Goal: Task Accomplishment & Management: Manage account settings

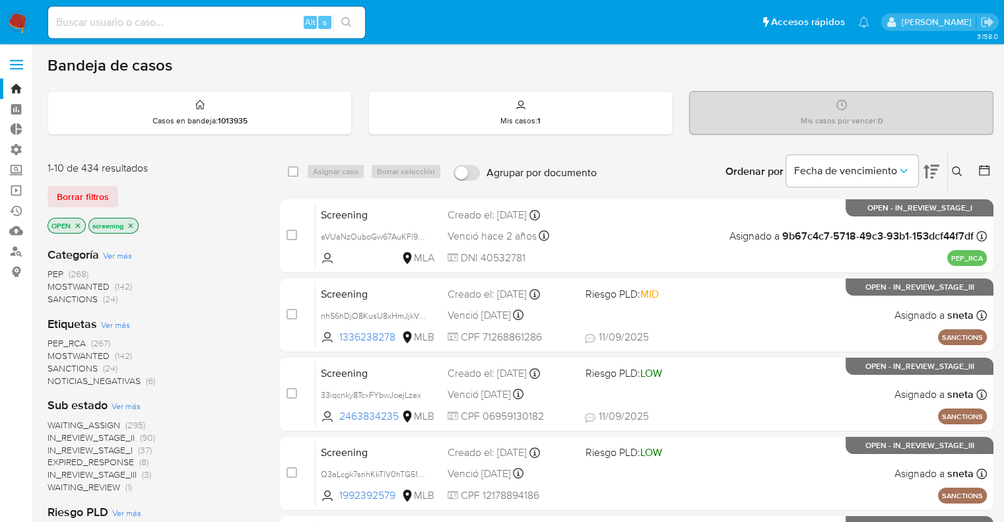
click at [20, 18] on img at bounding box center [18, 22] width 22 height 22
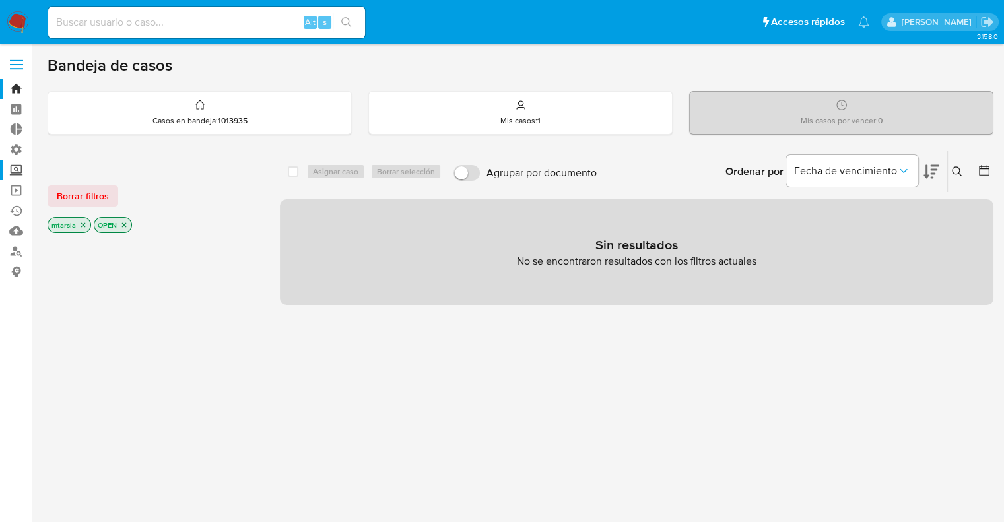
click at [28, 166] on label "Screening" at bounding box center [78, 170] width 157 height 20
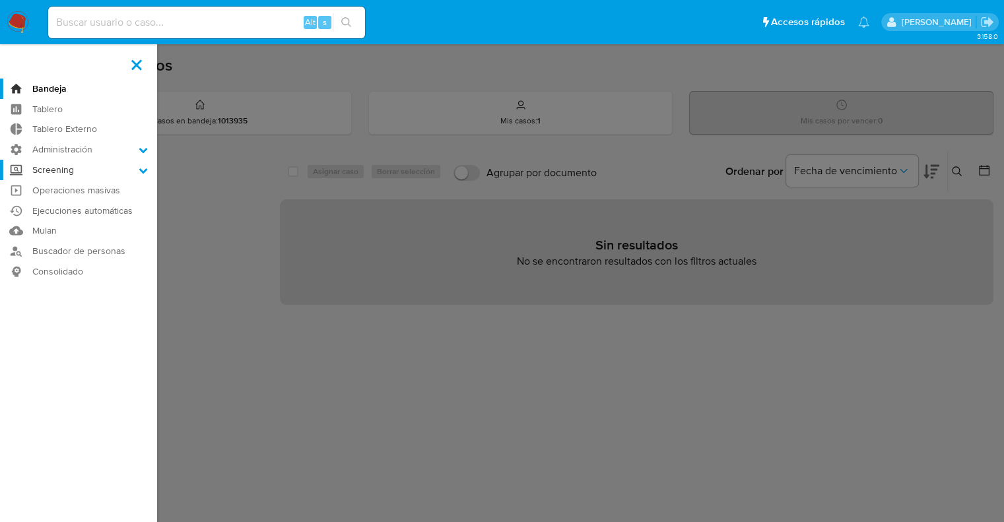
click at [0, 0] on input "Screening" at bounding box center [0, 0] width 0 height 0
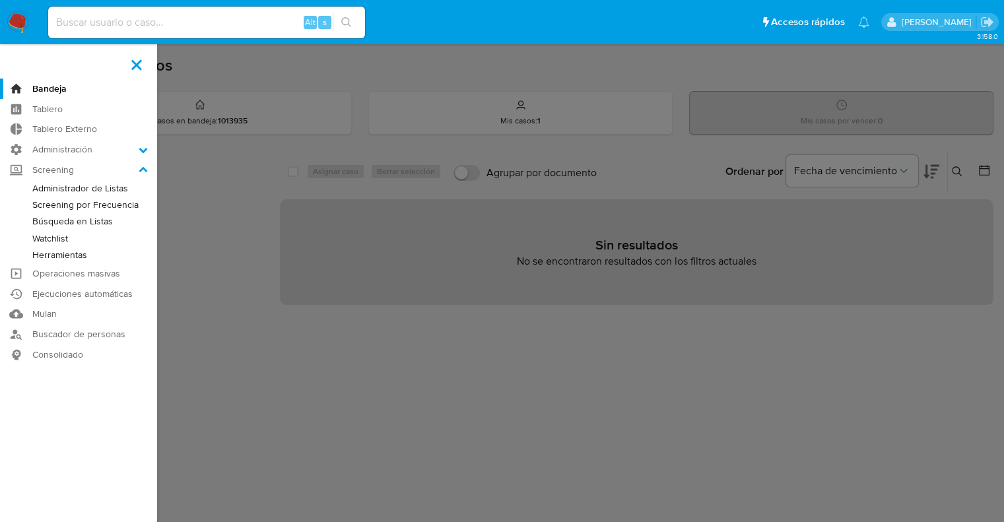
click at [40, 208] on link "Screening por Frecuencia" at bounding box center [78, 205] width 157 height 17
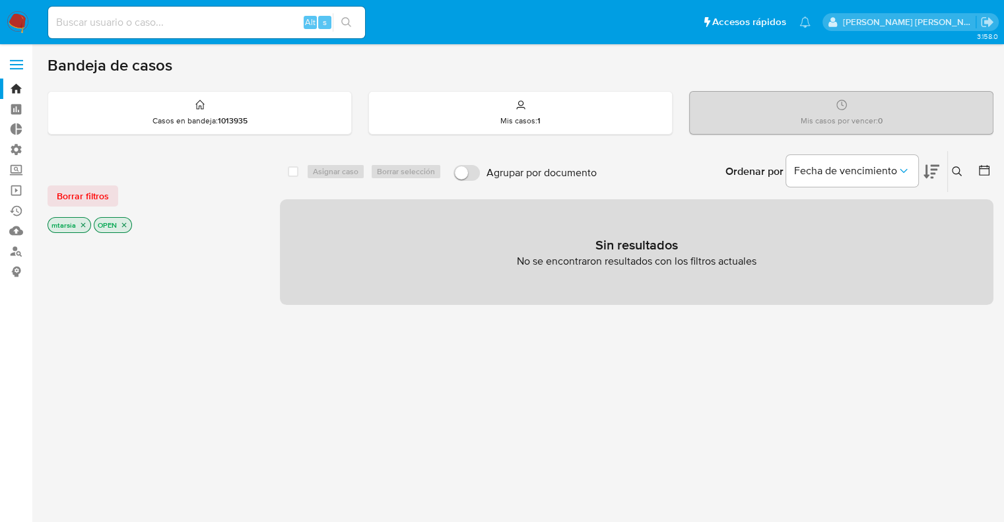
click at [938, 176] on icon at bounding box center [932, 172] width 16 height 16
click at [107, 190] on span "Borrar filtros" at bounding box center [83, 196] width 52 height 18
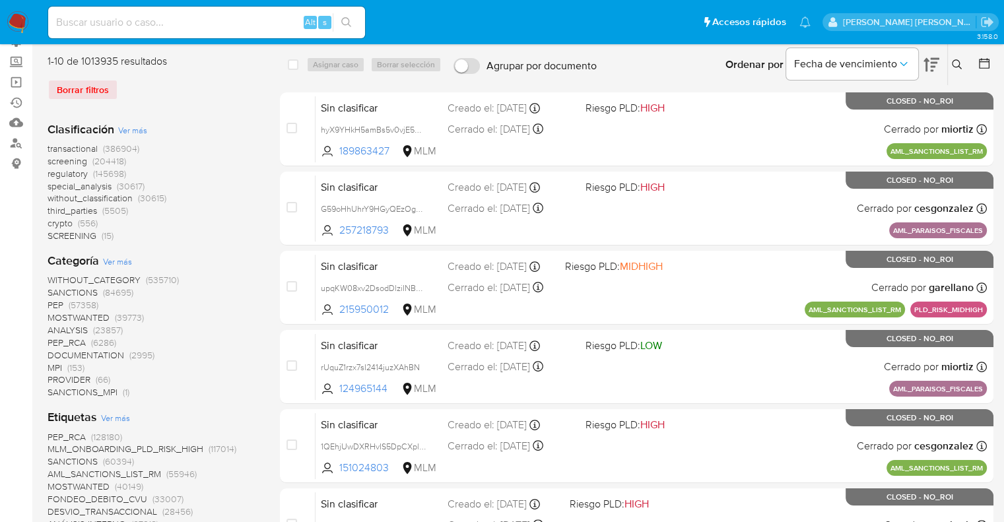
scroll to position [132, 0]
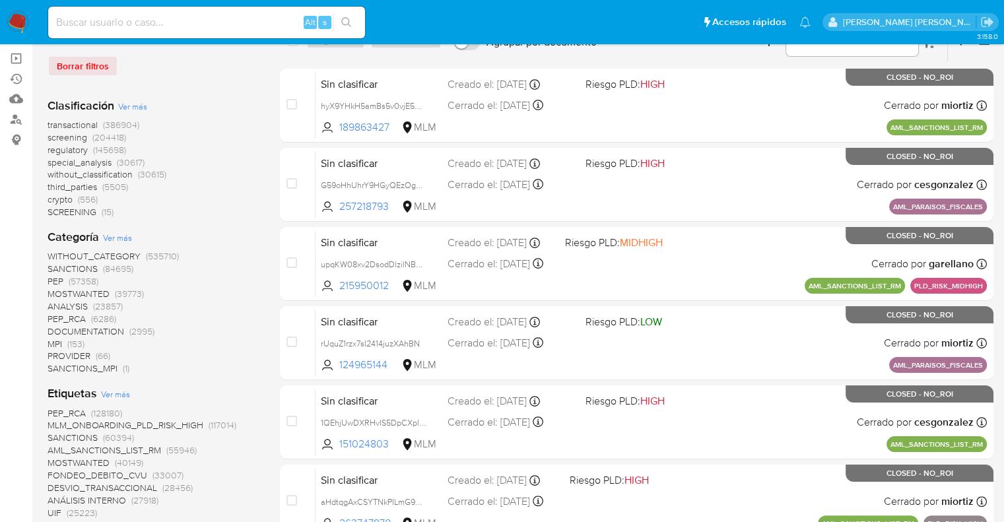
click at [52, 137] on span "screening" at bounding box center [68, 137] width 40 height 13
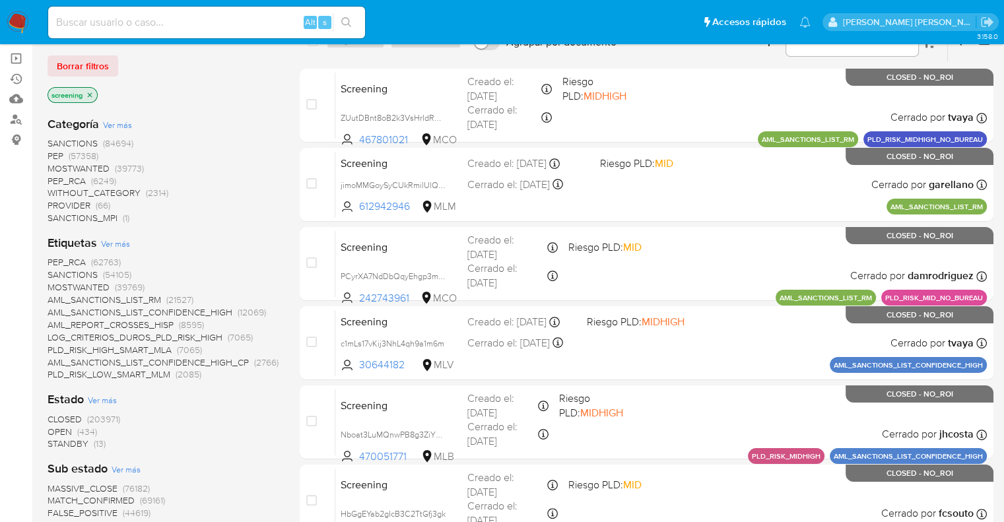
click at [55, 426] on span "OPEN" at bounding box center [60, 431] width 24 height 13
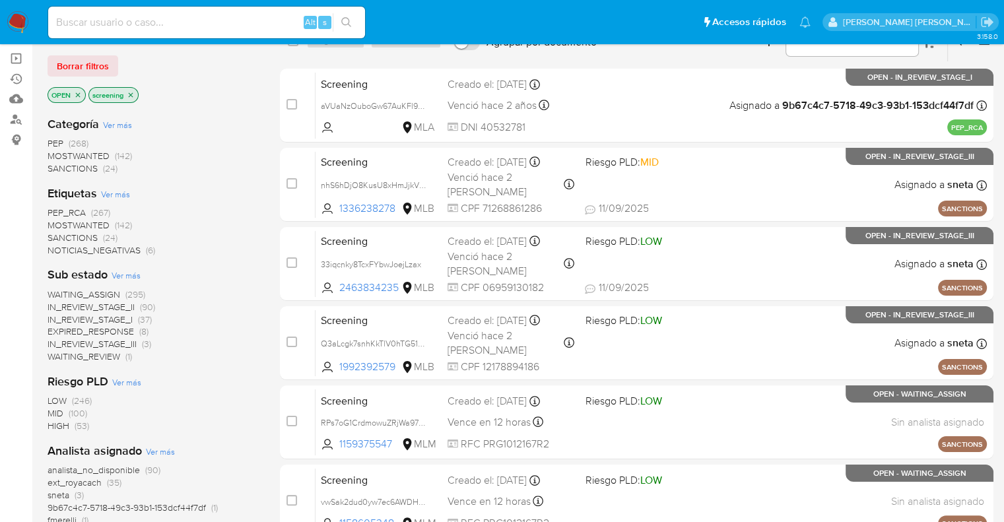
click at [61, 232] on span "SANCTIONS" at bounding box center [73, 237] width 50 height 13
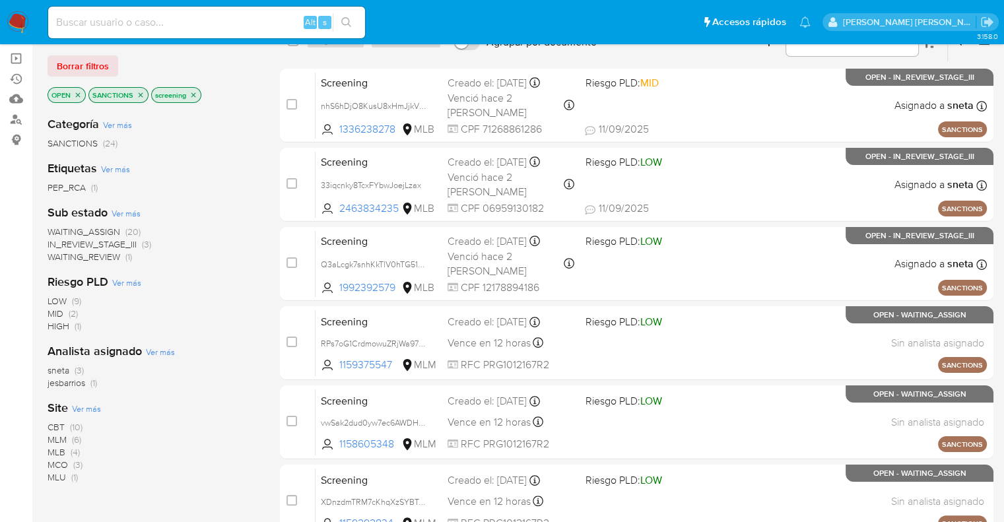
click at [53, 435] on span "MLM" at bounding box center [57, 439] width 19 height 13
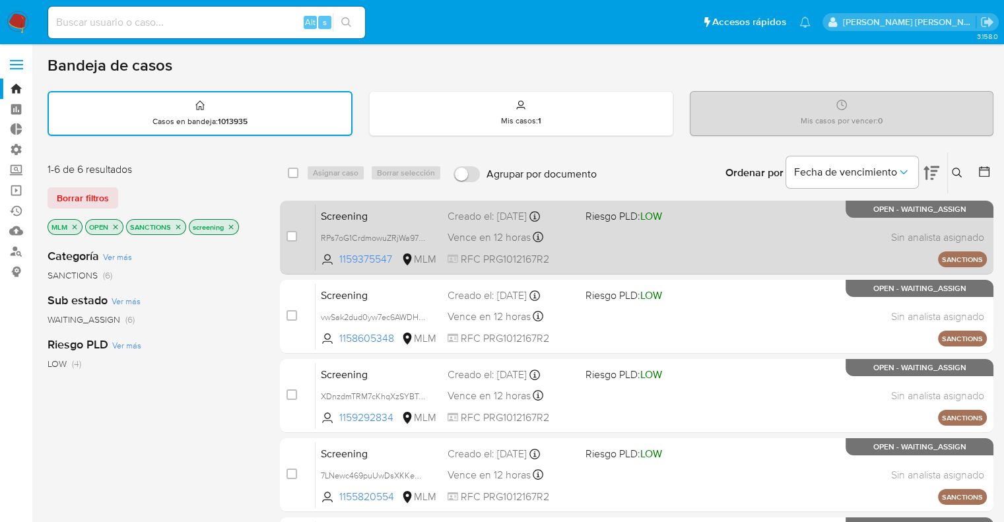
click at [398, 207] on span "Screening" at bounding box center [379, 215] width 116 height 17
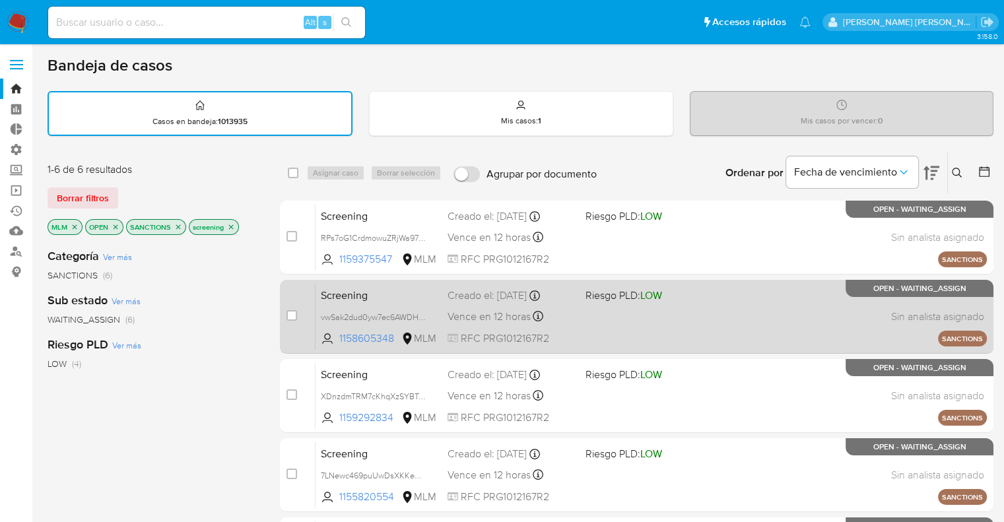
click at [380, 290] on span "Screening" at bounding box center [379, 294] width 116 height 17
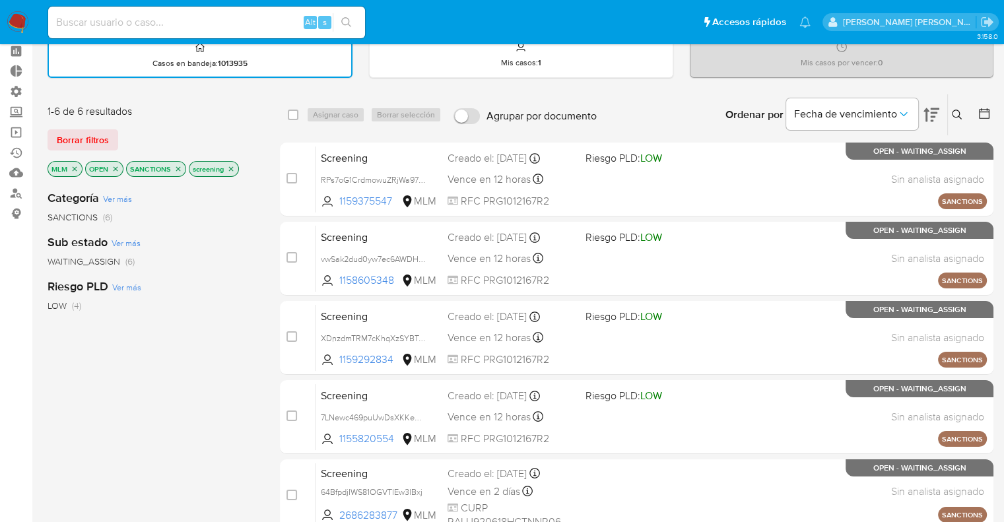
scroll to position [66, 0]
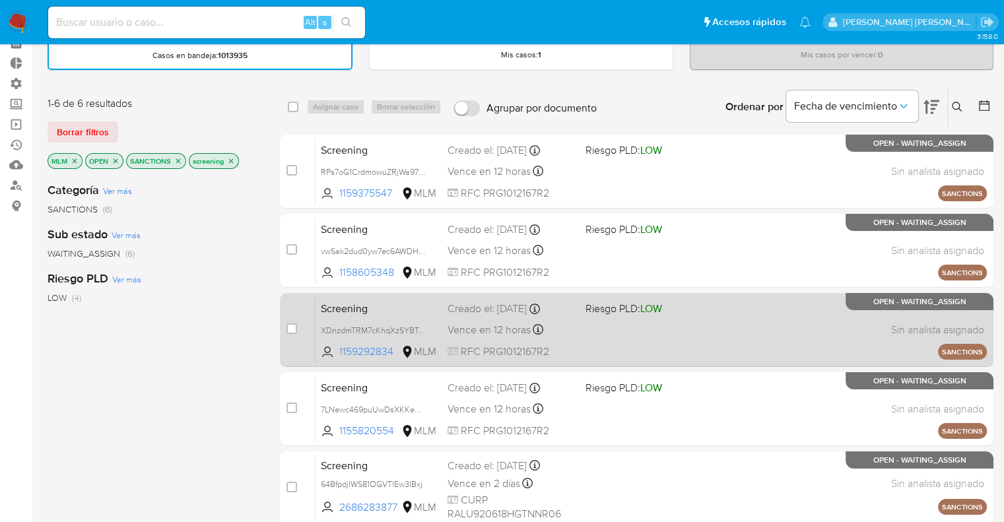
click at [396, 297] on div "Screening XDnzdmTRM7cKhqXzSYBTxmlU 1159292834 MLM Riesgo PLD: LOW Creado el: 12…" at bounding box center [652, 330] width 672 height 67
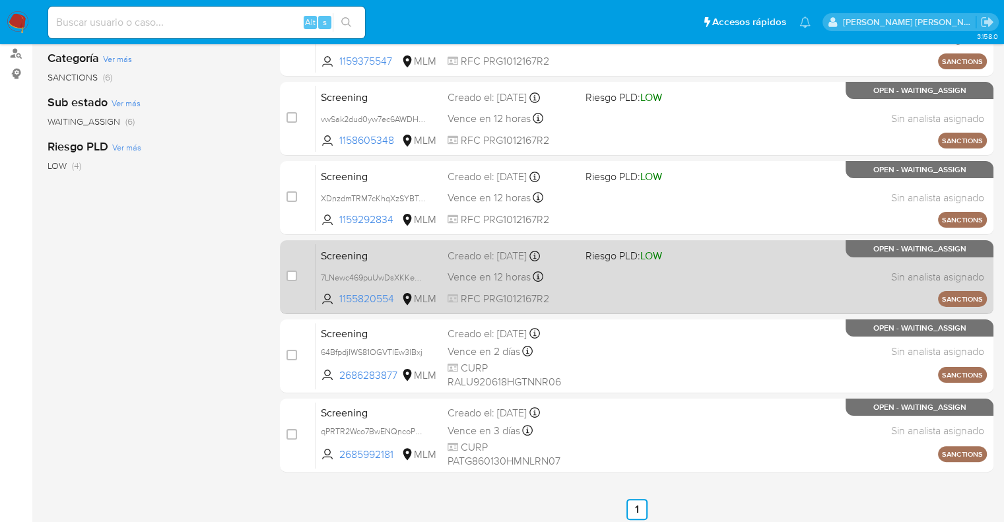
click at [387, 253] on span "Screening" at bounding box center [379, 254] width 116 height 17
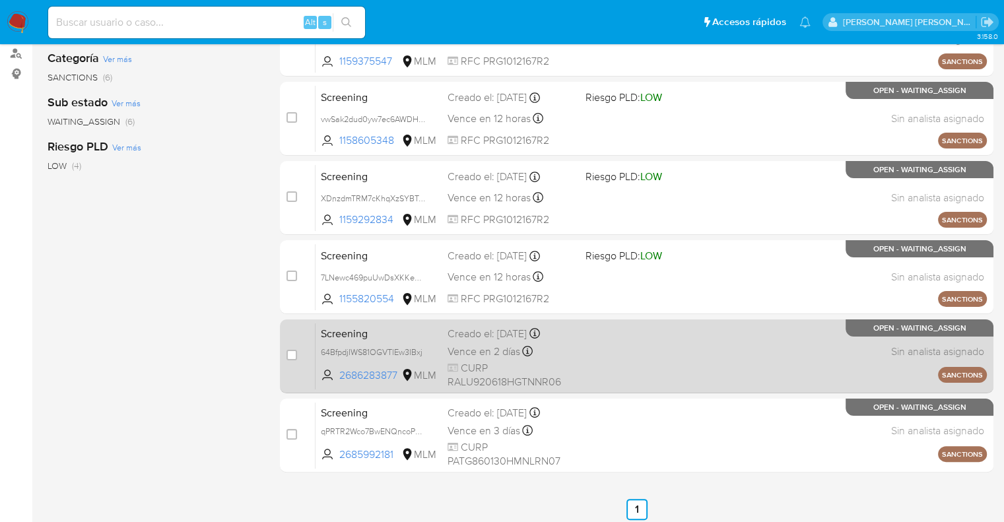
click at [396, 329] on span "Screening" at bounding box center [379, 332] width 116 height 17
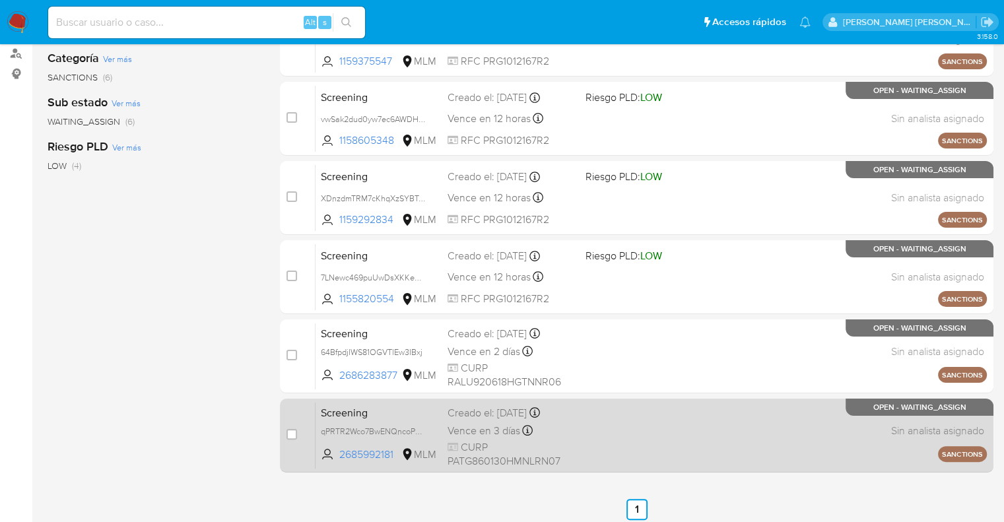
click at [396, 402] on div "Screening qPRTR2Wco7BwENQncoPaxwaM 2685992181 MLM Creado el: 13/09/2025 Creado …" at bounding box center [652, 435] width 672 height 67
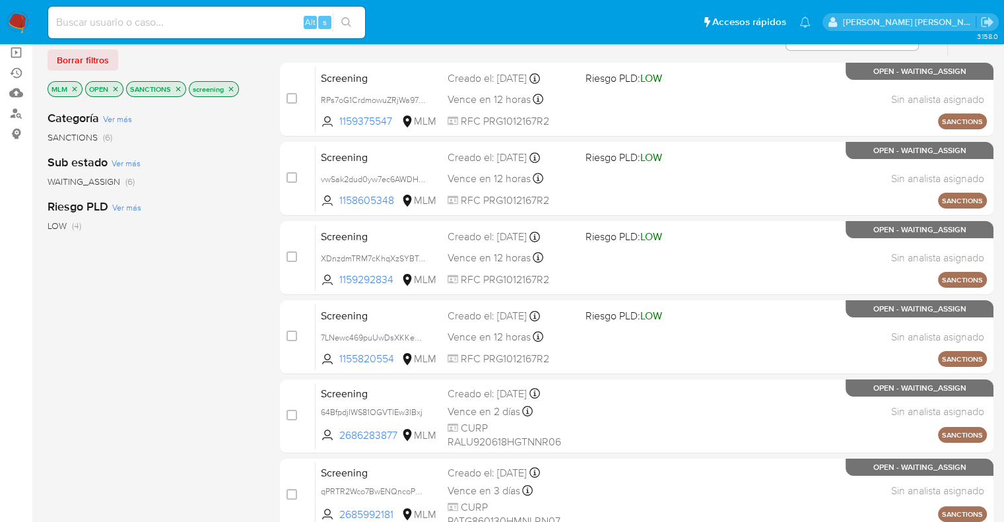
scroll to position [0, 0]
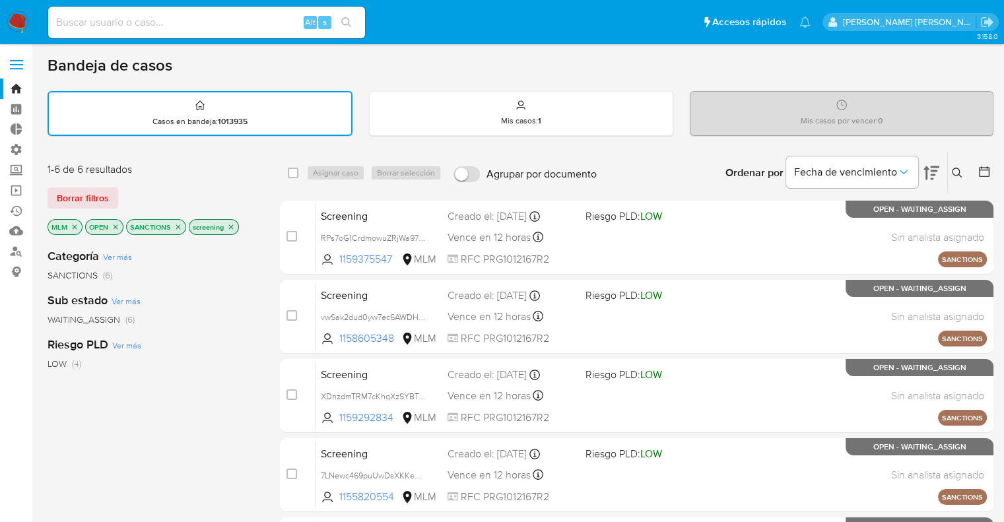
click at [73, 225] on icon "close-filter" at bounding box center [75, 227] width 5 height 5
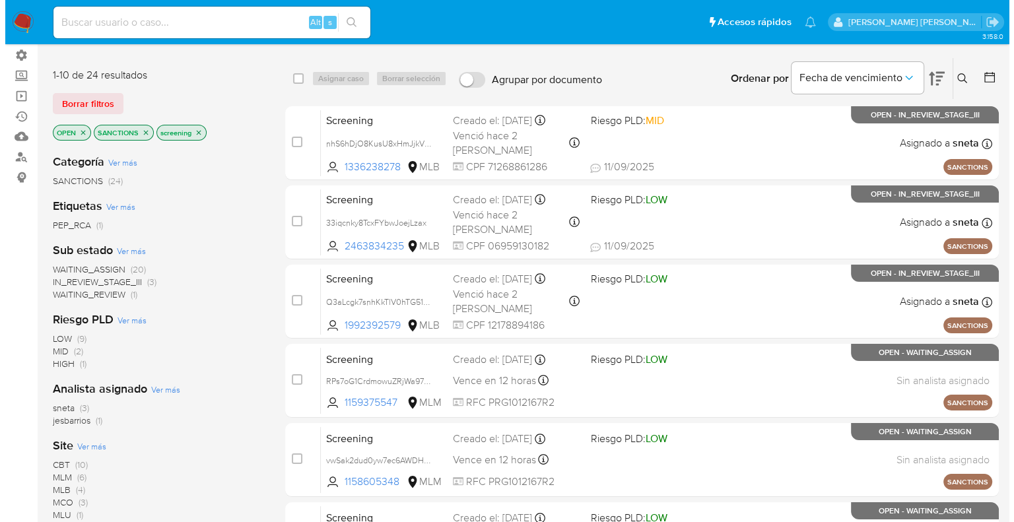
scroll to position [132, 0]
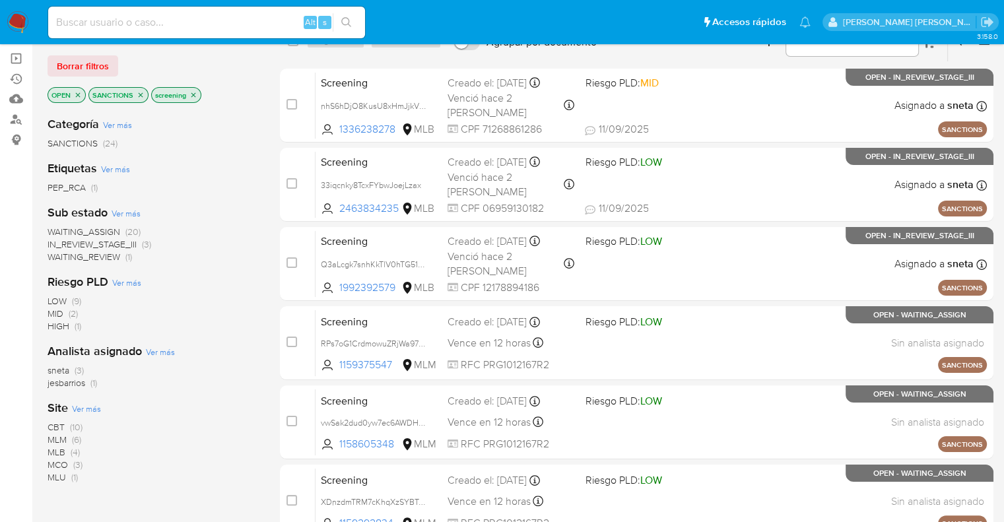
click at [77, 401] on div "Site Ver más CBT (10) MLM (6) MLB (4) MCO (3) MLU (1)" at bounding box center [153, 442] width 211 height 84
click at [77, 403] on span "Ver más" at bounding box center [86, 409] width 29 height 12
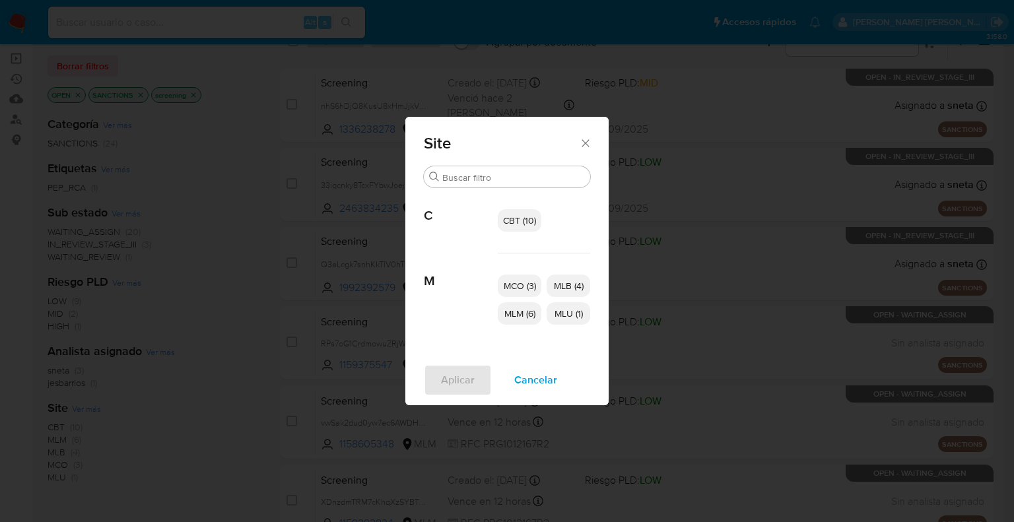
click at [507, 215] on span "CBT (10)" at bounding box center [519, 220] width 33 height 13
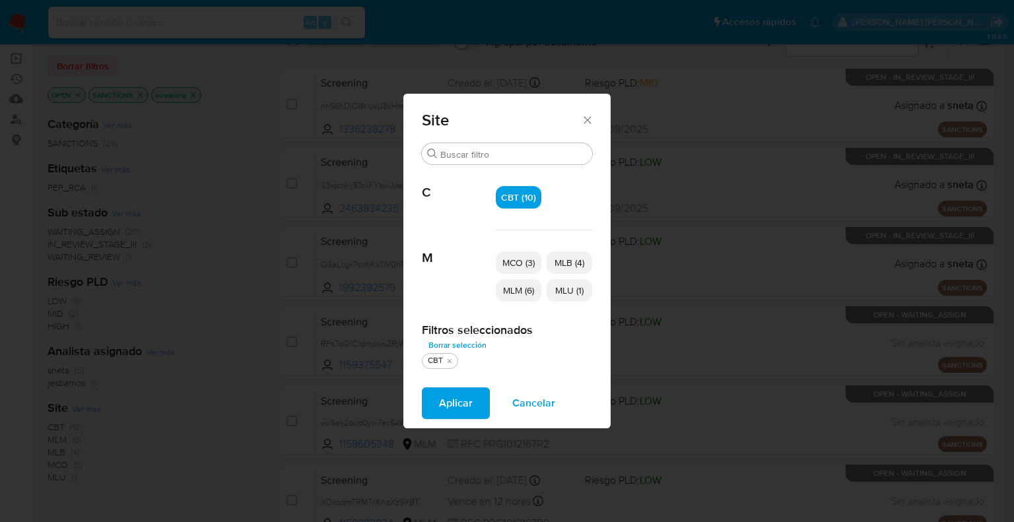
click at [503, 263] on span "MCO (3)" at bounding box center [519, 262] width 32 height 13
click at [520, 264] on span "MCO (3)" at bounding box center [518, 262] width 35 height 13
click at [484, 405] on button "Aplicar" at bounding box center [456, 404] width 68 height 32
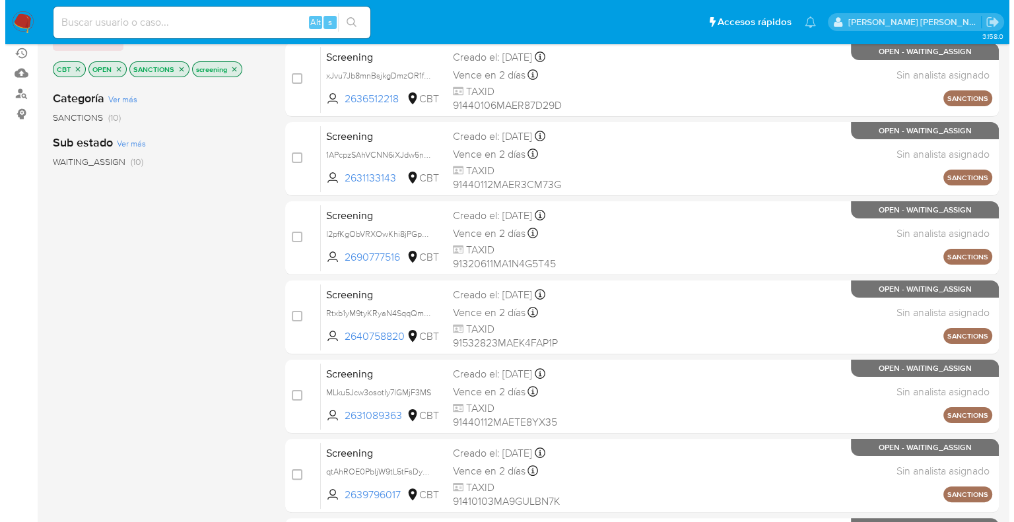
scroll to position [40, 0]
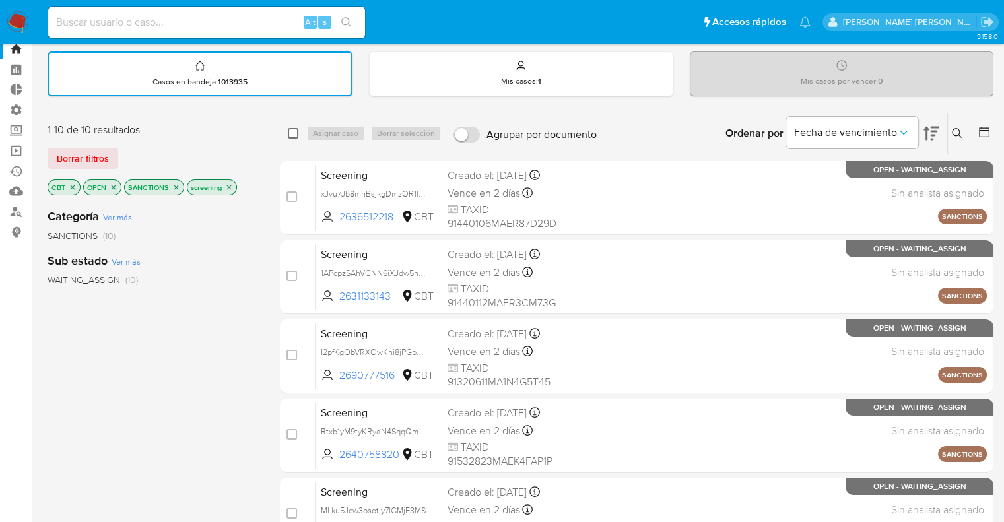
click at [295, 137] on input "checkbox" at bounding box center [293, 133] width 11 height 11
checkbox input "true"
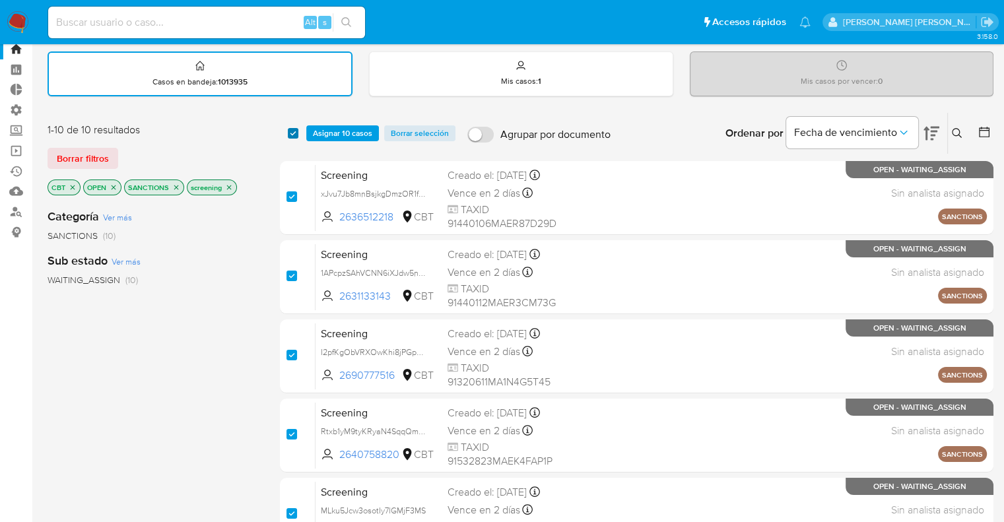
checkbox input "true"
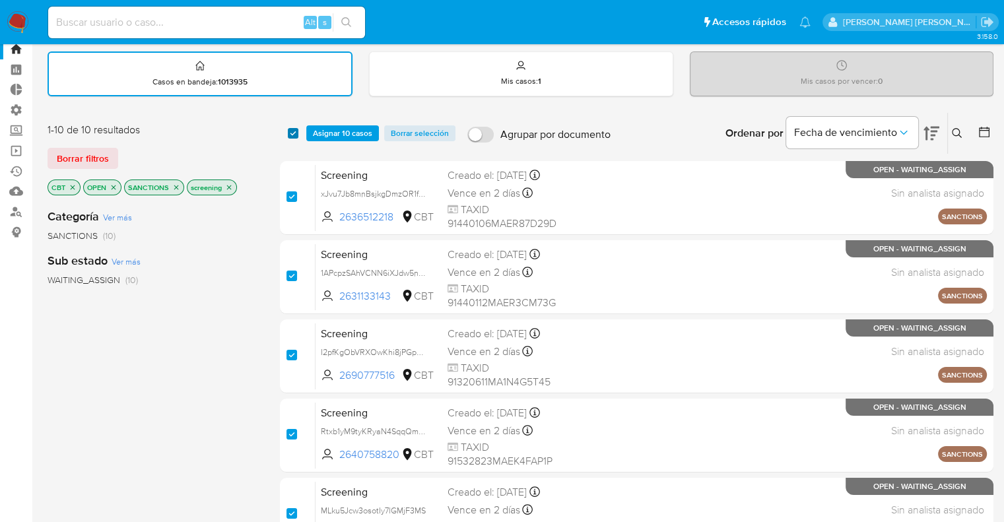
checkbox input "true"
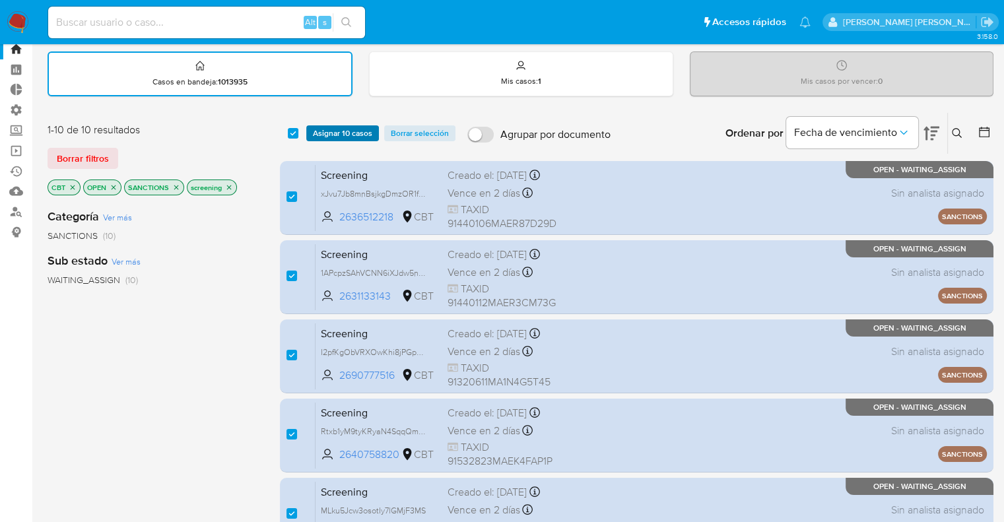
click at [316, 131] on span "Asignar 10 casos" at bounding box center [342, 133] width 59 height 13
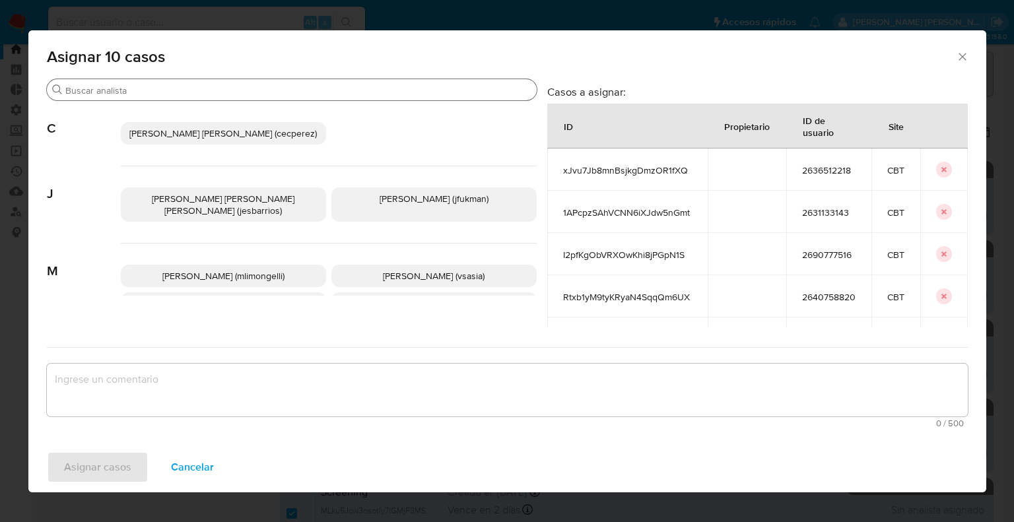
click at [264, 87] on input "Buscar" at bounding box center [298, 91] width 466 height 12
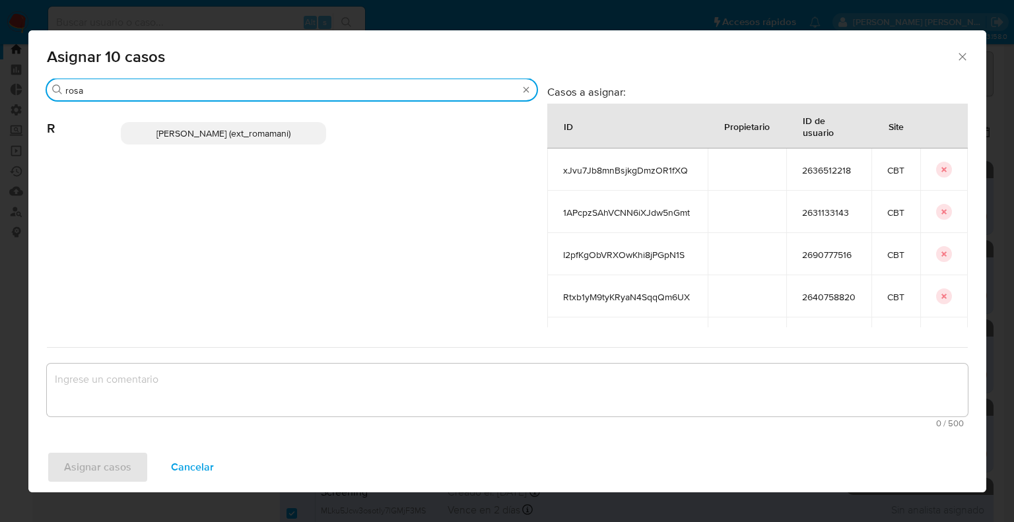
type input "rosa"
click at [287, 118] on div "Rosalia Mamani (ext_romamani)" at bounding box center [329, 133] width 416 height 65
click at [295, 139] on p "Rosalia Mamani (ext_romamani)" at bounding box center [223, 133] width 205 height 22
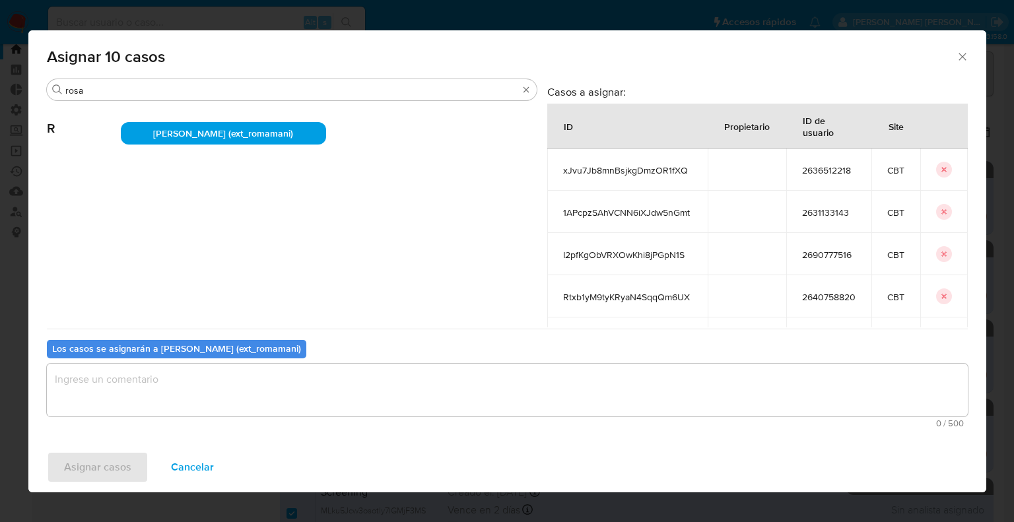
click at [230, 393] on textarea "assign-modal" at bounding box center [507, 390] width 921 height 53
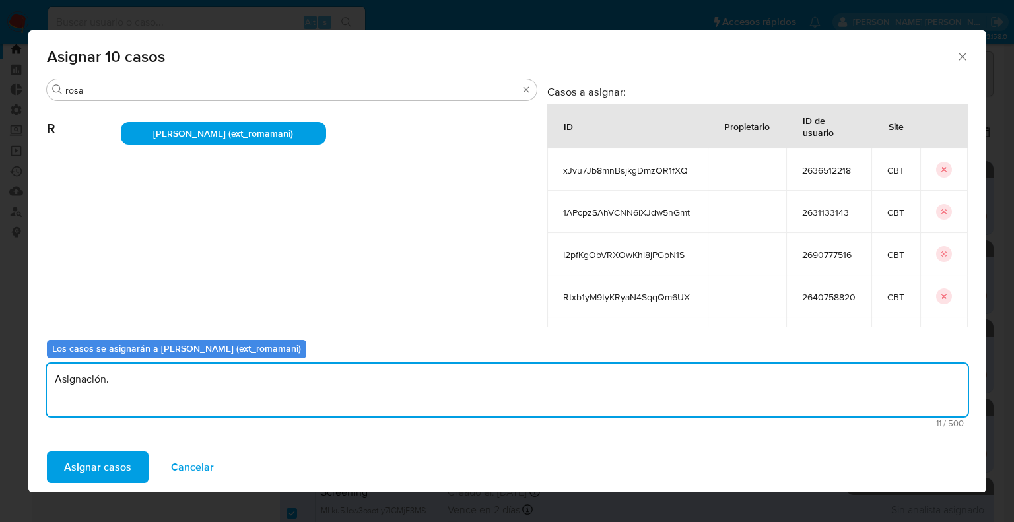
drag, startPoint x: 228, startPoint y: 374, endPoint x: 15, endPoint y: 374, distance: 212.6
click at [15, 374] on div "Asignar 10 casos Buscar rosa R Rosalia Mamani (ext_romamani) Casos a asignar: I…" at bounding box center [507, 261] width 1014 height 522
type textarea "Asignación."
click at [121, 454] on span "Asignar casos" at bounding box center [97, 467] width 67 height 29
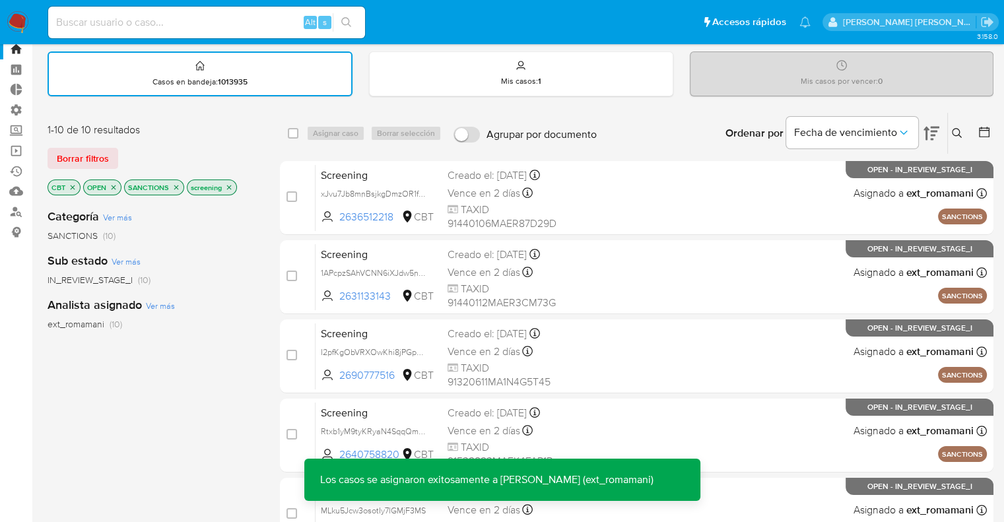
click at [73, 187] on icon "close-filter" at bounding box center [73, 188] width 8 height 8
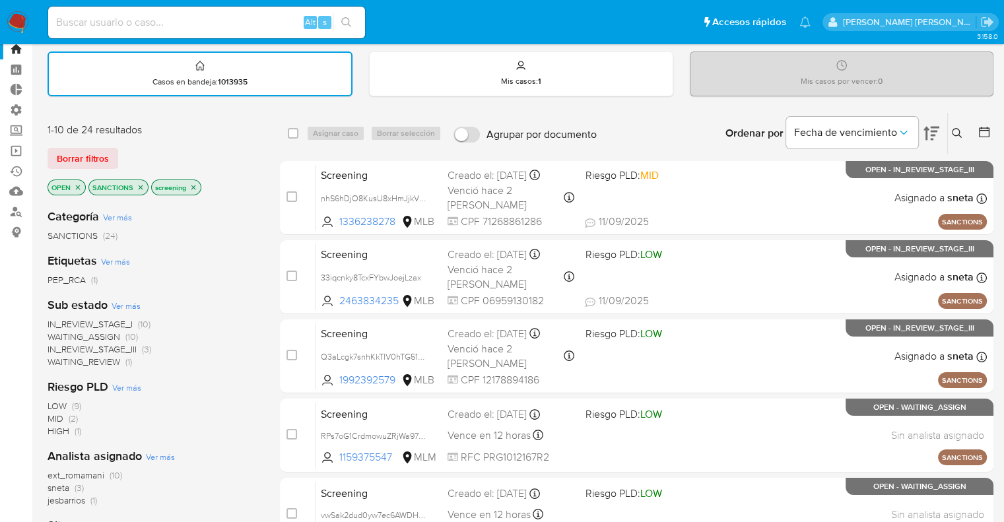
click at [61, 359] on span "WAITING_REVIEW" at bounding box center [84, 361] width 73 height 13
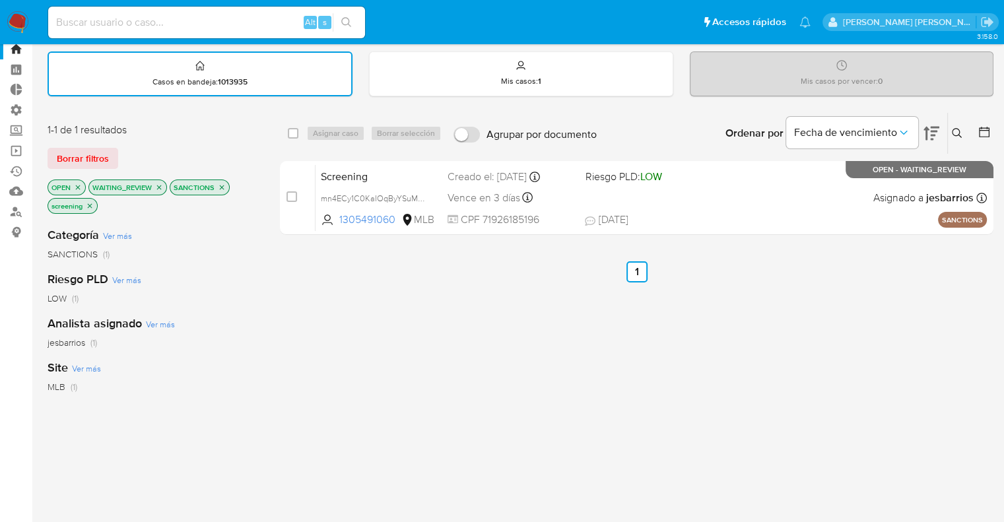
click at [158, 186] on icon "close-filter" at bounding box center [159, 188] width 8 height 8
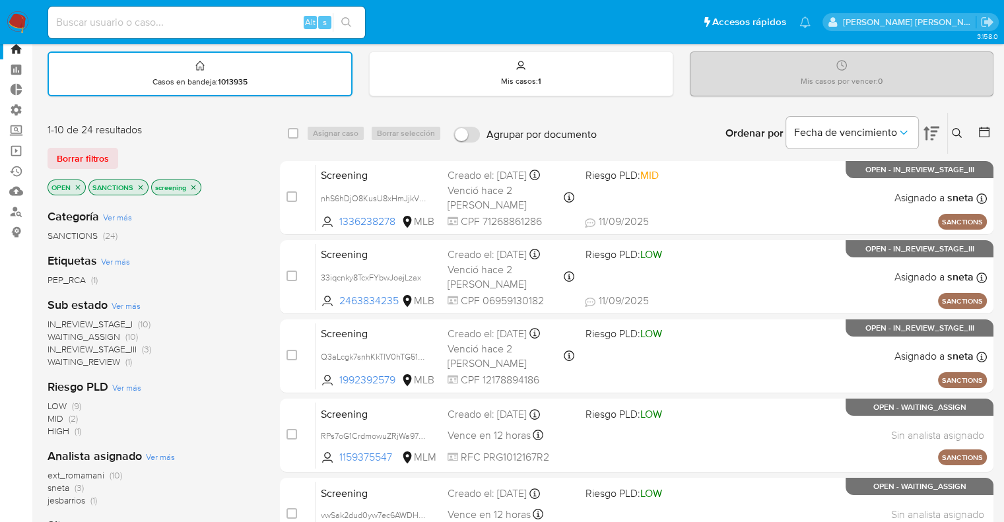
click at [58, 333] on span "WAITING_ASSIGN" at bounding box center [84, 336] width 73 height 13
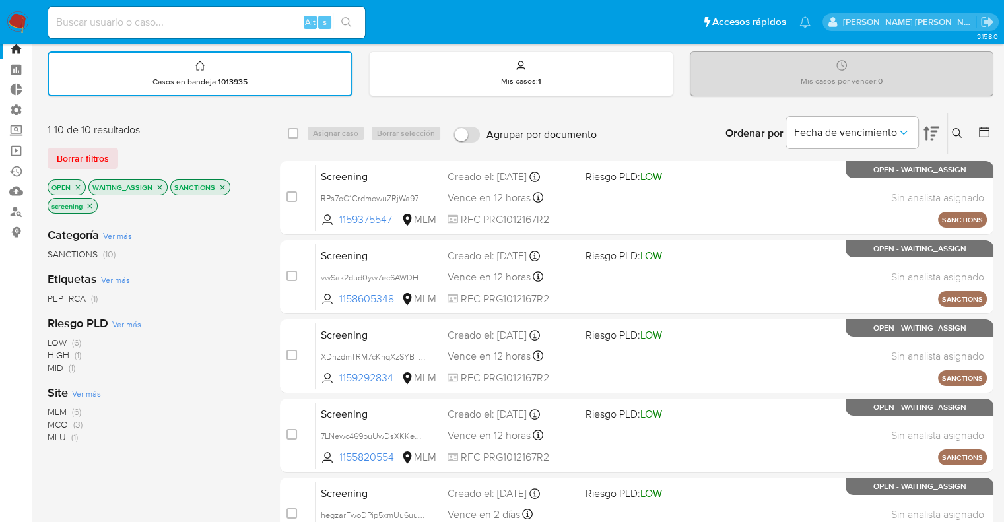
click at [74, 390] on span "Ver más" at bounding box center [86, 394] width 29 height 12
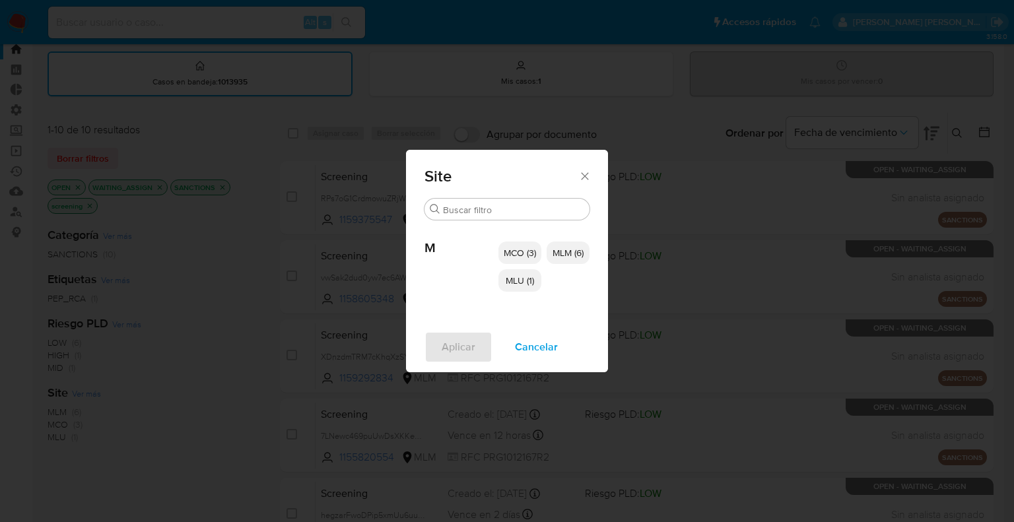
click at [520, 264] on div "MCO (3) MLM (6) MLU (1)" at bounding box center [544, 267] width 91 height 92
click at [522, 258] on span "MCO (3)" at bounding box center [520, 252] width 32 height 13
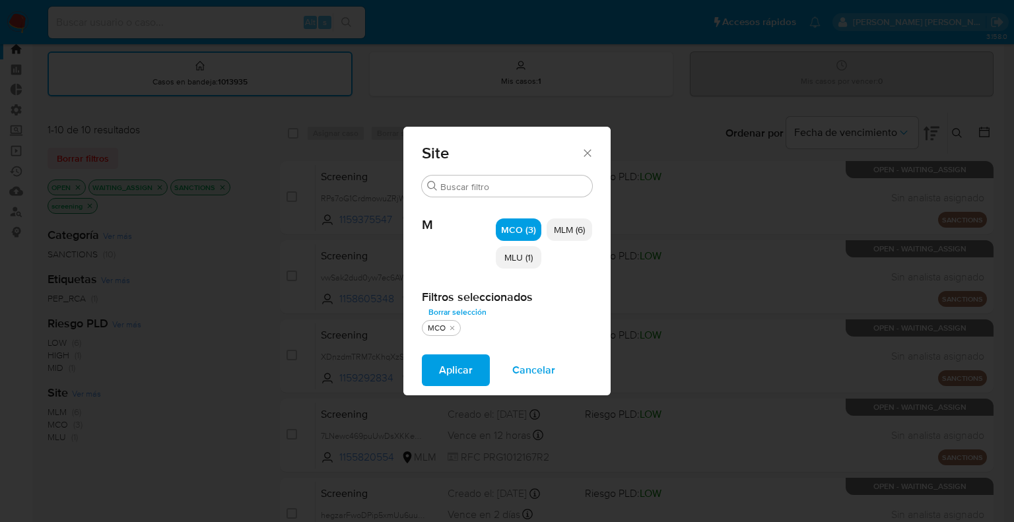
click at [528, 263] on span "MLU (1)" at bounding box center [519, 257] width 28 height 13
click at [467, 359] on span "Aplicar" at bounding box center [456, 370] width 34 height 29
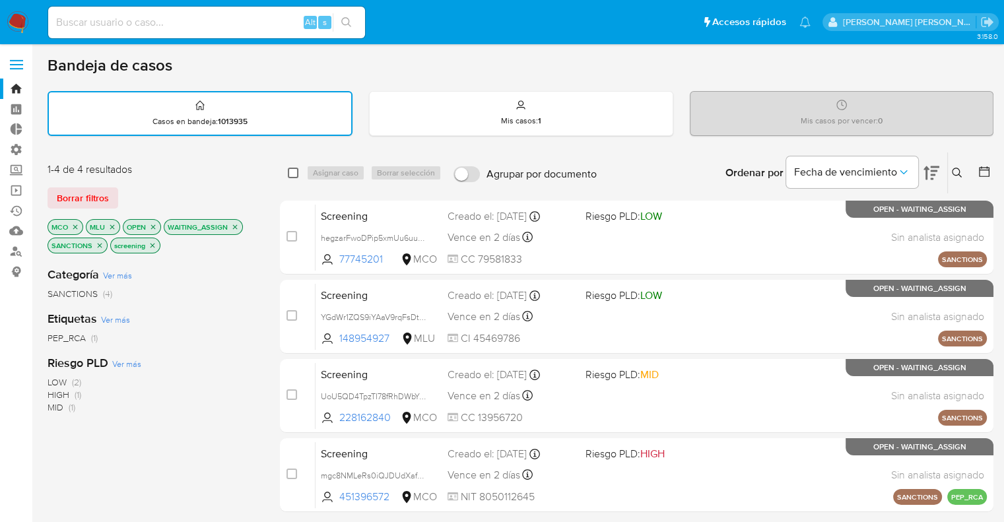
click at [294, 176] on input "checkbox" at bounding box center [293, 173] width 11 height 11
checkbox input "true"
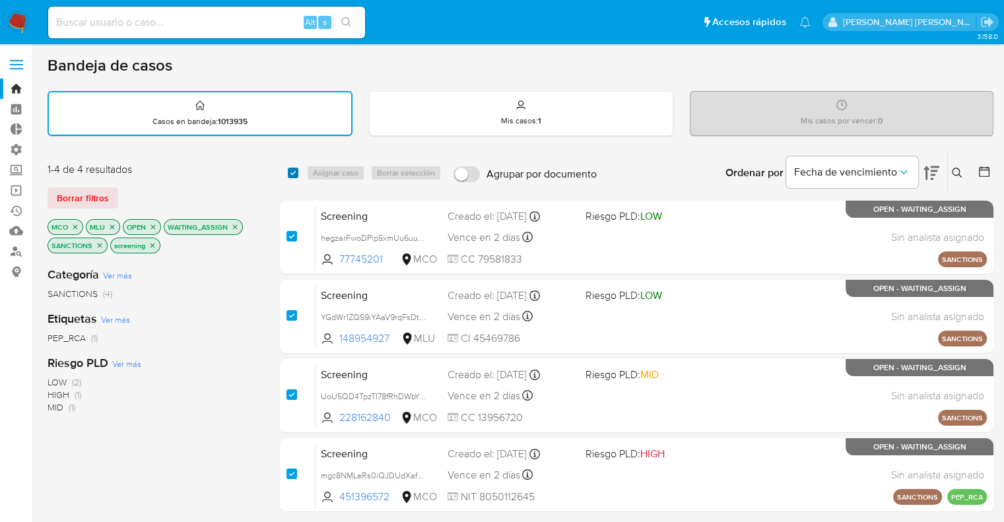
checkbox input "true"
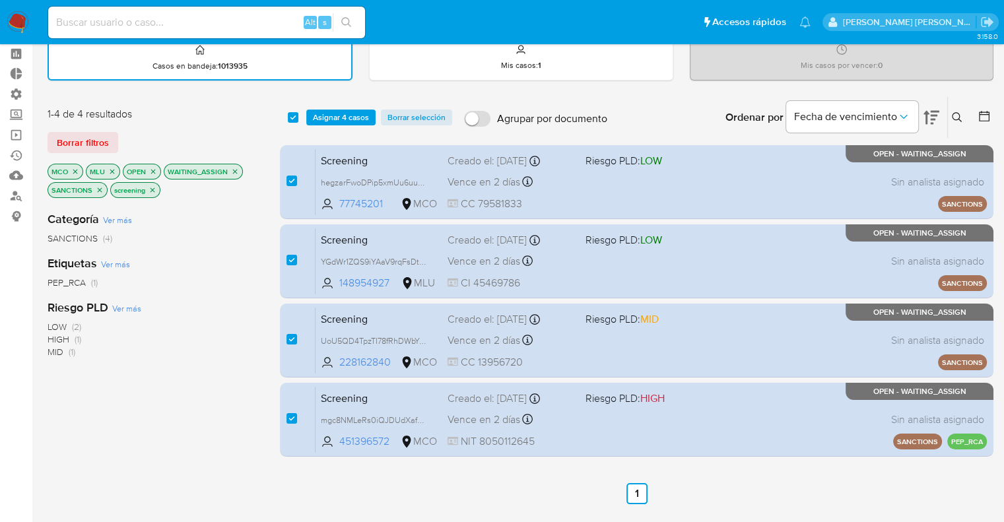
scroll to position [36, 0]
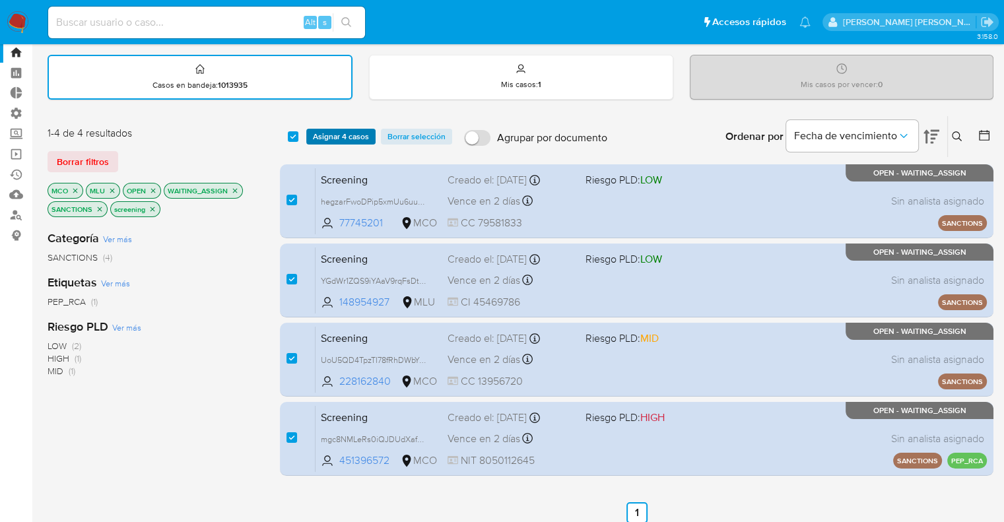
click at [370, 138] on button "Asignar 4 casos" at bounding box center [340, 137] width 69 height 16
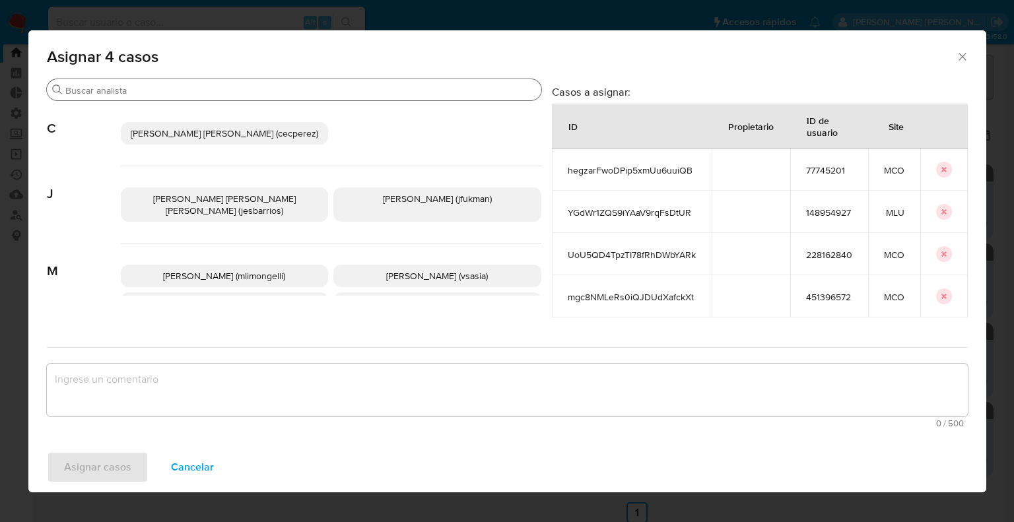
click at [346, 93] on input "Buscar" at bounding box center [300, 91] width 471 height 12
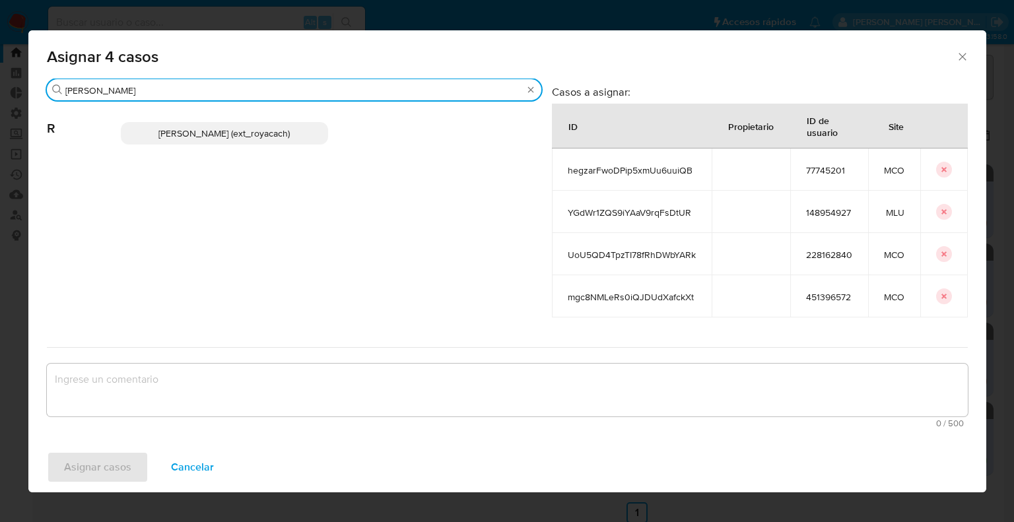
type input "romi"
click at [325, 129] on p "Romina Isabel Yacachury (ext_royacach)" at bounding box center [225, 133] width 208 height 22
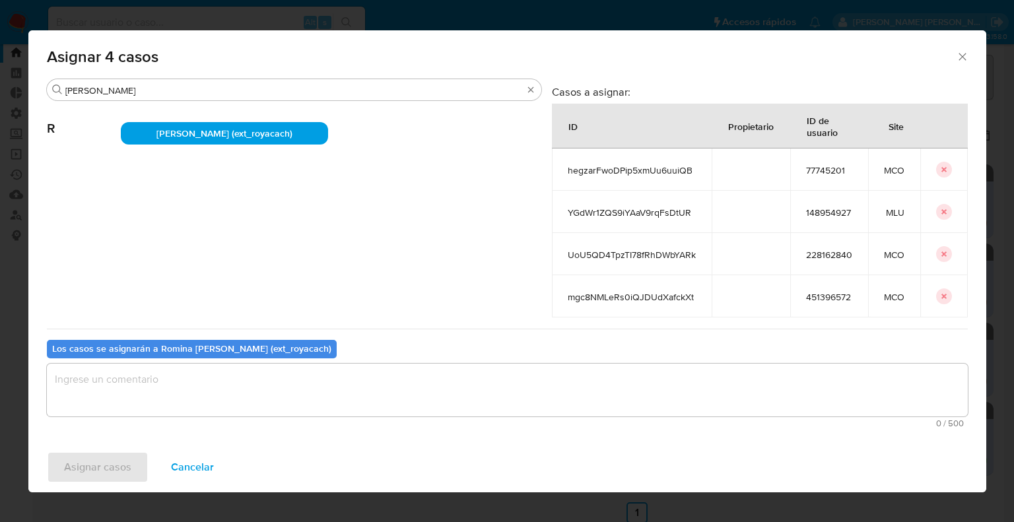
click at [250, 384] on textarea "assign-modal" at bounding box center [507, 390] width 921 height 53
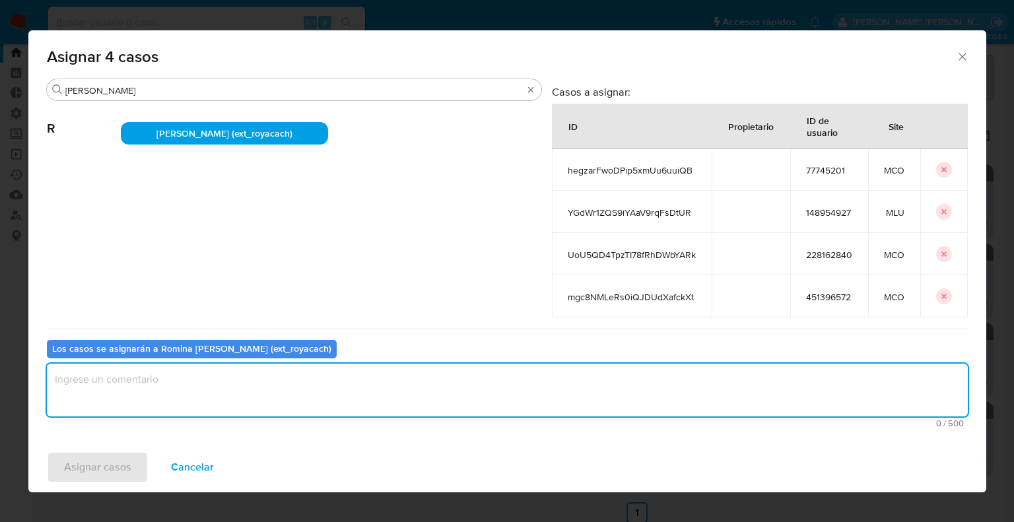
paste textarea "Asignación."
type textarea "Asignación."
click at [136, 469] on button "Asignar casos" at bounding box center [98, 468] width 102 height 32
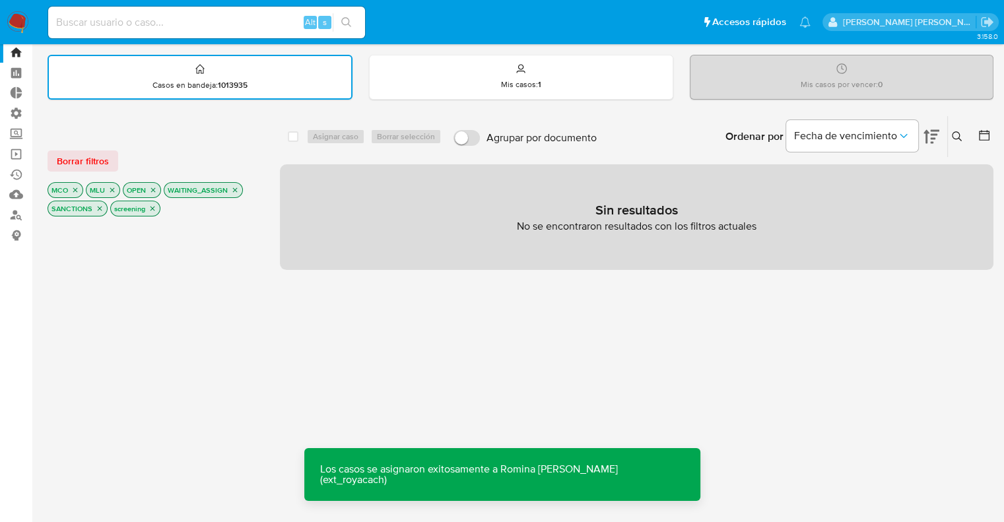
click at [114, 160] on button "Borrar filtros" at bounding box center [83, 161] width 71 height 21
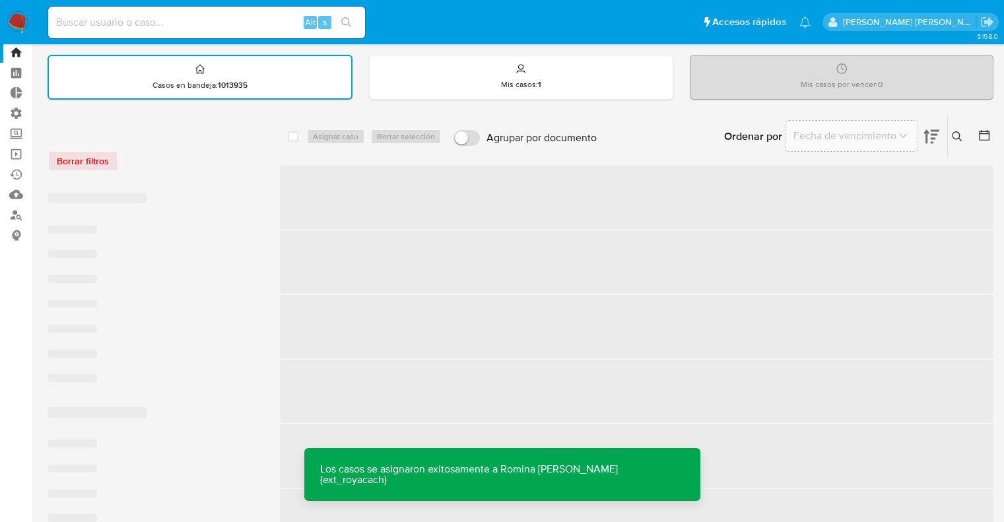
click at [208, 157] on div "Borrar filtros" at bounding box center [153, 161] width 211 height 21
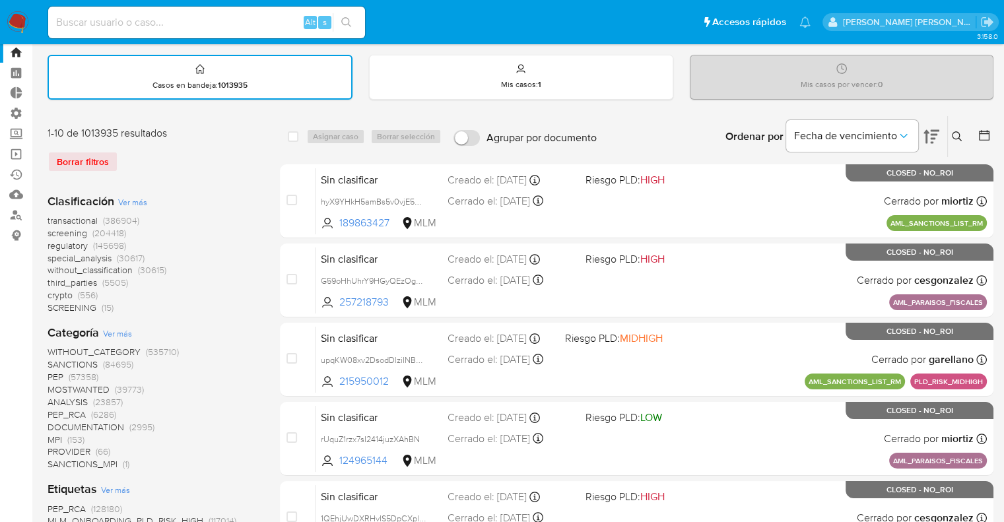
click at [53, 232] on span "screening" at bounding box center [68, 233] width 40 height 13
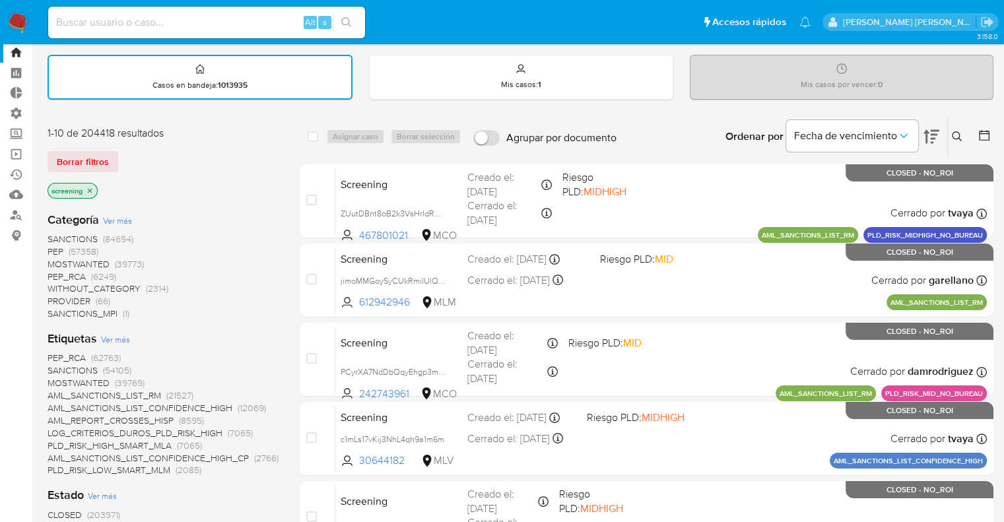
scroll to position [102, 0]
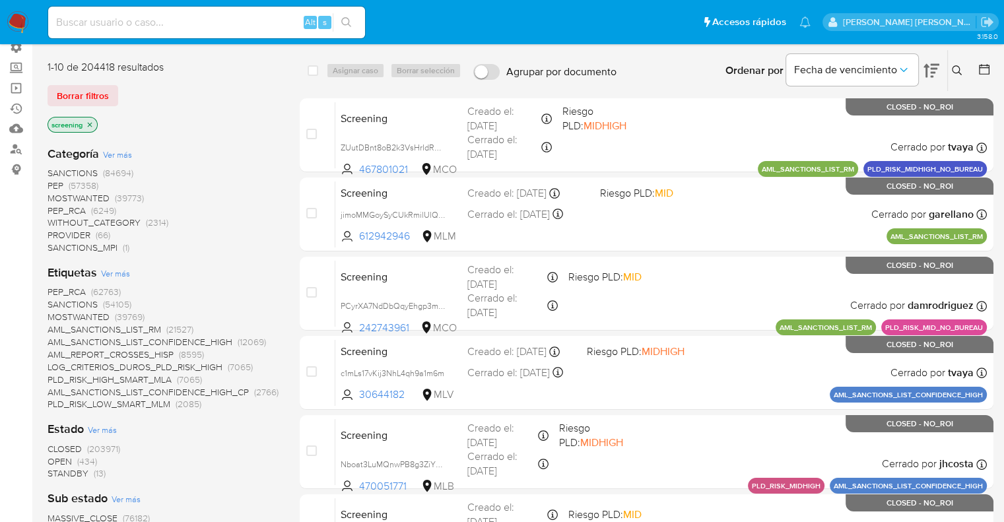
click at [53, 458] on span "OPEN" at bounding box center [60, 461] width 24 height 13
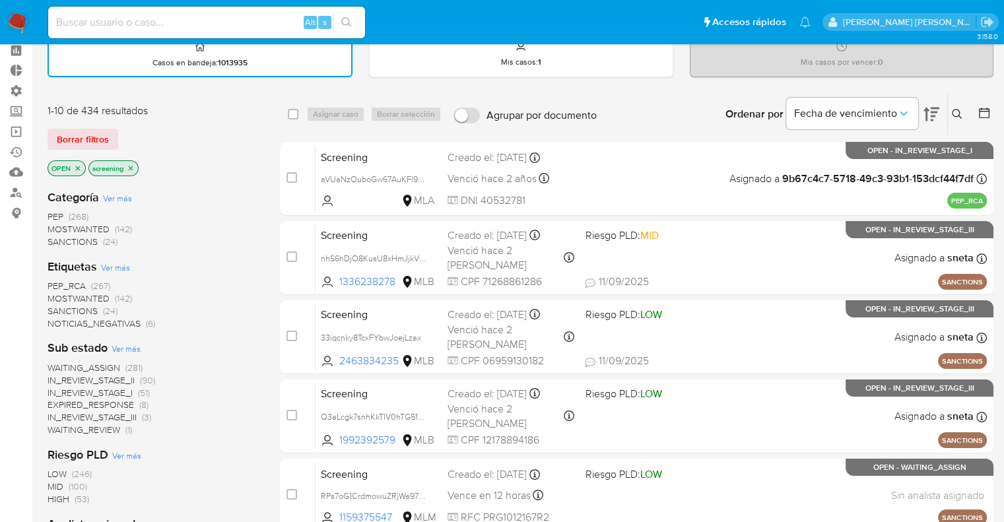
scroll to position [36, 0]
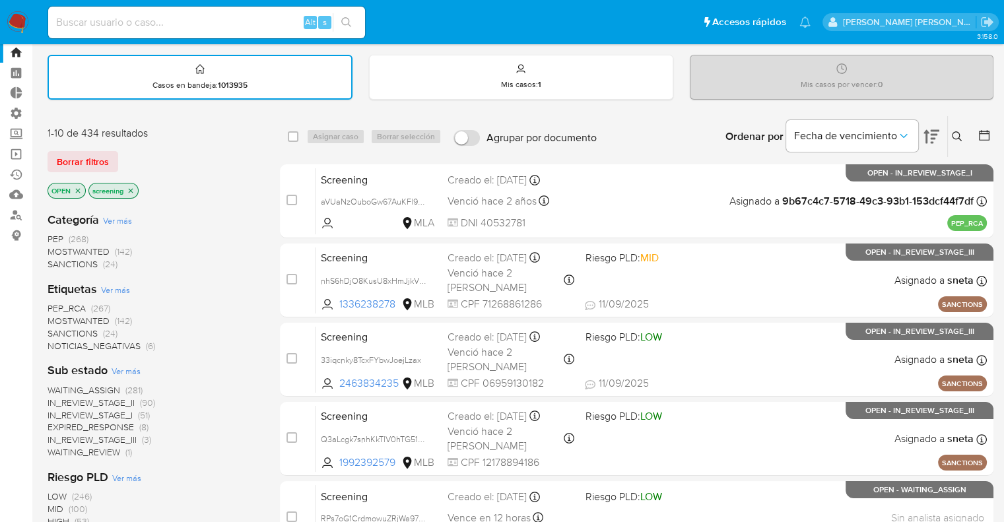
click at [57, 318] on span "MOSTWANTED" at bounding box center [79, 320] width 62 height 13
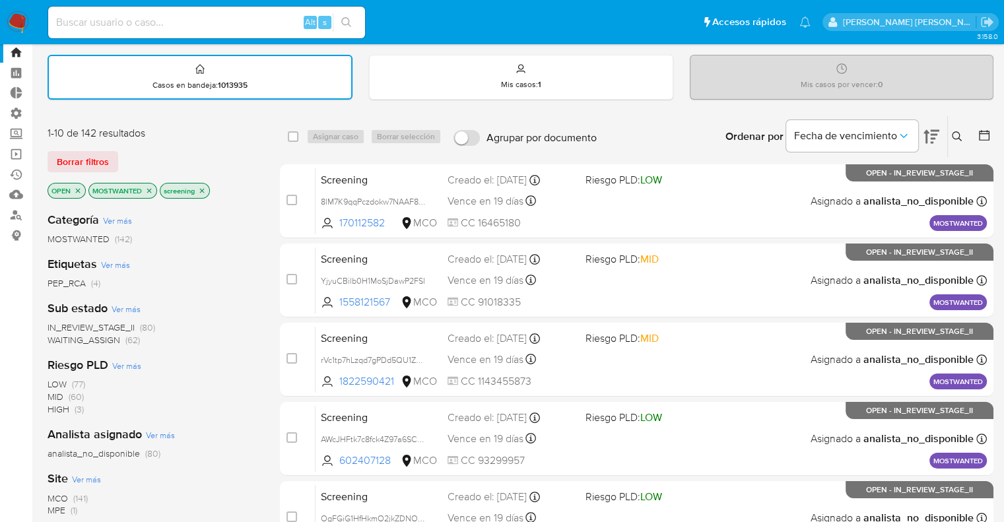
click at [180, 145] on div "1-10 de 142 resultados Borrar filtros OPEN MOSTWANTED screening" at bounding box center [153, 163] width 211 height 75
click at [205, 147] on div "1-10 de 142 resultados Borrar filtros OPEN MOSTWANTED screening" at bounding box center [153, 163] width 211 height 75
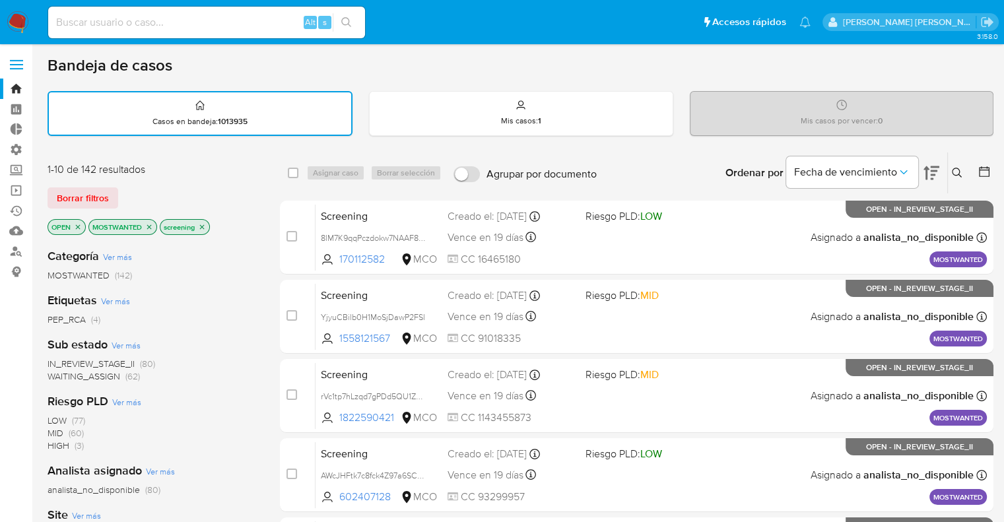
click at [62, 373] on span "WAITING_ASSIGN" at bounding box center [84, 376] width 73 height 13
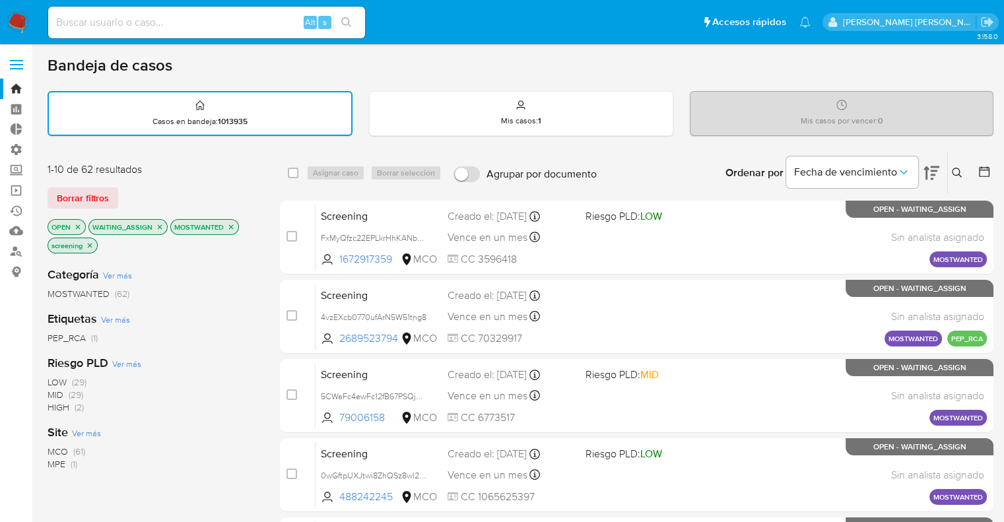
click at [206, 178] on div "1-10 de 62 resultados Borrar filtros OPEN WAITING_ASSIGN MOSTWANTED screening" at bounding box center [153, 209] width 211 height 94
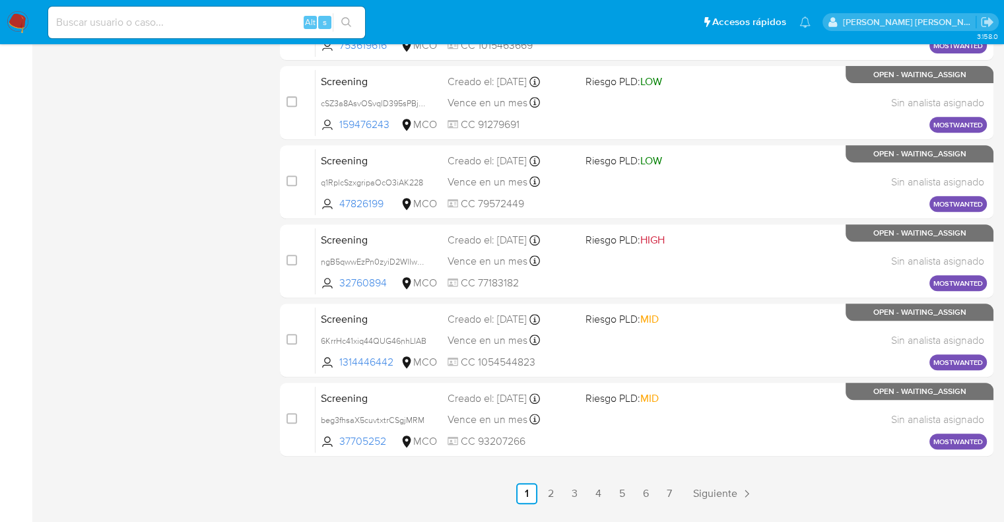
scroll to position [568, 0]
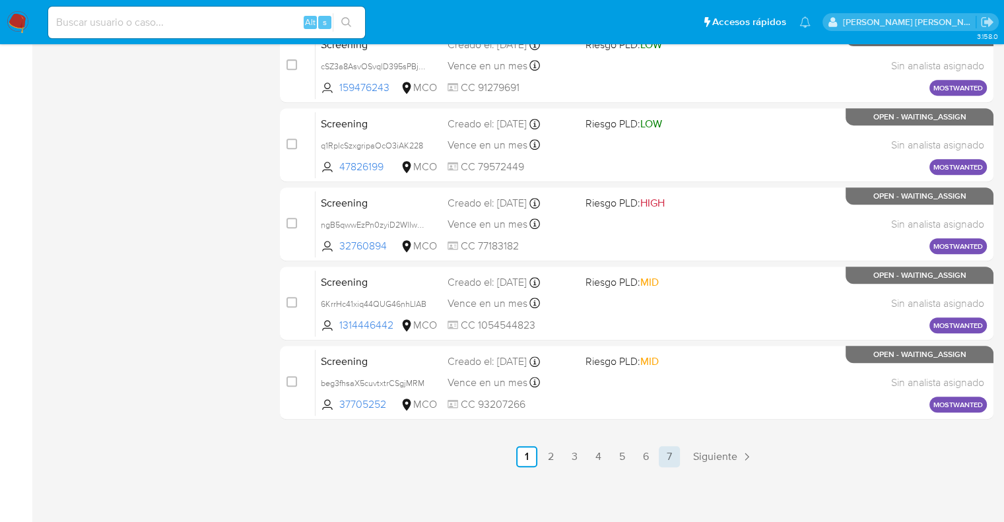
click at [673, 455] on link "7" at bounding box center [669, 456] width 21 height 21
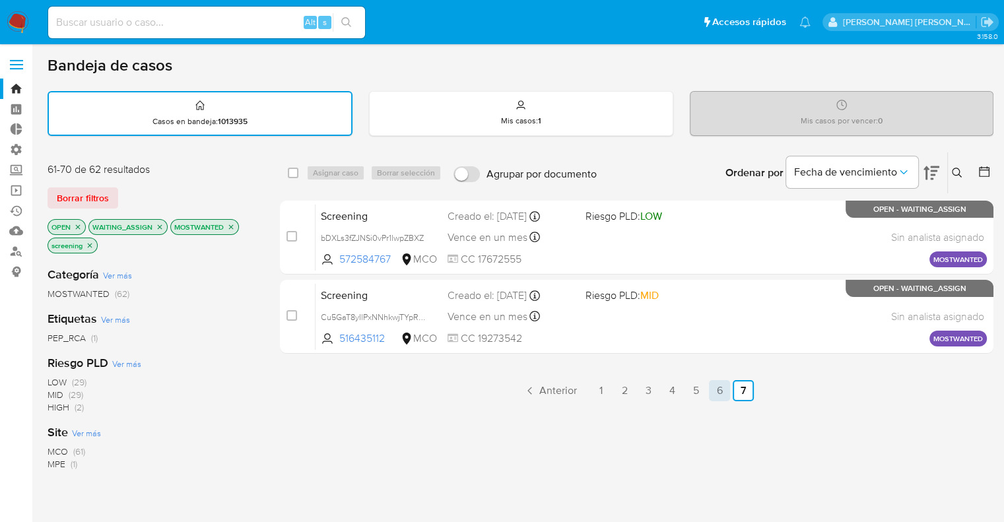
click at [717, 390] on link "6" at bounding box center [719, 390] width 21 height 21
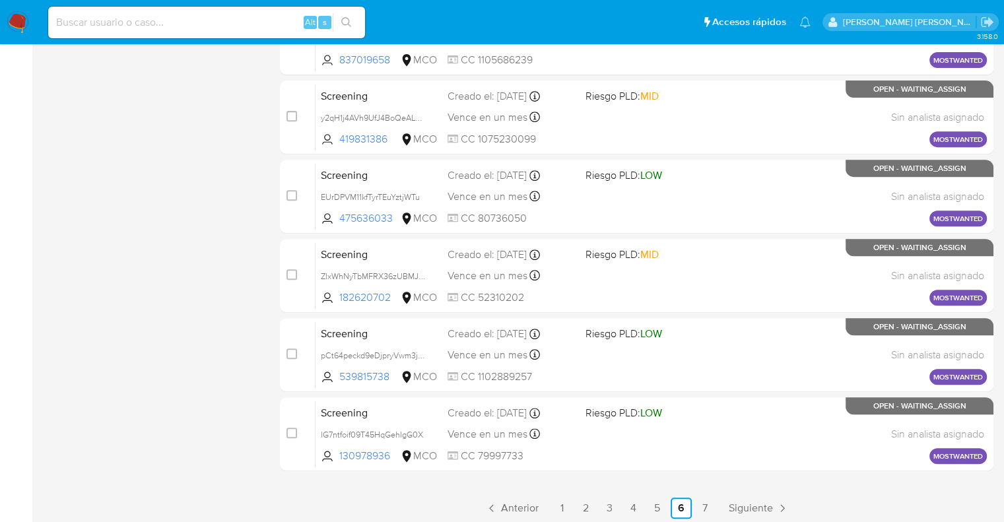
scroll to position [568, 0]
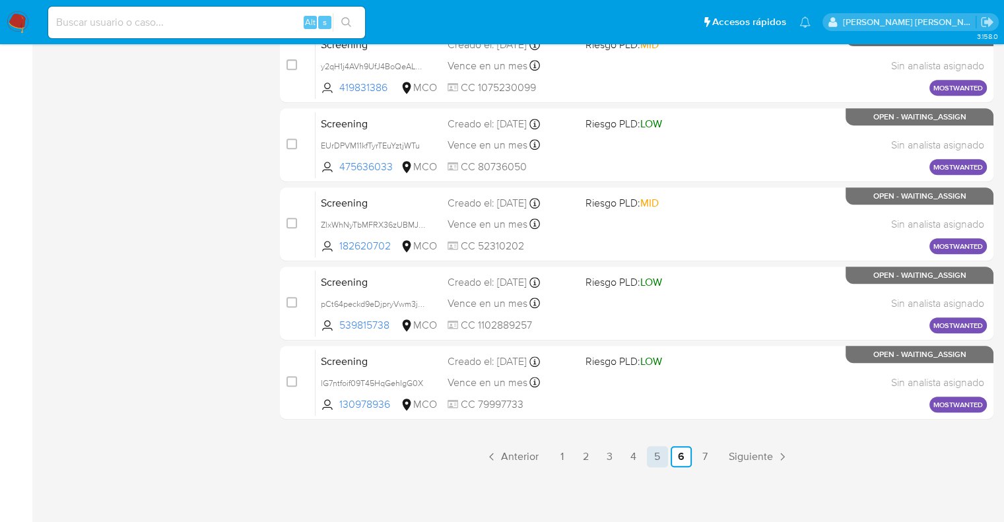
click at [666, 453] on link "5" at bounding box center [657, 456] width 21 height 21
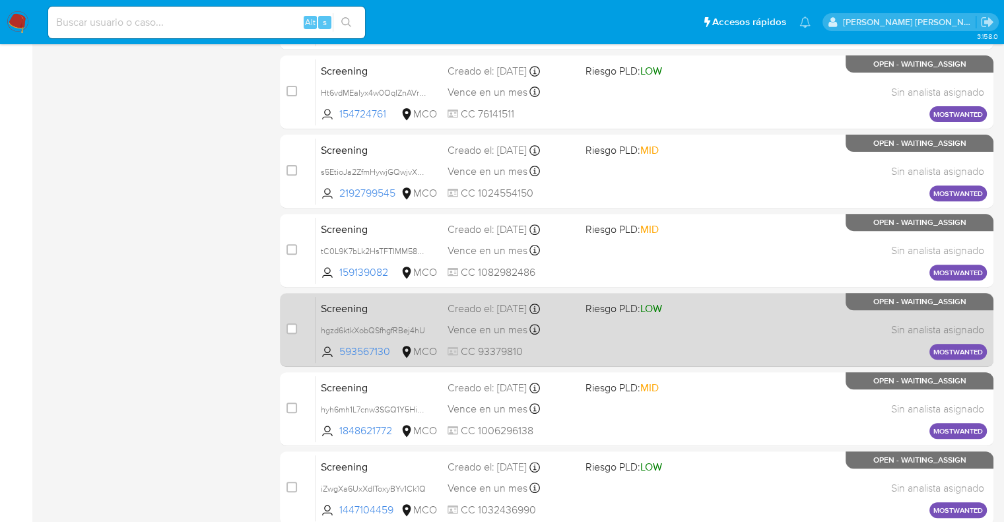
scroll to position [568, 0]
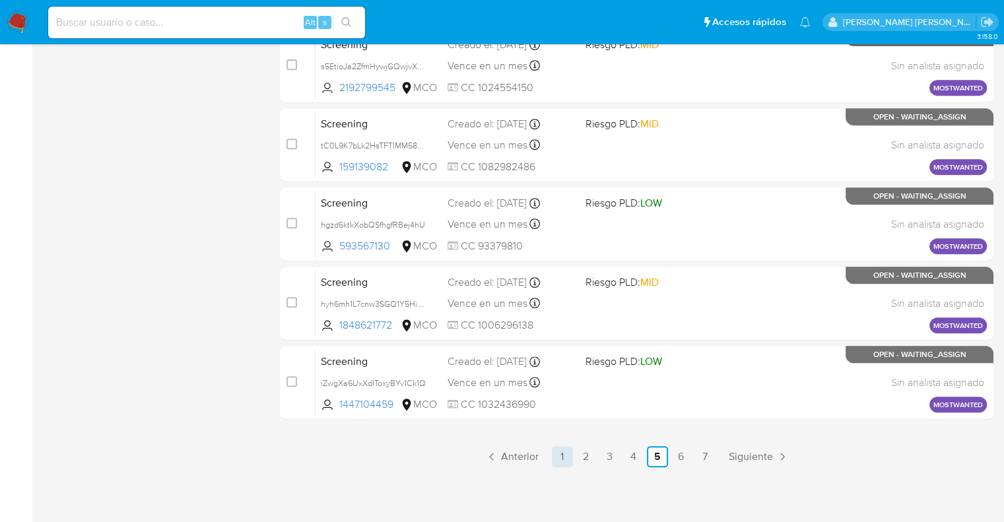
click at [565, 461] on link "1" at bounding box center [562, 456] width 21 height 21
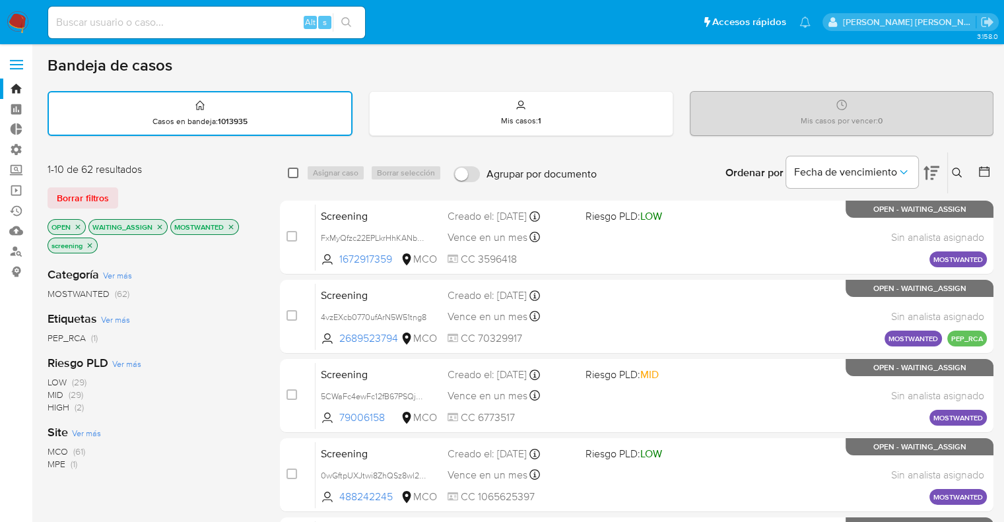
click at [297, 170] on input "checkbox" at bounding box center [293, 173] width 11 height 11
checkbox input "true"
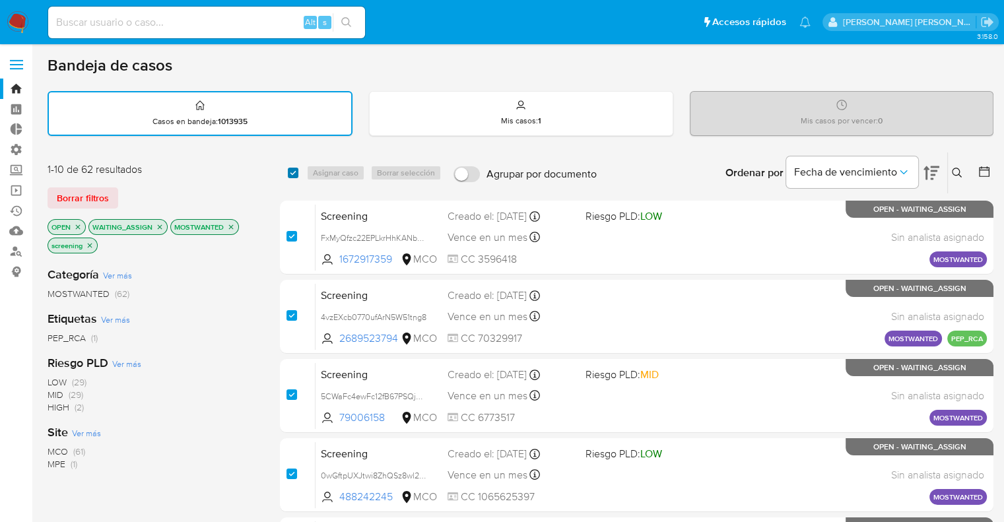
checkbox input "true"
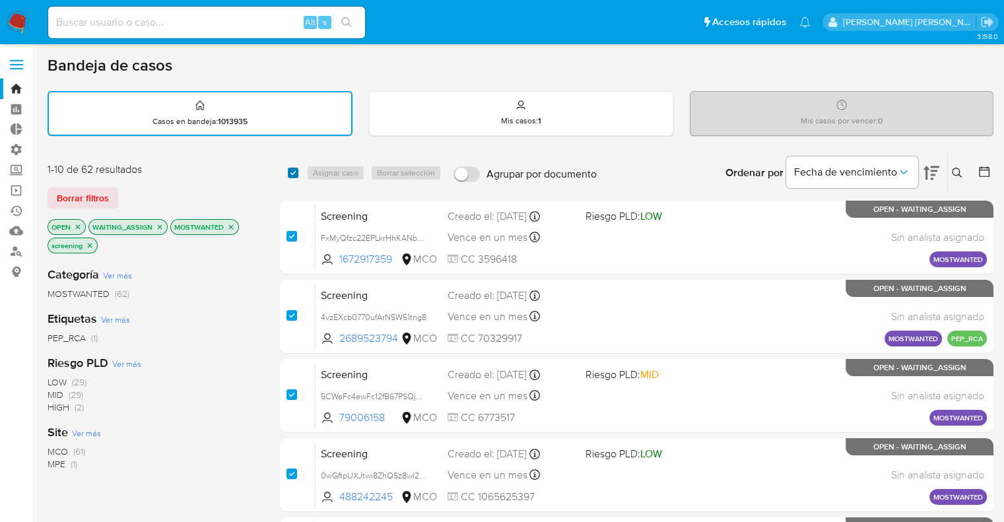
checkbox input "true"
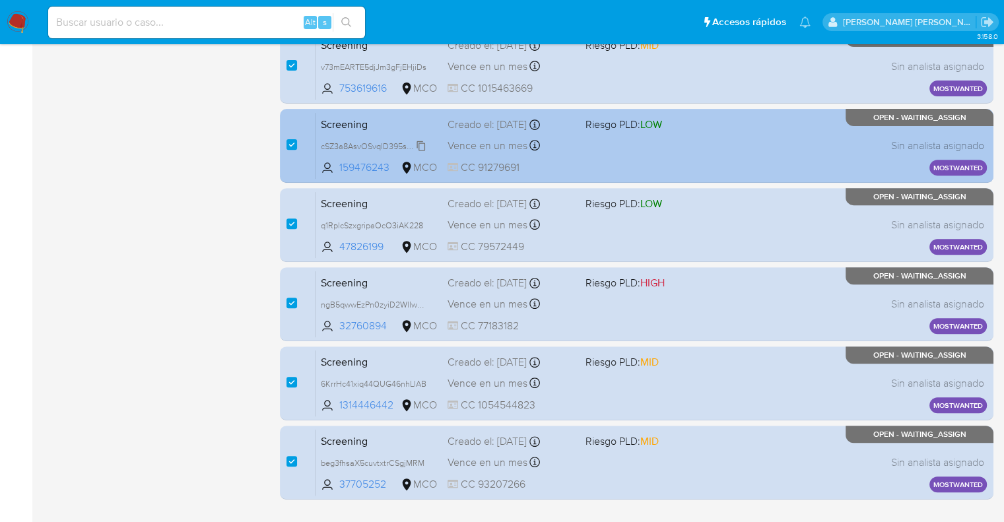
scroll to position [568, 0]
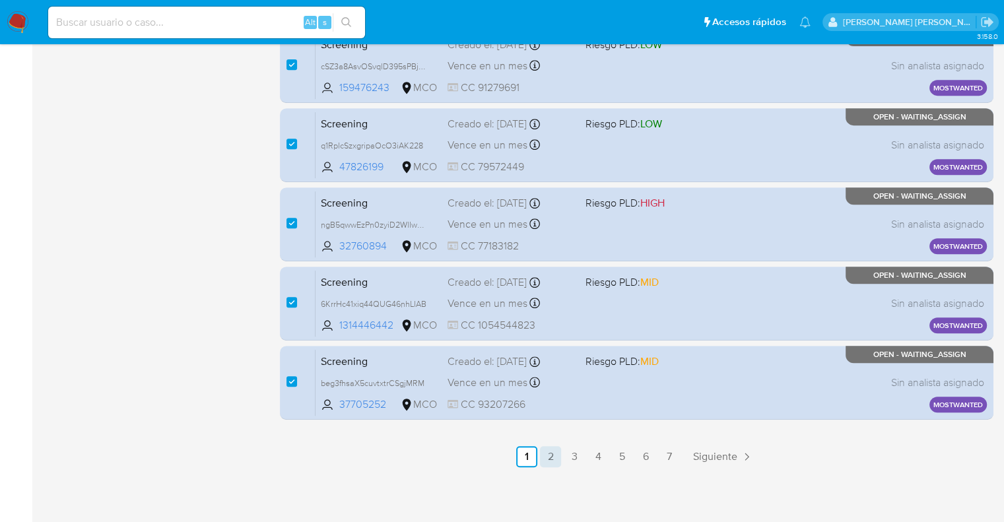
click at [549, 456] on link "2" at bounding box center [550, 456] width 21 height 21
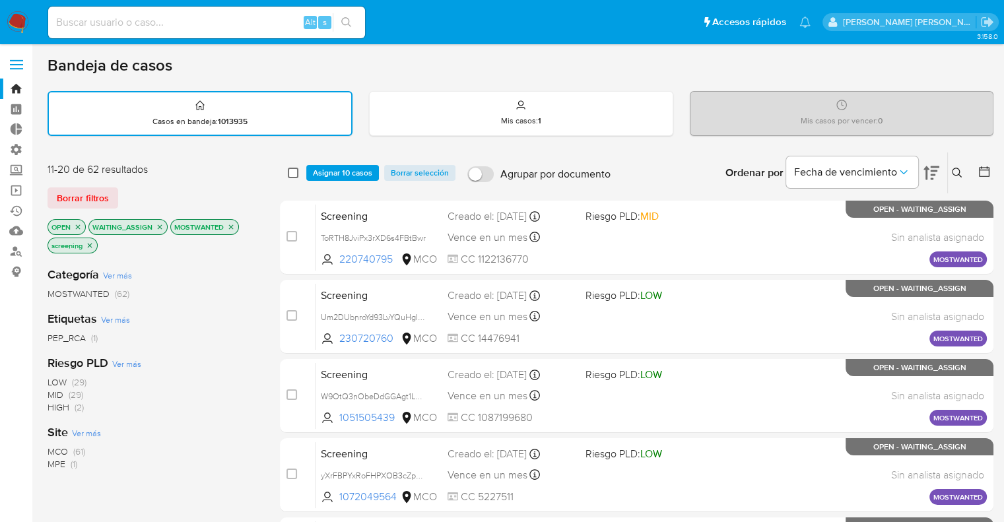
click at [293, 176] on input "checkbox" at bounding box center [293, 173] width 11 height 11
checkbox input "true"
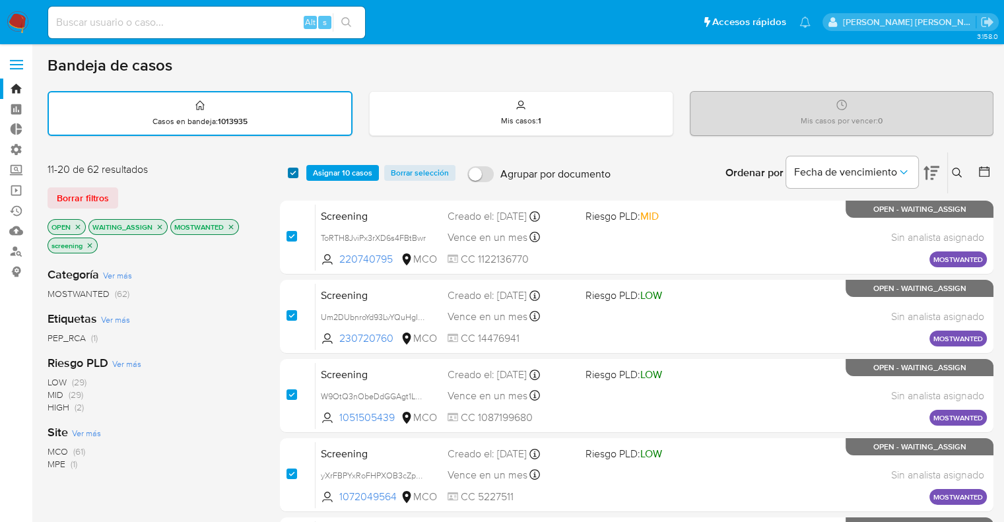
checkbox input "true"
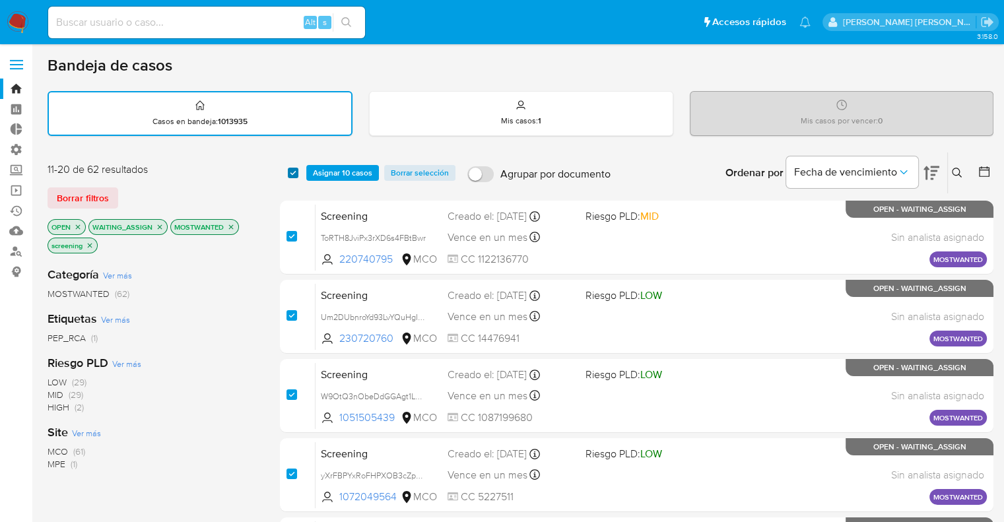
checkbox input "true"
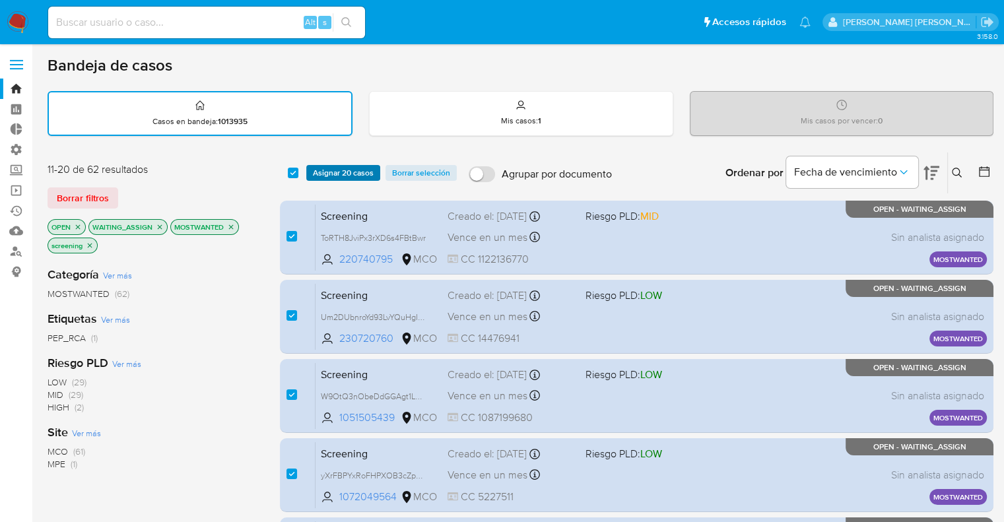
click at [312, 165] on button "Asignar 20 casos" at bounding box center [343, 173] width 74 height 16
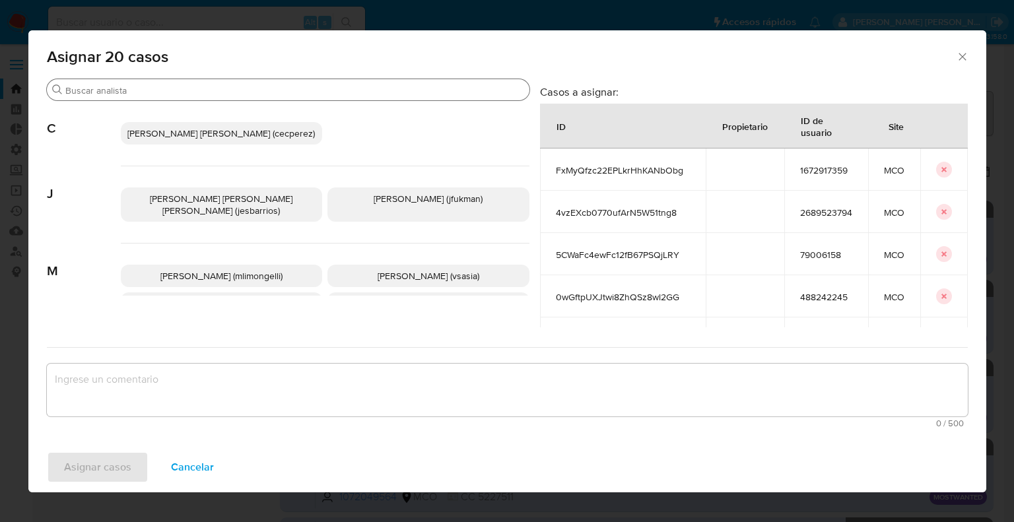
click at [331, 86] on input "Buscar" at bounding box center [294, 91] width 459 height 12
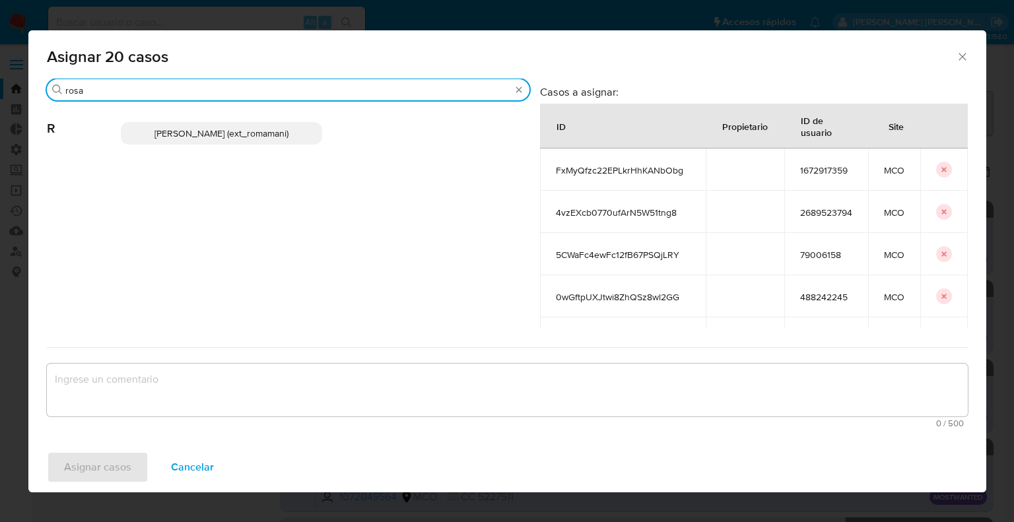
type input "rosa"
click at [292, 137] on p "Rosalia Mamani (ext_romamani)" at bounding box center [222, 133] width 202 height 22
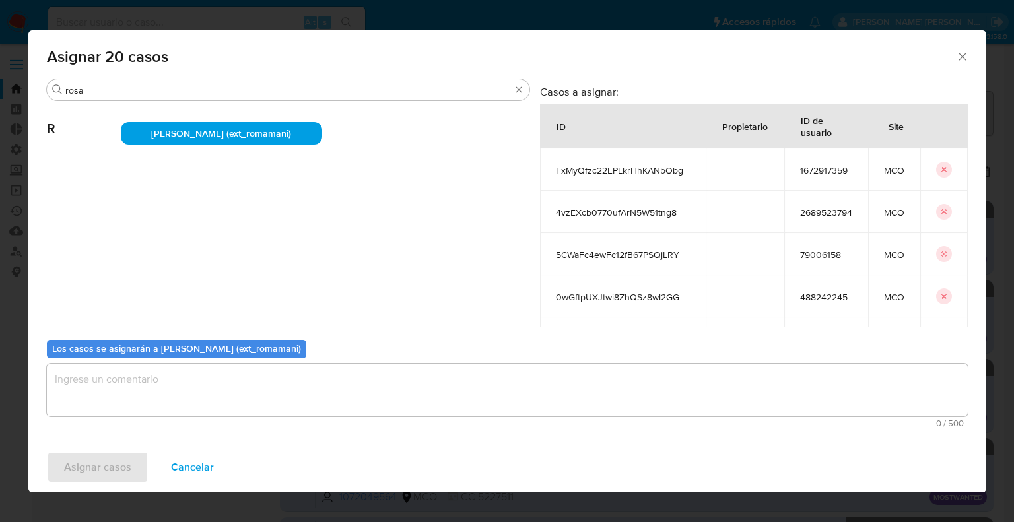
click at [217, 393] on textarea "assign-modal" at bounding box center [507, 390] width 921 height 53
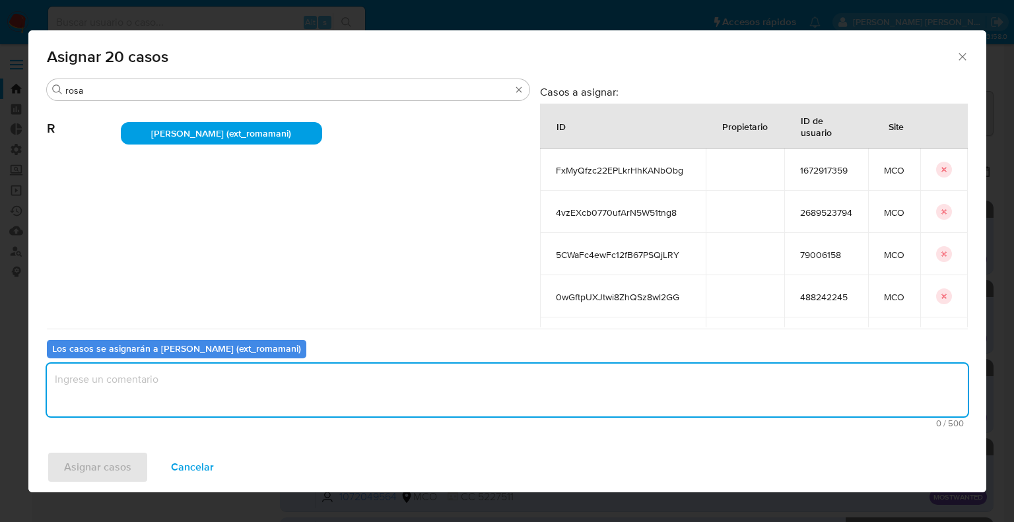
paste textarea "Asignación."
type textarea "Asignación."
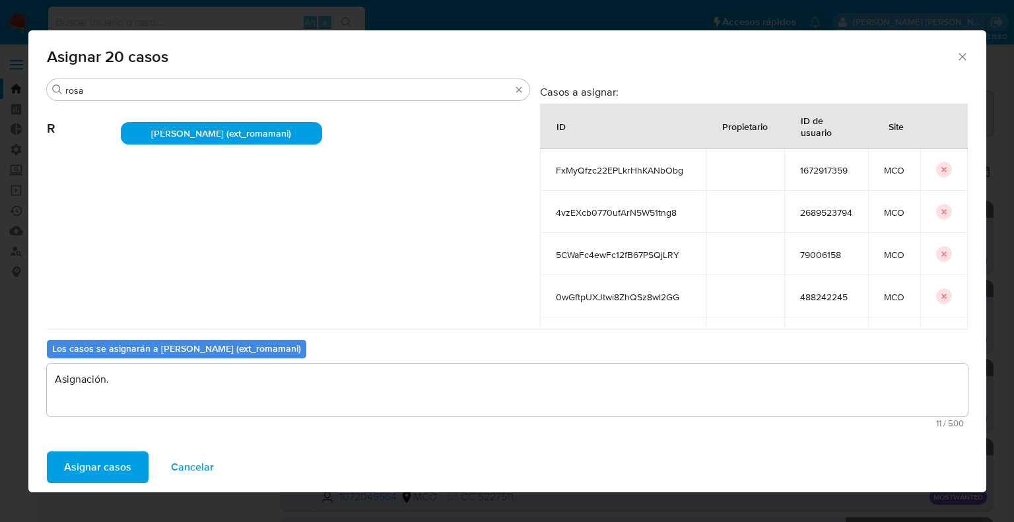
click at [119, 464] on span "Asignar casos" at bounding box center [97, 467] width 67 height 29
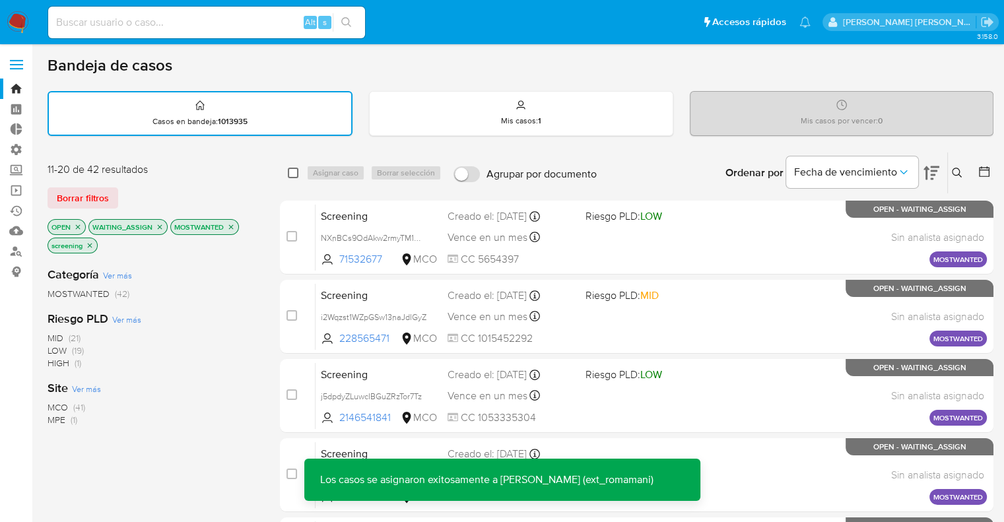
click at [293, 170] on input "checkbox" at bounding box center [293, 173] width 11 height 11
checkbox input "true"
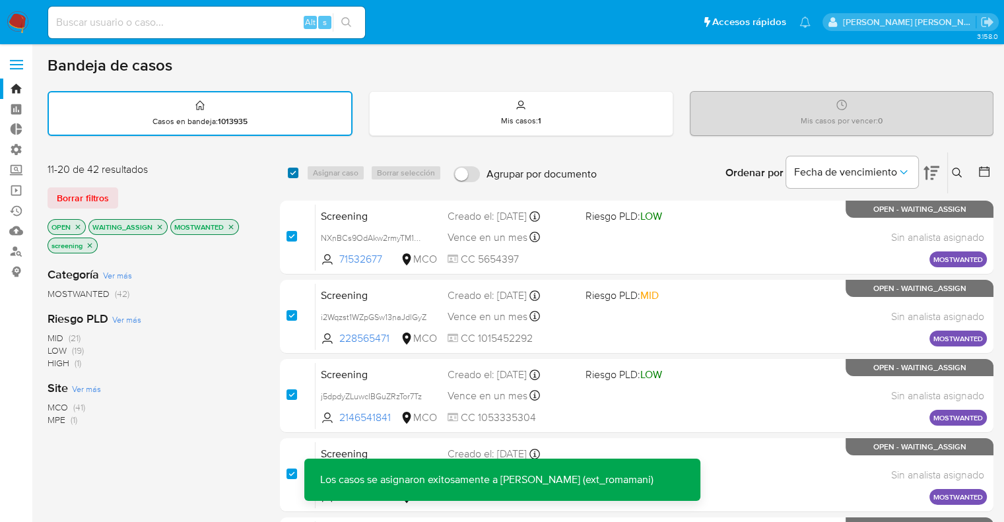
checkbox input "true"
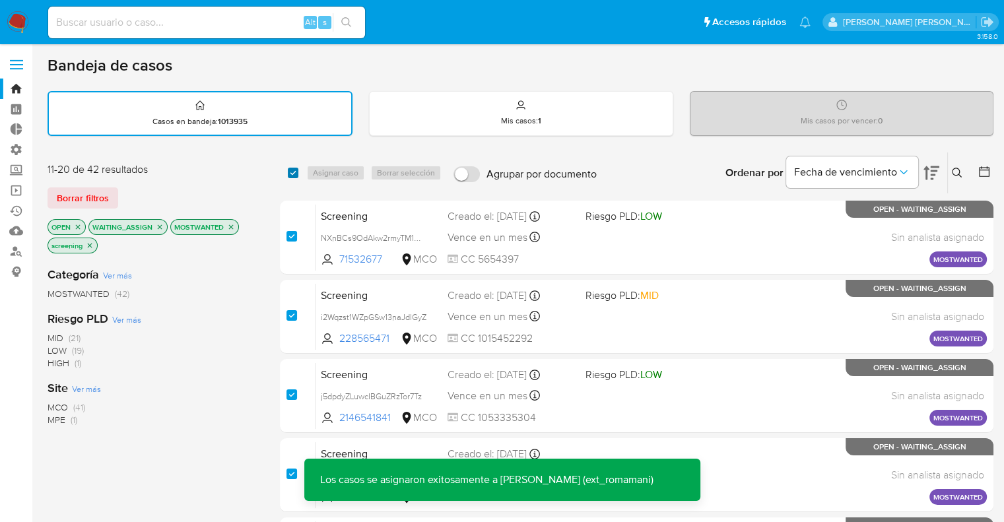
checkbox input "true"
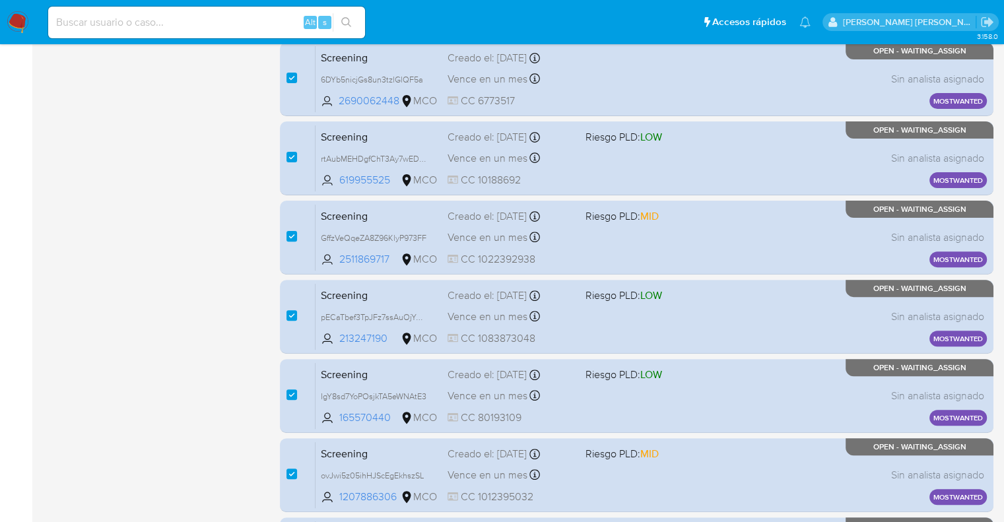
scroll to position [568, 0]
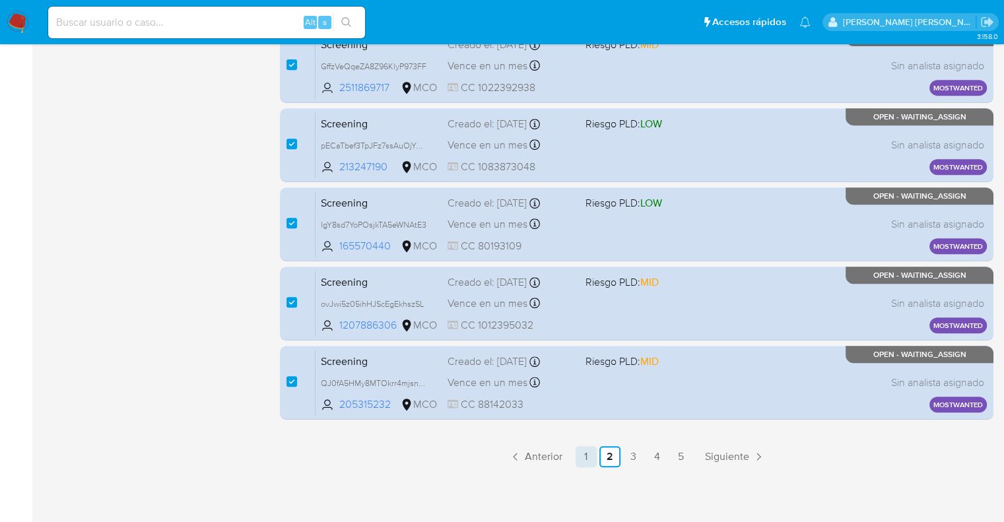
click at [586, 456] on link "1" at bounding box center [586, 456] width 21 height 21
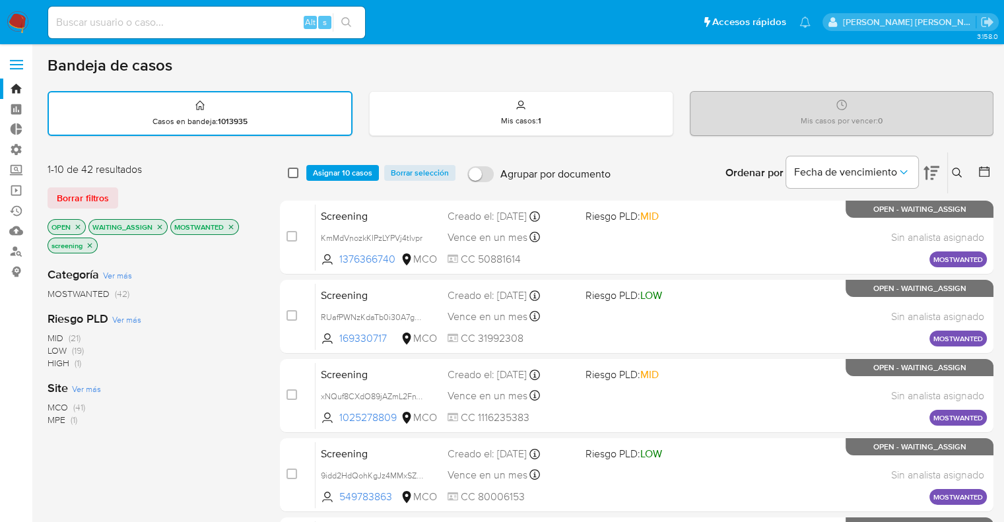
click at [291, 176] on input "checkbox" at bounding box center [293, 173] width 11 height 11
checkbox input "true"
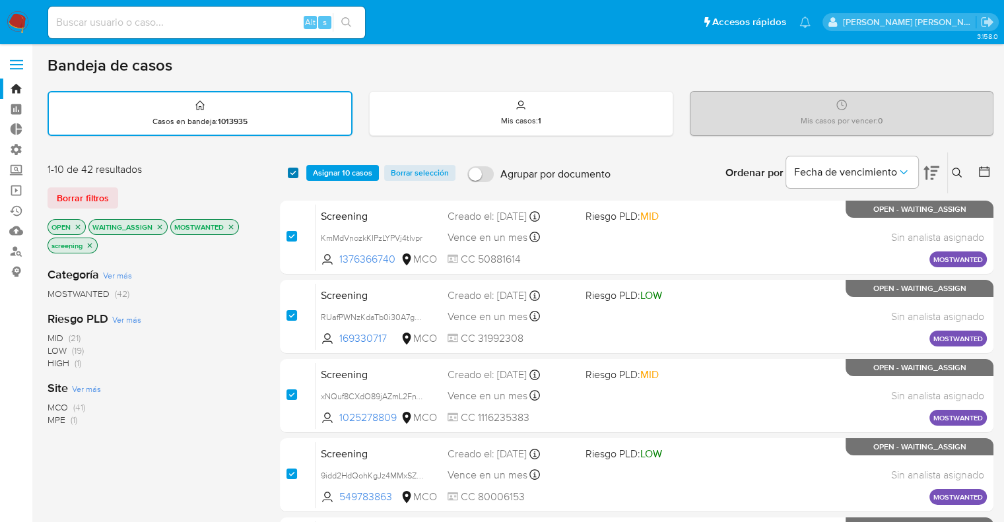
checkbox input "true"
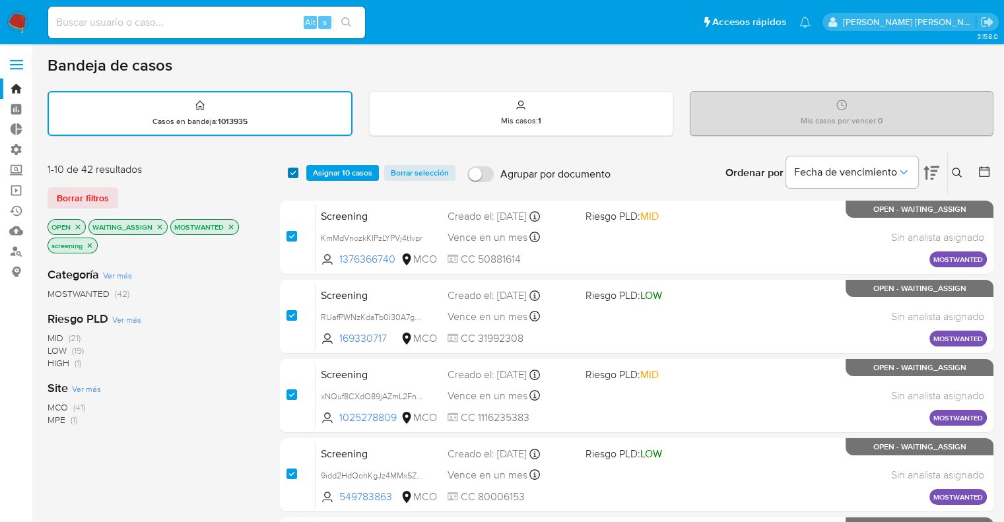
checkbox input "true"
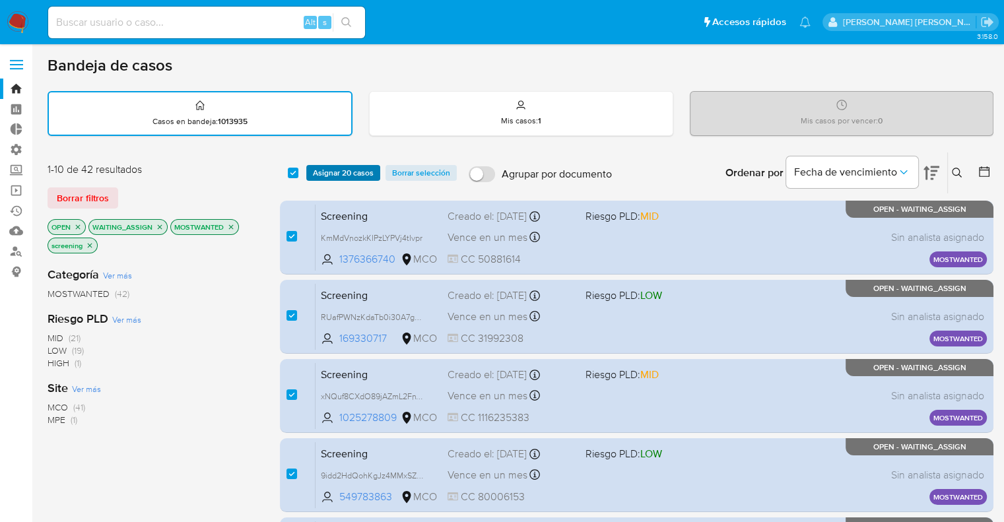
click at [320, 168] on span "Asignar 20 casos" at bounding box center [343, 172] width 61 height 13
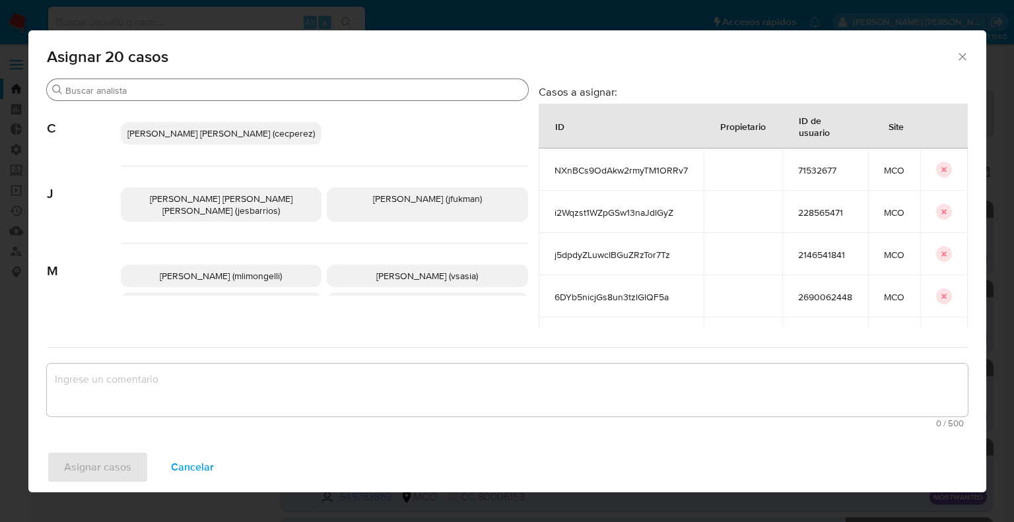
click at [273, 99] on div "Buscar" at bounding box center [287, 89] width 481 height 21
click at [275, 90] on input "Buscar" at bounding box center [294, 91] width 458 height 12
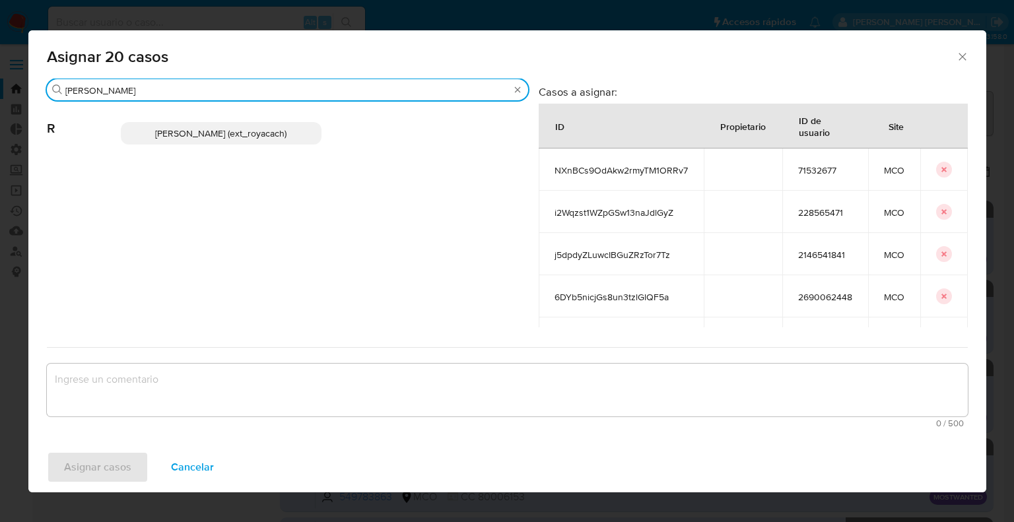
type input "romi"
click at [297, 129] on p "Romina Isabel Yacachury (ext_royacach)" at bounding box center [221, 133] width 201 height 22
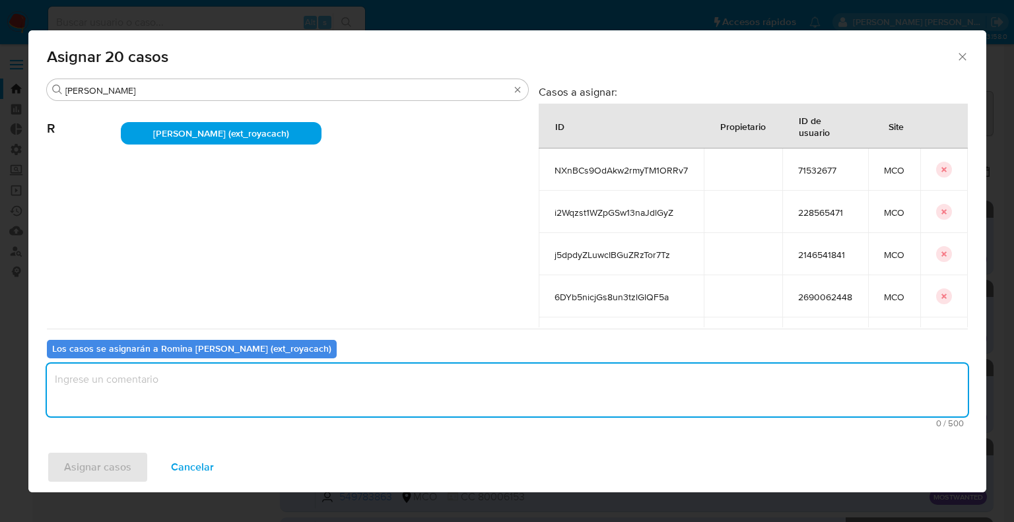
click at [256, 393] on textarea "assign-modal" at bounding box center [507, 390] width 921 height 53
paste textarea "Asignación."
type textarea "Asignación."
click at [138, 457] on button "Asignar casos" at bounding box center [98, 468] width 102 height 32
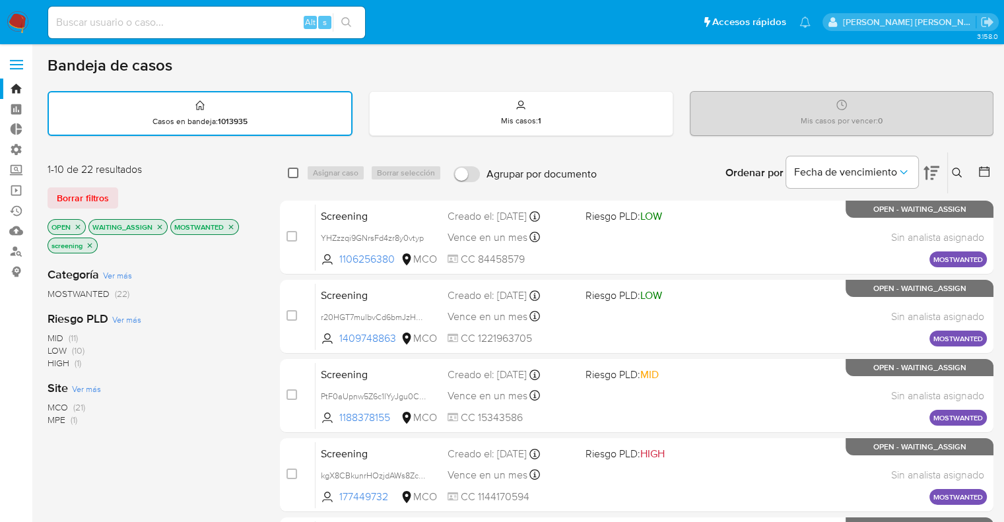
click at [291, 171] on input "checkbox" at bounding box center [293, 173] width 11 height 11
checkbox input "true"
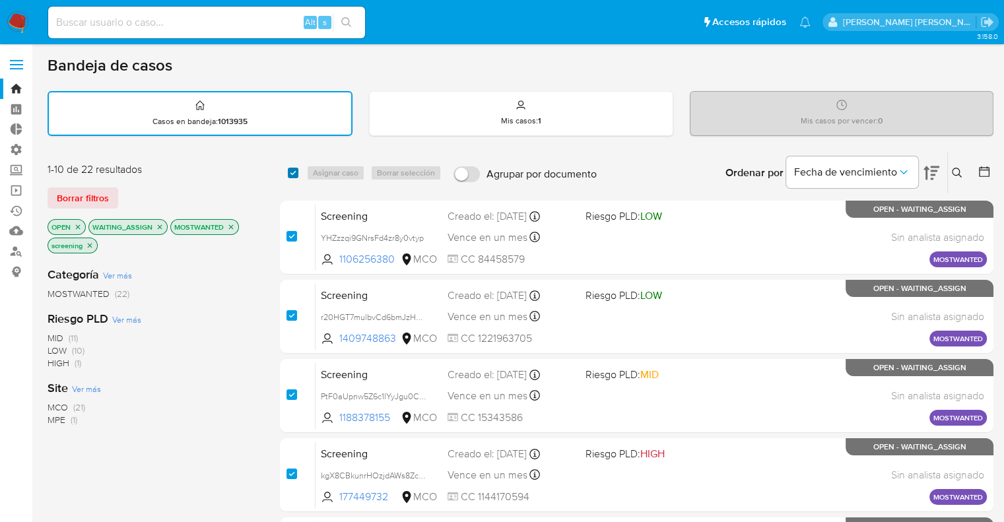
checkbox input "true"
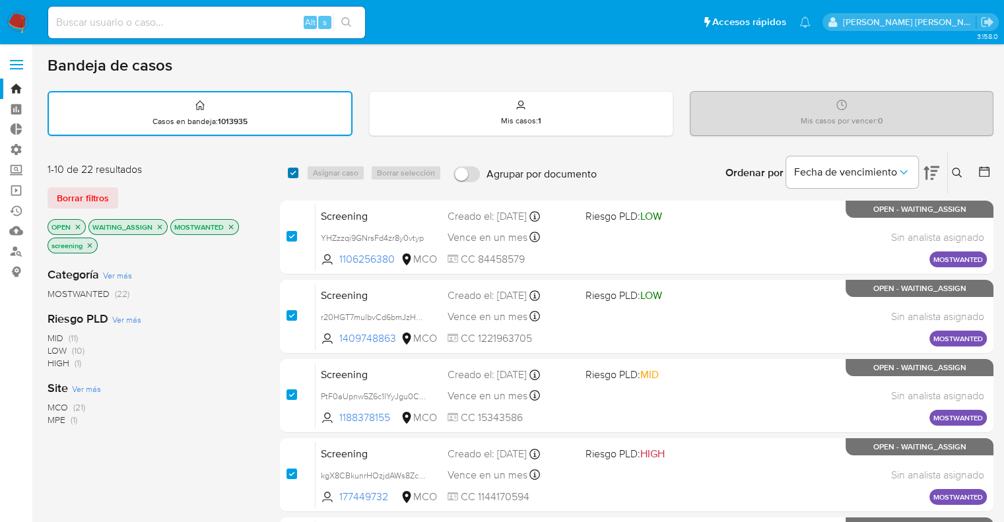
checkbox input "true"
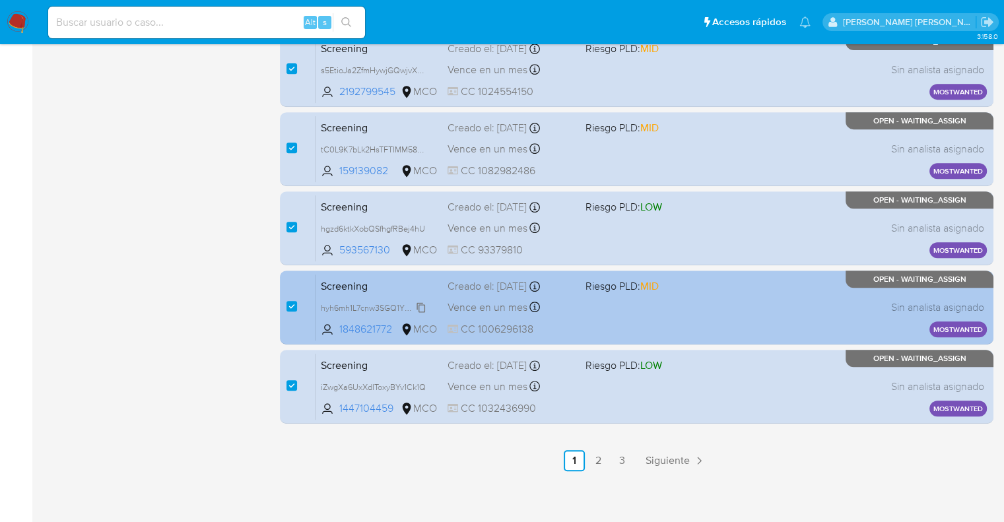
scroll to position [568, 0]
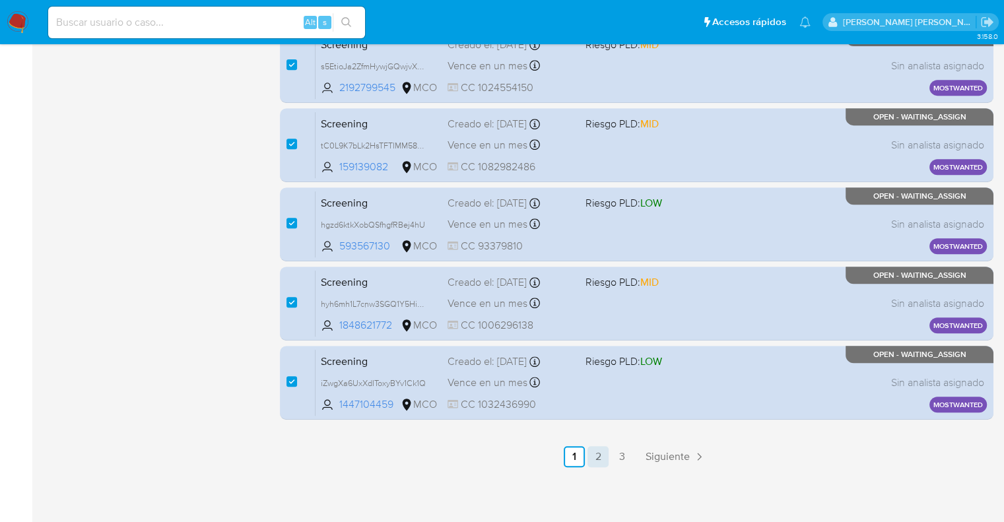
click at [598, 458] on link "2" at bounding box center [598, 456] width 21 height 21
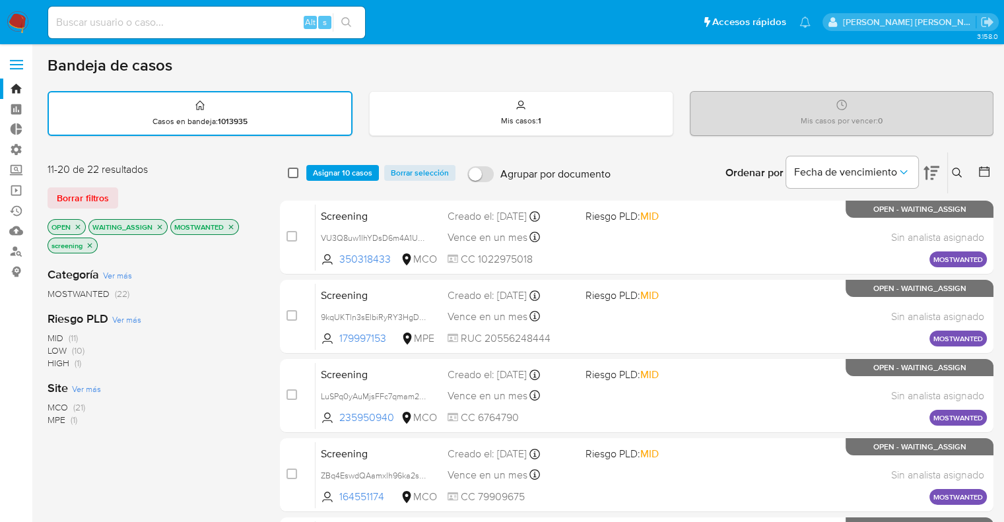
click at [296, 170] on input "checkbox" at bounding box center [293, 173] width 11 height 11
checkbox input "true"
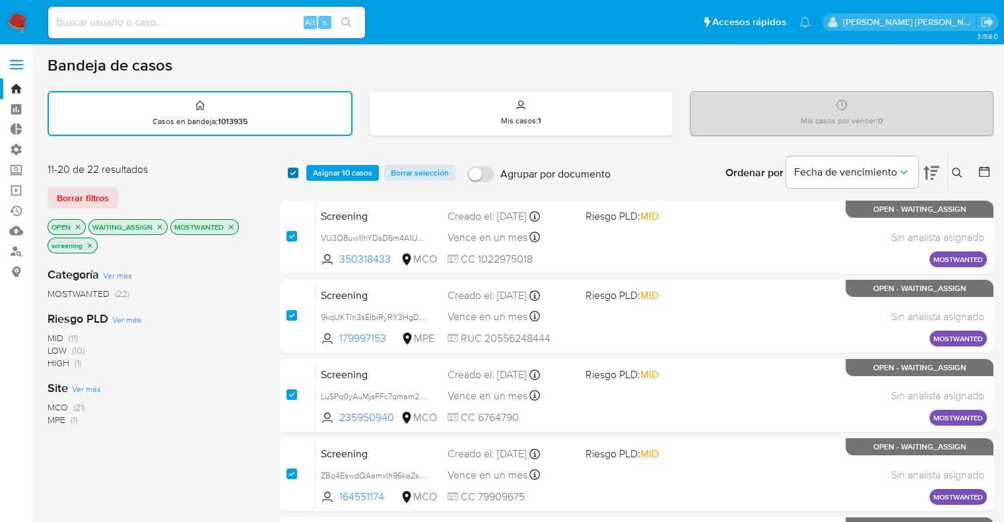
checkbox input "true"
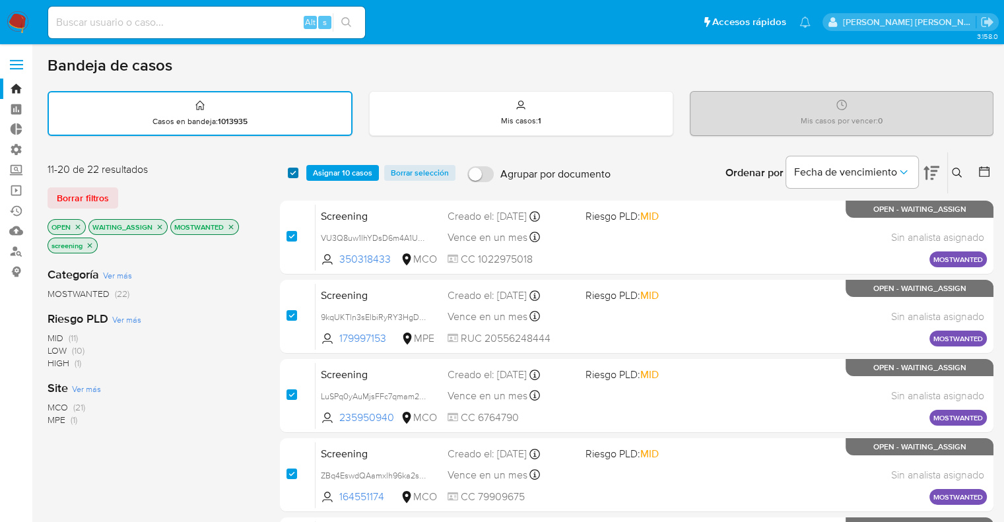
checkbox input "true"
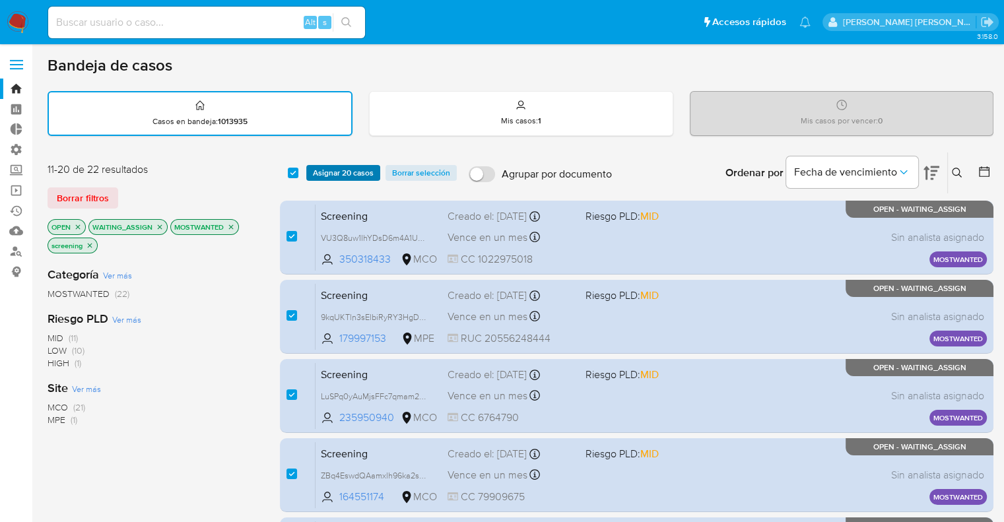
click at [310, 168] on button "Asignar 20 casos" at bounding box center [343, 173] width 74 height 16
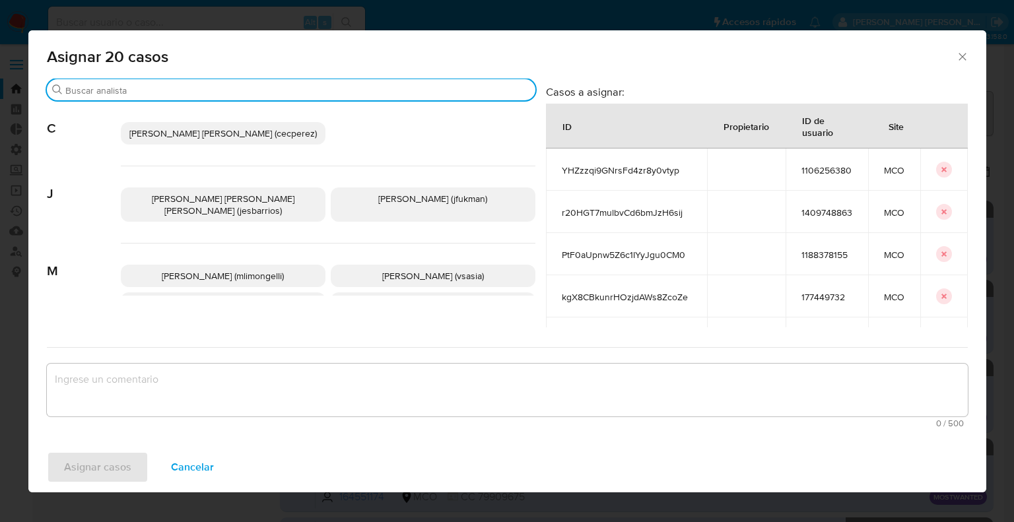
click at [275, 88] on input "Buscar" at bounding box center [297, 91] width 465 height 12
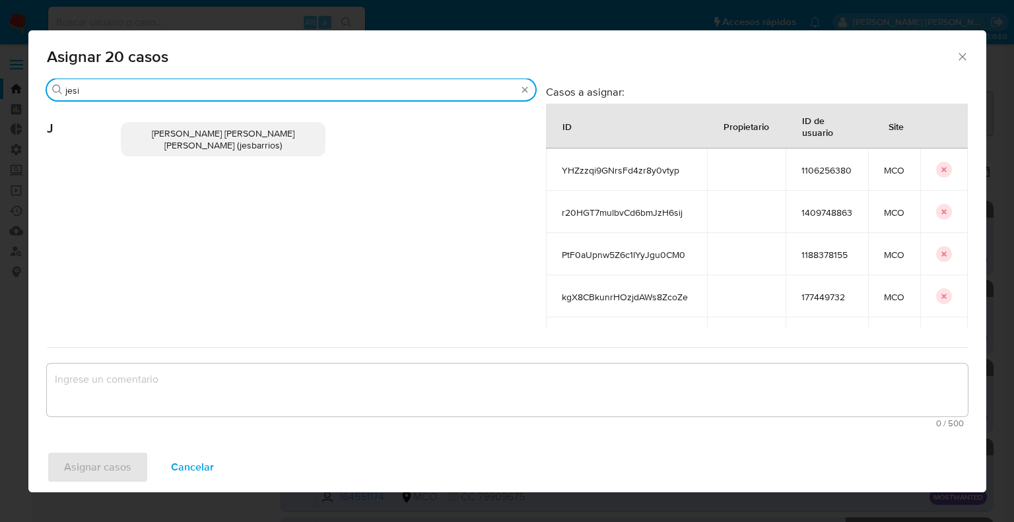
type input "jesi"
click at [295, 134] on p "Jesica Iris Barrios Leita (jesbarrios)" at bounding box center [223, 139] width 205 height 34
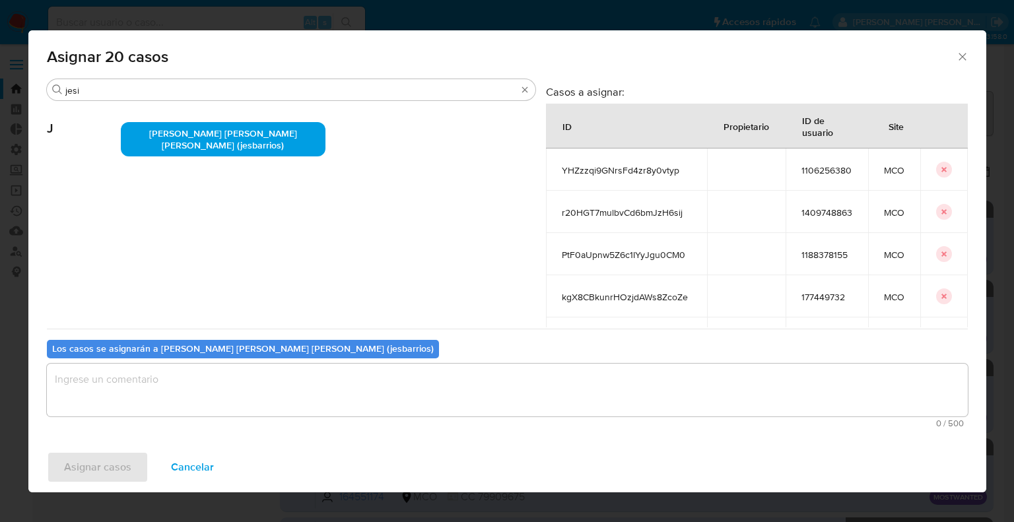
click at [226, 398] on textarea "assign-modal" at bounding box center [507, 390] width 921 height 53
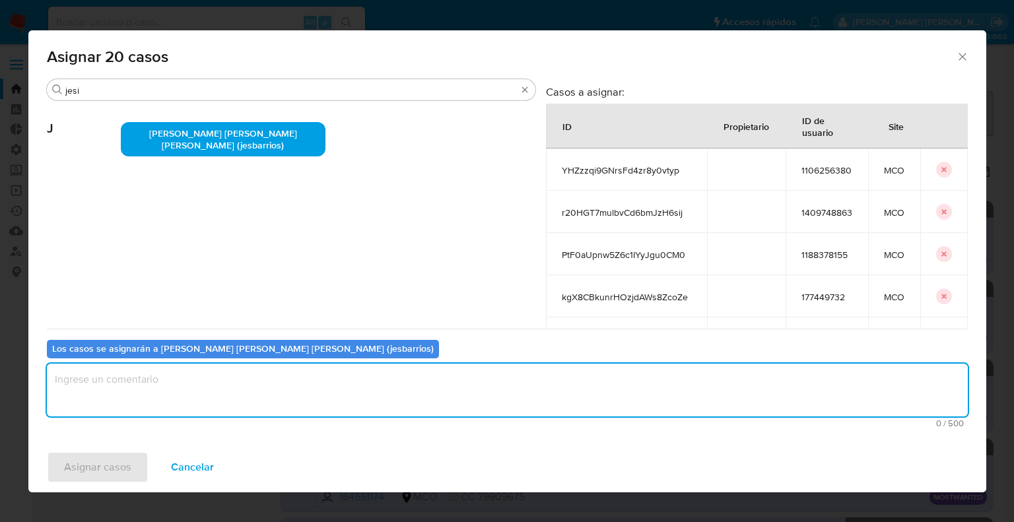
paste textarea "Asignación."
type textarea "Asignación."
click at [143, 458] on button "Asignar casos" at bounding box center [98, 468] width 102 height 32
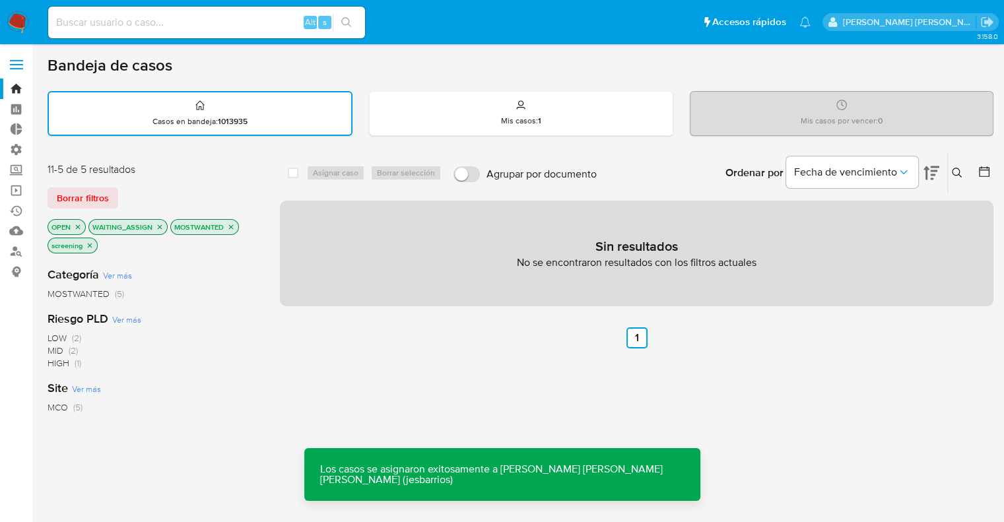
click at [98, 197] on span "Borrar filtros" at bounding box center [83, 198] width 52 height 18
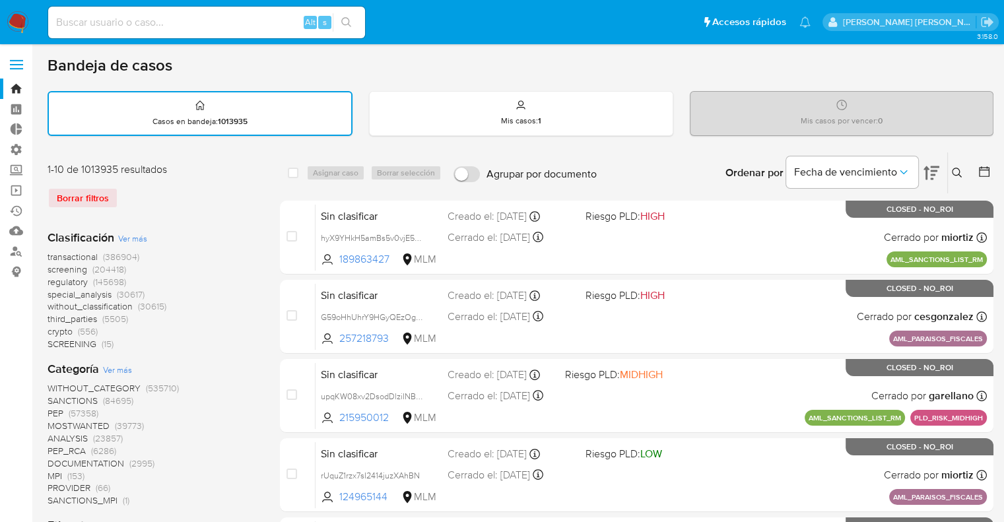
click at [50, 277] on span "regulatory" at bounding box center [68, 281] width 40 height 13
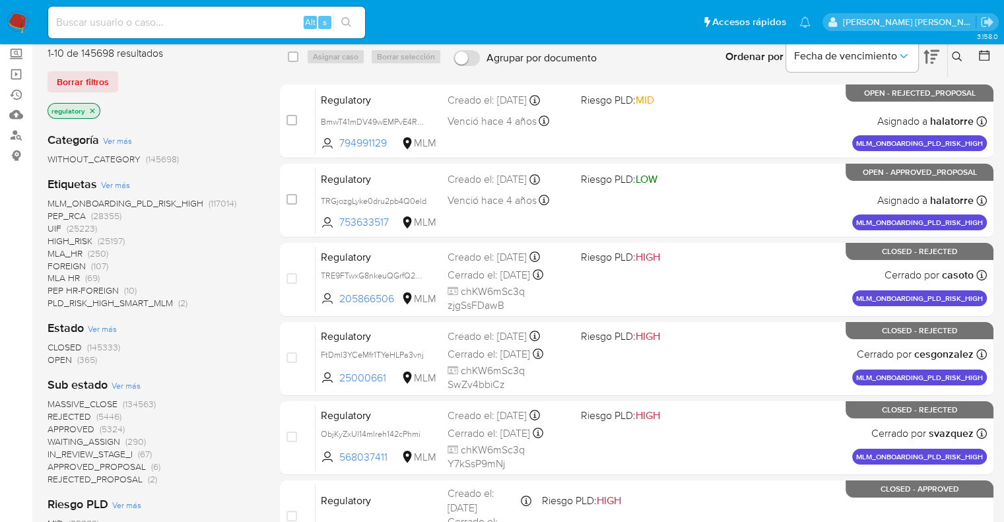
scroll to position [132, 0]
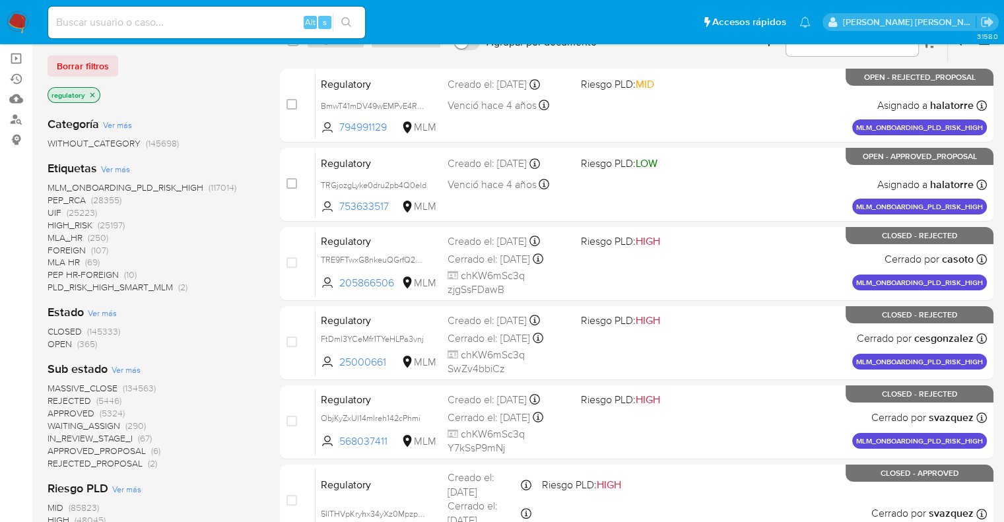
click at [56, 339] on span "OPEN" at bounding box center [60, 343] width 24 height 13
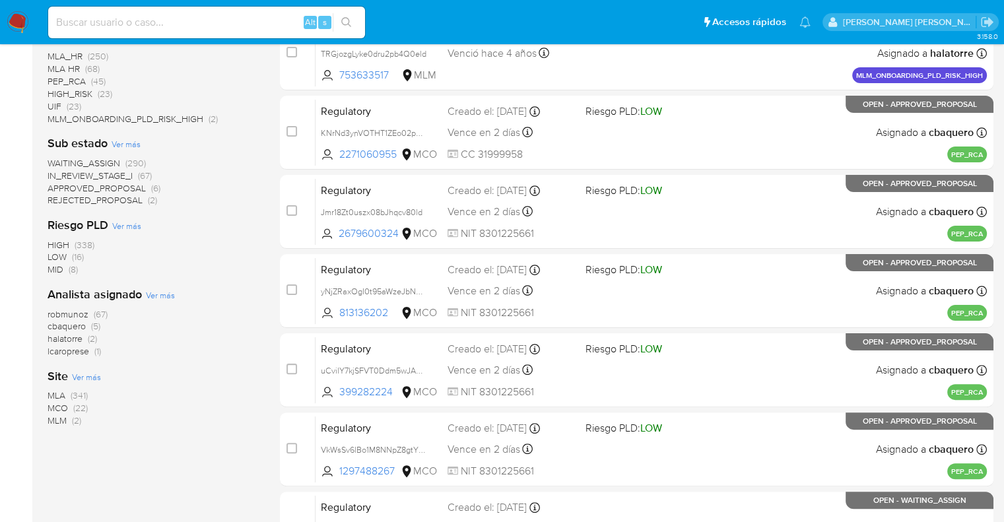
scroll to position [264, 0]
click at [51, 405] on span "MCO" at bounding box center [58, 407] width 20 height 13
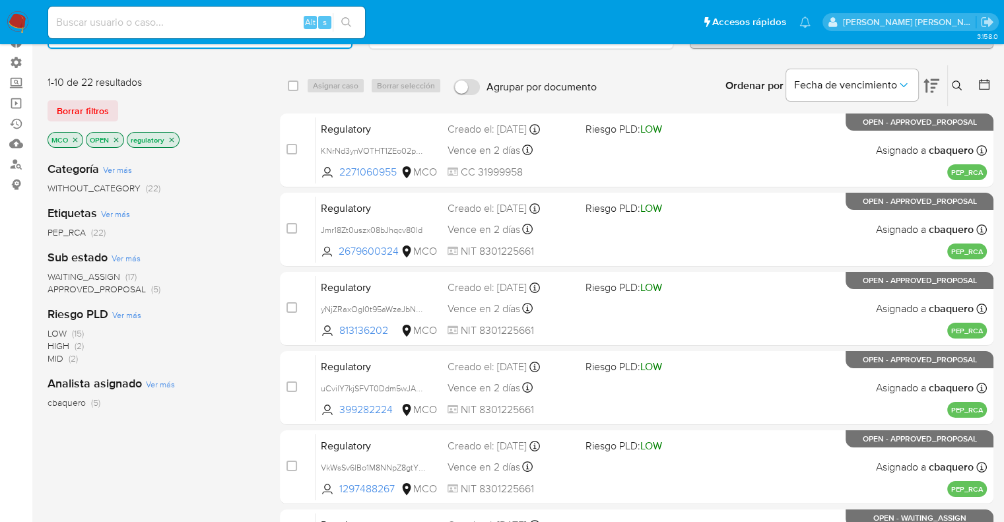
scroll to position [66, 0]
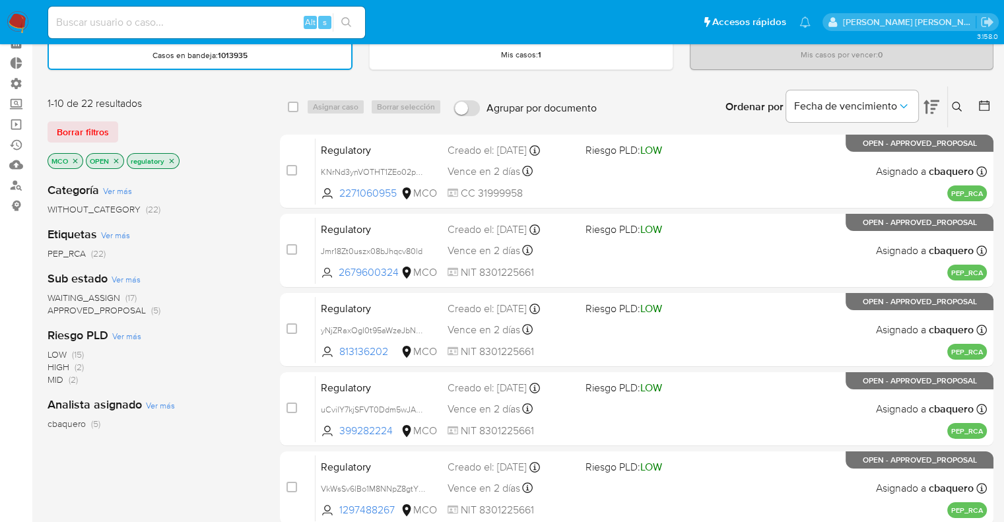
click at [53, 296] on span "WAITING_ASSIGN" at bounding box center [84, 297] width 73 height 13
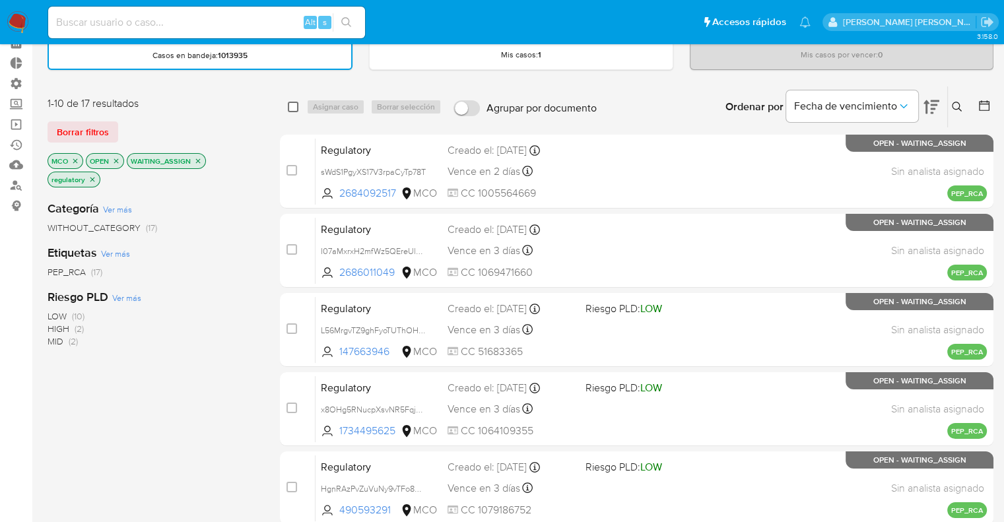
click at [292, 102] on input "checkbox" at bounding box center [293, 107] width 11 height 11
checkbox input "true"
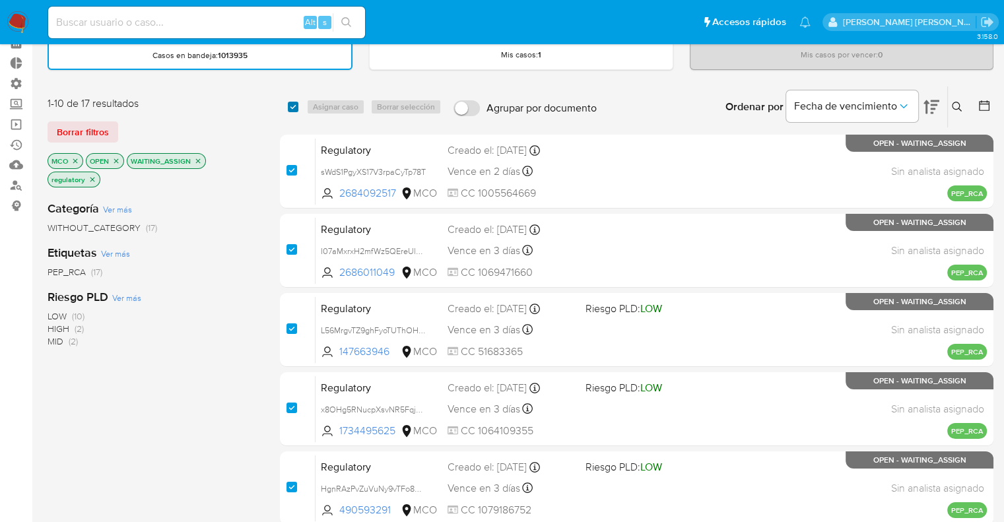
checkbox input "true"
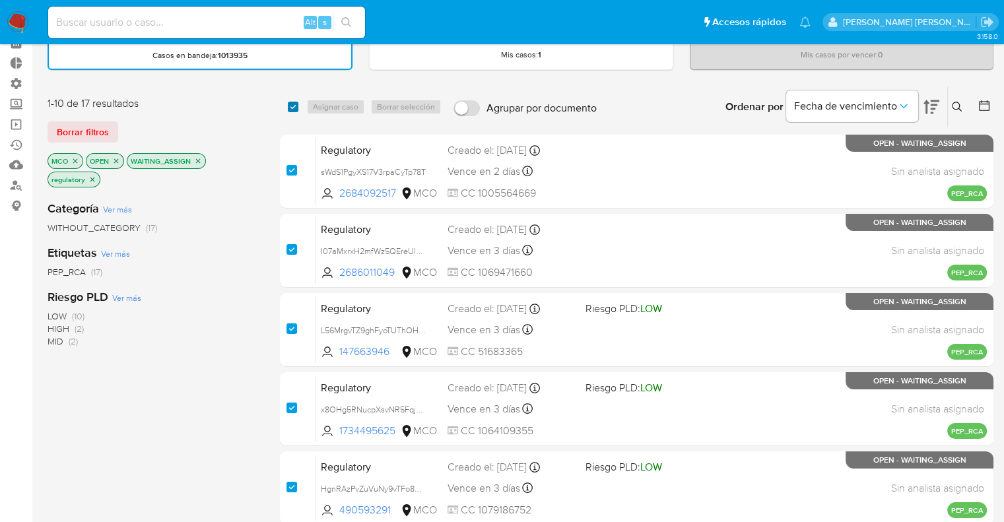
checkbox input "true"
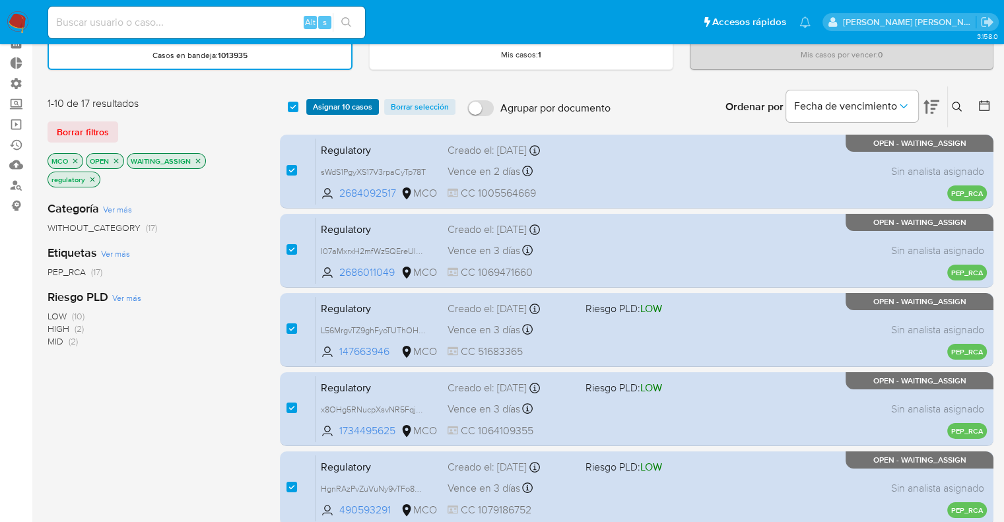
click at [320, 100] on span "Asignar 10 casos" at bounding box center [342, 106] width 59 height 13
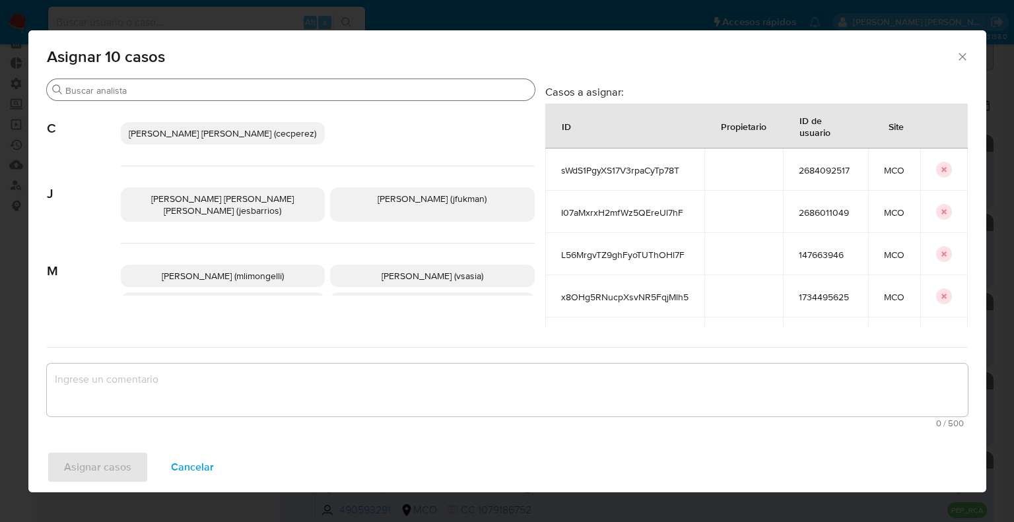
click at [320, 96] on input "Buscar" at bounding box center [297, 91] width 464 height 12
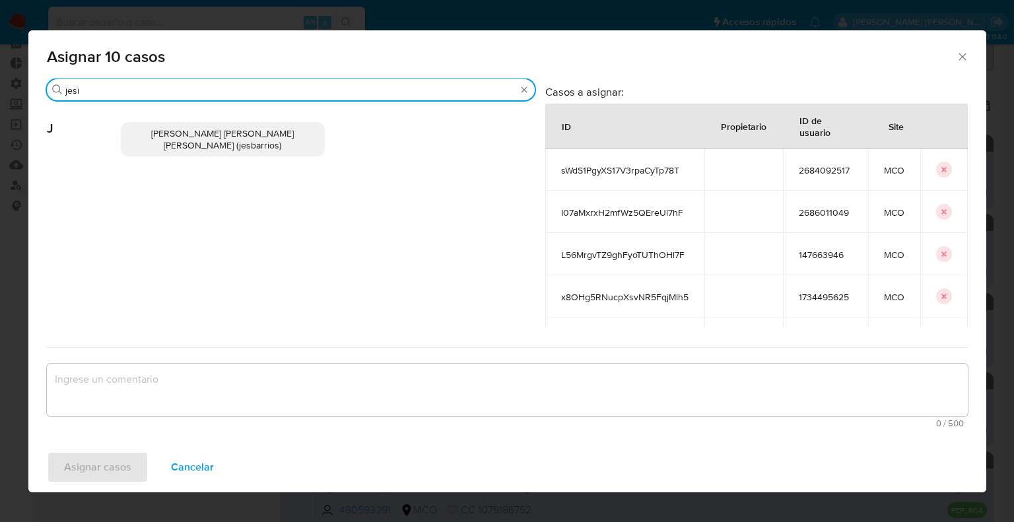
type input "jesi"
click at [299, 137] on p "Jesica Iris Barrios Leita (jesbarrios)" at bounding box center [223, 139] width 205 height 34
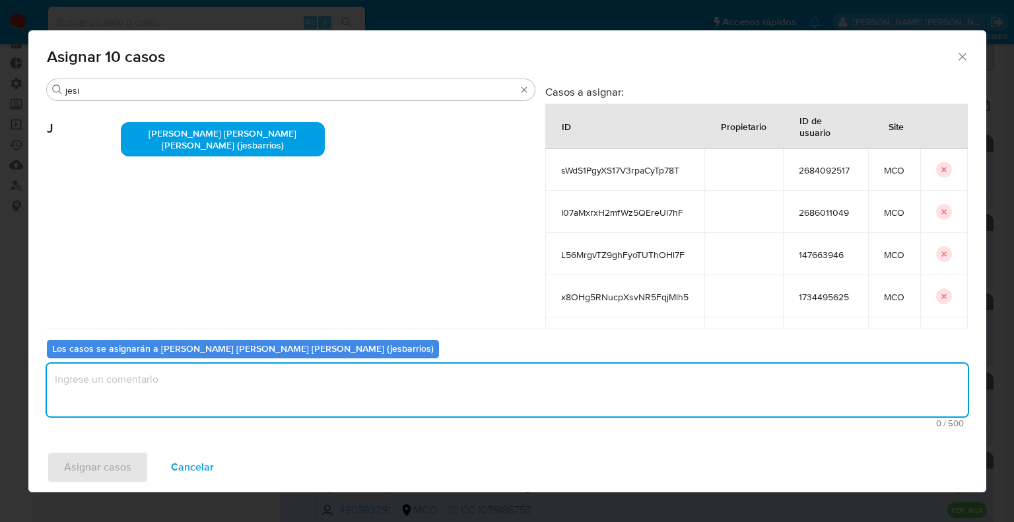
click at [247, 378] on textarea "assign-modal" at bounding box center [507, 390] width 921 height 53
paste textarea "Asignación."
type textarea "Asignación."
click at [133, 462] on button "Asignar casos" at bounding box center [98, 468] width 102 height 32
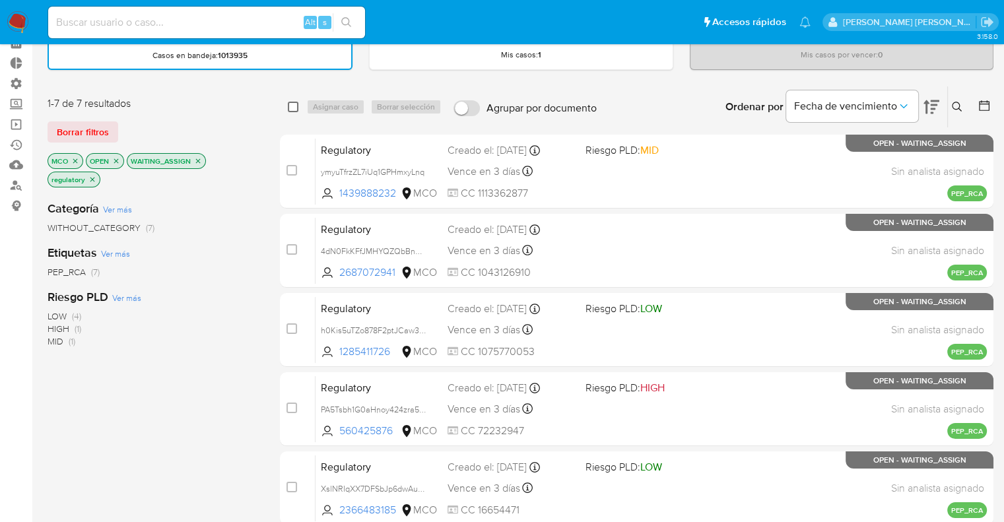
click at [296, 104] on input "checkbox" at bounding box center [293, 107] width 11 height 11
checkbox input "true"
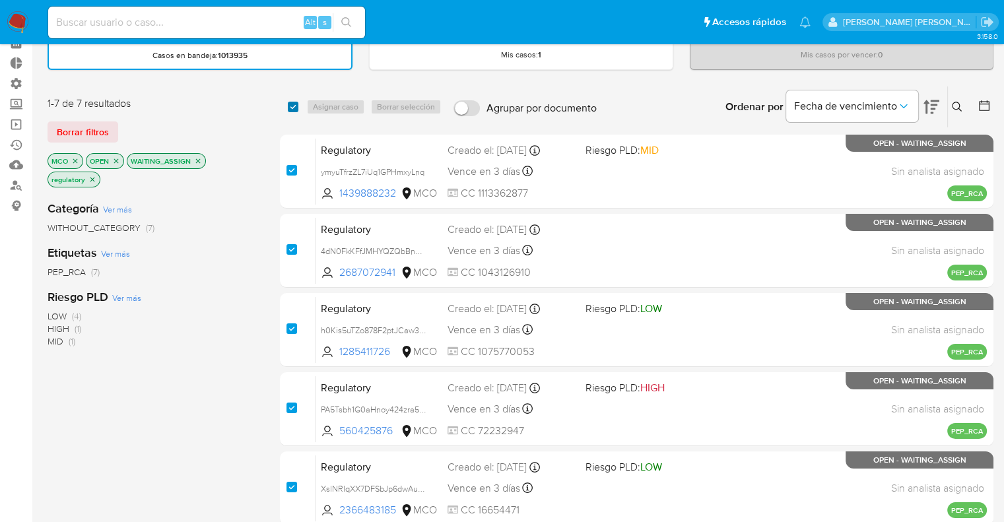
checkbox input "true"
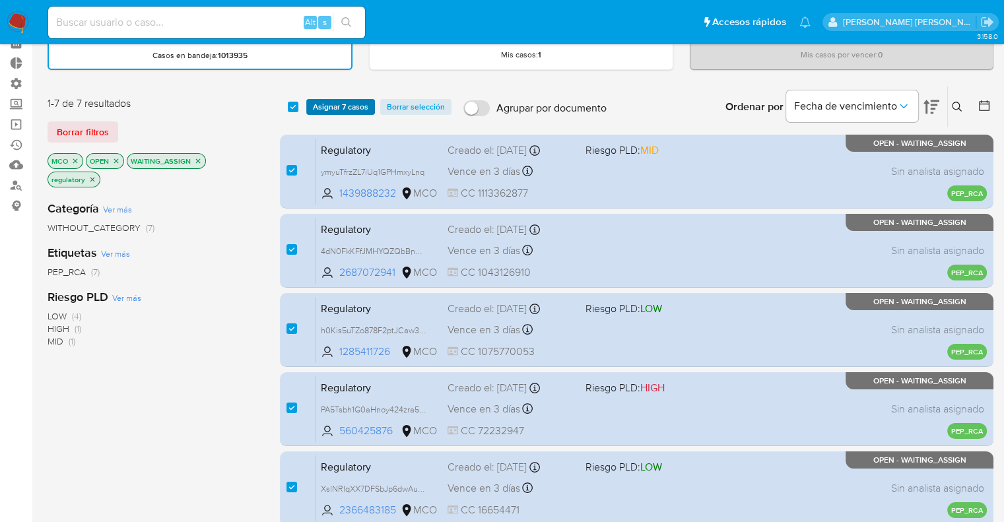
click at [314, 104] on span "Asignar 7 casos" at bounding box center [340, 106] width 55 height 13
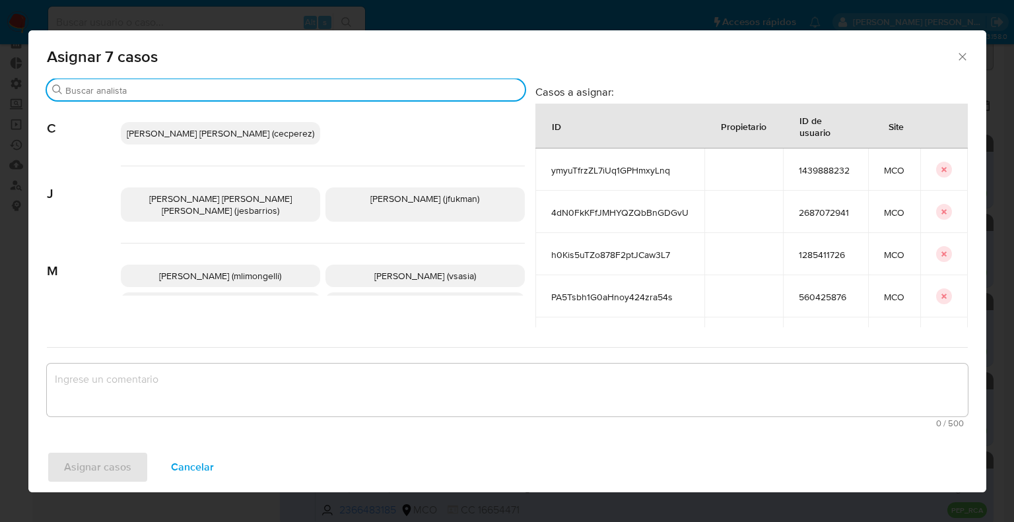
click at [263, 93] on input "Buscar" at bounding box center [292, 91] width 454 height 12
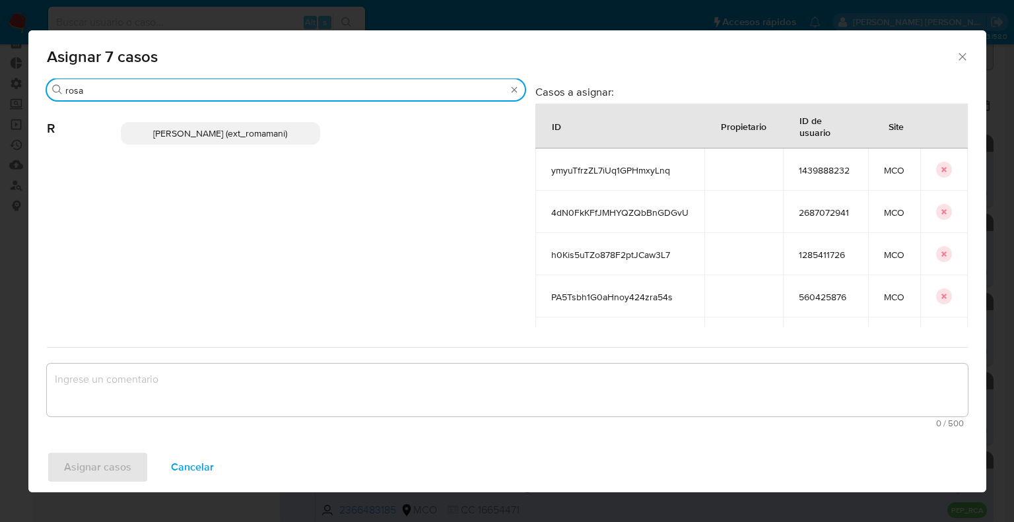
type input "rosa"
click at [297, 135] on p "Rosalia Mamani (ext_romamani)" at bounding box center [220, 133] width 199 height 22
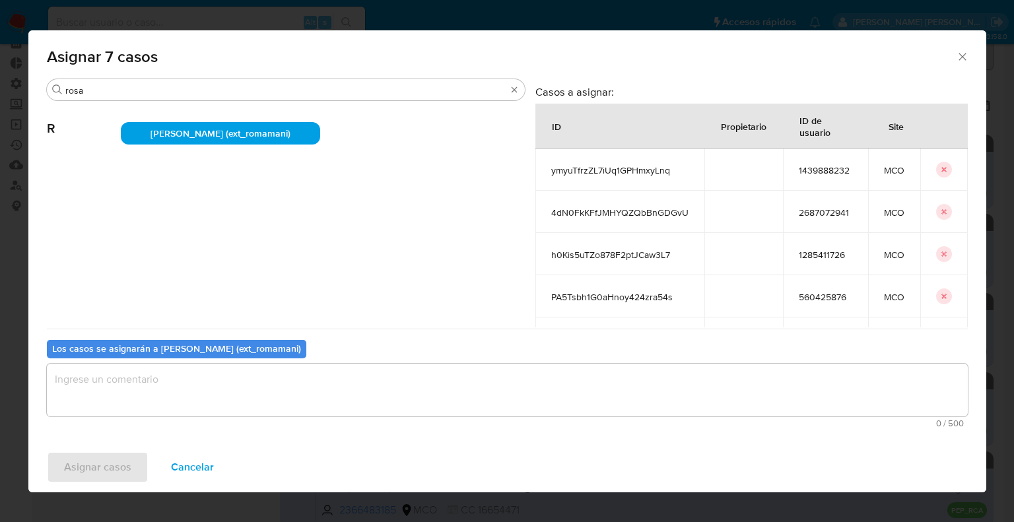
click at [204, 422] on span "0 / 500" at bounding box center [507, 423] width 913 height 9
click at [212, 386] on textarea "assign-modal" at bounding box center [507, 390] width 921 height 53
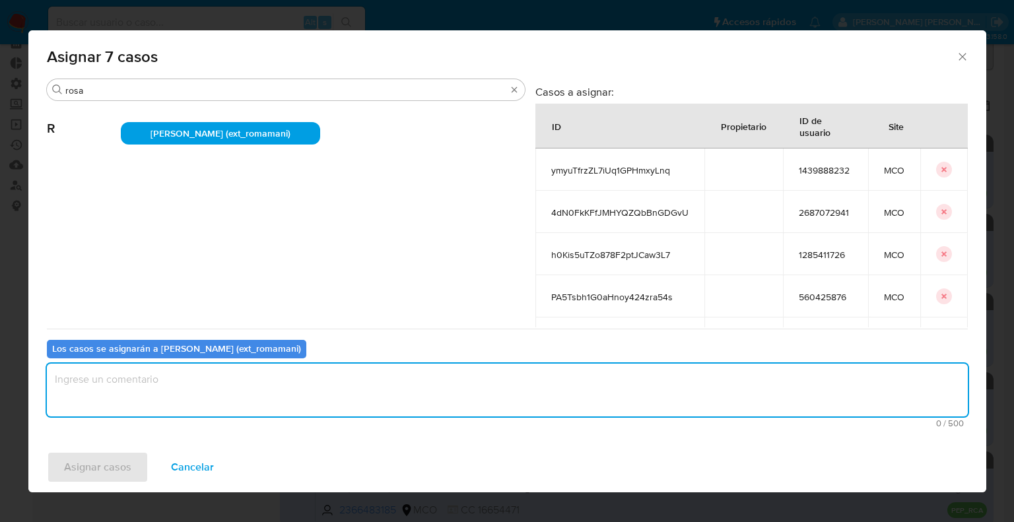
paste textarea "Asignación."
type textarea "Asignación."
click at [140, 460] on button "Asignar casos" at bounding box center [98, 468] width 102 height 32
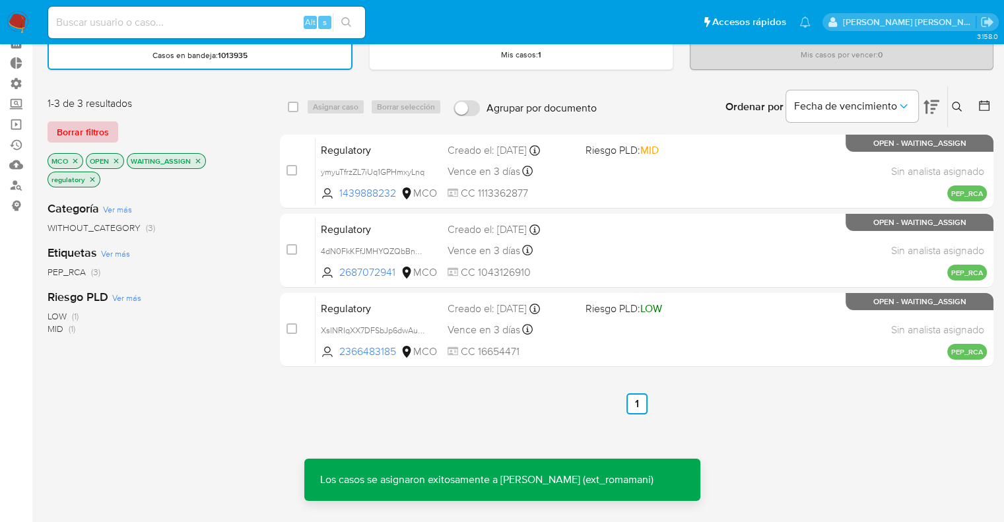
click at [110, 129] on button "Borrar filtros" at bounding box center [83, 132] width 71 height 21
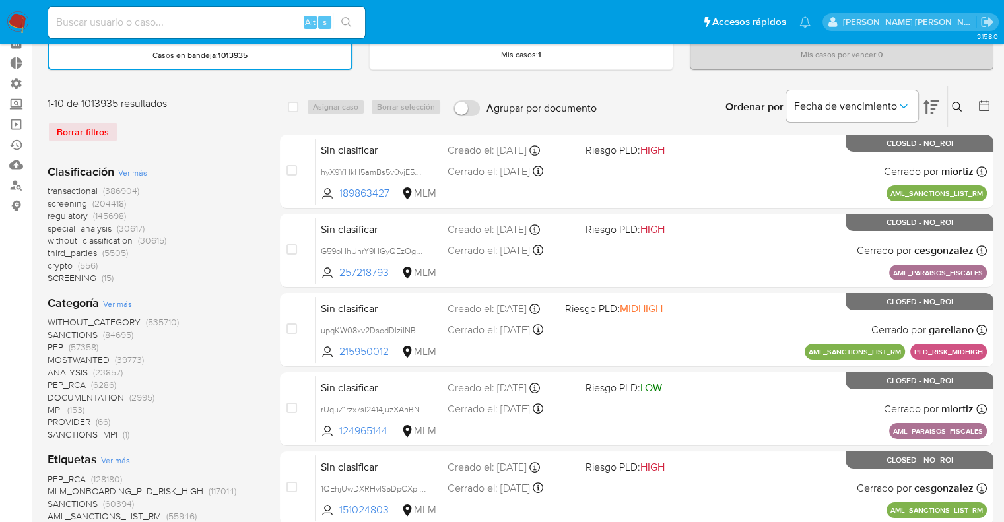
click at [50, 205] on span "screening" at bounding box center [68, 203] width 40 height 13
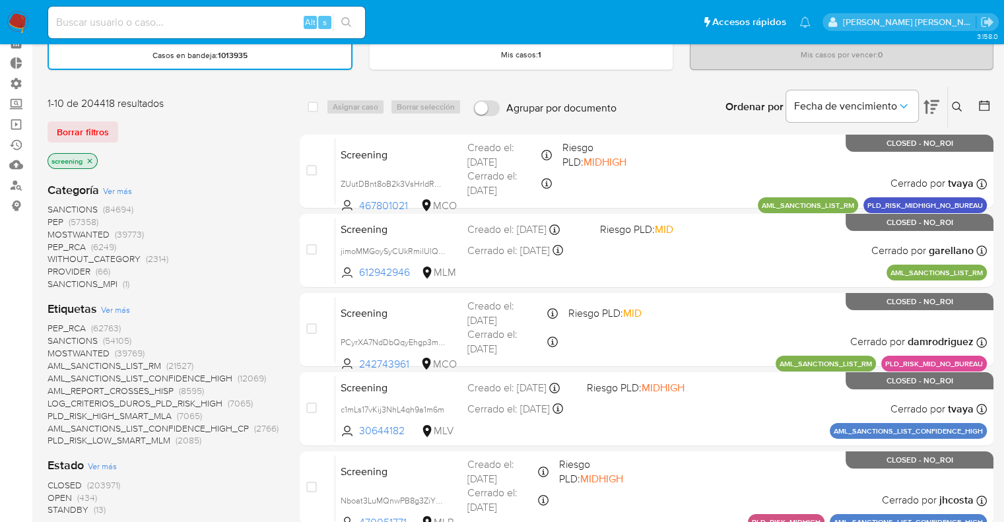
click at [55, 496] on span "OPEN" at bounding box center [60, 497] width 24 height 13
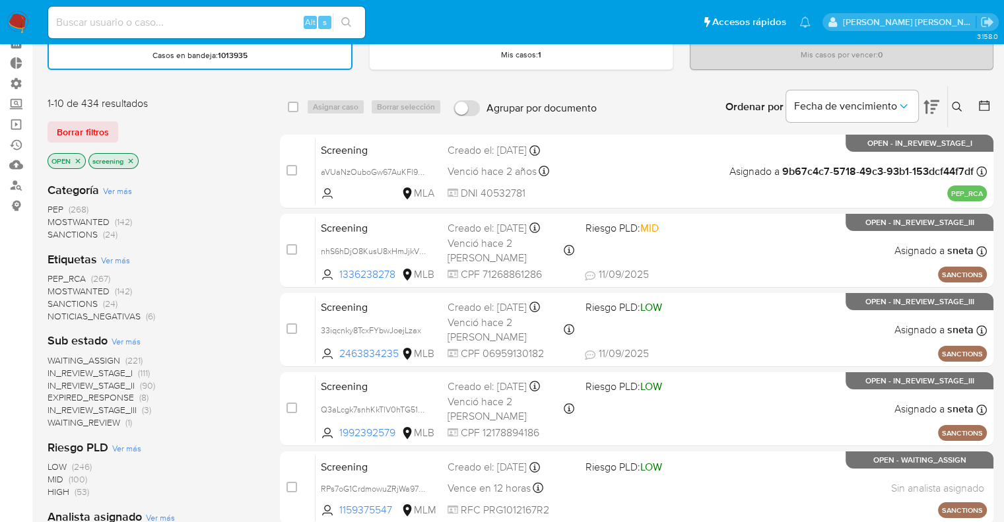
click at [53, 277] on span "PEP_RCA" at bounding box center [67, 278] width 38 height 13
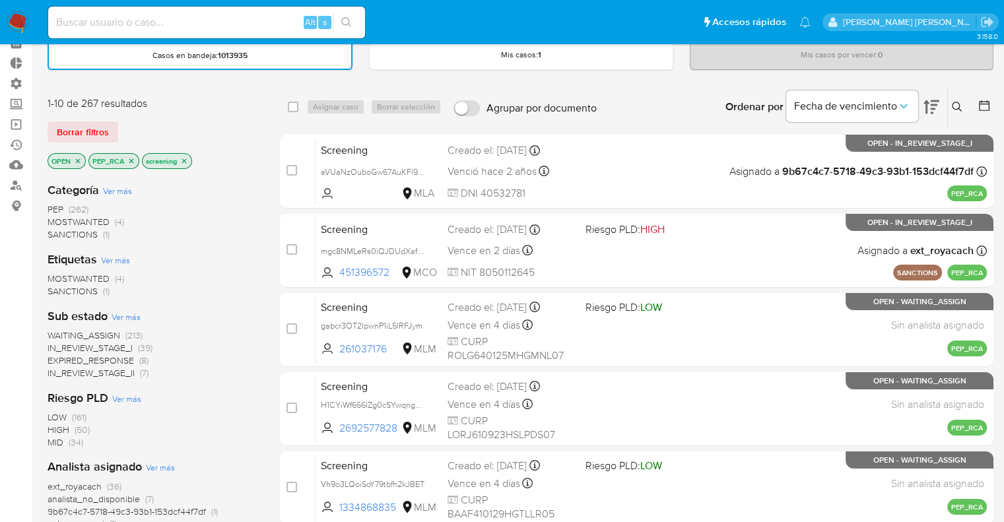
click at [55, 357] on span "EXPIRED_RESPONSE" at bounding box center [91, 360] width 87 height 13
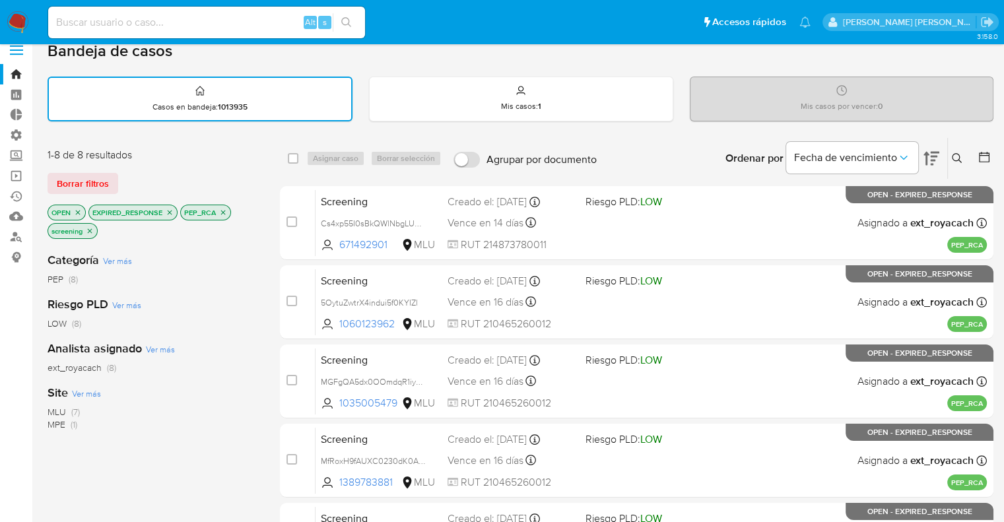
scroll to position [13, 0]
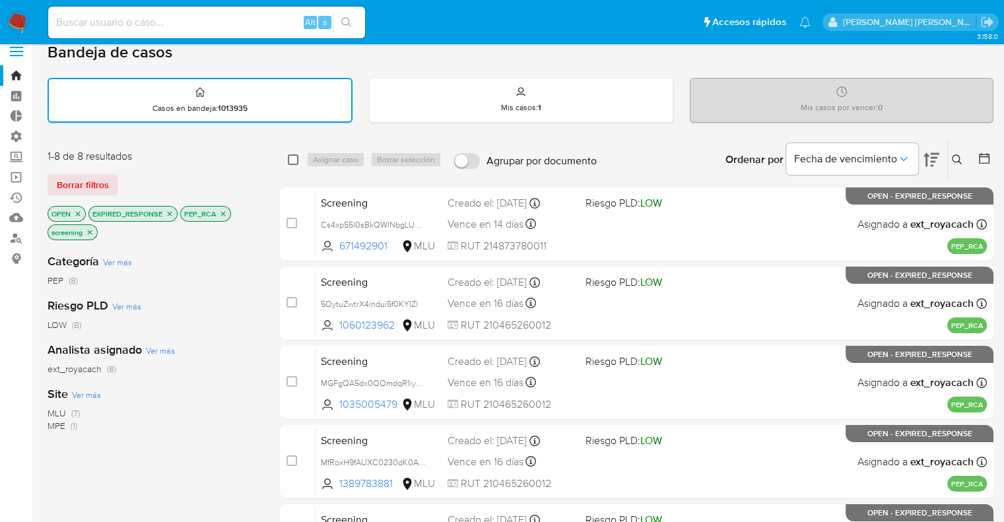
click at [298, 160] on input "checkbox" at bounding box center [293, 160] width 11 height 11
checkbox input "true"
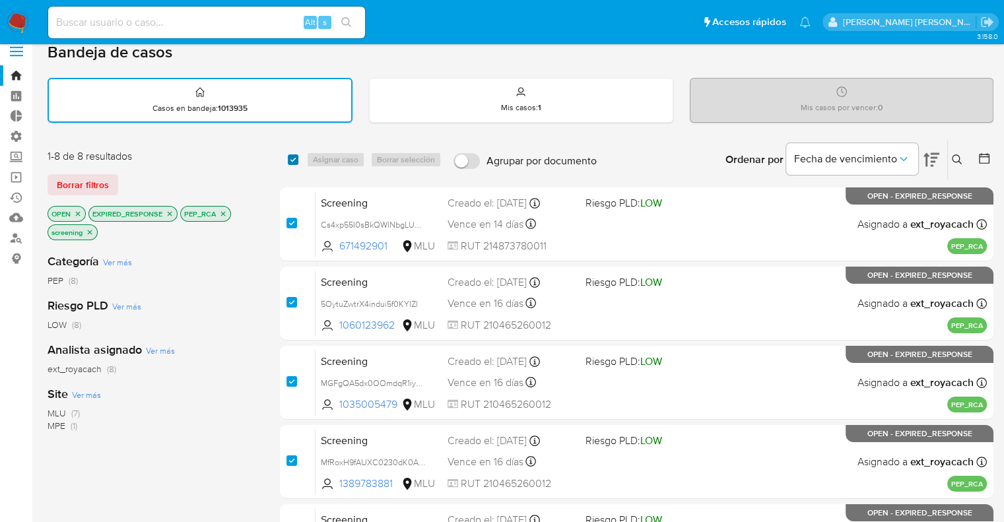
checkbox input "true"
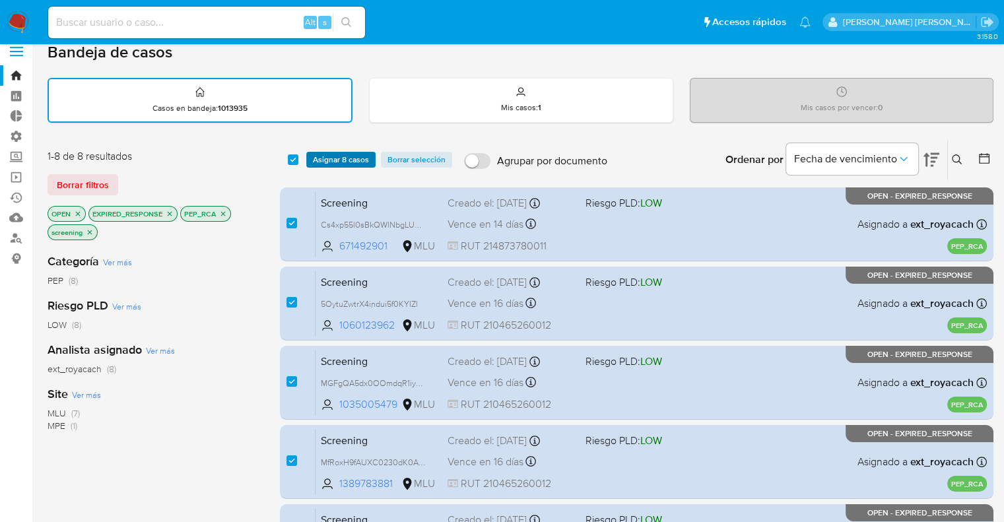
click at [317, 156] on span "Asignar 8 casos" at bounding box center [341, 159] width 56 height 13
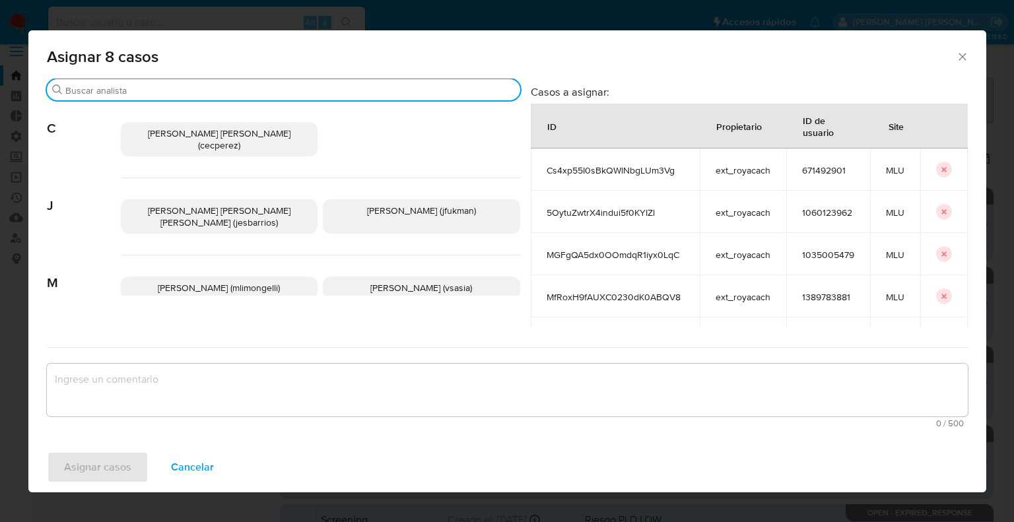
click at [281, 87] on input "Buscar" at bounding box center [290, 91] width 450 height 12
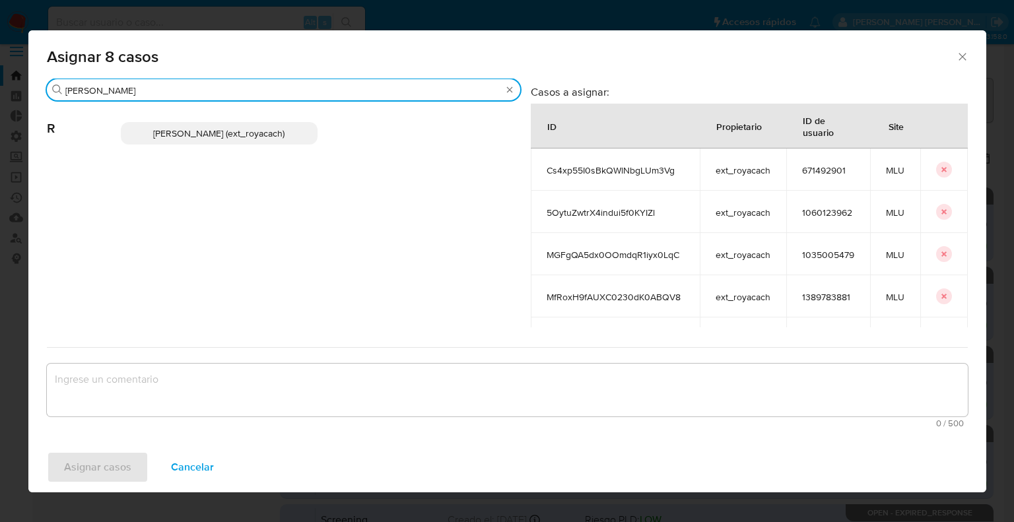
type input "romi"
click at [285, 135] on span "Romina Isabel Yacachury (ext_royacach)" at bounding box center [218, 133] width 131 height 13
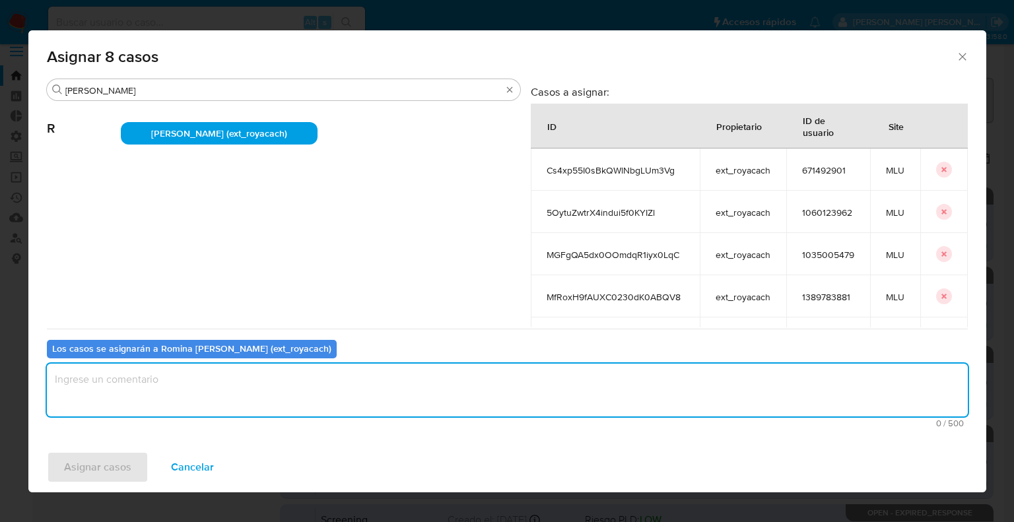
click at [153, 386] on textarea "assign-modal" at bounding box center [507, 390] width 921 height 53
paste textarea "Asignación."
type textarea "Asignación."
click at [134, 462] on button "Asignar casos" at bounding box center [98, 468] width 102 height 32
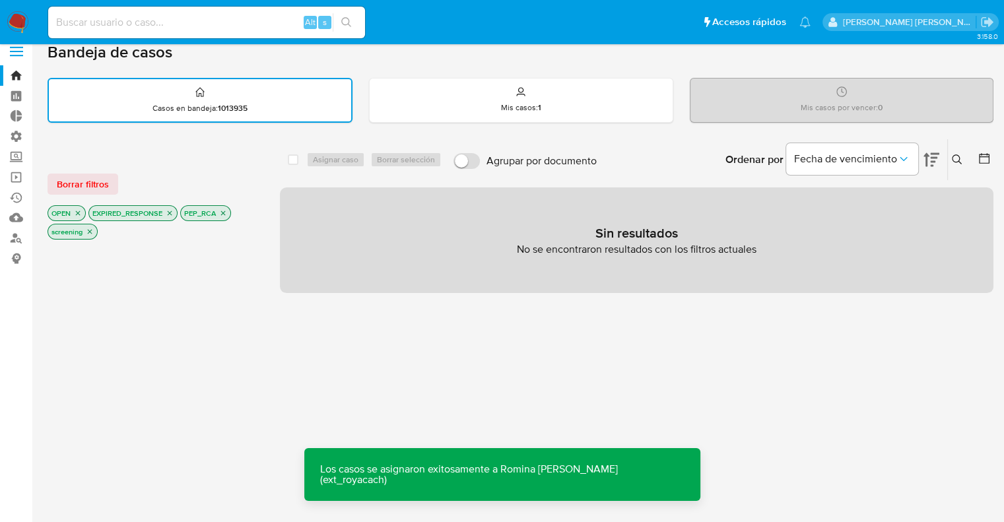
click at [172, 214] on icon "close-filter" at bounding box center [170, 213] width 8 height 8
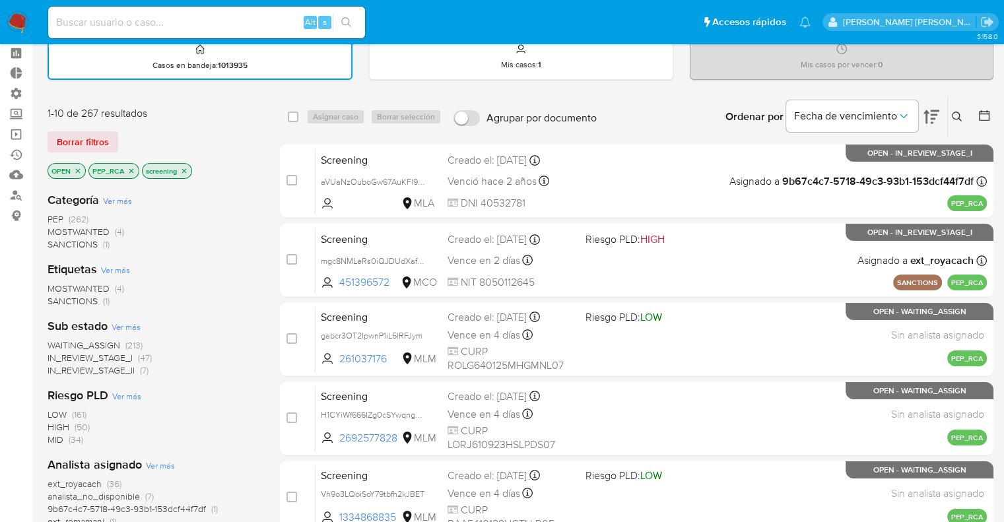
scroll to position [79, 0]
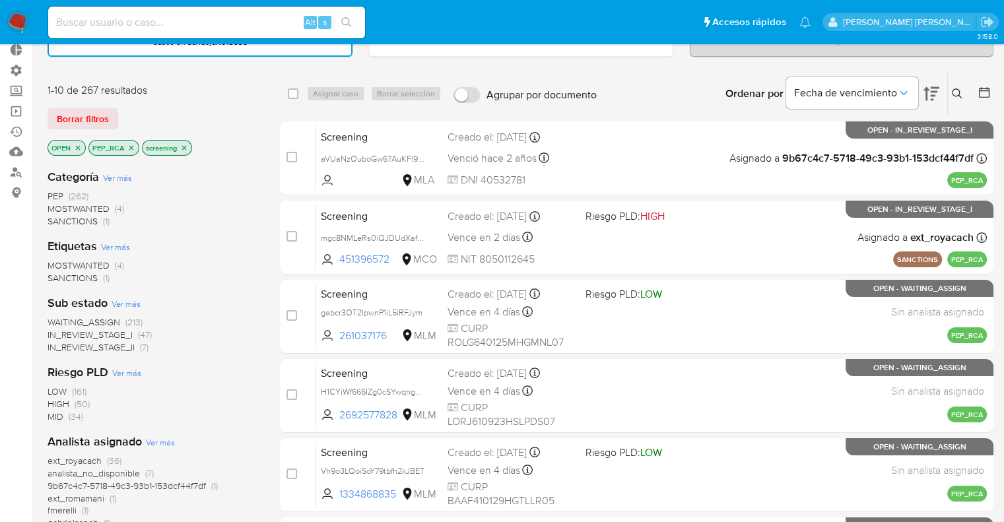
click at [50, 460] on span "ext_royacach" at bounding box center [75, 460] width 54 height 13
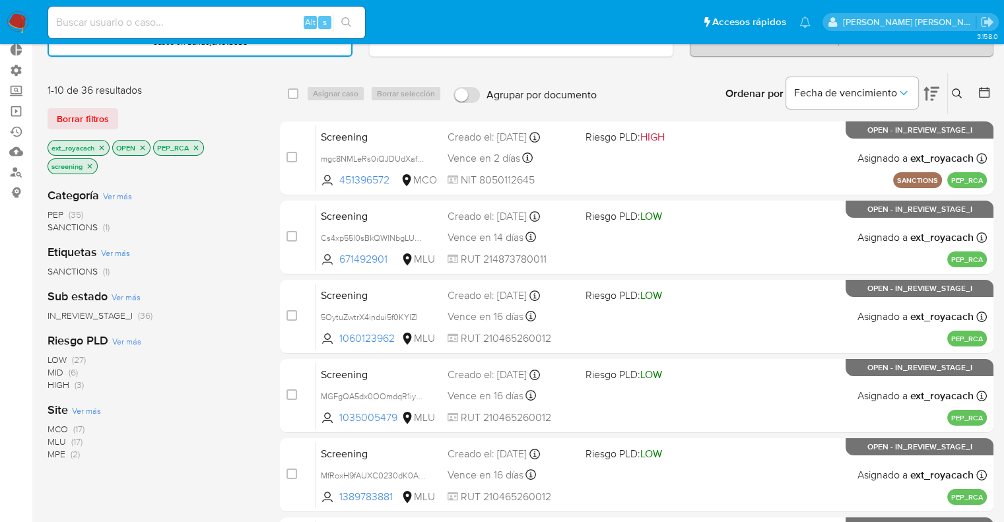
click at [100, 147] on icon "close-filter" at bounding box center [102, 148] width 8 height 8
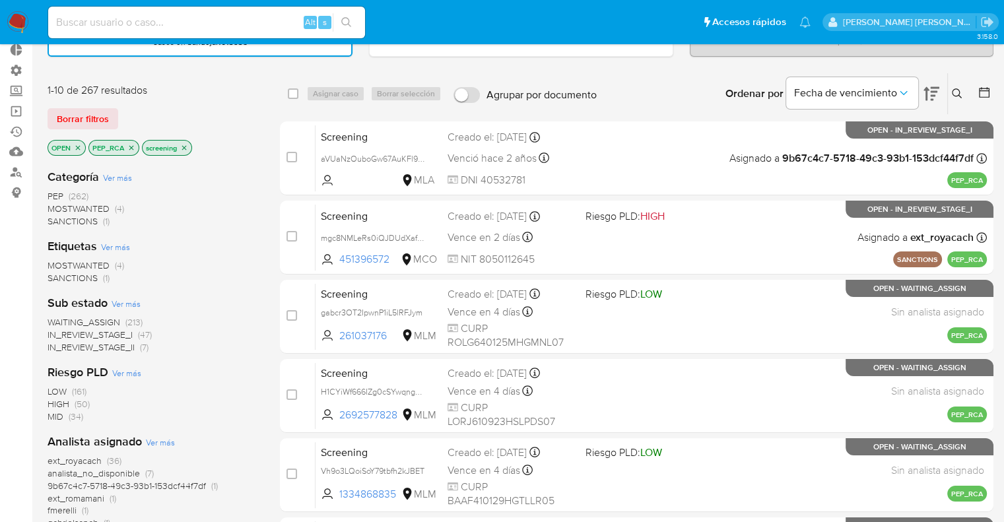
click at [57, 316] on span "WAITING_ASSIGN" at bounding box center [84, 322] width 73 height 13
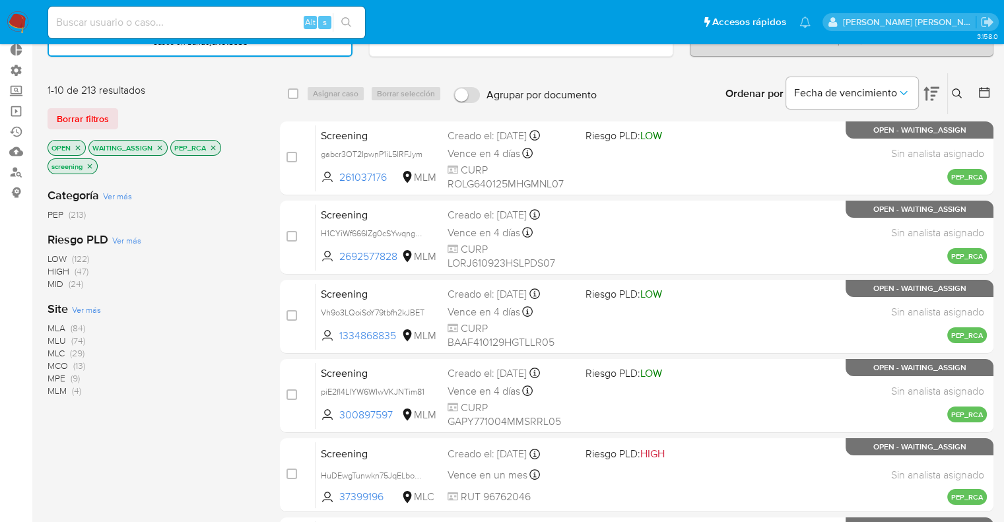
click at [55, 336] on span "MLU" at bounding box center [57, 340] width 18 height 13
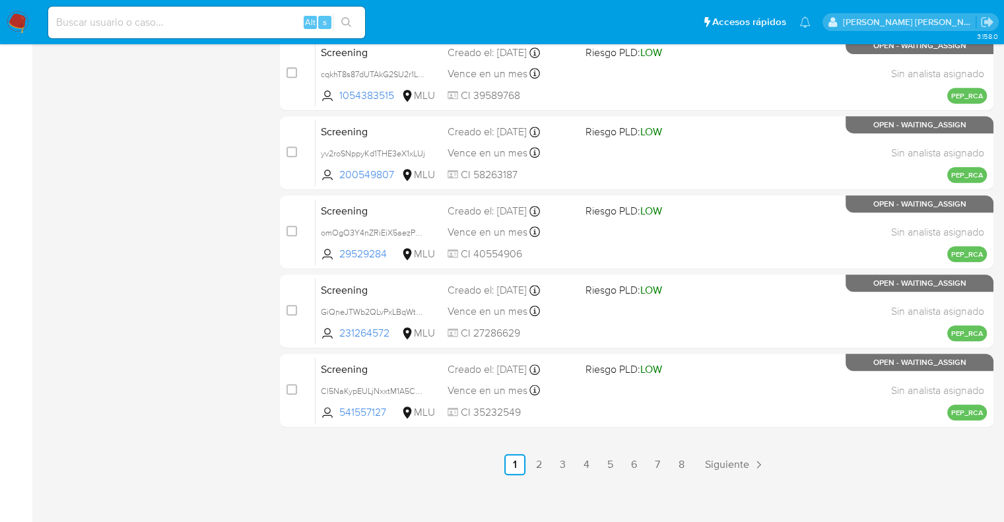
scroll to position [568, 0]
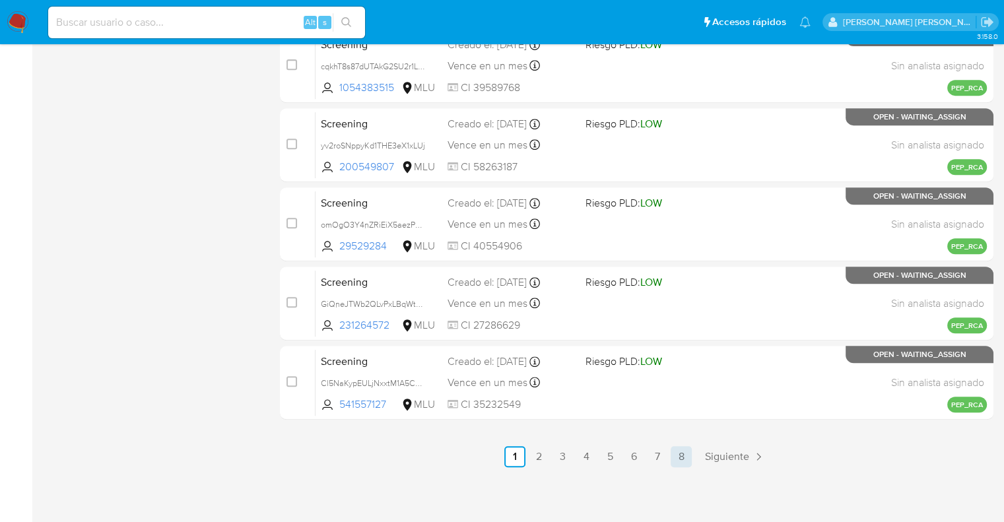
click at [682, 460] on link "8" at bounding box center [681, 456] width 21 height 21
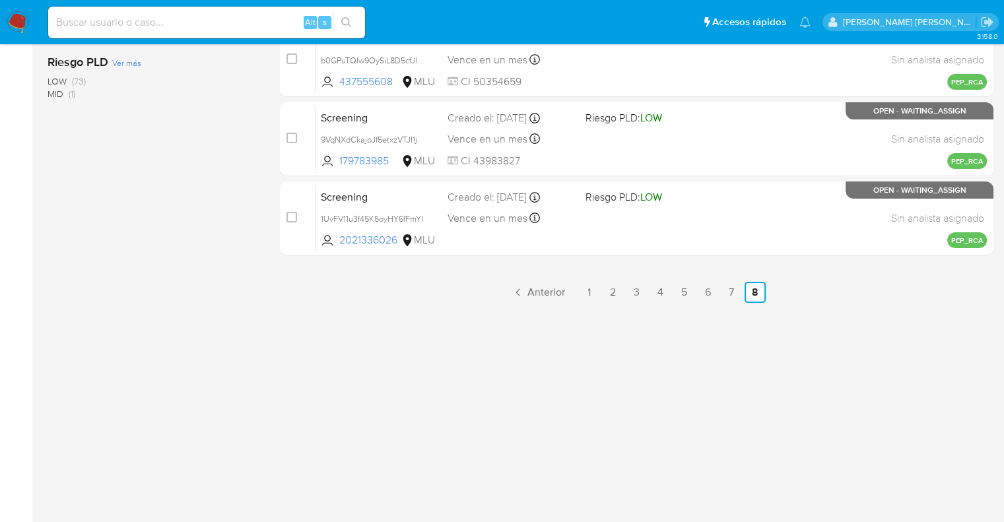
scroll to position [234, 0]
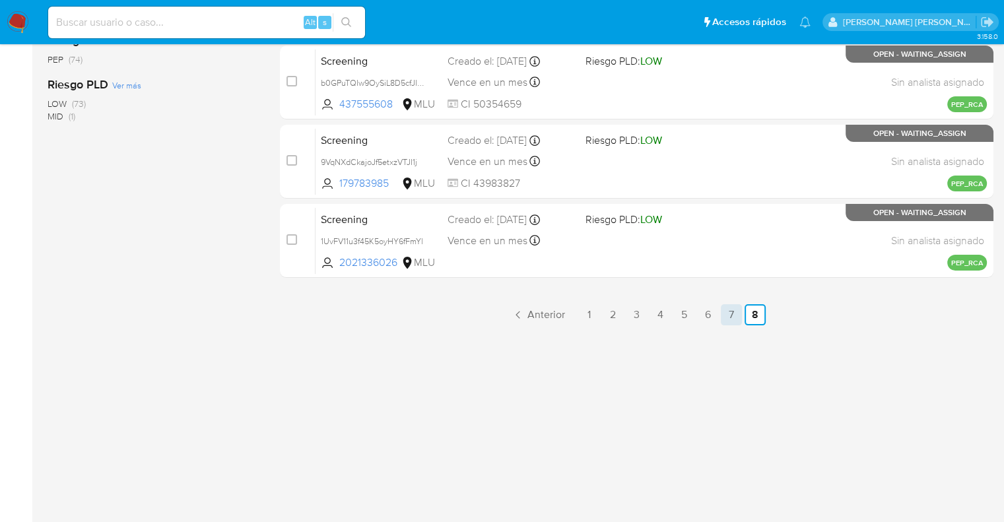
click at [738, 316] on link "7" at bounding box center [731, 314] width 21 height 21
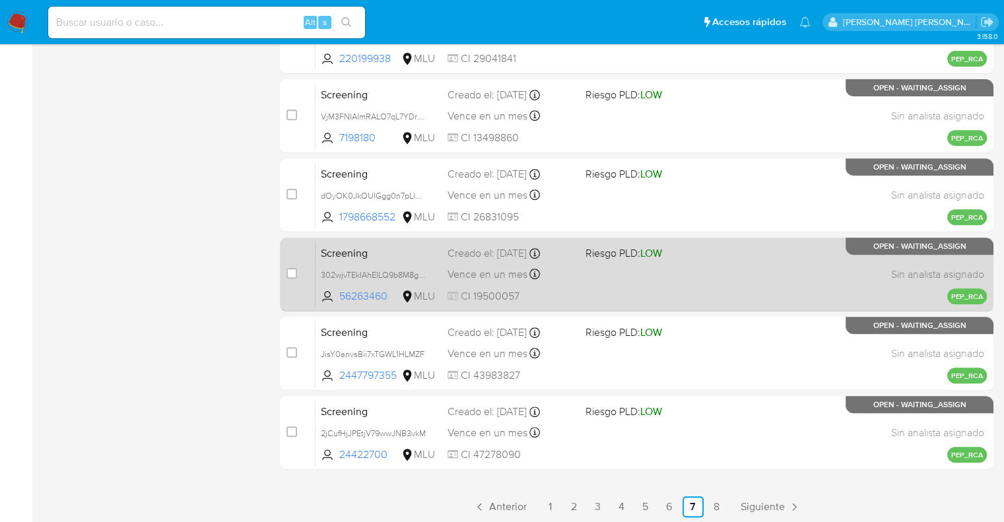
scroll to position [568, 0]
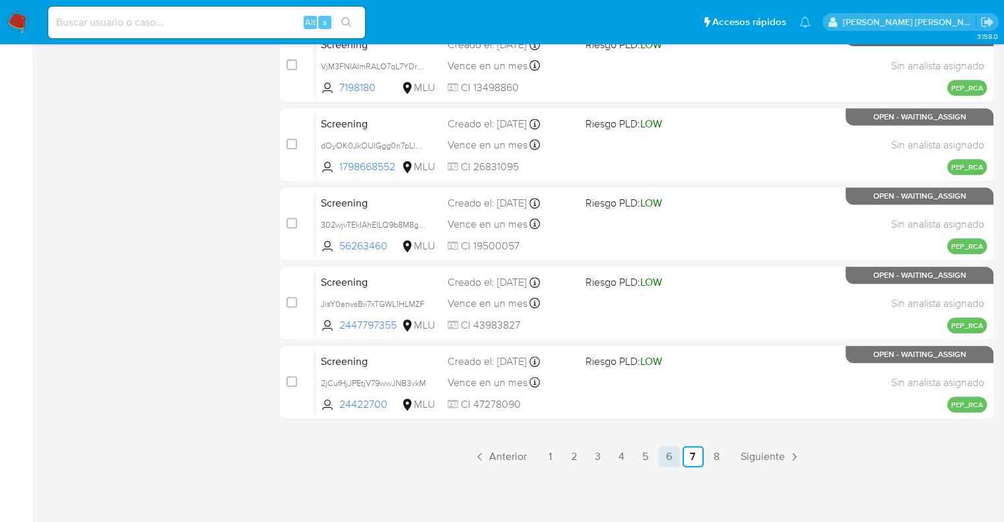
click at [672, 460] on link "6" at bounding box center [669, 456] width 21 height 21
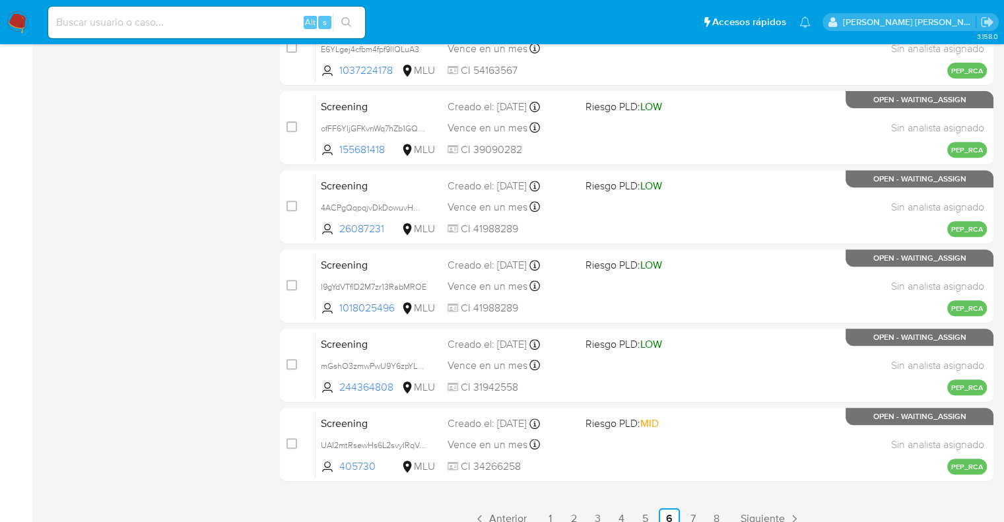
scroll to position [568, 0]
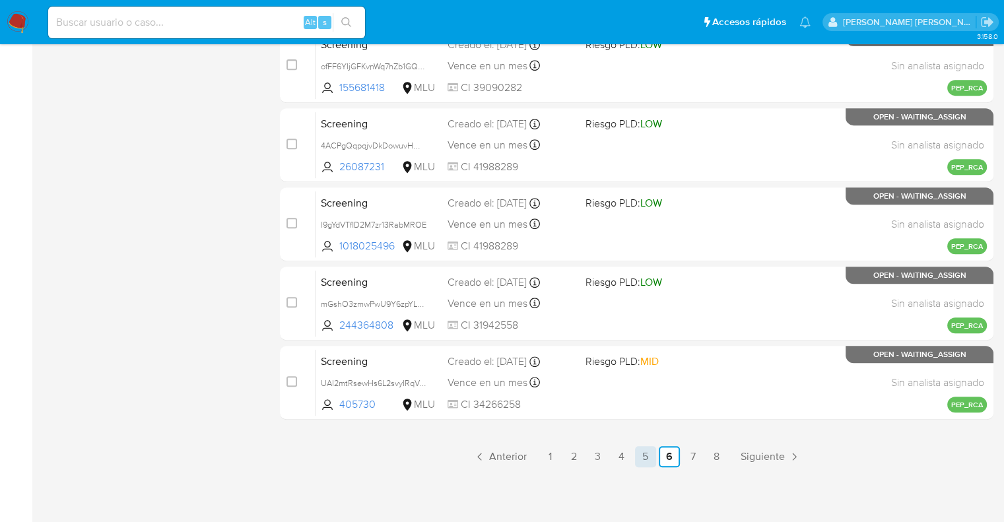
click at [651, 461] on link "5" at bounding box center [645, 456] width 21 height 21
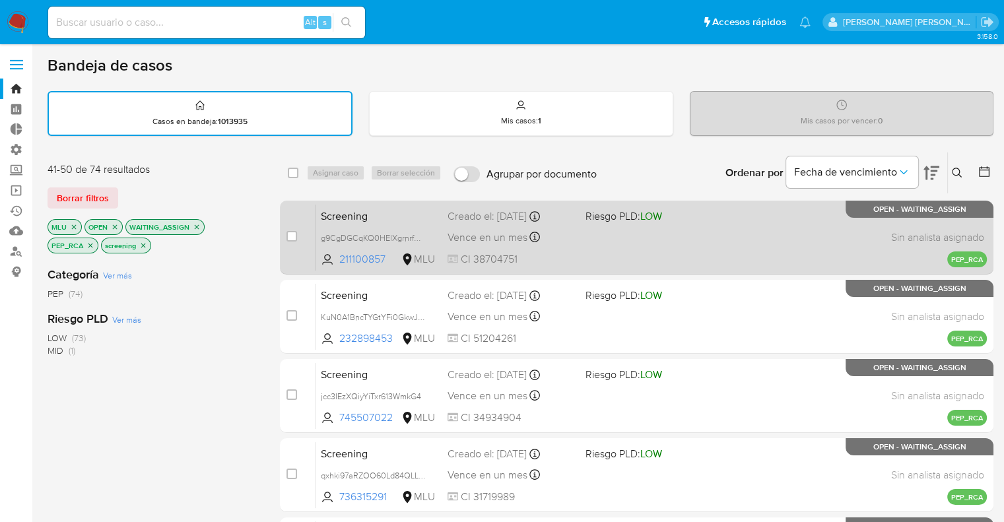
click at [411, 208] on span "Screening" at bounding box center [379, 215] width 116 height 17
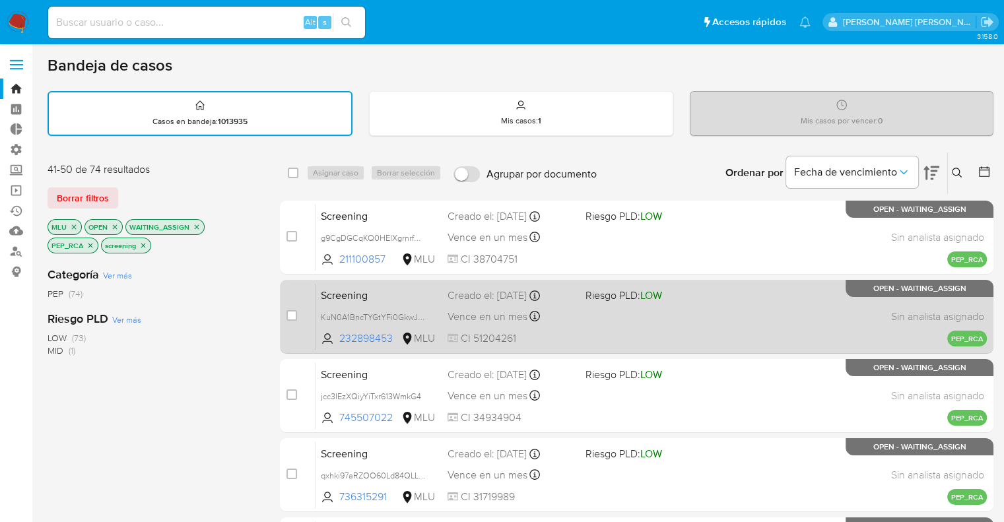
click at [411, 289] on span "Screening" at bounding box center [379, 294] width 116 height 17
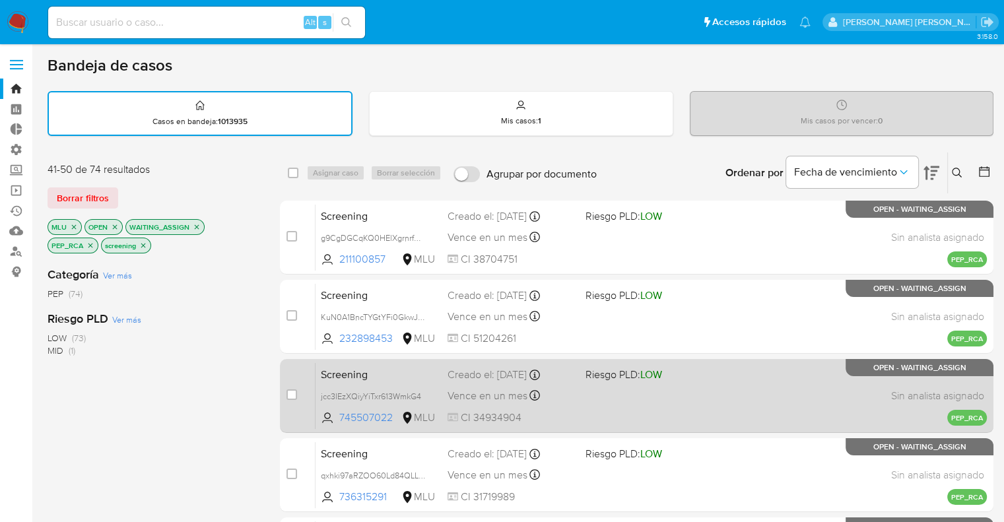
click at [399, 374] on span "Screening" at bounding box center [379, 373] width 116 height 17
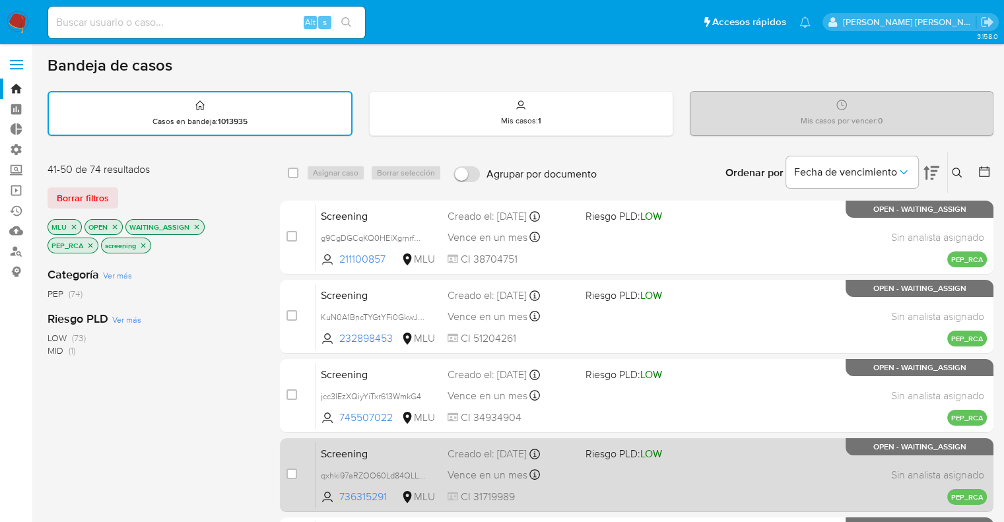
click at [435, 448] on span "Screening" at bounding box center [379, 452] width 116 height 17
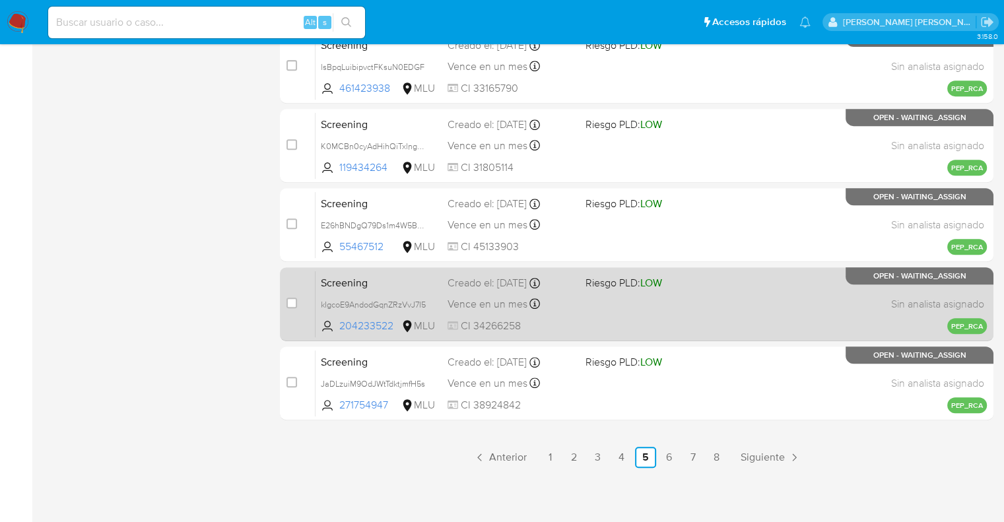
scroll to position [568, 0]
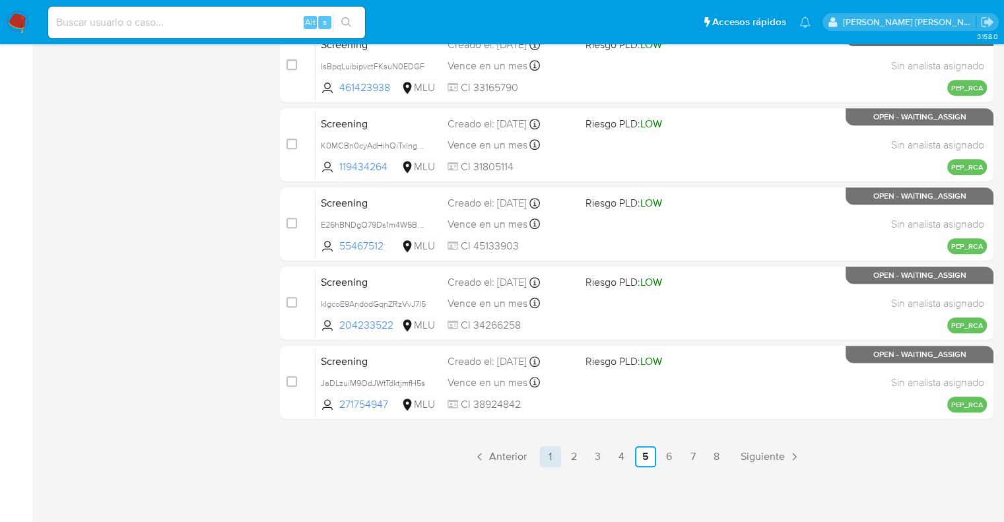
click at [549, 451] on link "1" at bounding box center [550, 456] width 21 height 21
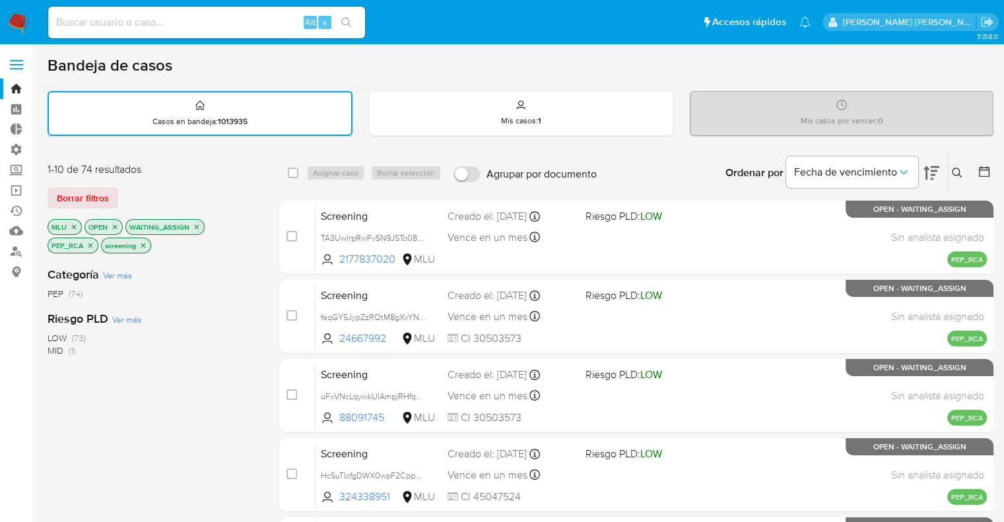
click at [74, 224] on icon "close-filter" at bounding box center [74, 227] width 8 height 8
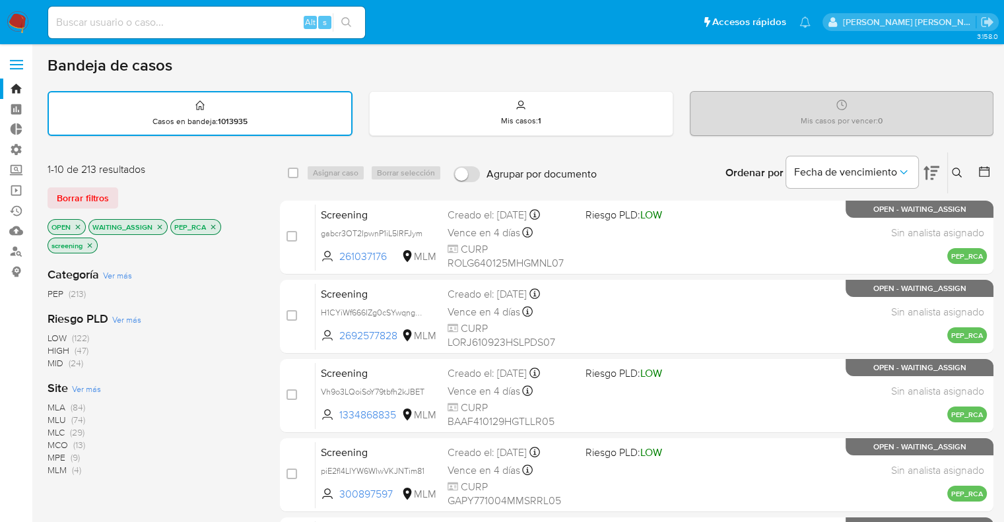
click at [79, 385] on span "Ver más" at bounding box center [86, 389] width 29 height 12
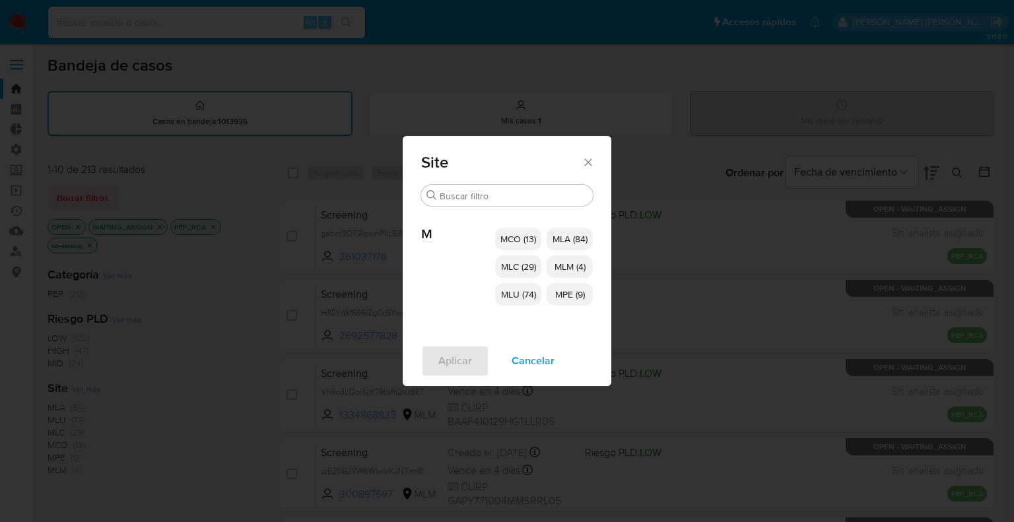
click at [507, 240] on span "MCO (13)" at bounding box center [519, 238] width 36 height 13
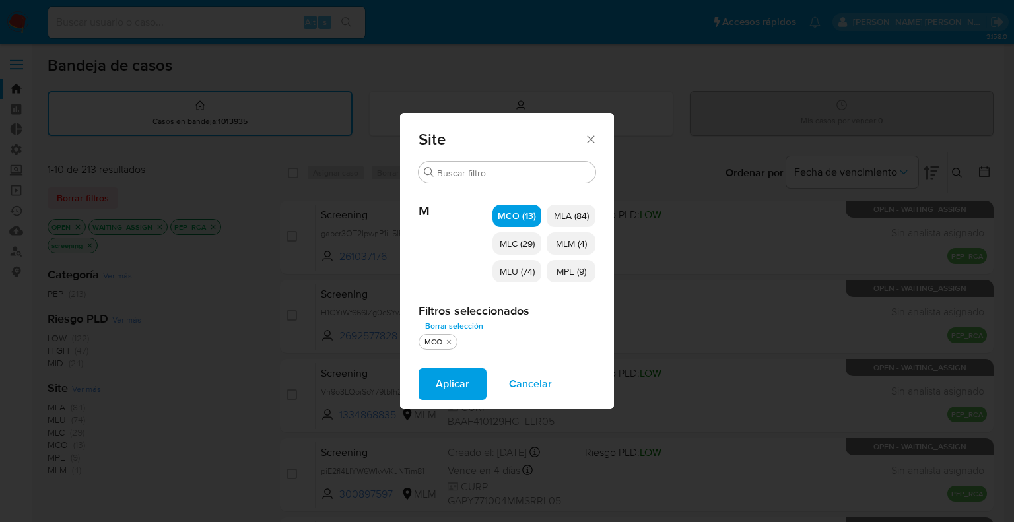
click at [512, 252] on p "MLC (29)" at bounding box center [517, 243] width 49 height 22
click at [513, 265] on span "MLU (74)" at bounding box center [517, 271] width 35 height 13
click at [573, 238] on span "MLM (4)" at bounding box center [571, 243] width 31 height 13
click at [585, 271] on span "MPE (9)" at bounding box center [572, 271] width 30 height 13
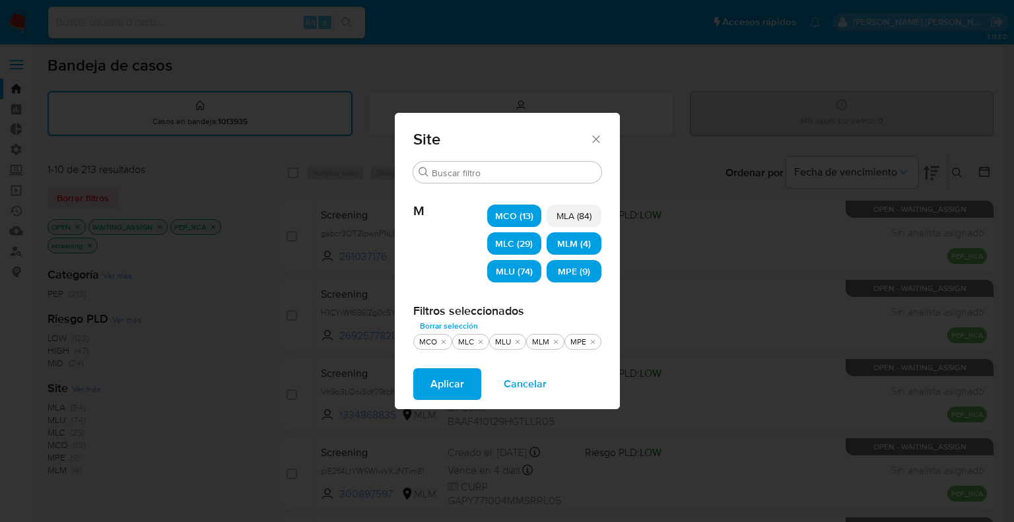
click at [465, 390] on button "Aplicar" at bounding box center [447, 385] width 68 height 32
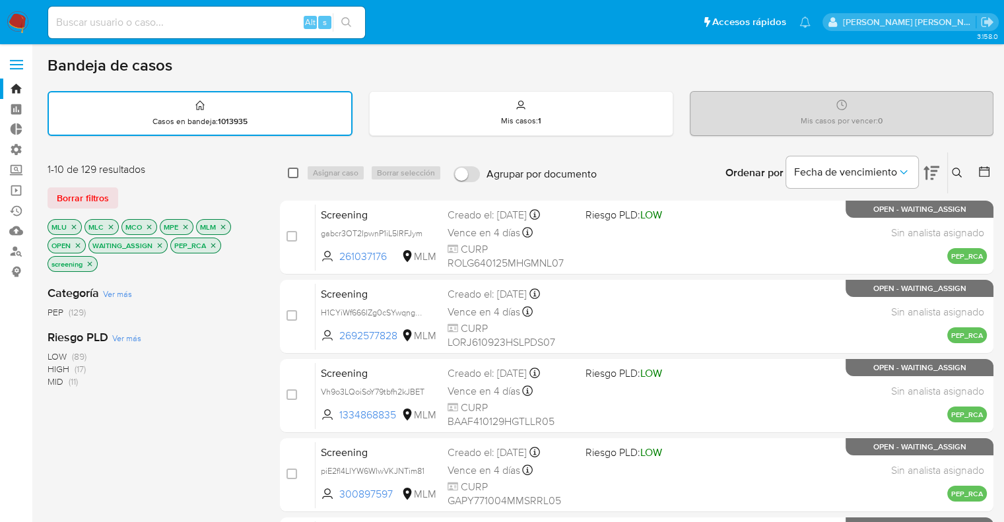
click at [289, 172] on input "checkbox" at bounding box center [293, 173] width 11 height 11
checkbox input "true"
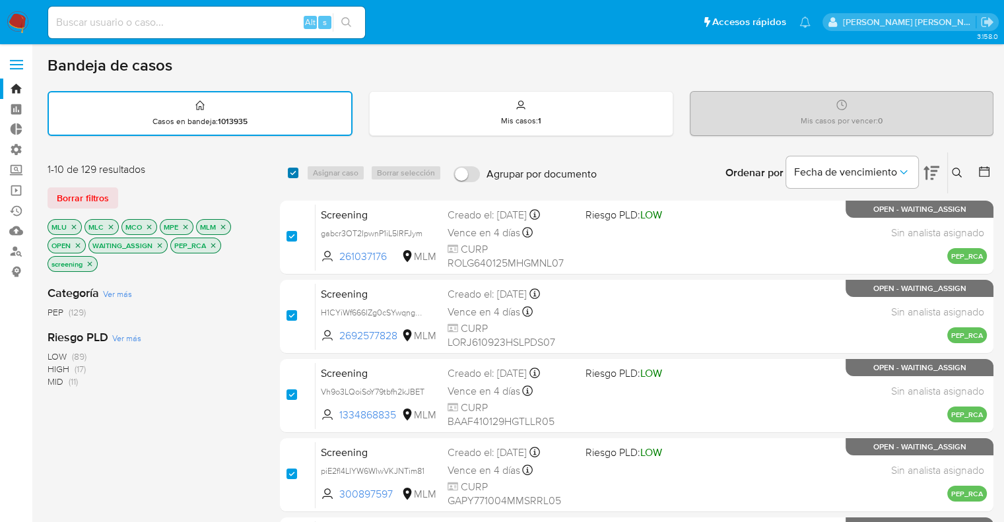
checkbox input "true"
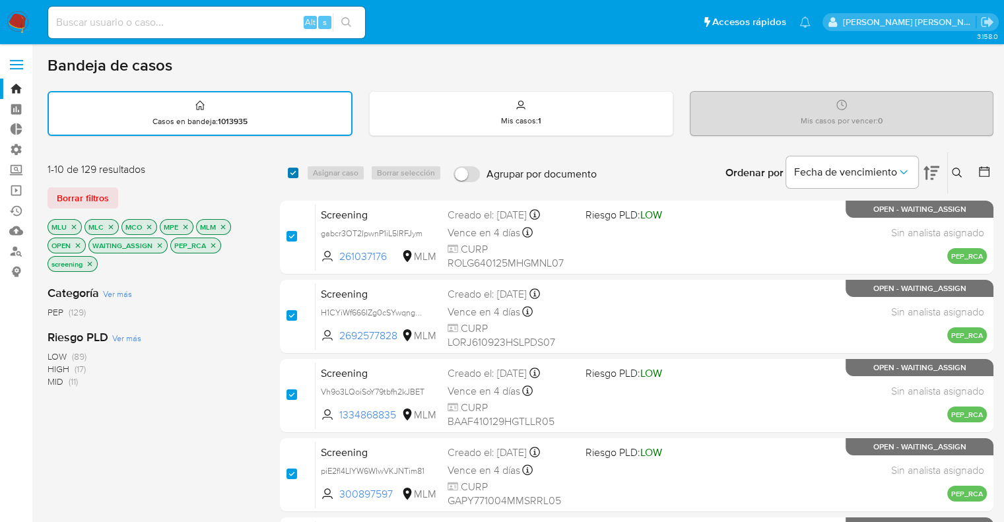
checkbox input "true"
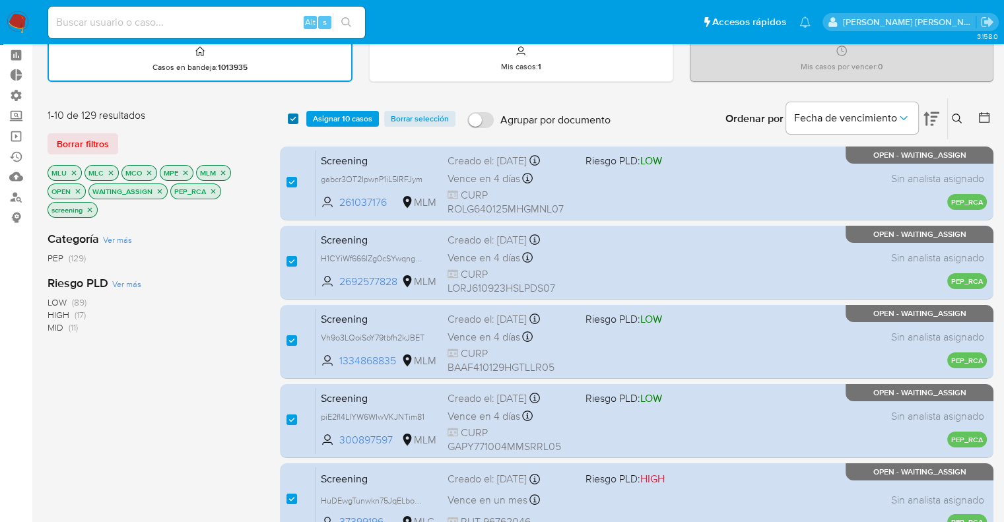
scroll to position [40, 0]
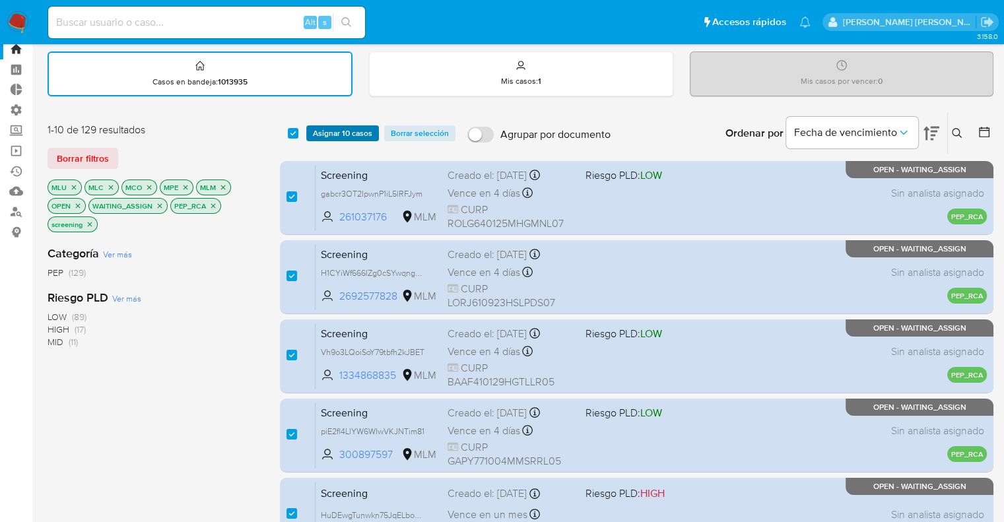
click at [317, 131] on span "Asignar 10 casos" at bounding box center [342, 133] width 59 height 13
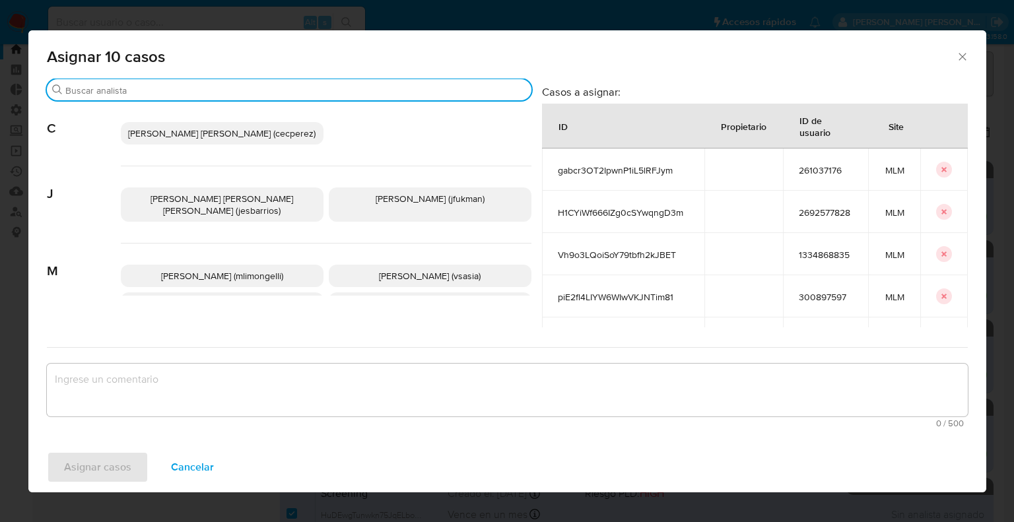
click at [299, 94] on input "Buscar" at bounding box center [295, 91] width 461 height 12
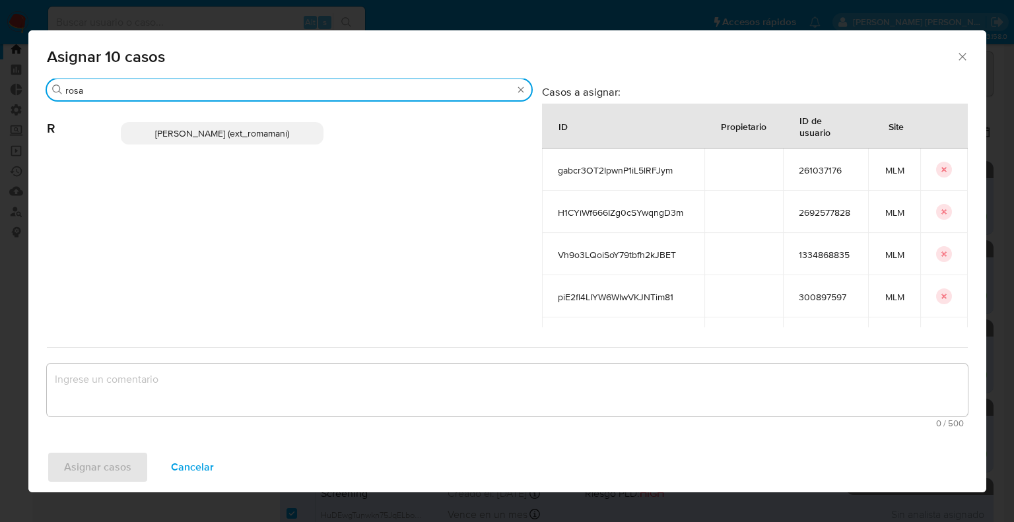
type input "rosa"
click at [304, 129] on p "Rosalia Mamani (ext_romamani)" at bounding box center [222, 133] width 203 height 22
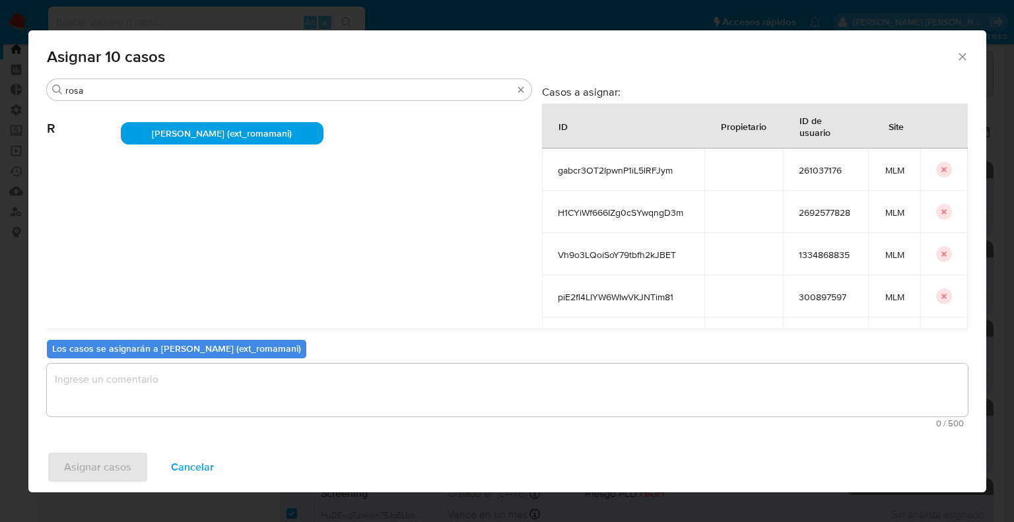
click at [256, 400] on textarea "assign-modal" at bounding box center [507, 390] width 921 height 53
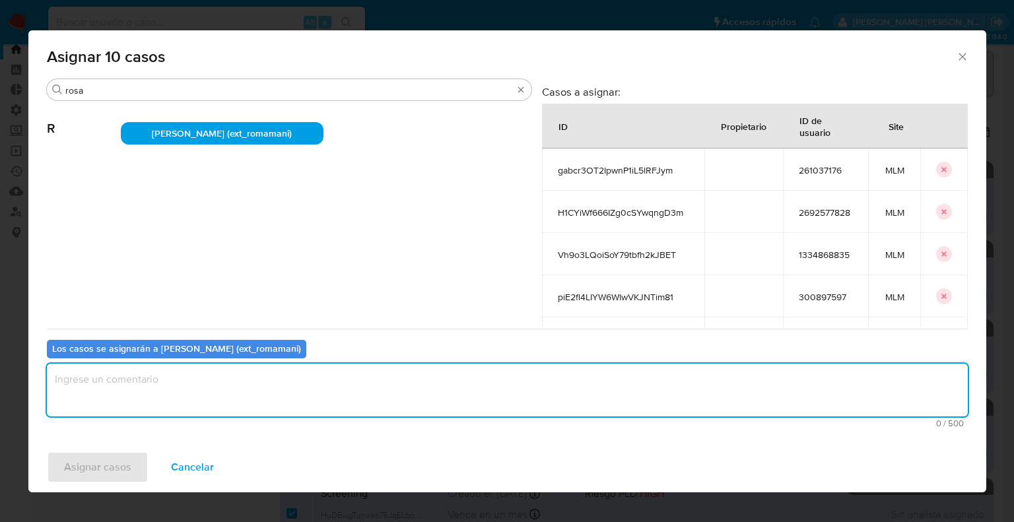
paste textarea "Asignación."
type textarea "Asignación."
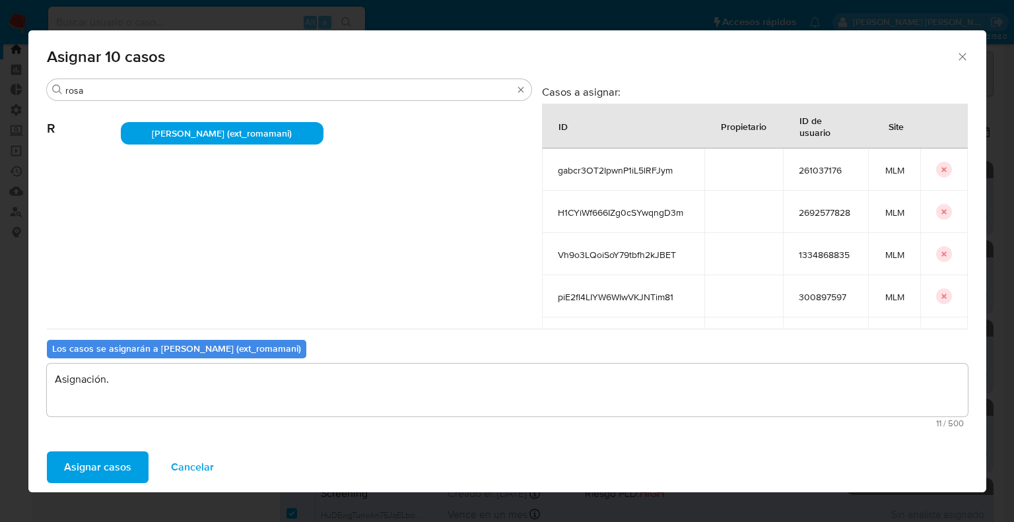
click at [132, 456] on button "Asignar casos" at bounding box center [98, 468] width 102 height 32
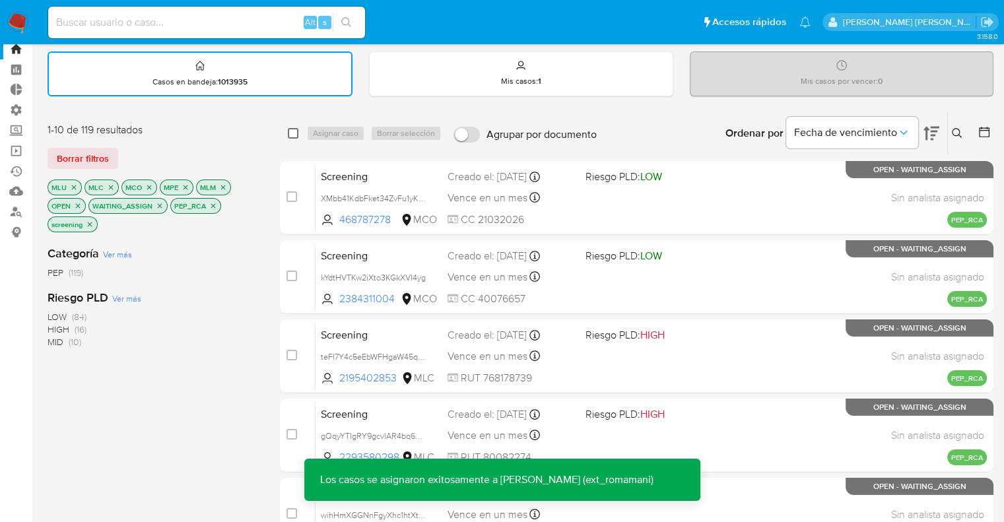
click at [293, 131] on input "checkbox" at bounding box center [293, 133] width 11 height 11
checkbox input "true"
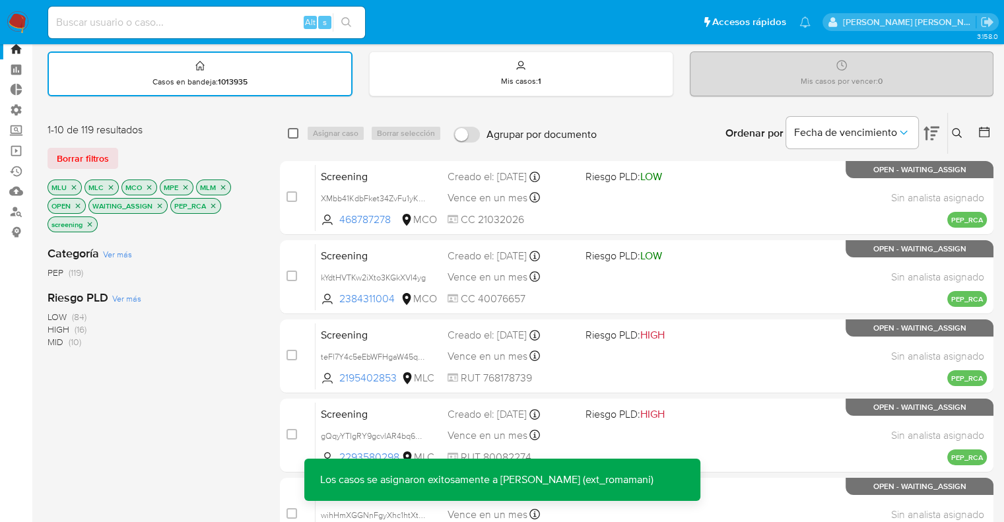
checkbox input "true"
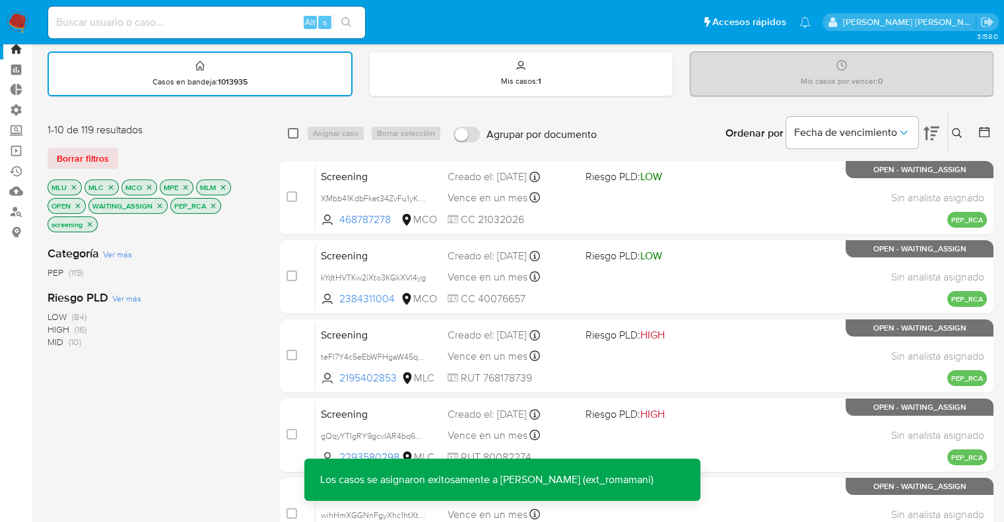
checkbox input "true"
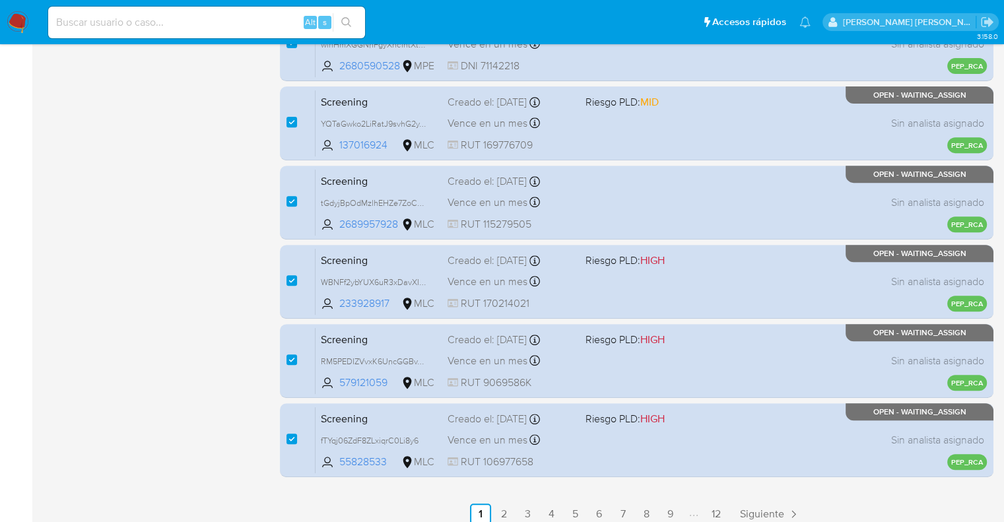
scroll to position [568, 0]
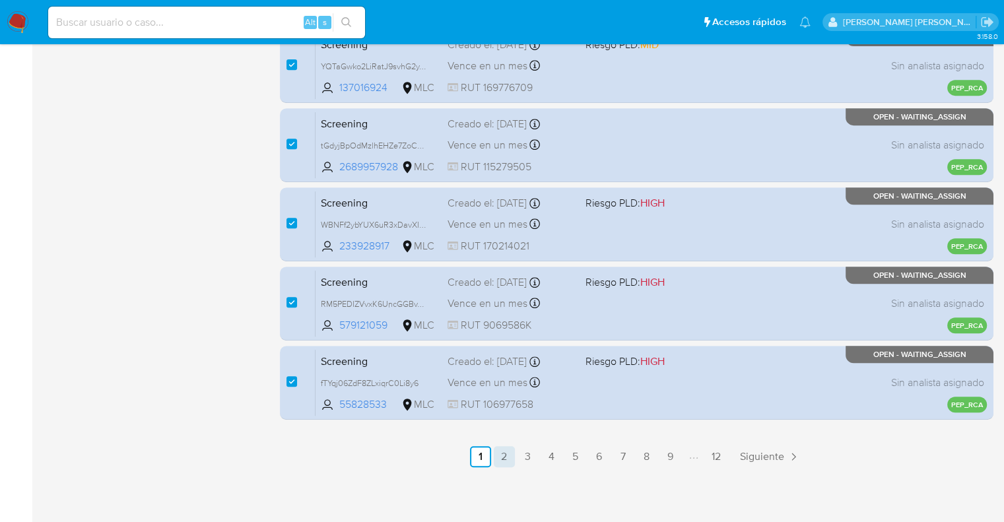
click at [507, 458] on link "2" at bounding box center [504, 456] width 21 height 21
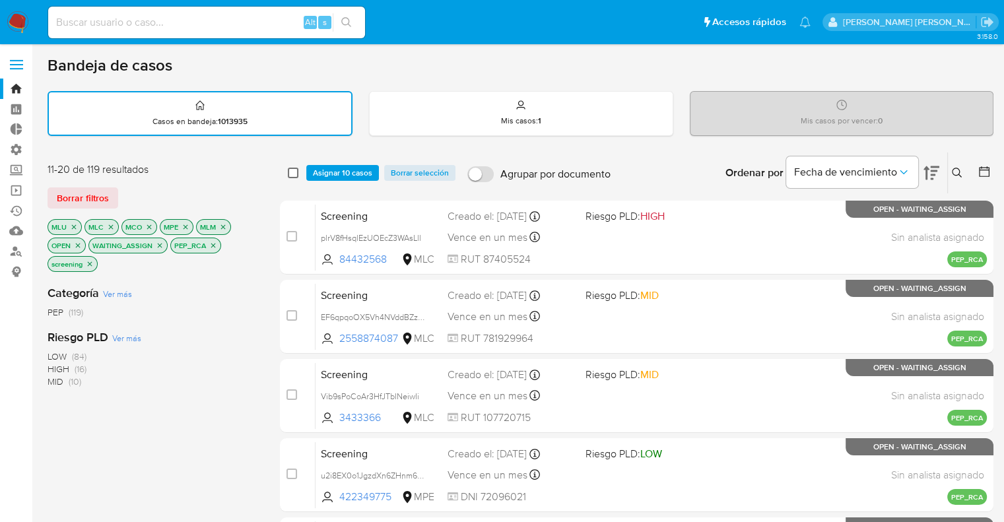
click at [292, 174] on input "checkbox" at bounding box center [293, 173] width 11 height 11
checkbox input "true"
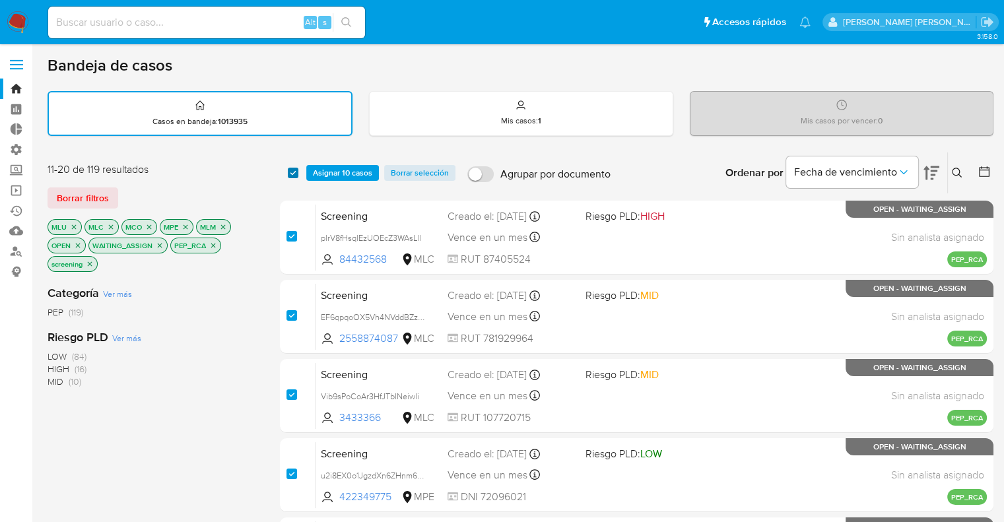
checkbox input "true"
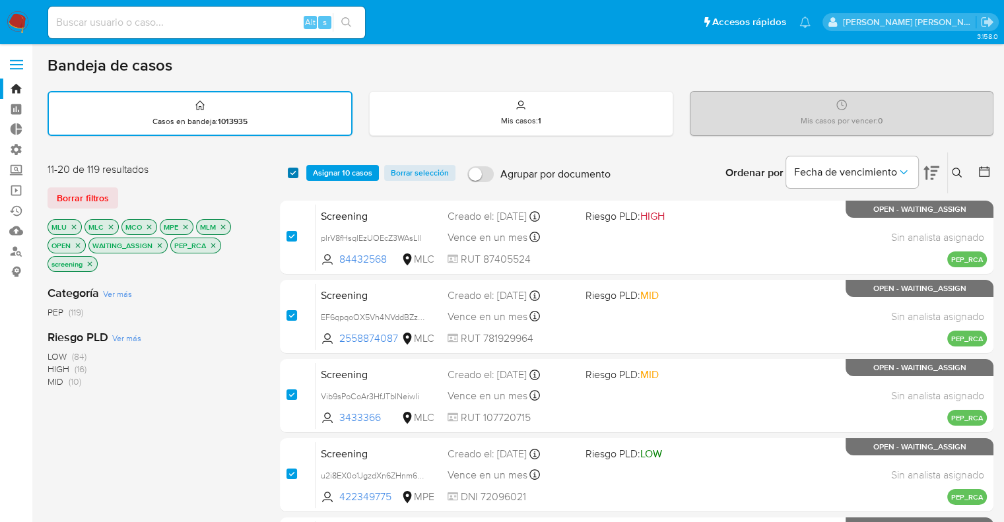
checkbox input "true"
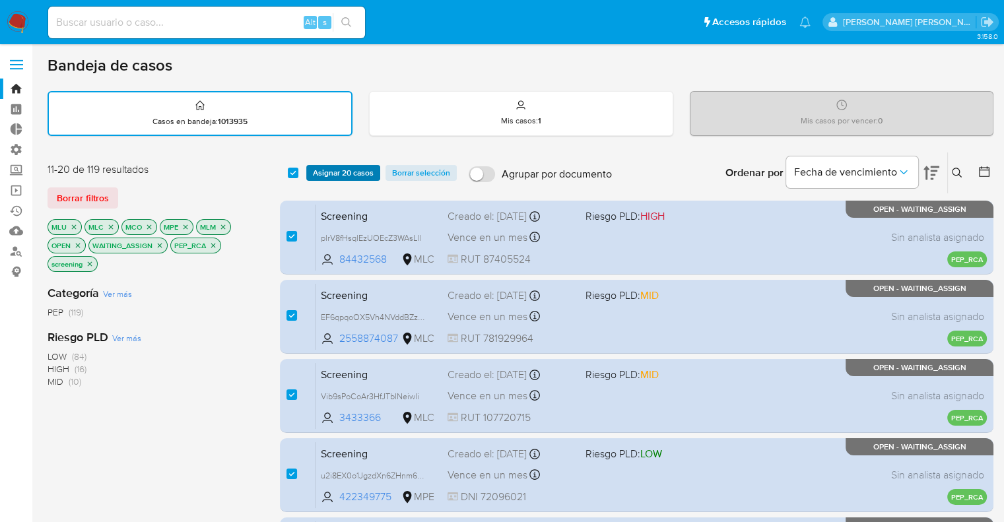
click at [322, 174] on span "Asignar 20 casos" at bounding box center [343, 172] width 61 height 13
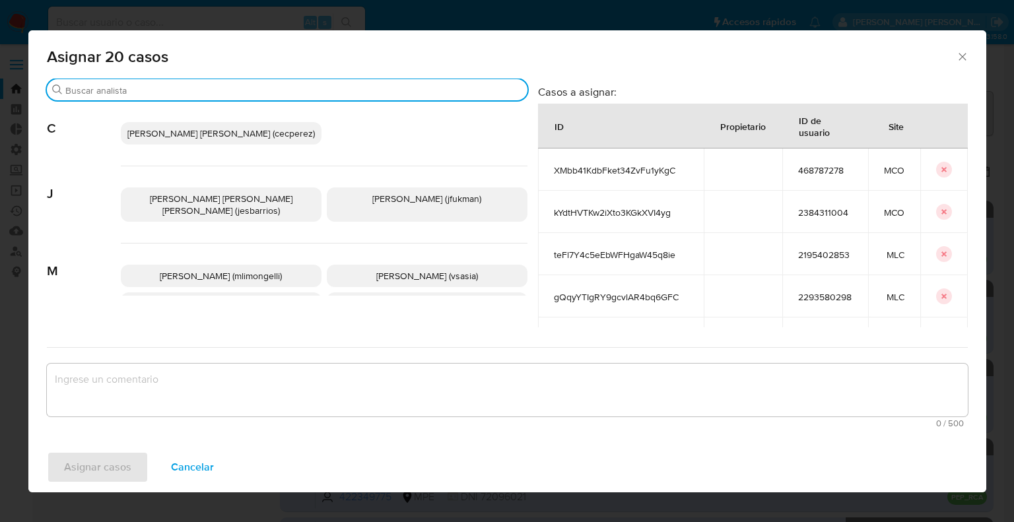
click at [262, 89] on input "Buscar" at bounding box center [293, 91] width 457 height 12
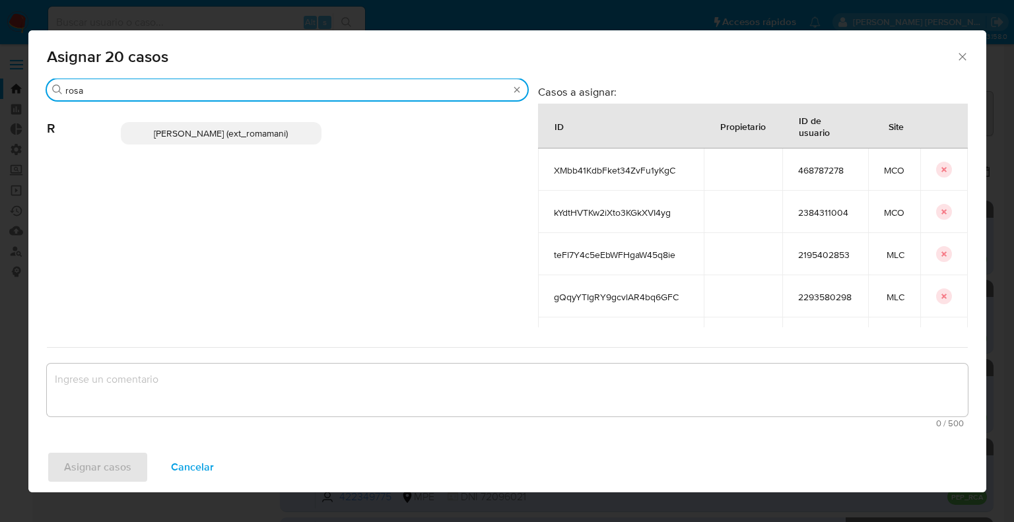
type input "rosa"
click at [289, 139] on p "Rosalia Mamani (ext_romamani)" at bounding box center [221, 133] width 201 height 22
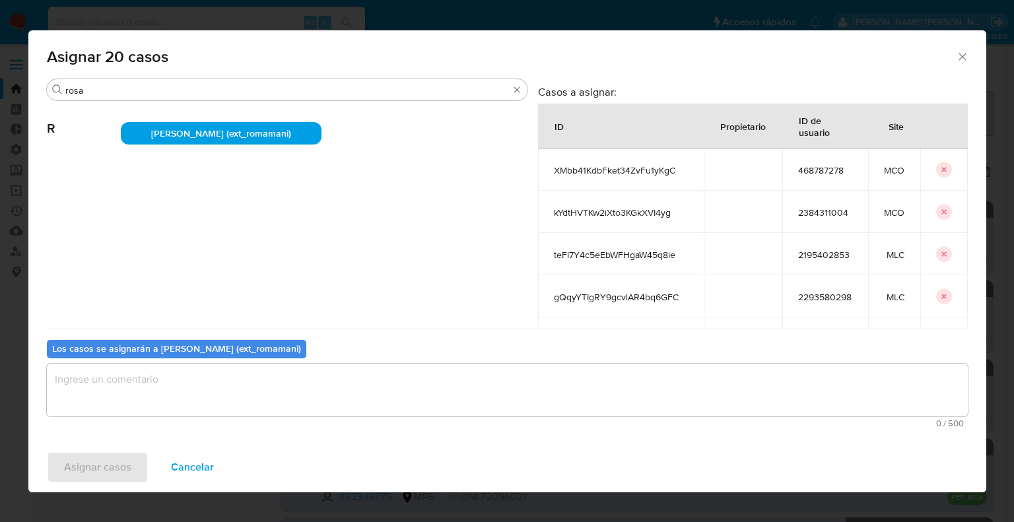
click at [238, 398] on textarea "assign-modal" at bounding box center [507, 390] width 921 height 53
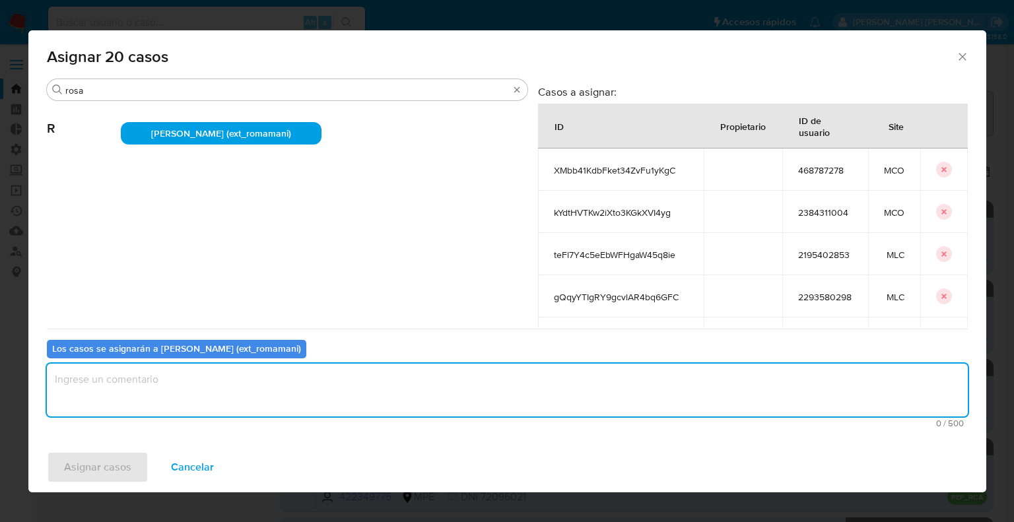
type textarea "v"
paste textarea "Asignación."
type textarea "Asignación."
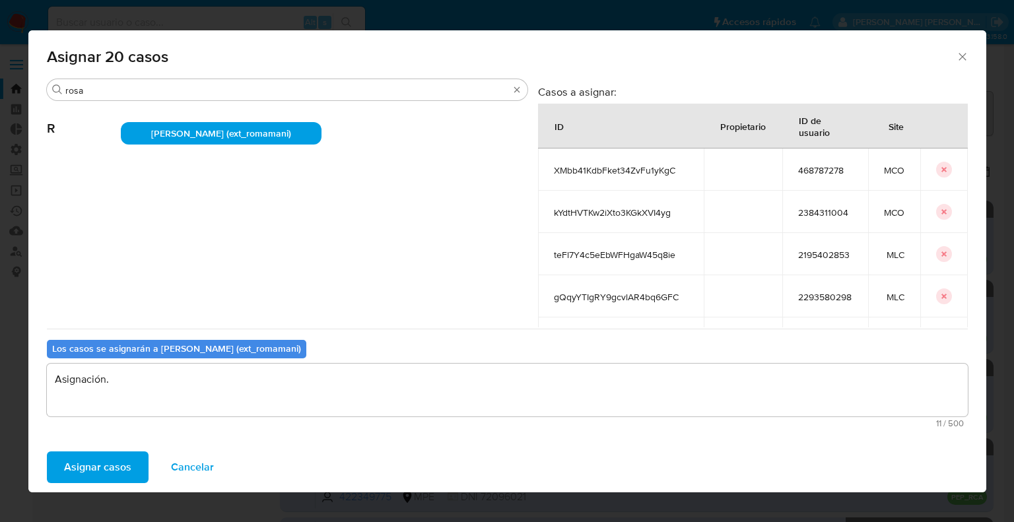
click at [130, 470] on button "Asignar casos" at bounding box center [98, 468] width 102 height 32
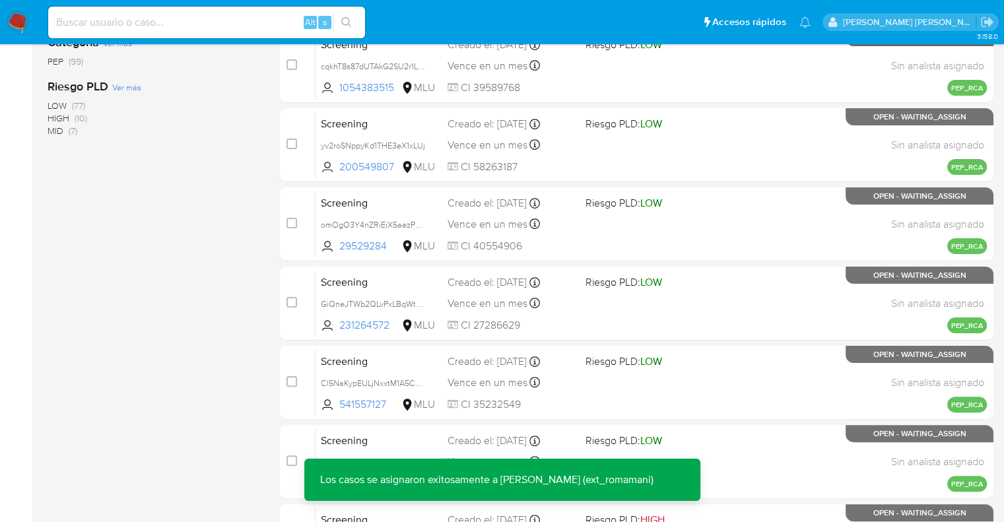
scroll to position [568, 0]
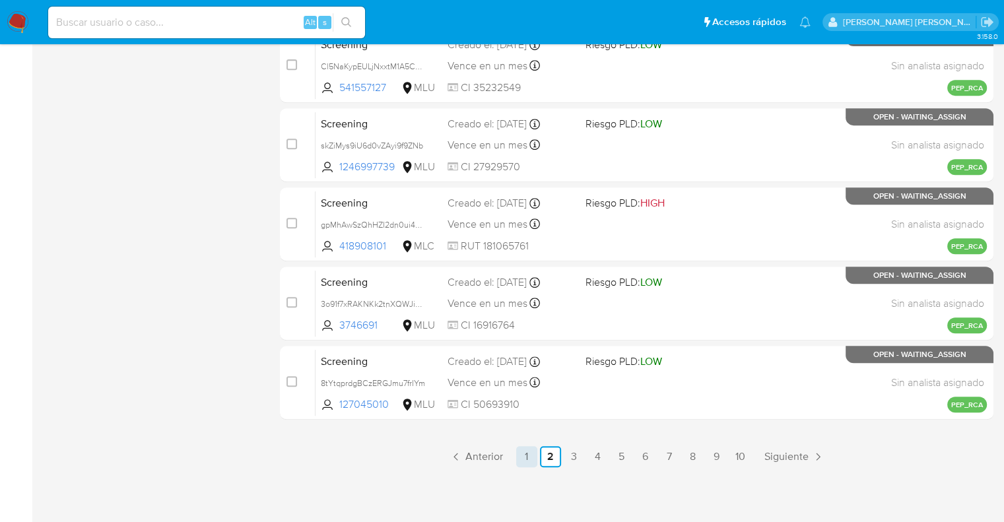
click at [526, 454] on link "1" at bounding box center [526, 456] width 21 height 21
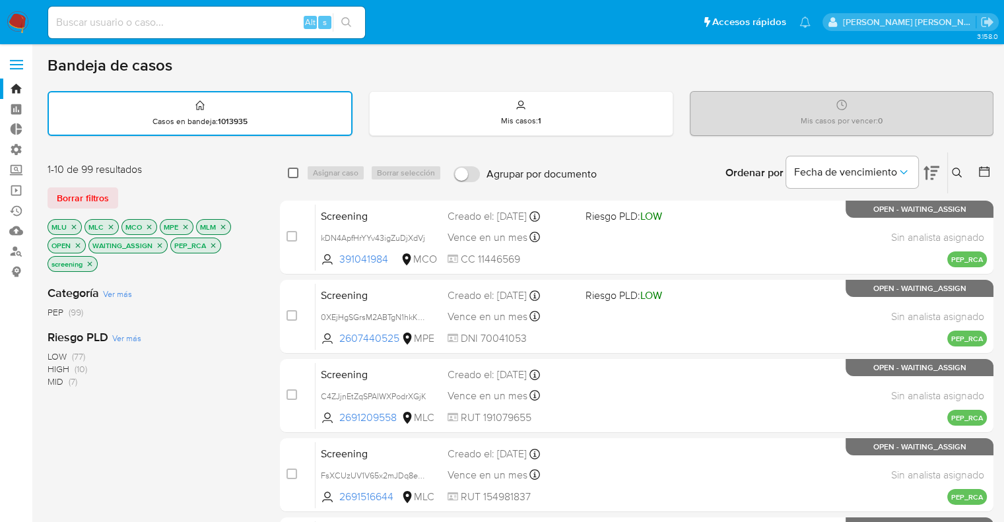
click at [292, 173] on input "checkbox" at bounding box center [293, 173] width 11 height 11
checkbox input "true"
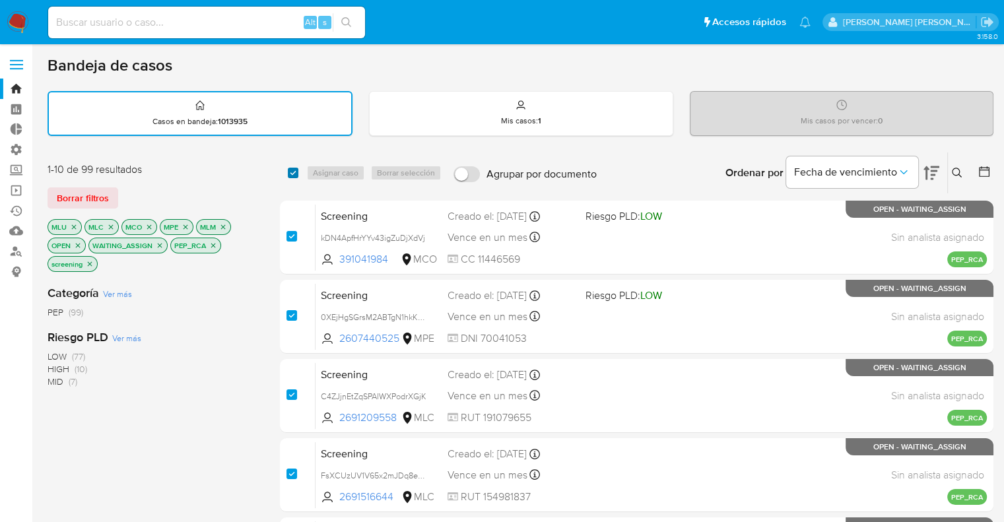
checkbox input "true"
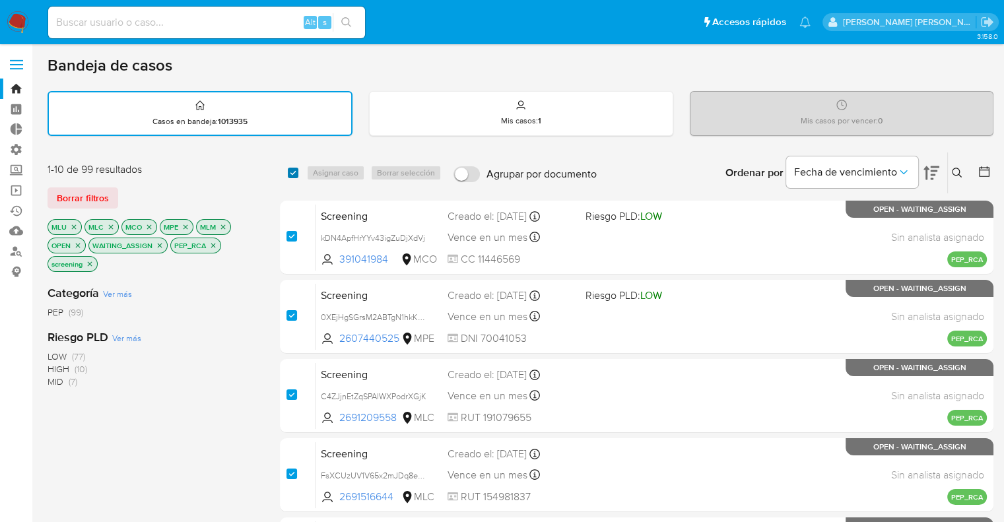
checkbox input "true"
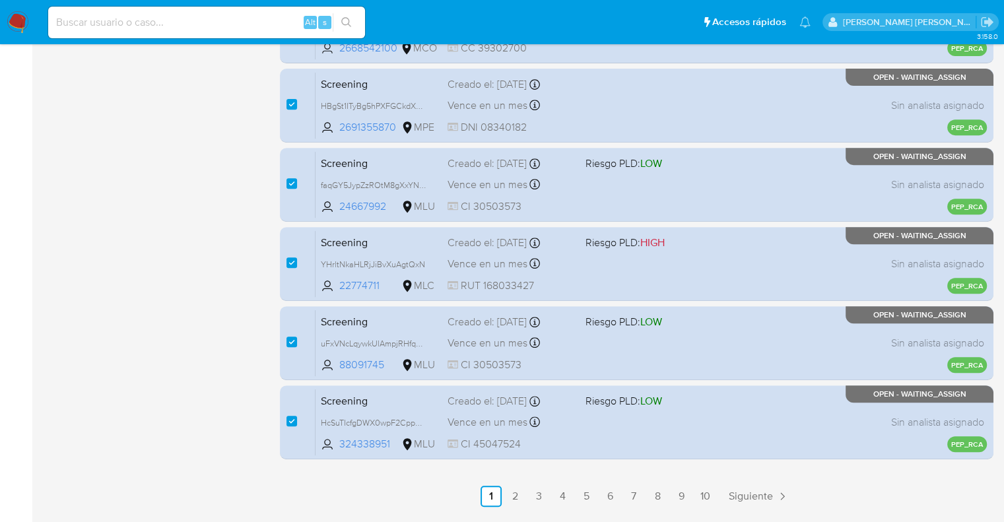
scroll to position [568, 0]
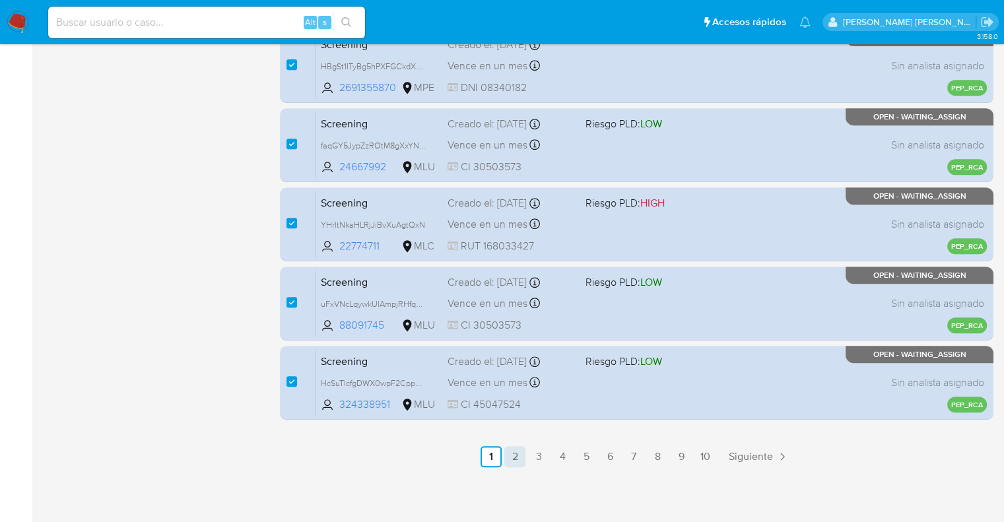
click at [518, 451] on link "2" at bounding box center [515, 456] width 21 height 21
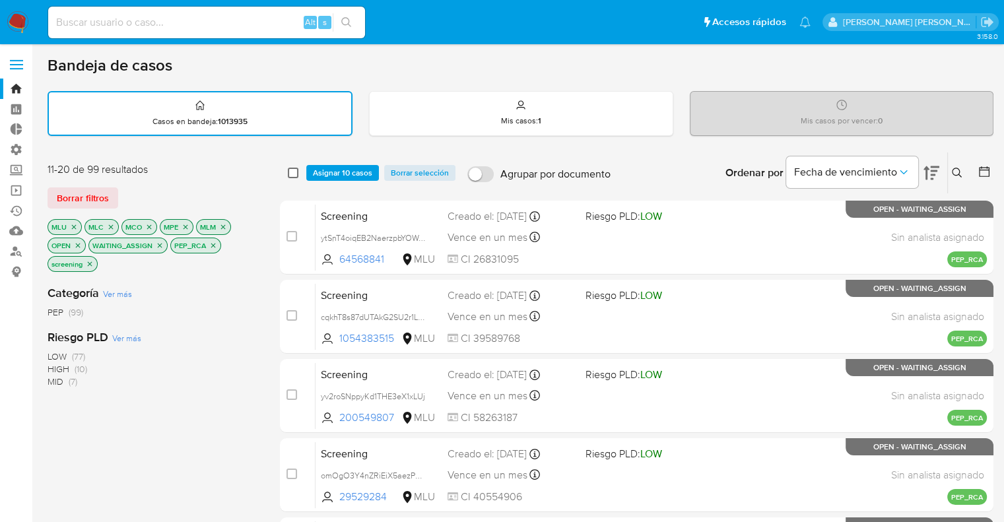
click at [294, 170] on input "checkbox" at bounding box center [293, 173] width 11 height 11
checkbox input "true"
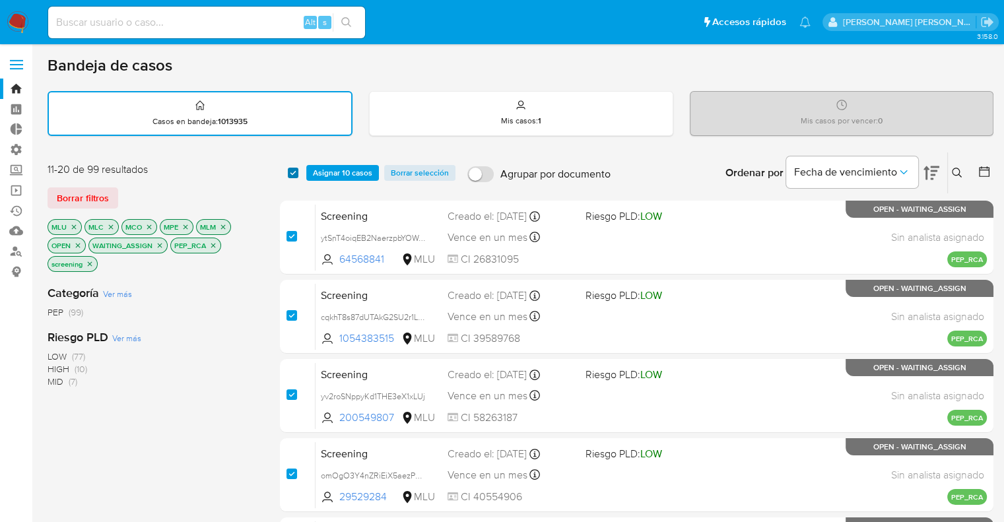
checkbox input "true"
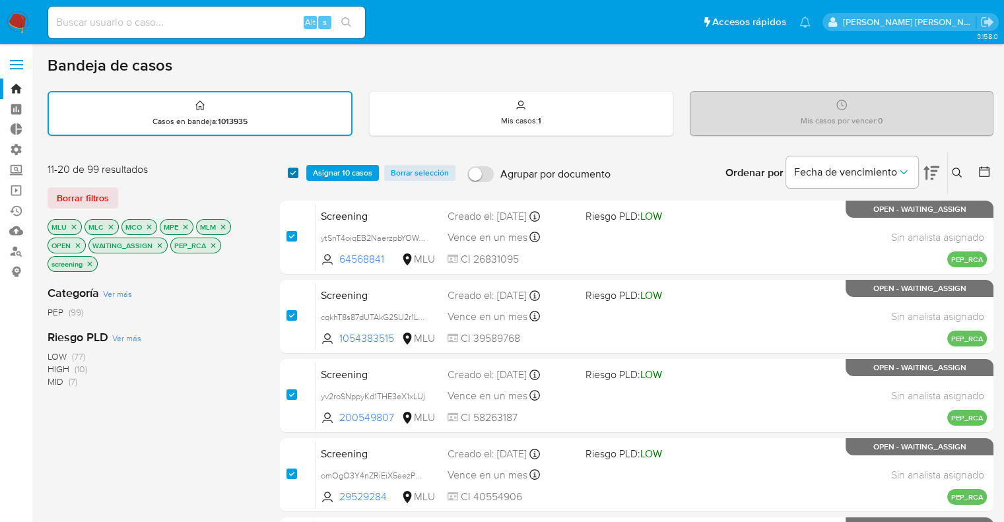
checkbox input "true"
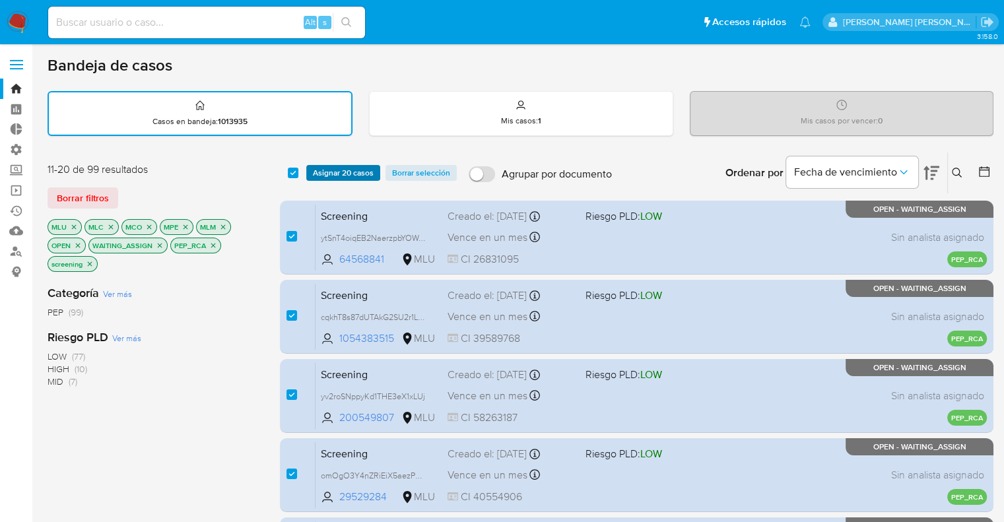
click at [346, 168] on span "Asignar 20 casos" at bounding box center [343, 172] width 61 height 13
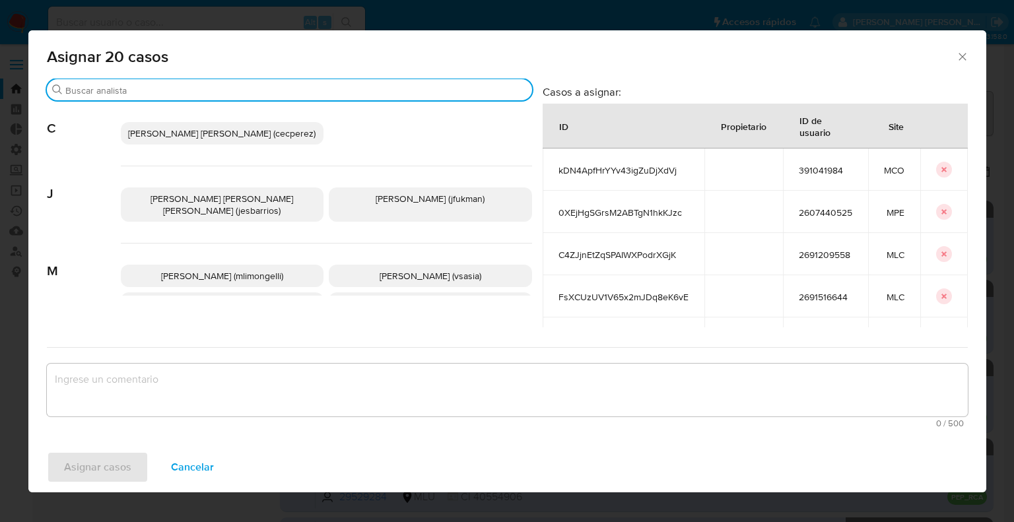
click at [293, 94] on input "Buscar" at bounding box center [296, 91] width 462 height 12
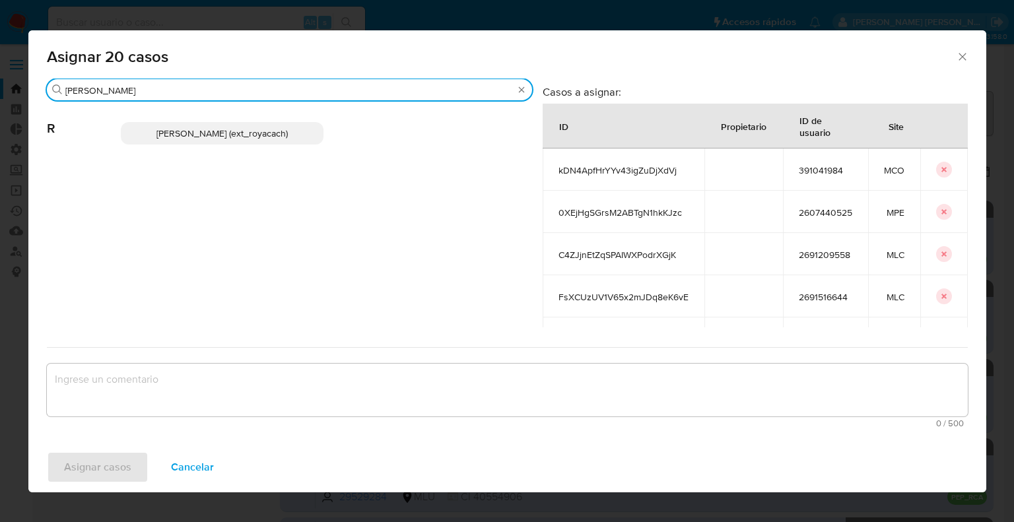
type input "romi"
click at [302, 135] on p "Romina Isabel Yacachury (ext_royacach)" at bounding box center [222, 133] width 203 height 22
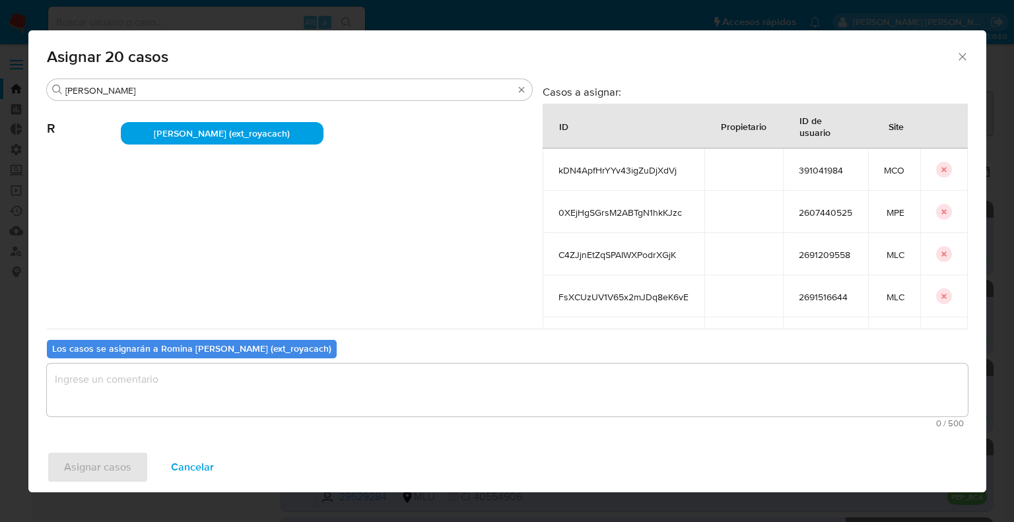
click at [243, 390] on textarea "assign-modal" at bounding box center [507, 390] width 921 height 53
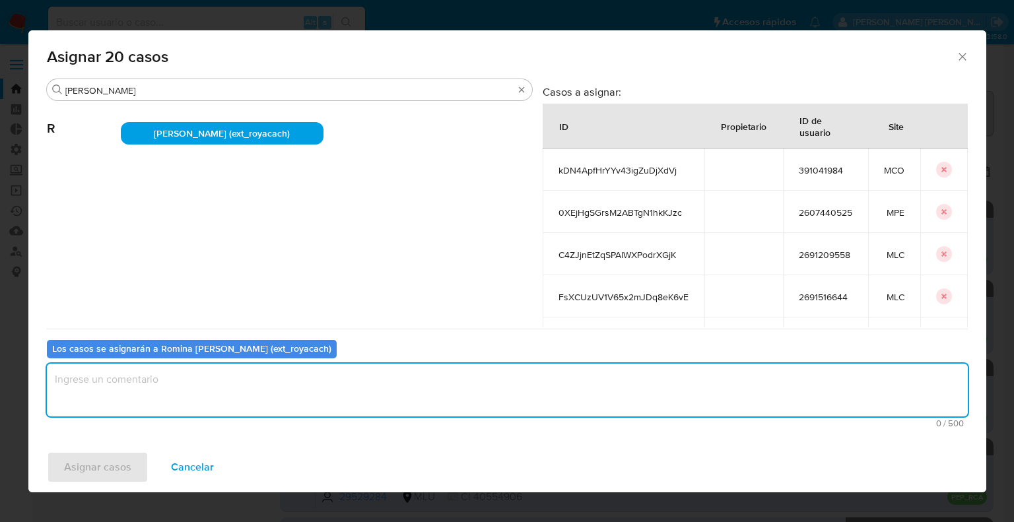
paste textarea "Asignación."
type textarea "Asignación."
click at [124, 473] on span "Asignar casos" at bounding box center [97, 467] width 67 height 29
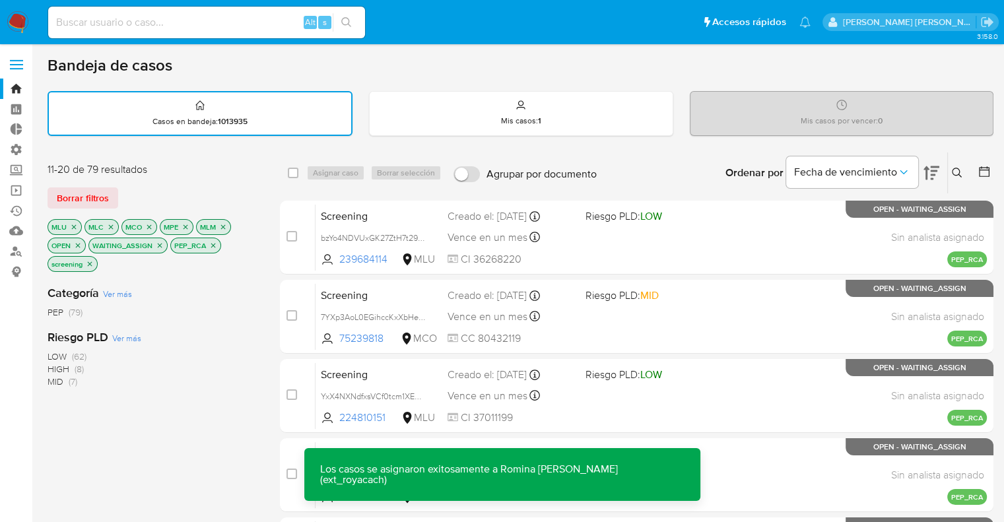
click at [214, 176] on div "11-20 de 79 resultados Borrar filtros MLU MLC MCO MPE MLM OPEN WAITING_ASSIGN P…" at bounding box center [153, 218] width 211 height 112
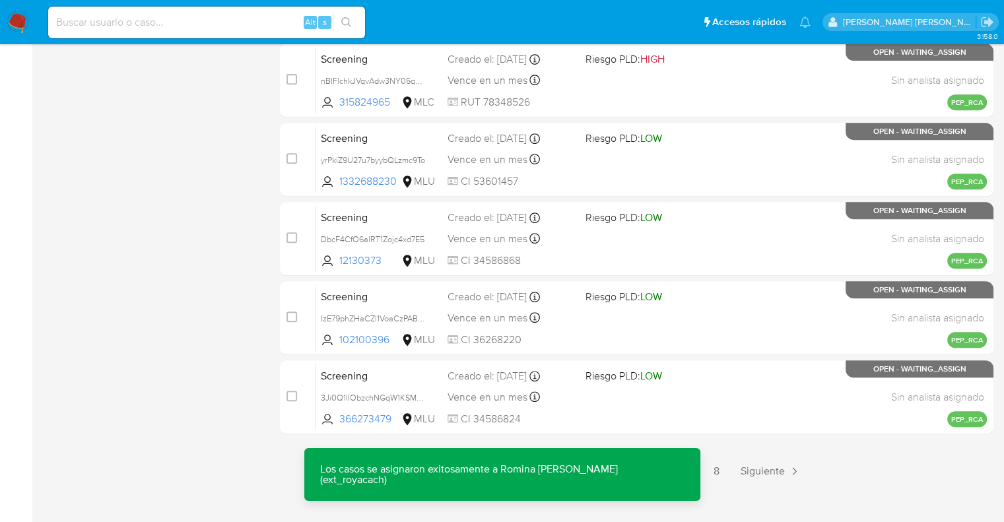
scroll to position [568, 0]
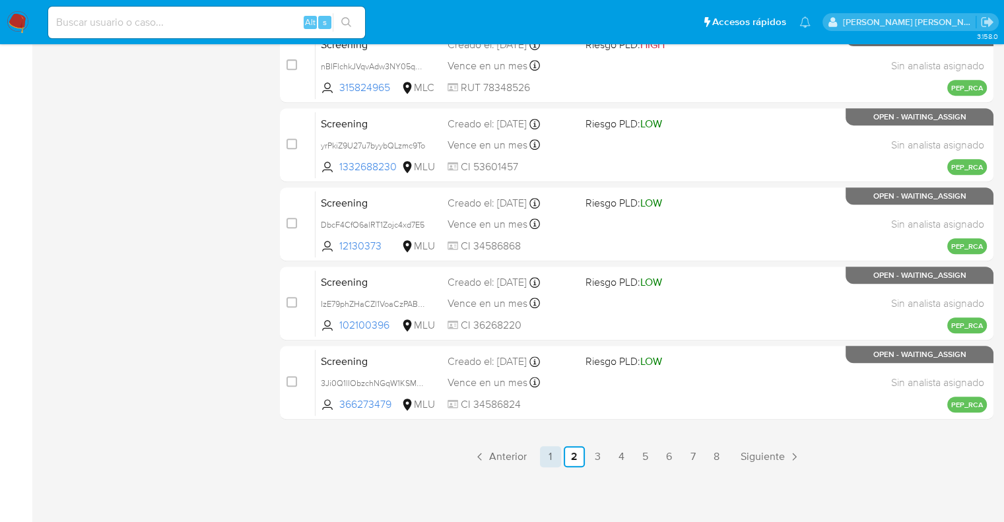
click at [545, 459] on link "1" at bounding box center [550, 456] width 21 height 21
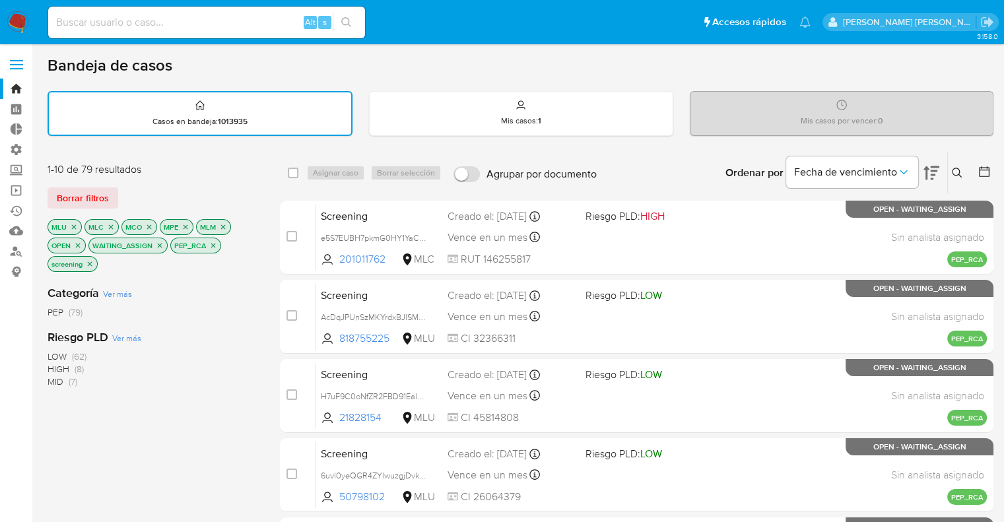
click at [299, 172] on div "select-all-cases-checkbox" at bounding box center [296, 173] width 16 height 16
click at [297, 173] on input "checkbox" at bounding box center [293, 173] width 11 height 11
checkbox input "true"
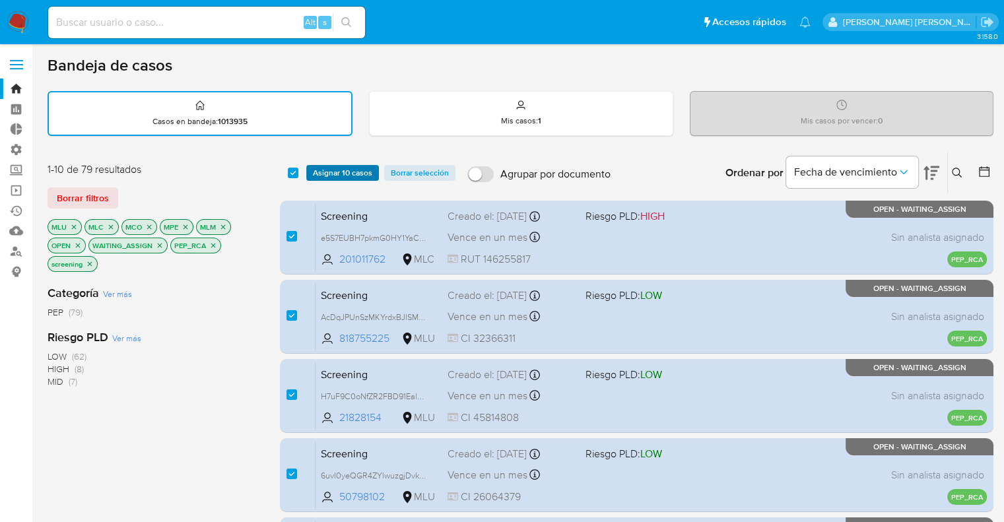
click at [316, 174] on span "Asignar 10 casos" at bounding box center [342, 172] width 59 height 13
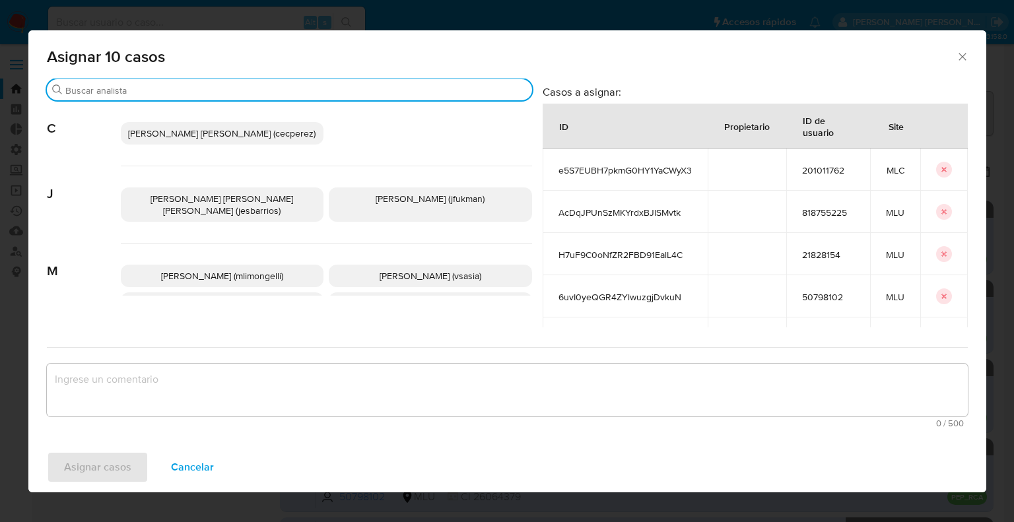
click at [282, 85] on input "Buscar" at bounding box center [296, 91] width 462 height 12
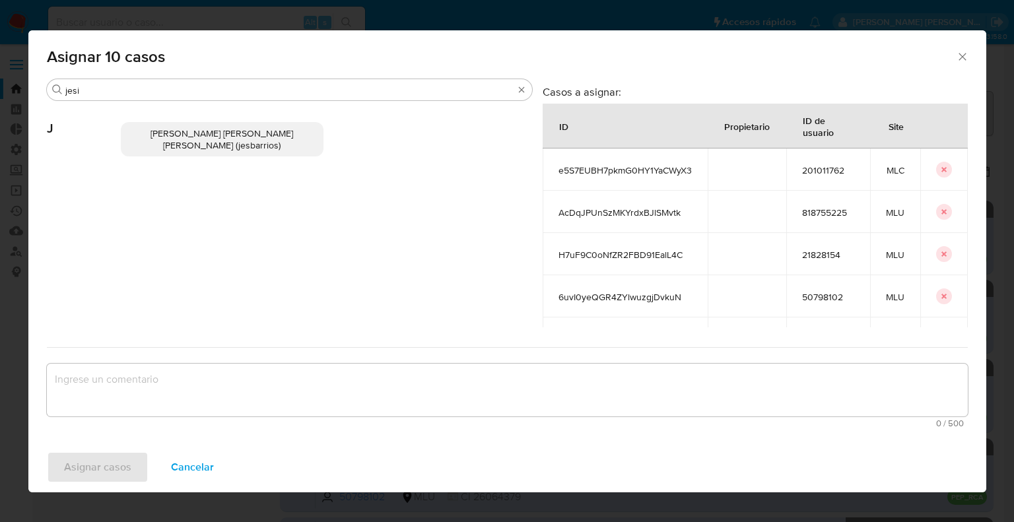
click at [292, 130] on p "Jesica Iris Barrios Leita (jesbarrios)" at bounding box center [222, 139] width 203 height 34
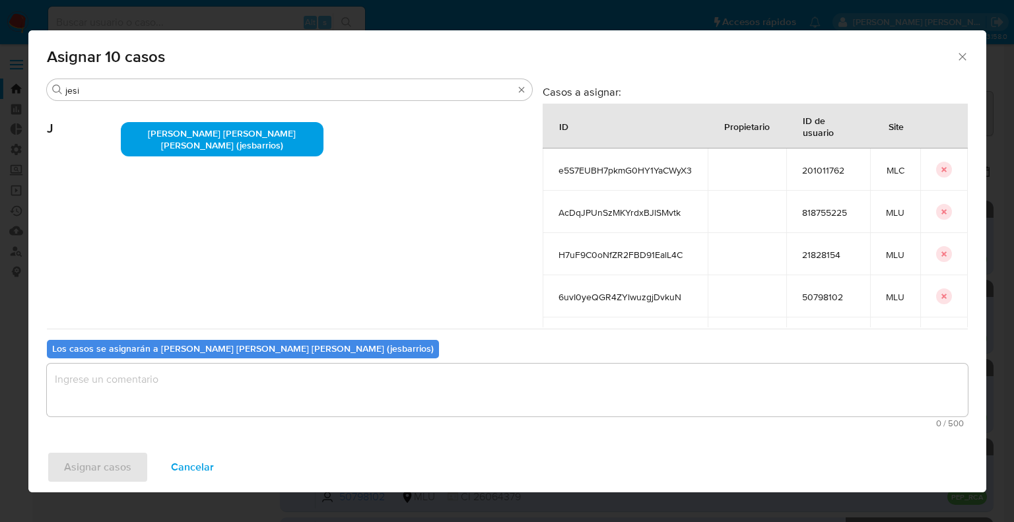
click at [204, 407] on textarea "assign-modal" at bounding box center [507, 390] width 921 height 53
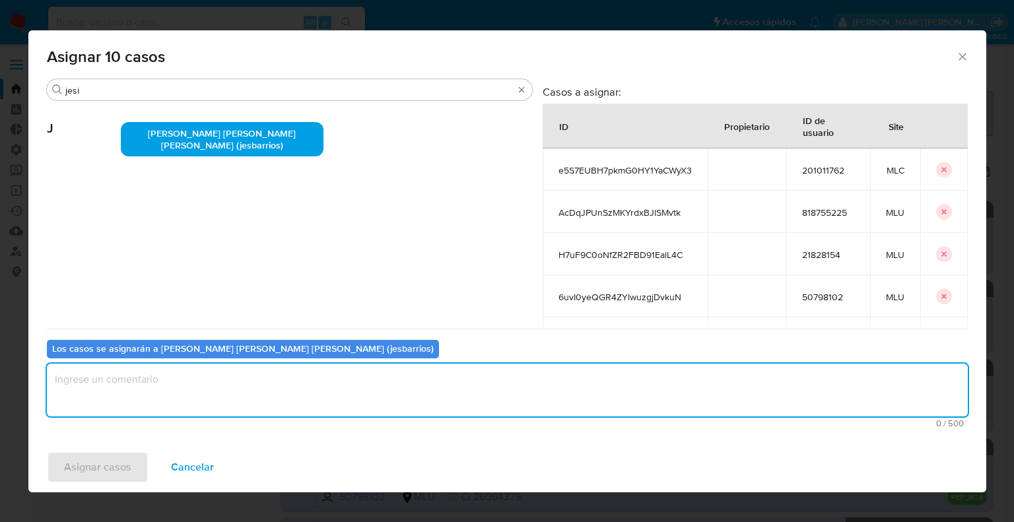
paste textarea "Asignación."
click at [139, 468] on button "Asignar casos" at bounding box center [98, 468] width 102 height 32
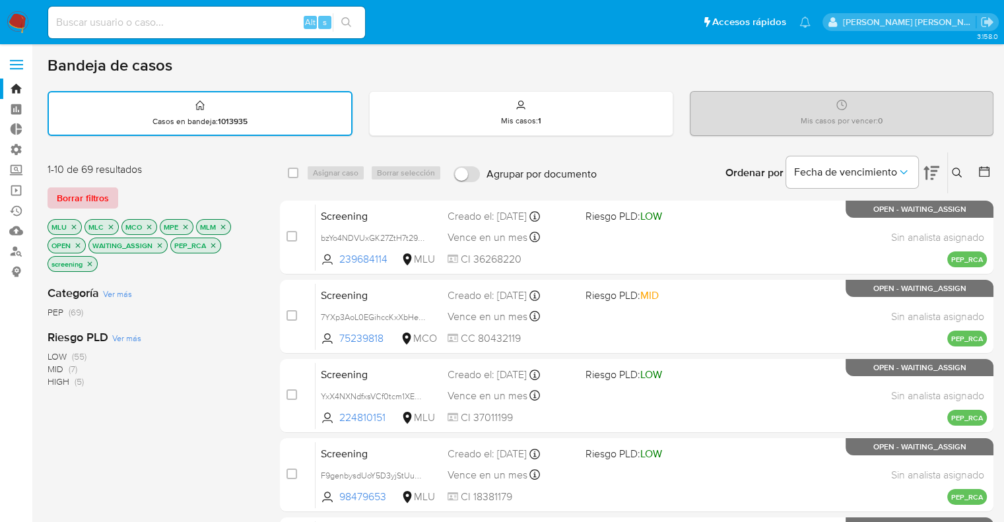
click at [108, 201] on button "Borrar filtros" at bounding box center [83, 198] width 71 height 21
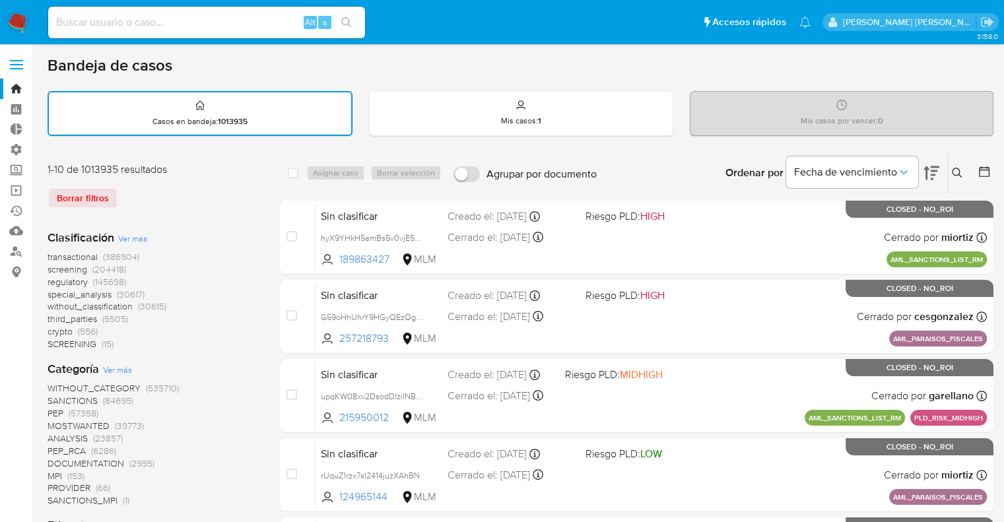
click at [54, 263] on span "screening" at bounding box center [68, 269] width 40 height 13
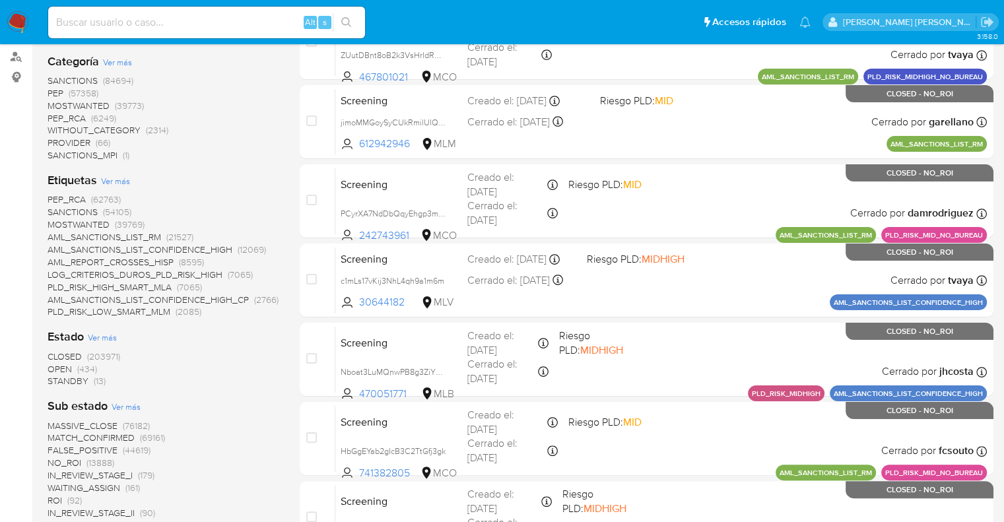
scroll to position [198, 0]
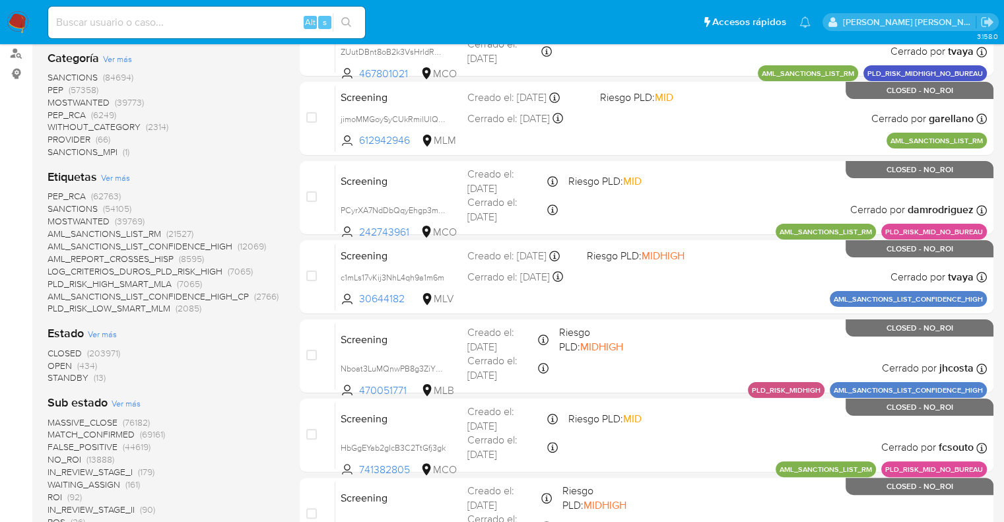
click at [56, 361] on span "OPEN" at bounding box center [60, 365] width 24 height 13
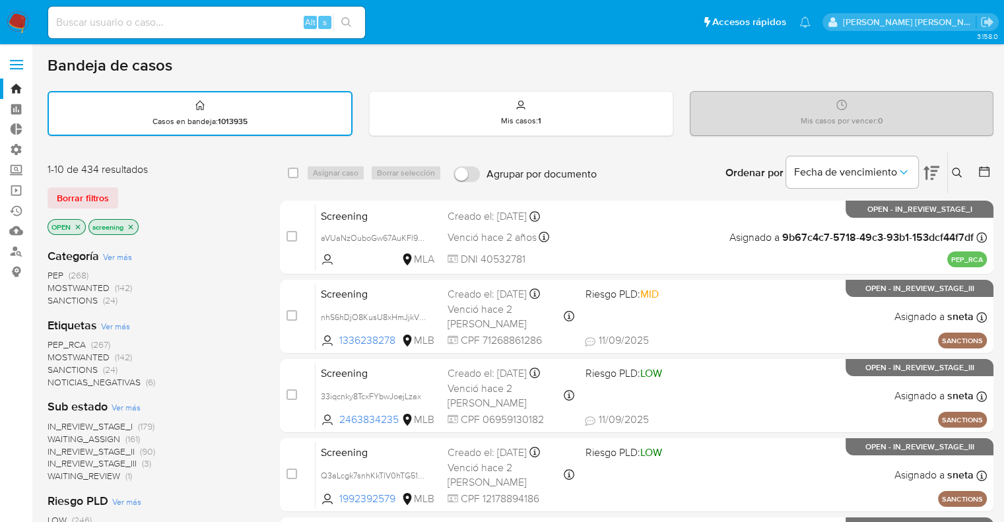
click at [57, 353] on span "MOSTWANTED" at bounding box center [79, 357] width 62 height 13
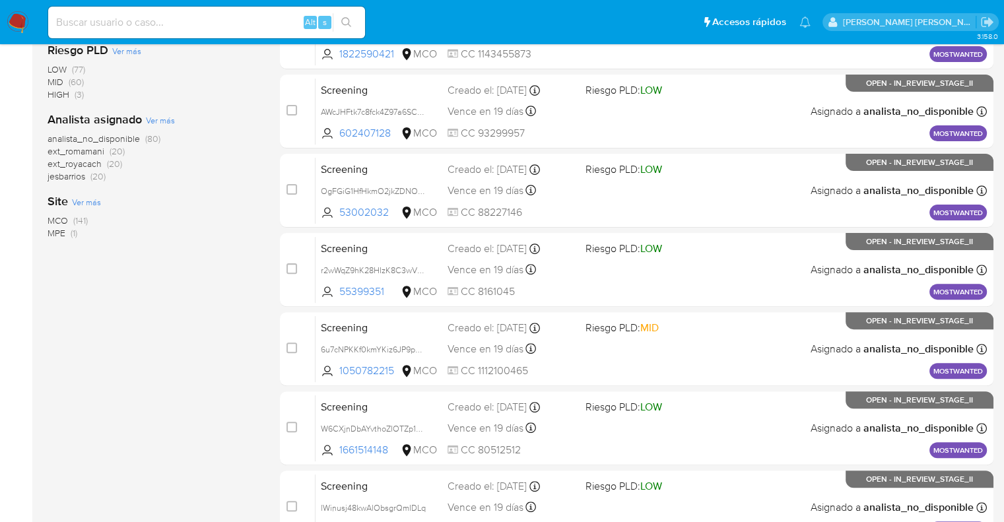
scroll to position [568, 0]
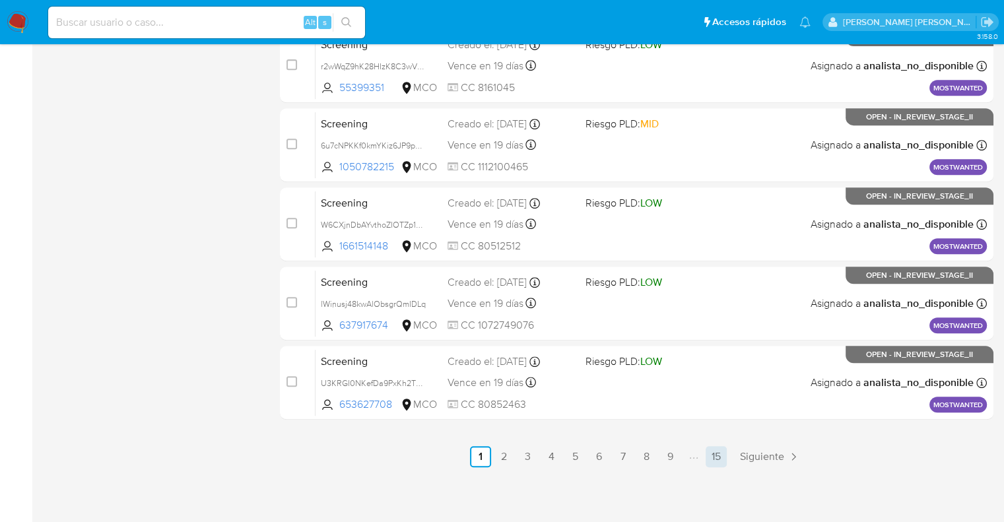
click at [723, 450] on link "15" at bounding box center [716, 456] width 21 height 21
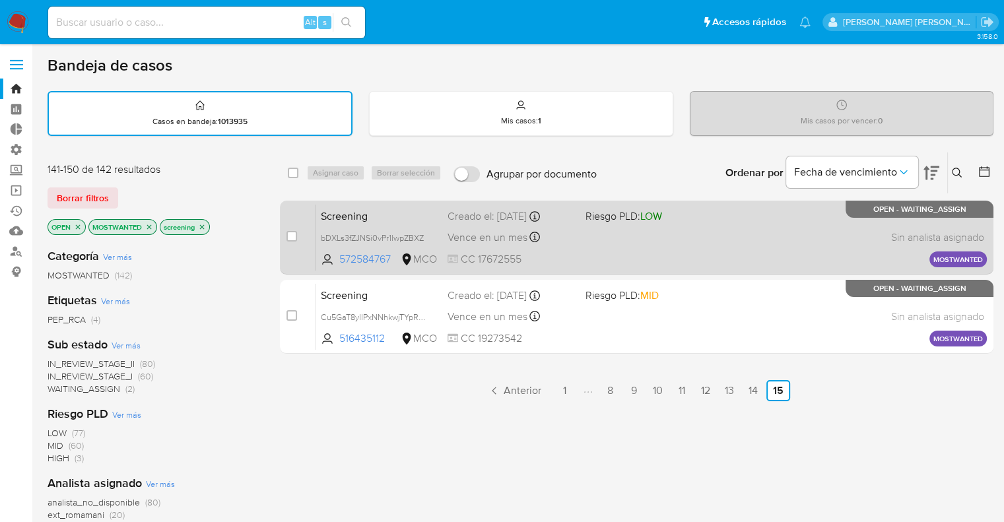
click at [380, 221] on span "Screening" at bounding box center [379, 215] width 116 height 17
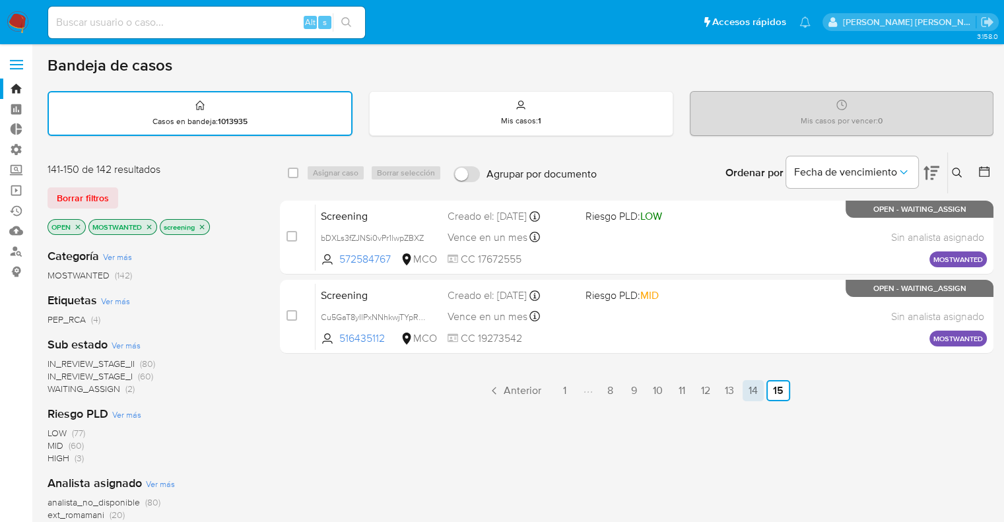
click at [750, 396] on link "14" at bounding box center [753, 390] width 21 height 21
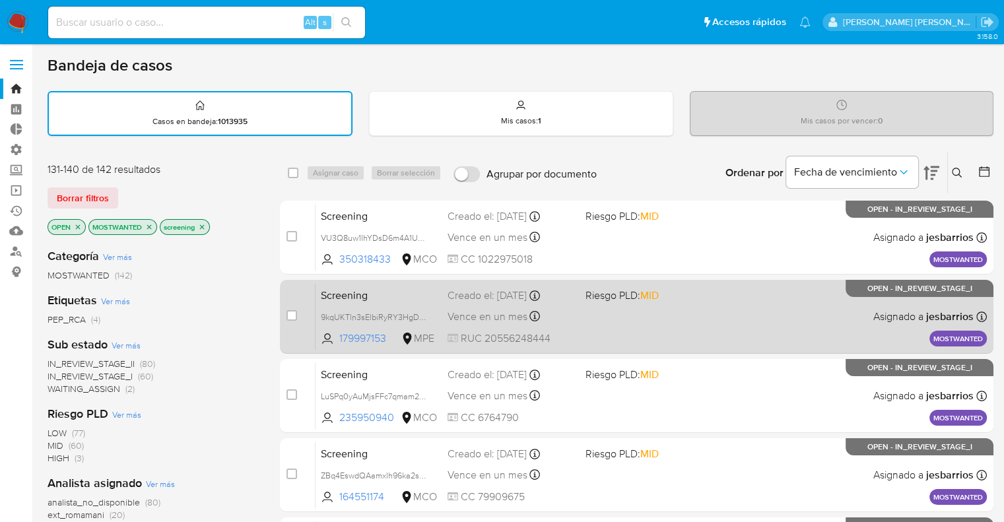
click at [397, 286] on span "Screening" at bounding box center [379, 294] width 116 height 17
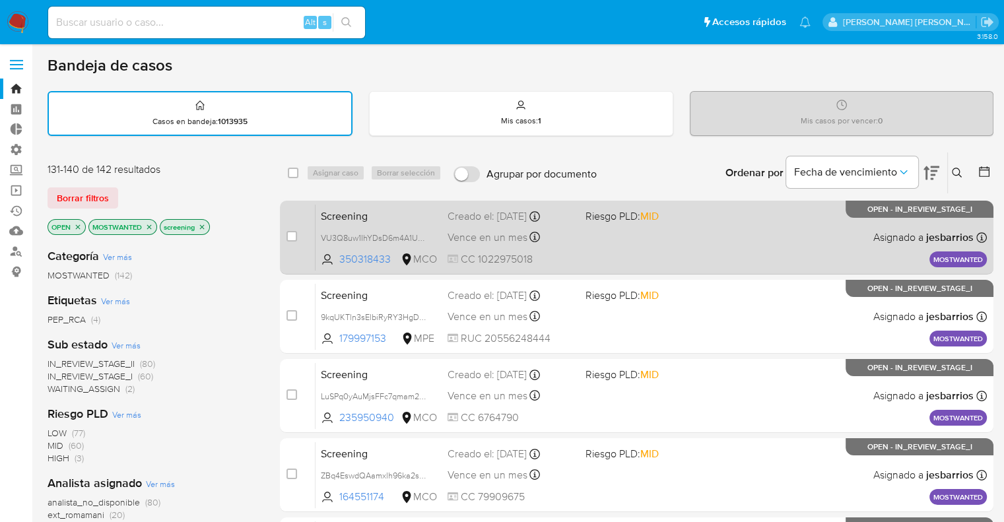
click at [396, 215] on span "Screening" at bounding box center [379, 215] width 116 height 17
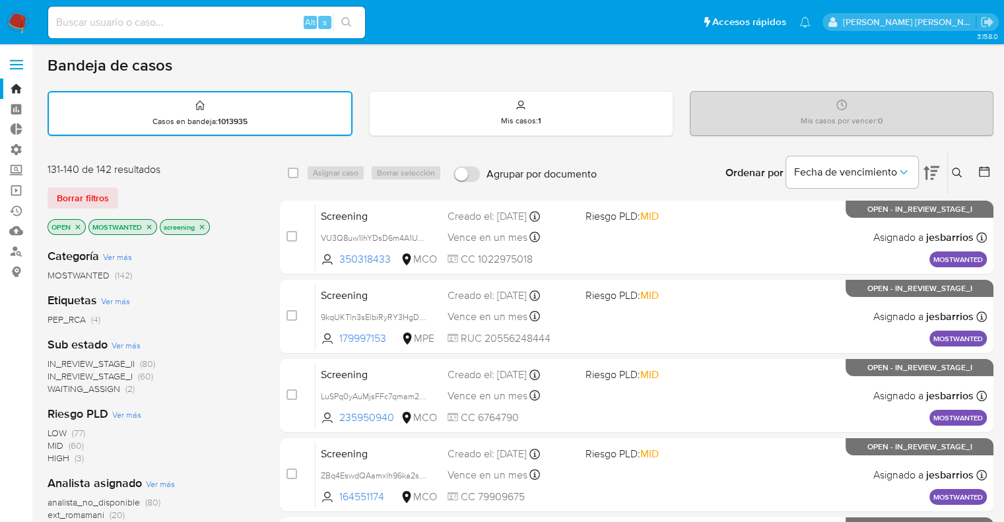
click at [149, 225] on icon "close-filter" at bounding box center [149, 227] width 5 height 5
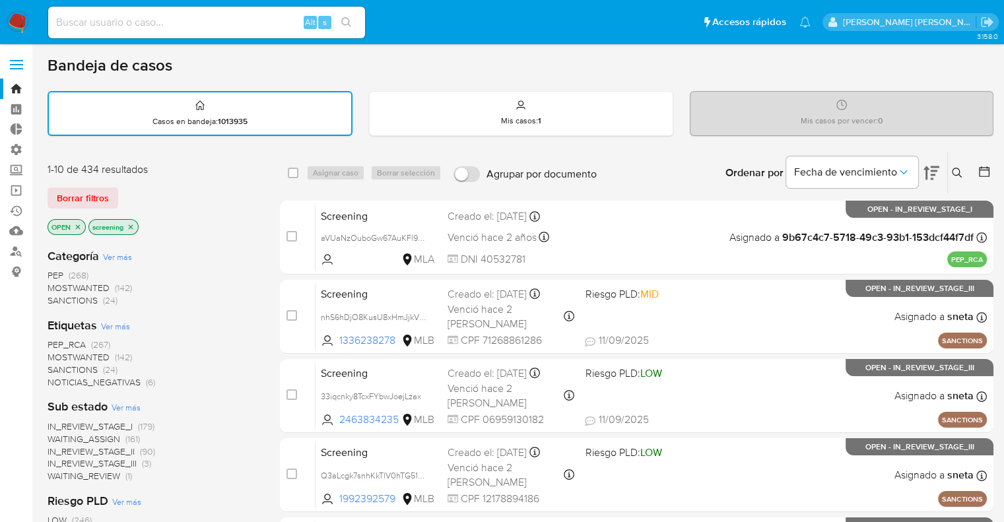
click at [50, 345] on span "PEP_RCA" at bounding box center [67, 344] width 38 height 13
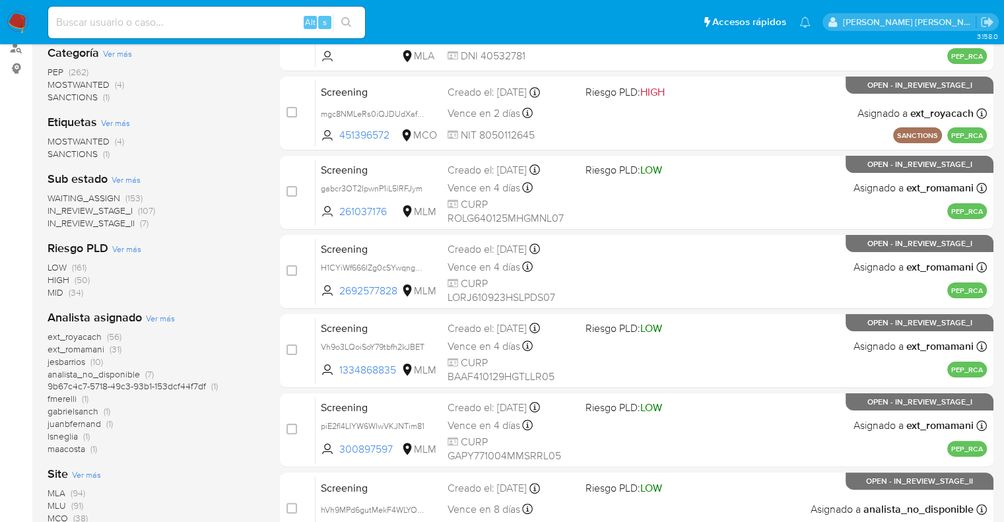
scroll to position [264, 0]
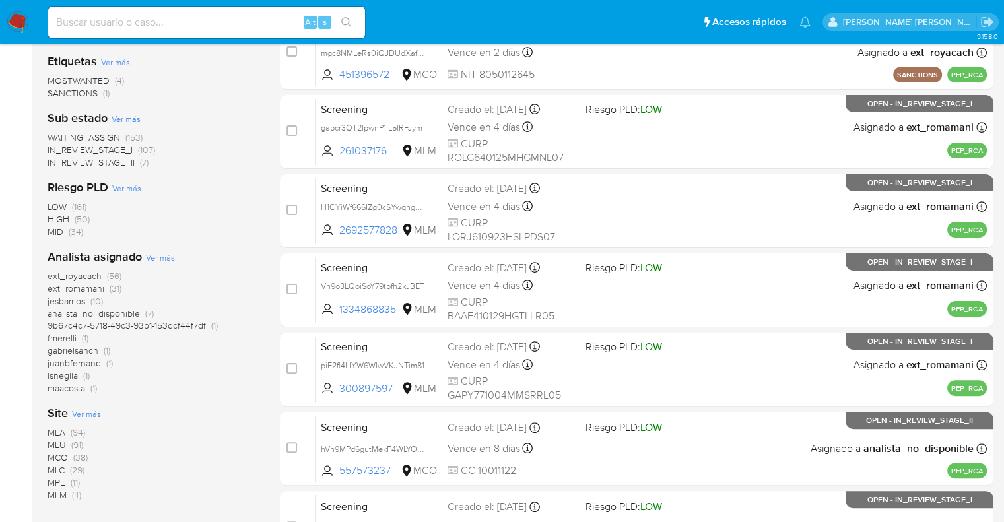
click at [53, 443] on span "MLU" at bounding box center [57, 445] width 18 height 13
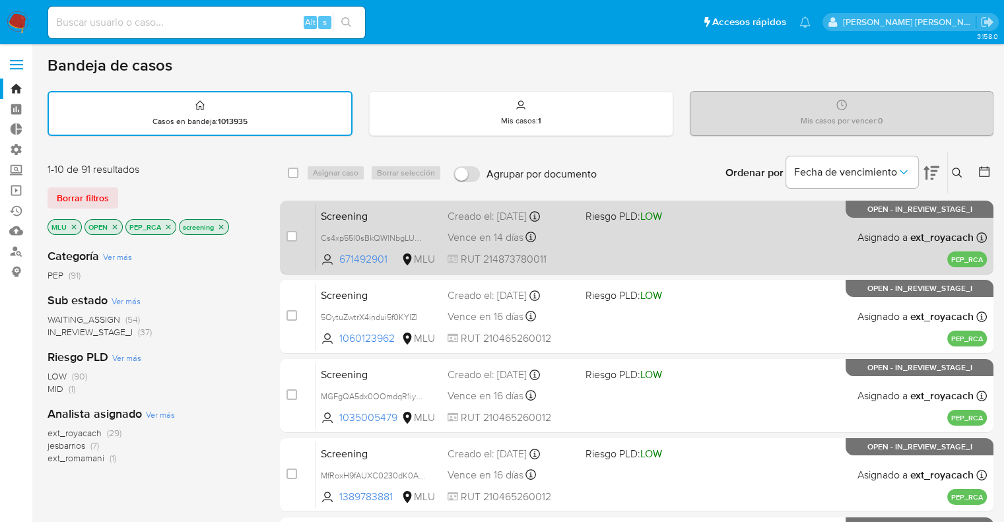
click at [377, 211] on span "Screening" at bounding box center [379, 215] width 116 height 17
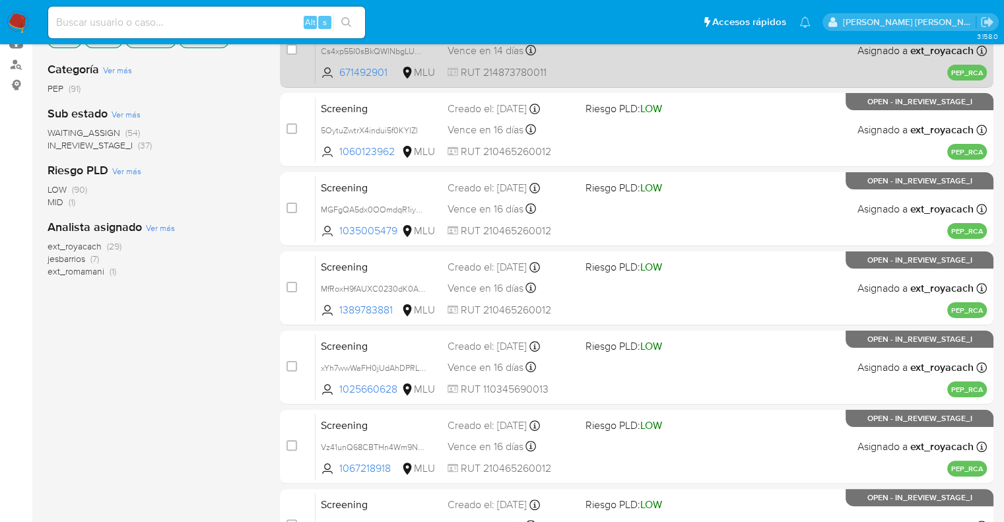
scroll to position [396, 0]
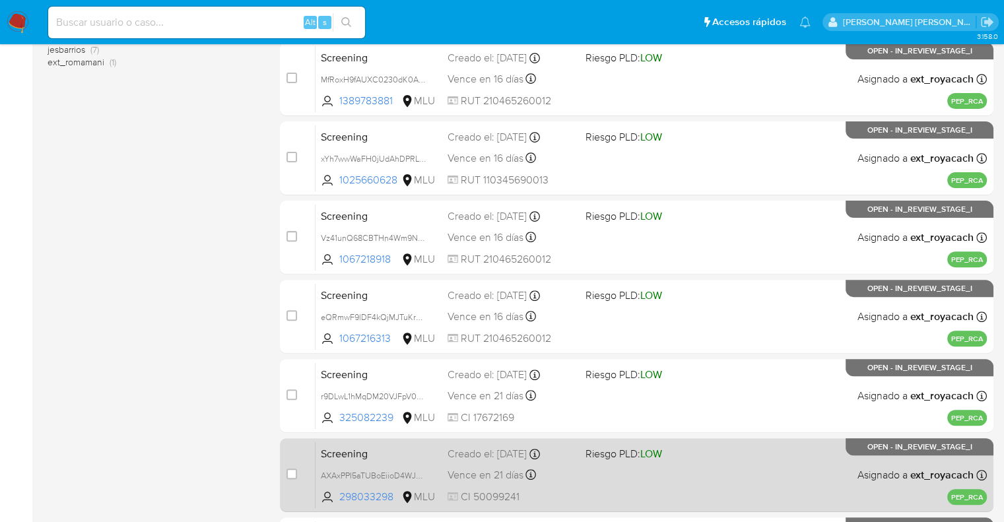
click at [415, 451] on span "Screening" at bounding box center [379, 452] width 116 height 17
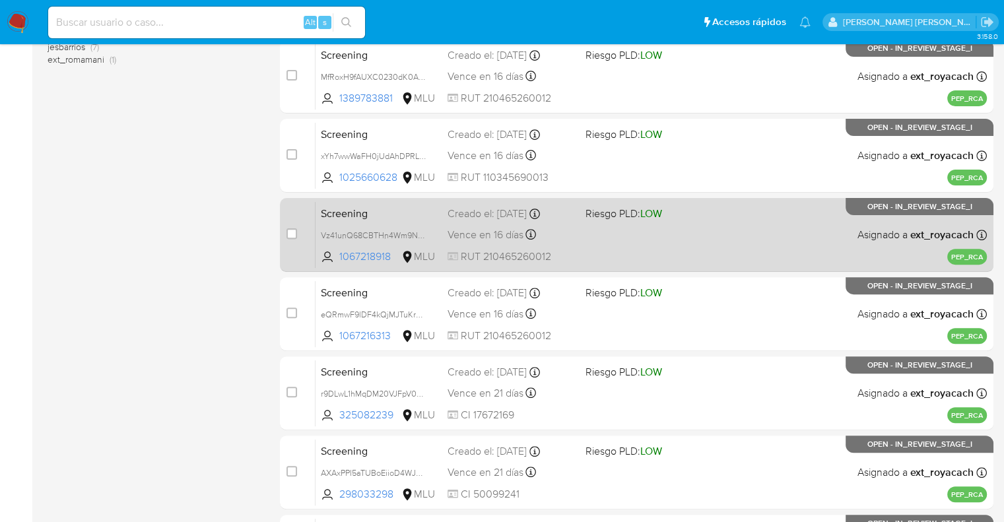
scroll to position [568, 0]
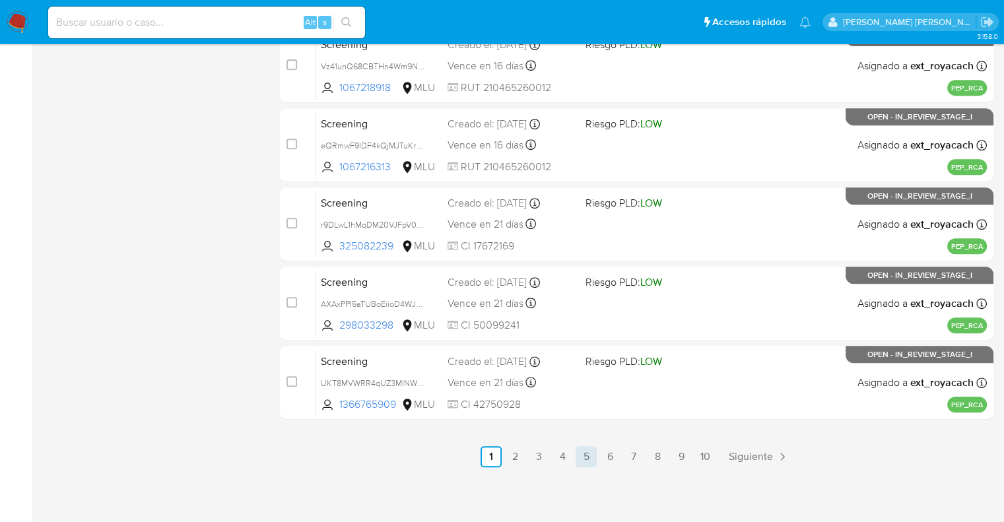
click at [592, 455] on link "5" at bounding box center [586, 456] width 21 height 21
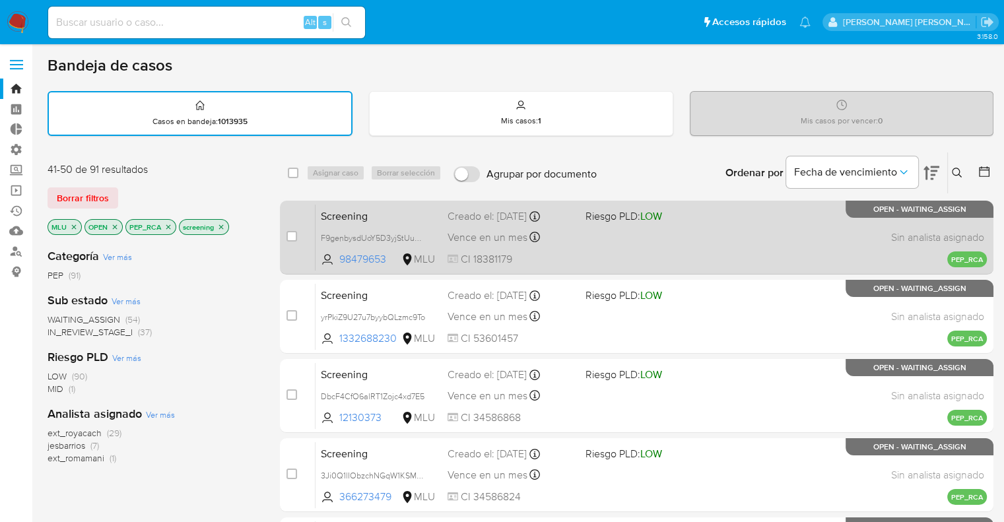
click at [370, 215] on span "Screening" at bounding box center [379, 215] width 116 height 17
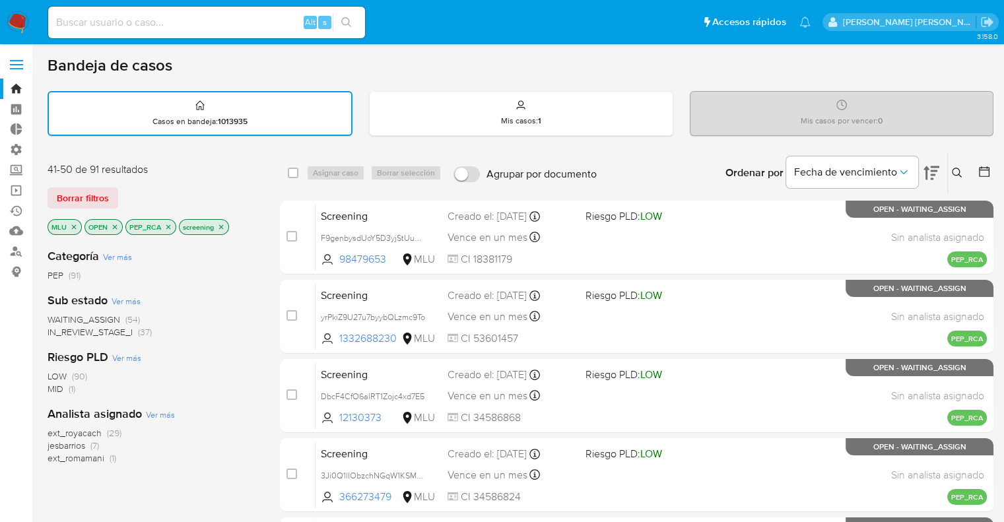
click at [131, 190] on div "Borrar filtros" at bounding box center [153, 198] width 211 height 21
click at [106, 192] on span "Borrar filtros" at bounding box center [83, 198] width 52 height 18
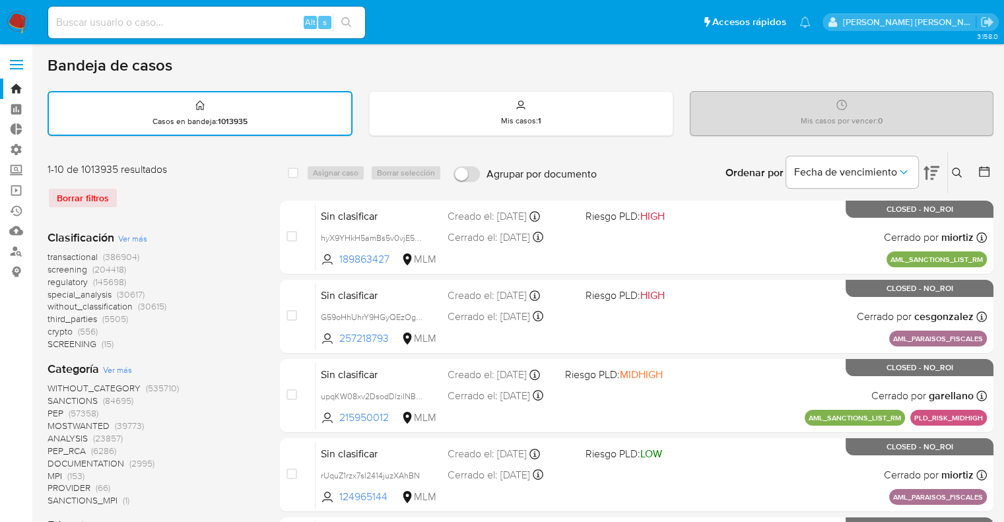
click at [53, 263] on span "screening" at bounding box center [68, 269] width 40 height 13
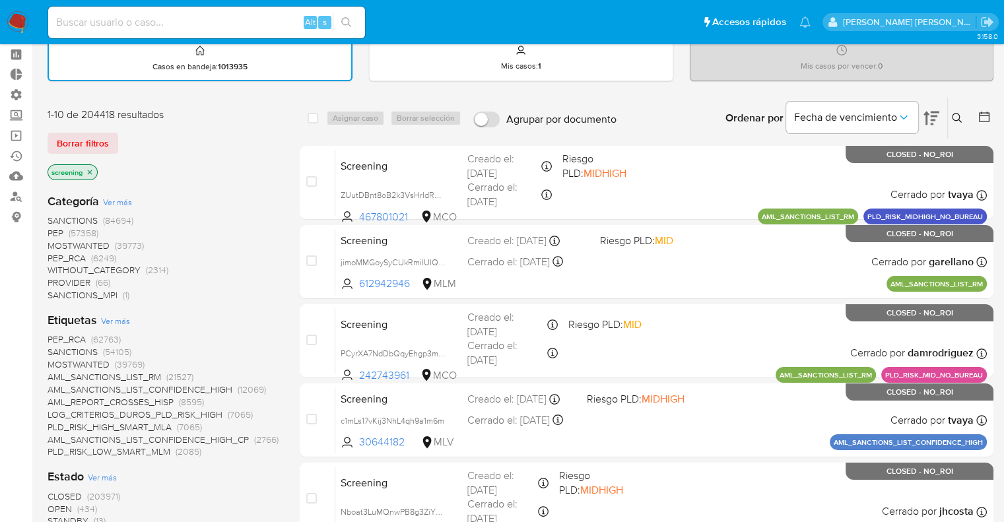
scroll to position [132, 0]
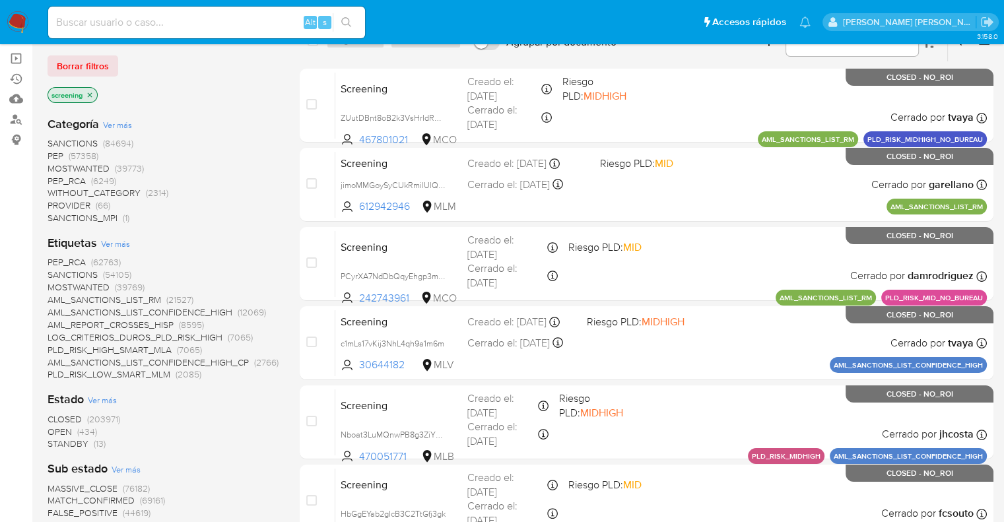
click at [56, 432] on span "OPEN" at bounding box center [60, 431] width 24 height 13
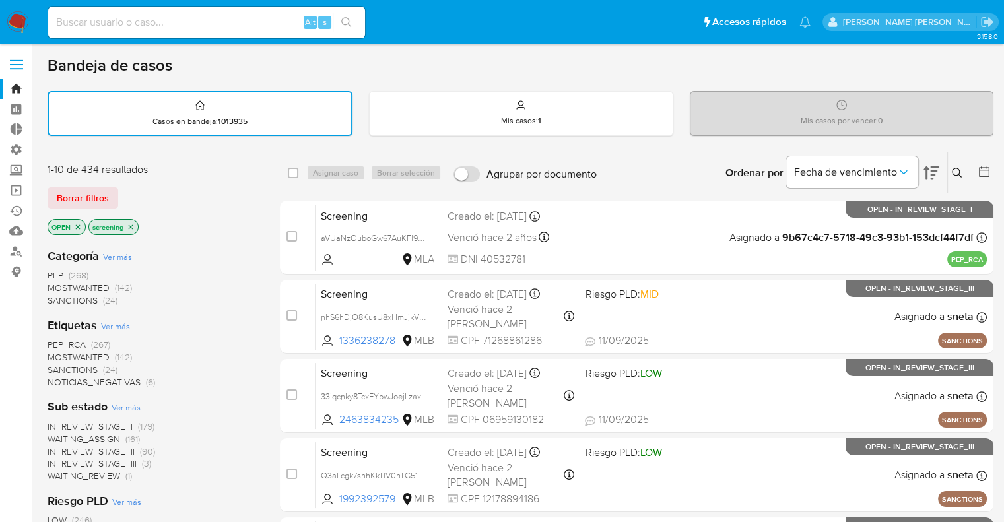
click at [121, 188] on div "Borrar filtros" at bounding box center [153, 198] width 211 height 21
click at [57, 367] on span "SANCTIONS" at bounding box center [73, 369] width 50 height 13
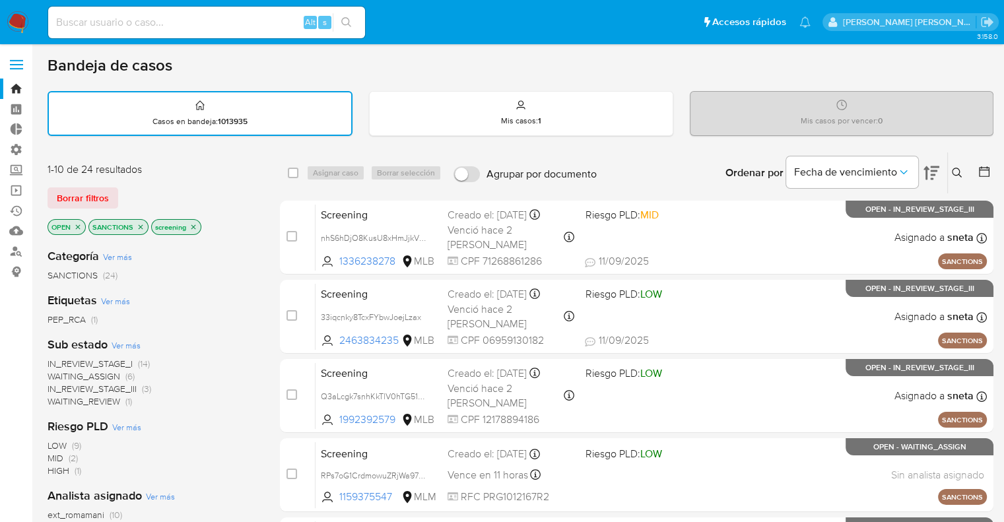
click at [143, 225] on icon "close-filter" at bounding box center [141, 227] width 8 height 8
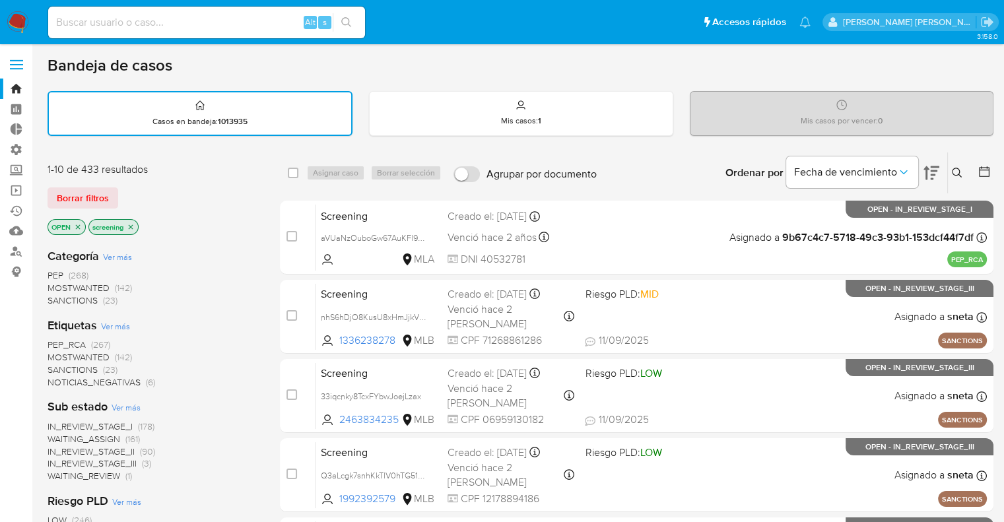
click at [135, 198] on div "Borrar filtros" at bounding box center [153, 198] width 211 height 21
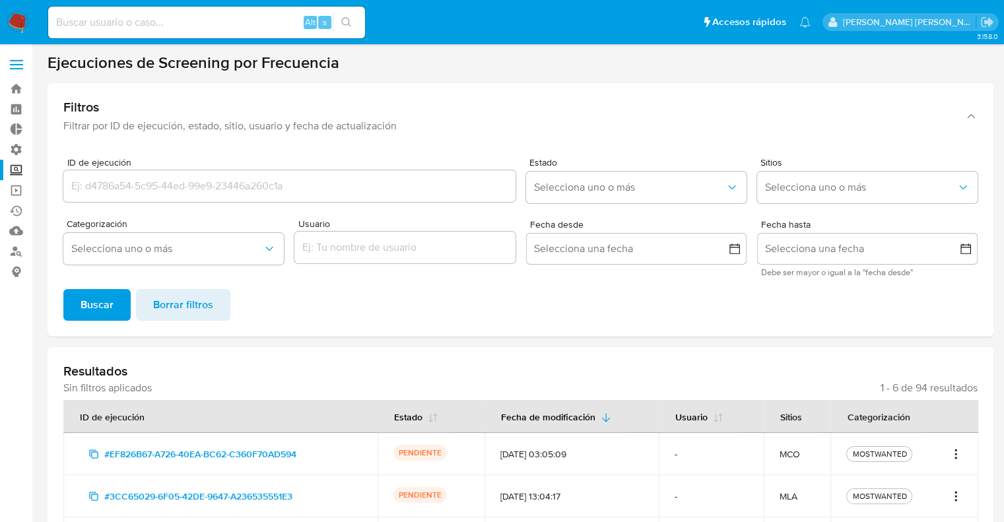
click at [956, 450] on icon "Acciones" at bounding box center [956, 450] width 1 height 1
click at [947, 431] on link "Ver registros" at bounding box center [913, 425] width 99 height 32
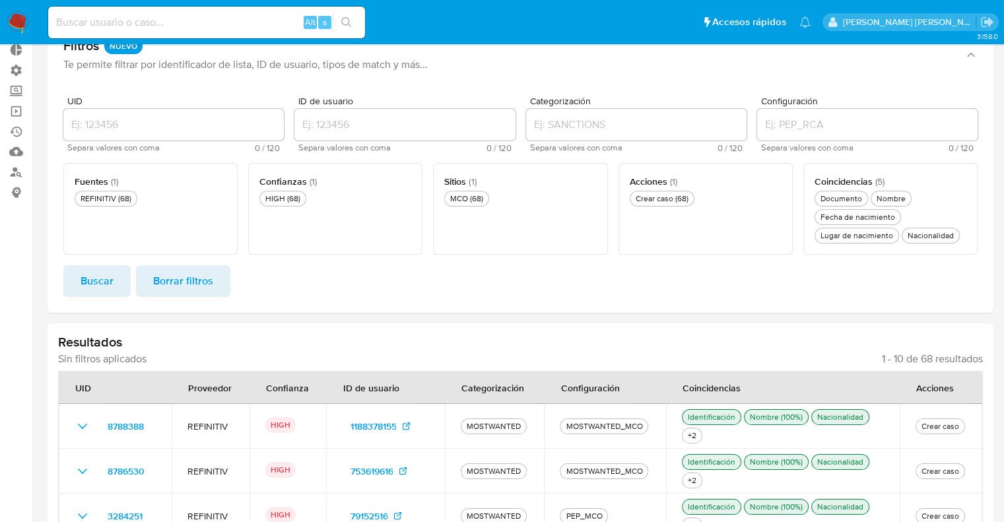
scroll to position [198, 0]
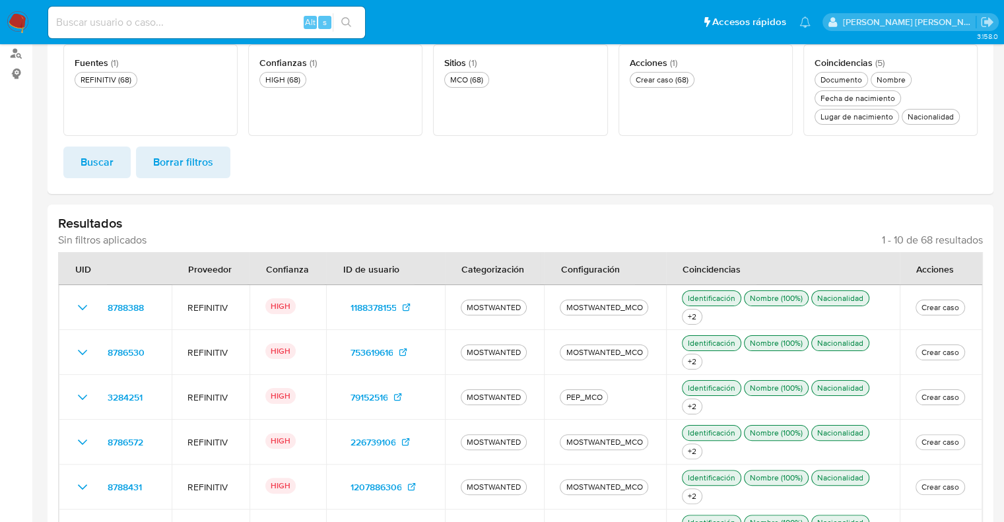
click at [910, 216] on h3 "Resultados" at bounding box center [520, 223] width 925 height 17
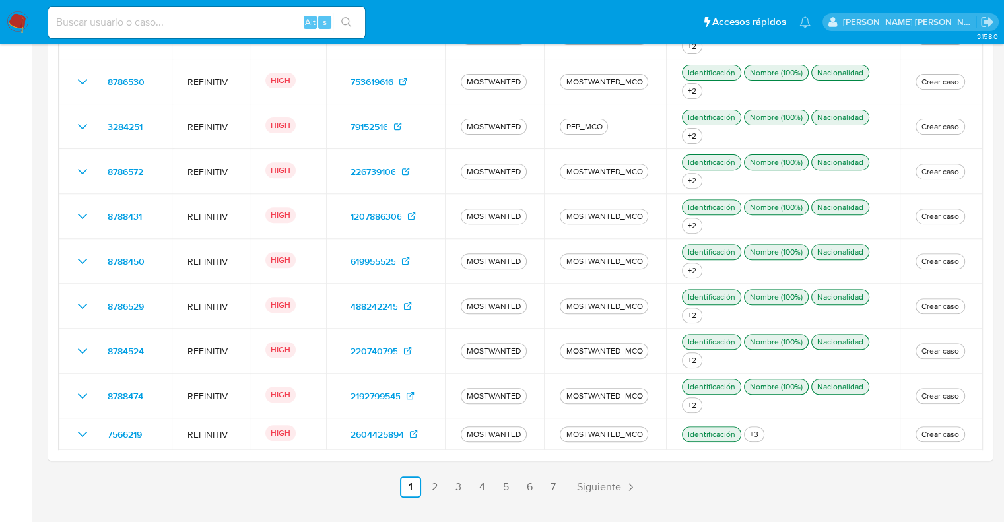
scroll to position [510, 0]
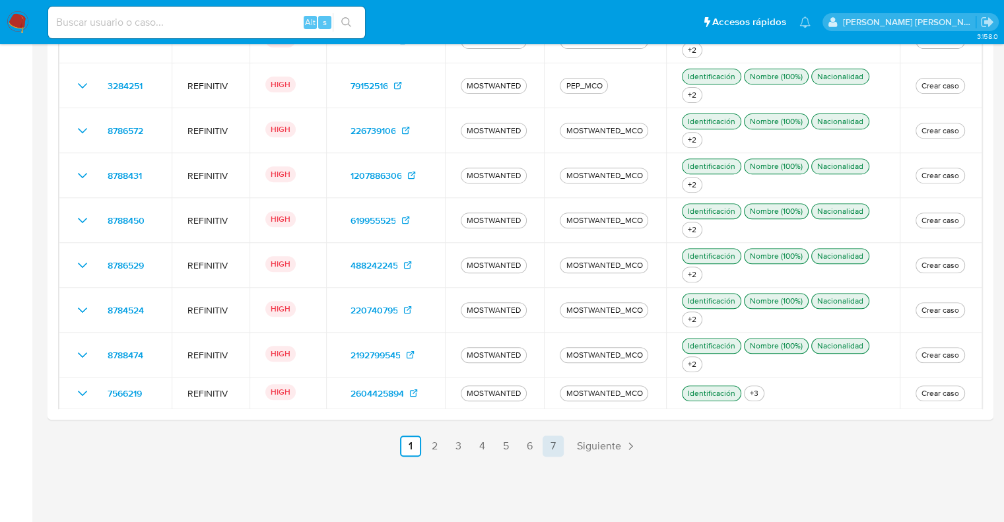
click at [557, 448] on link "7" at bounding box center [553, 446] width 21 height 21
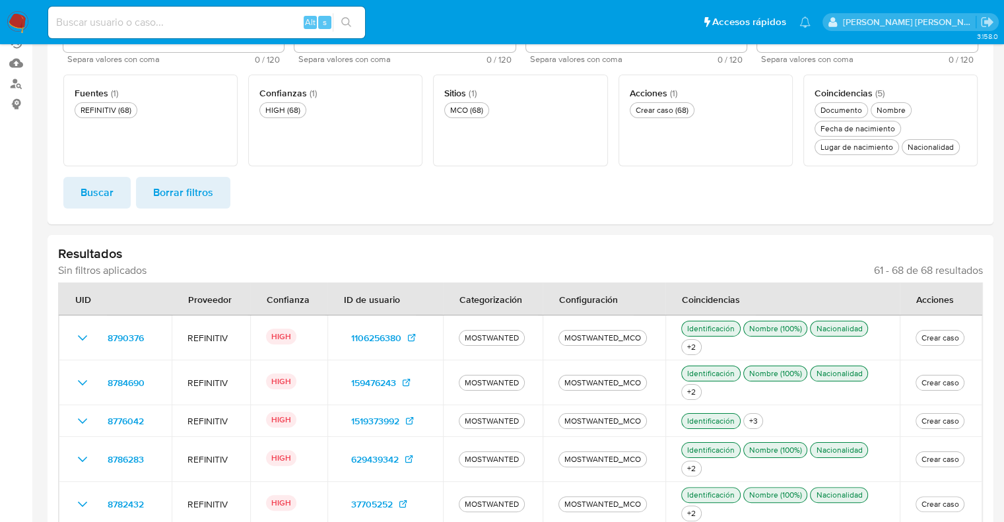
scroll to position [420, 0]
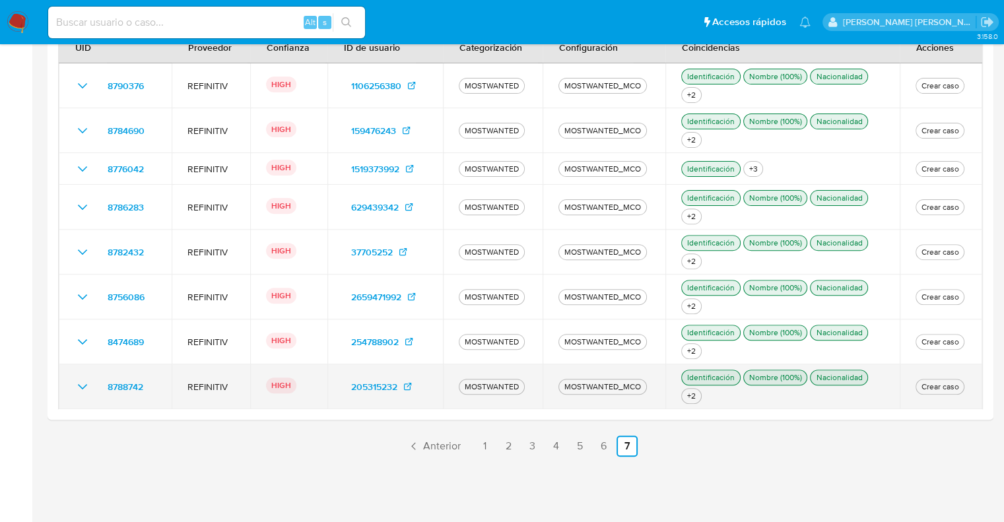
click at [85, 391] on icon "Ver detalles" at bounding box center [83, 387] width 16 height 16
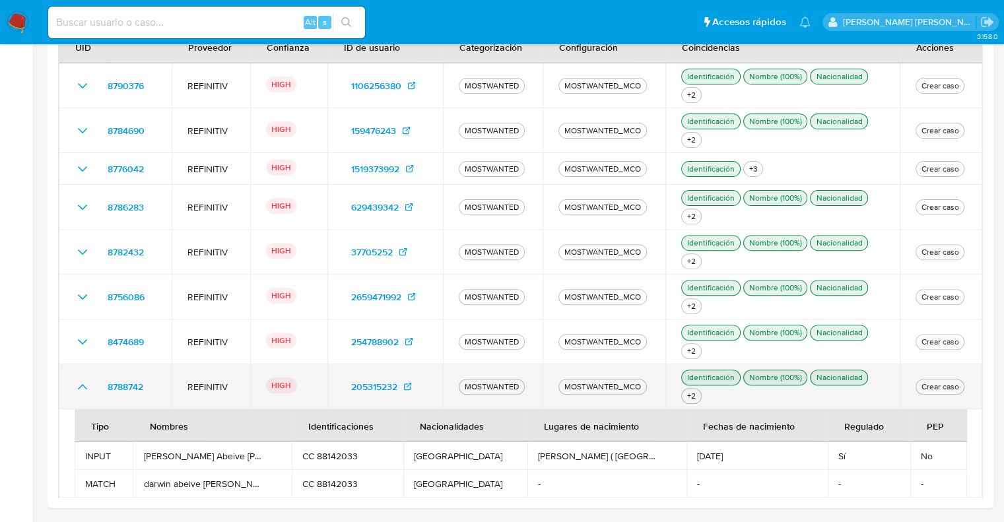
click at [85, 391] on icon "Ver detalles" at bounding box center [83, 387] width 16 height 16
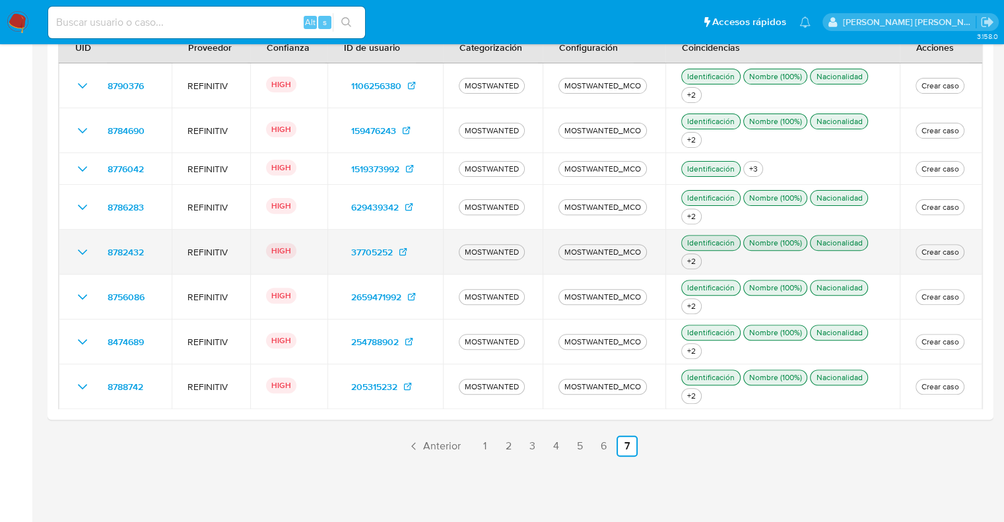
click at [77, 252] on icon "Ver detalles" at bounding box center [83, 252] width 16 height 16
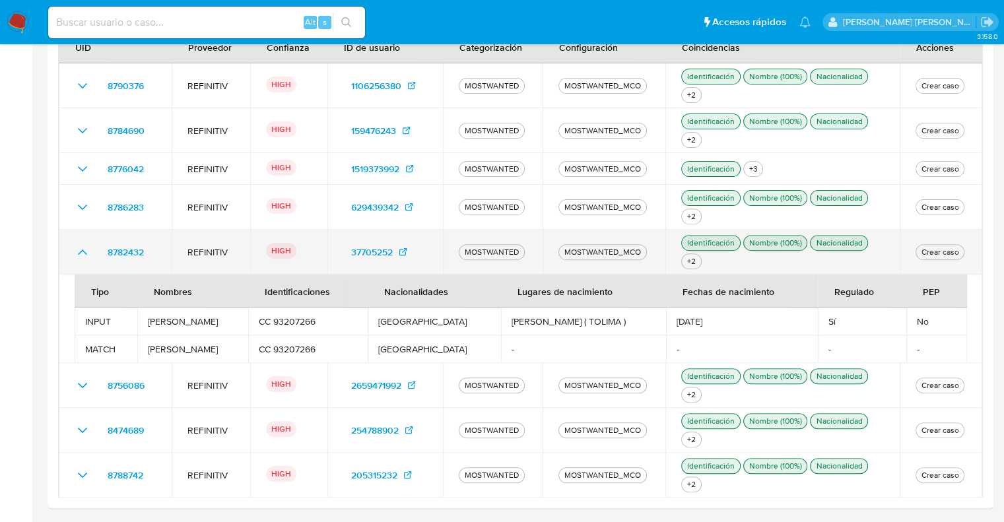
click at [77, 252] on icon "Ver detalles" at bounding box center [83, 252] width 16 height 16
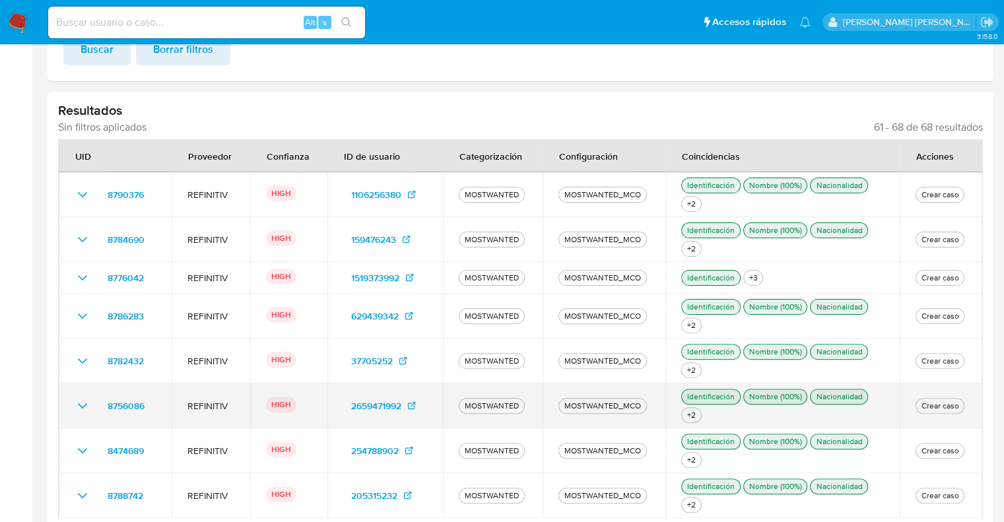
scroll to position [156, 0]
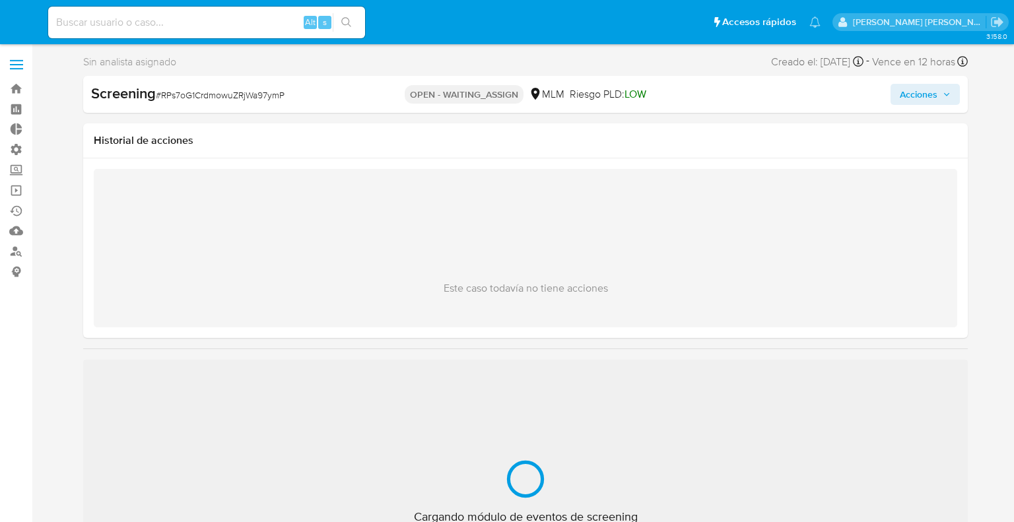
select select "10"
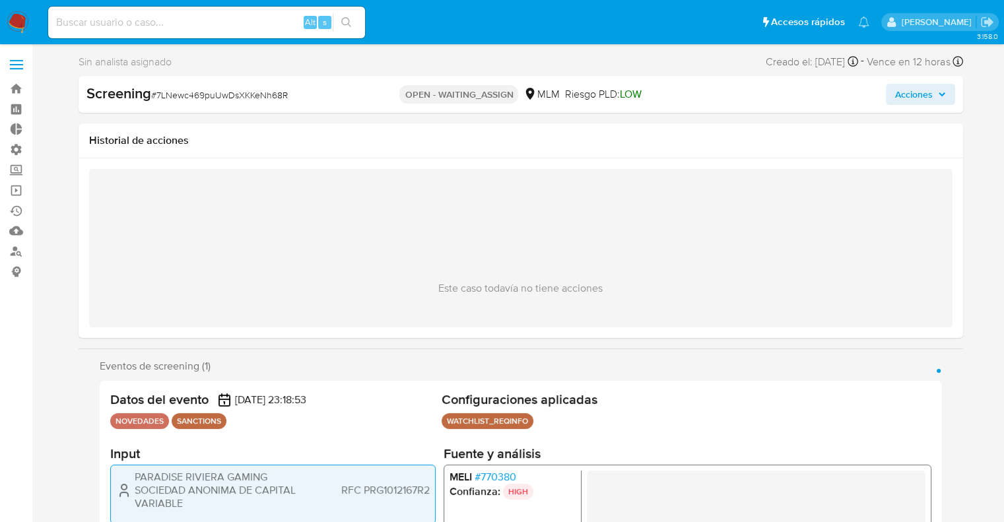
select select "10"
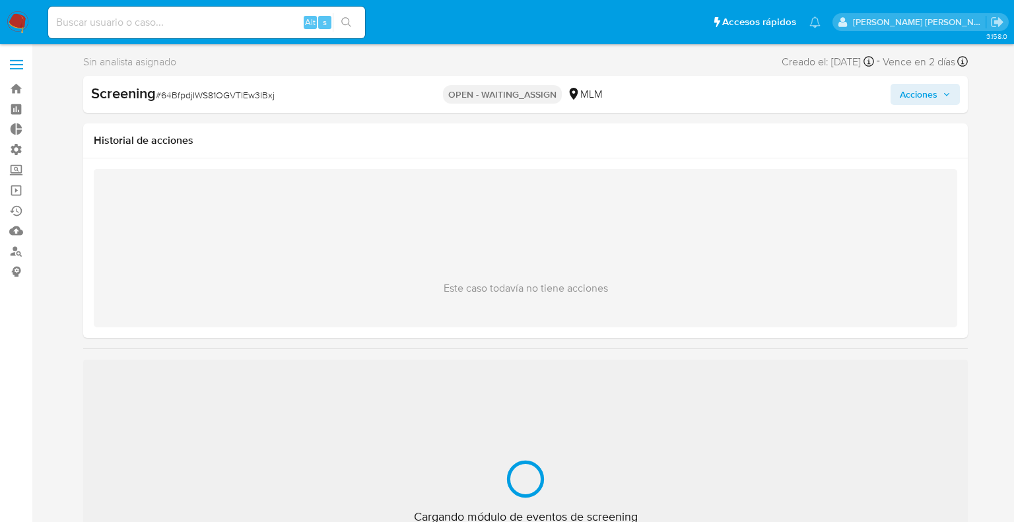
select select "10"
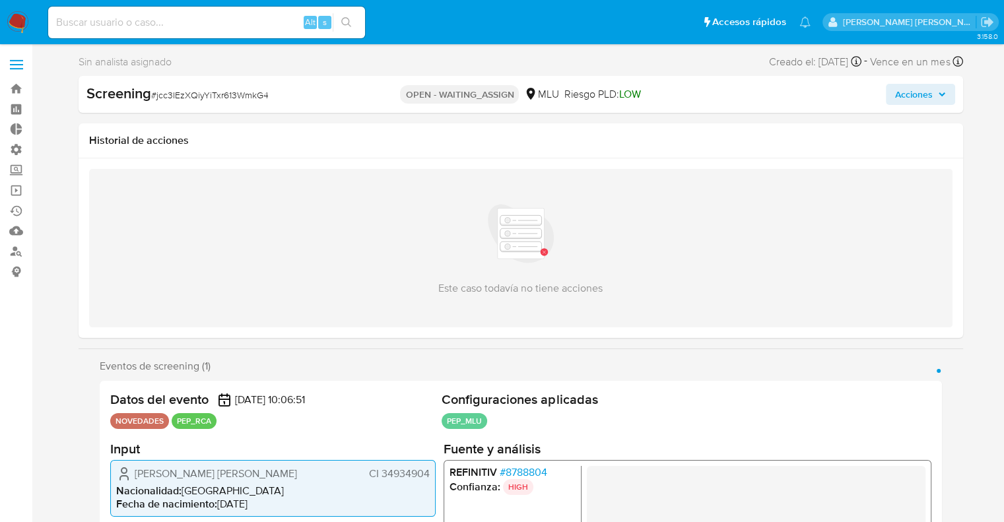
click at [511, 473] on span "# 8788804" at bounding box center [523, 472] width 48 height 13
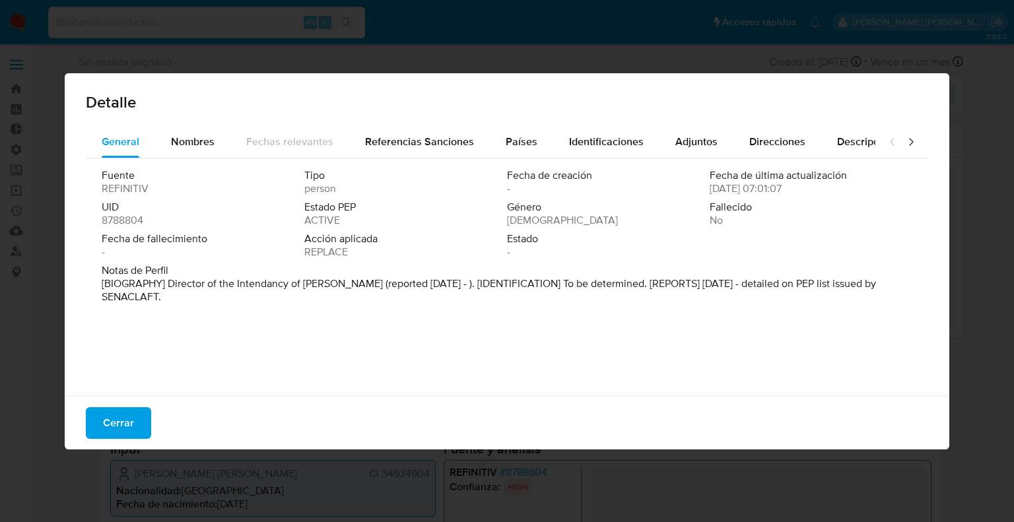
click at [905, 137] on icon at bounding box center [911, 141] width 13 height 13
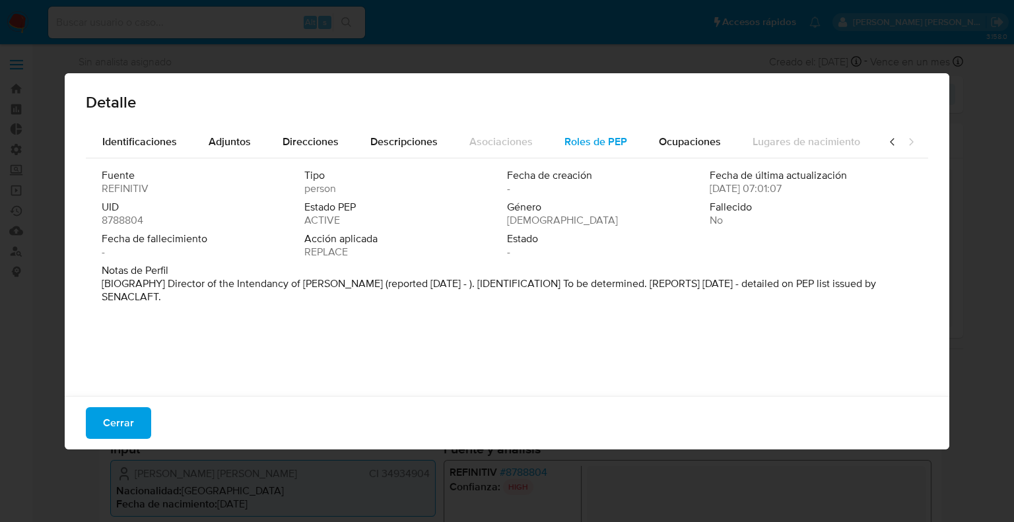
click at [622, 134] on button "Roles de PEP" at bounding box center [596, 142] width 94 height 32
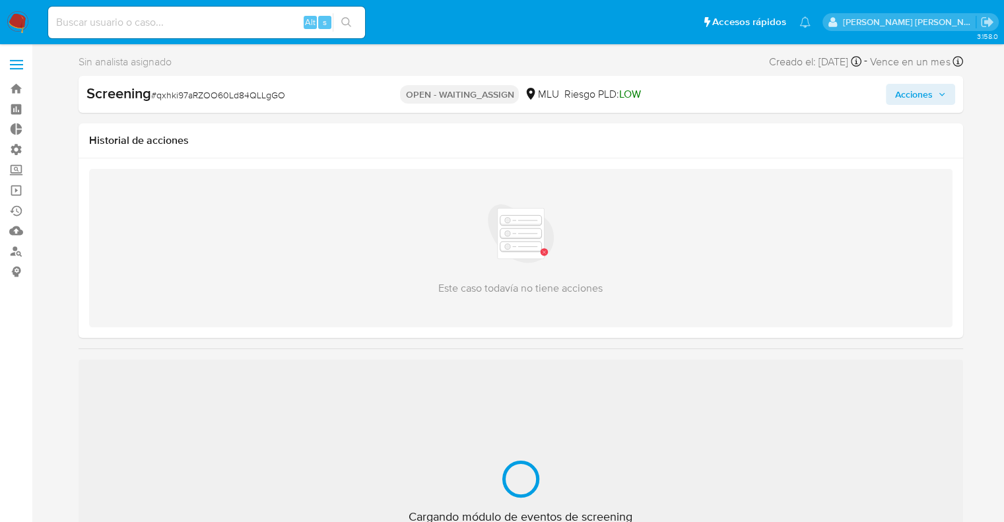
select select "10"
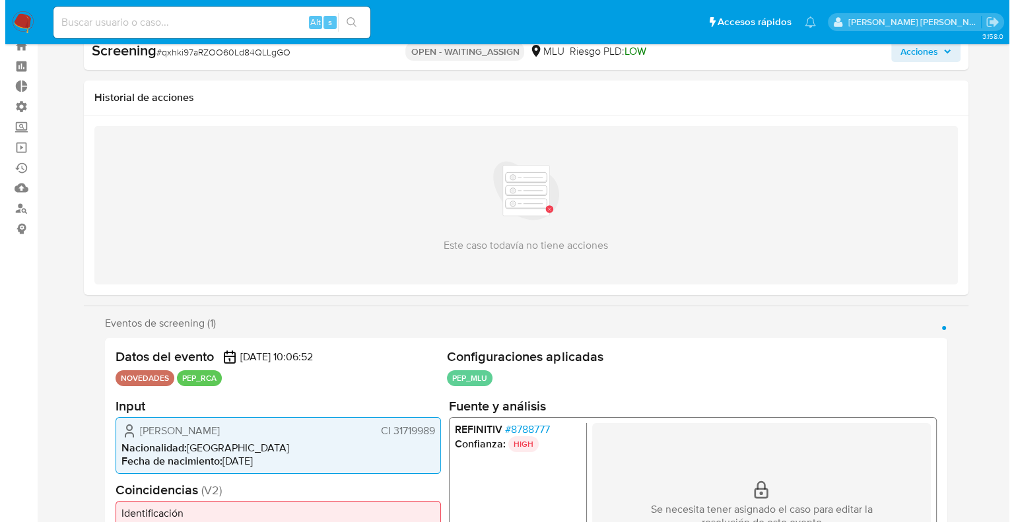
scroll to position [66, 0]
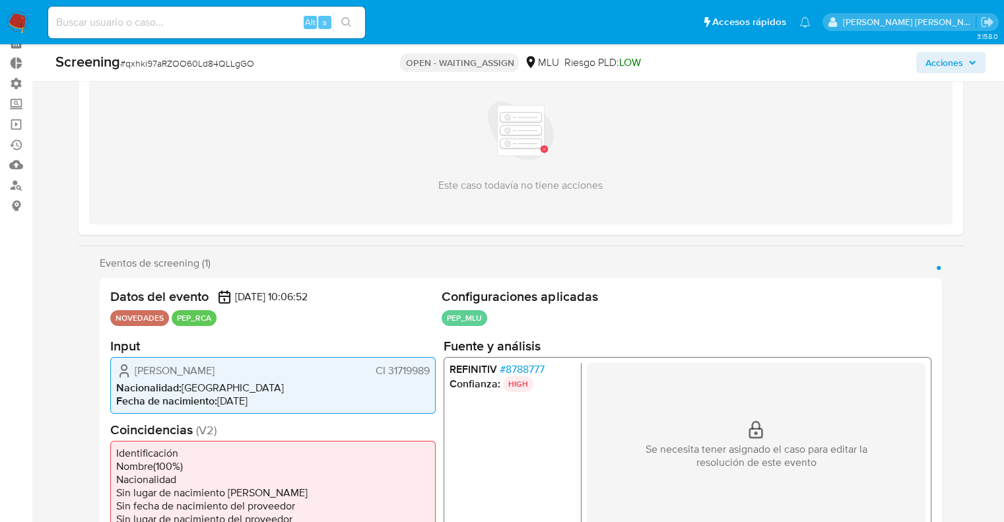
click at [514, 369] on span "# 8788777" at bounding box center [521, 369] width 45 height 13
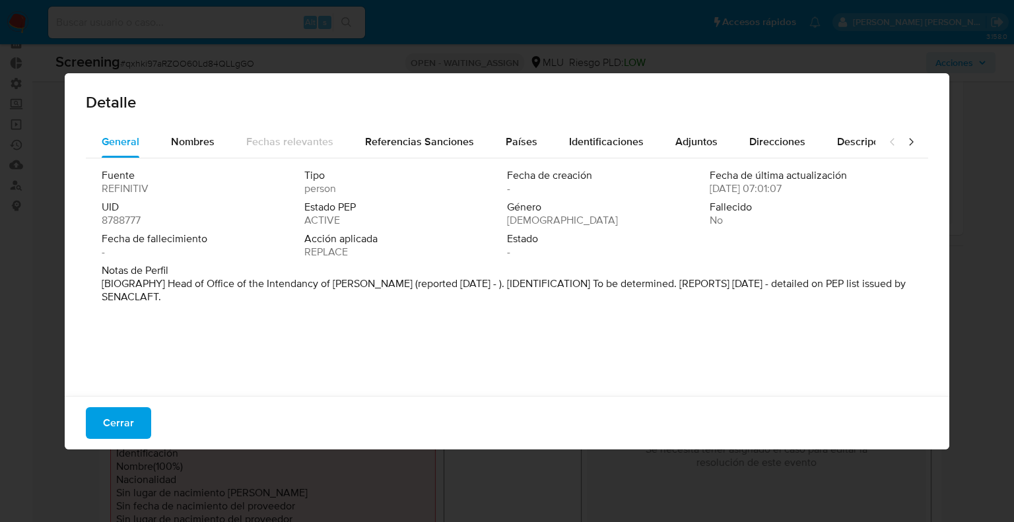
click at [909, 144] on icon at bounding box center [911, 141] width 4 height 7
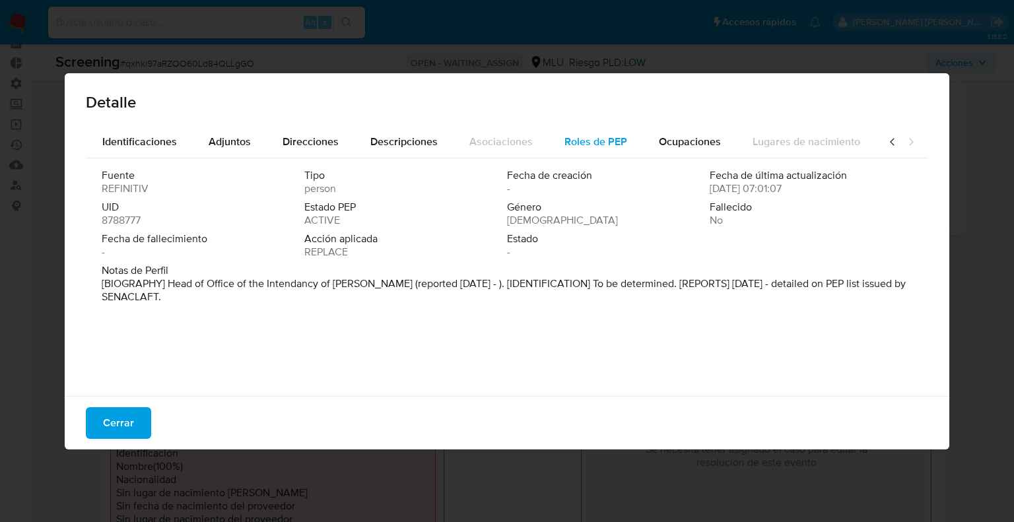
click at [627, 141] on button "Roles de PEP" at bounding box center [596, 142] width 94 height 32
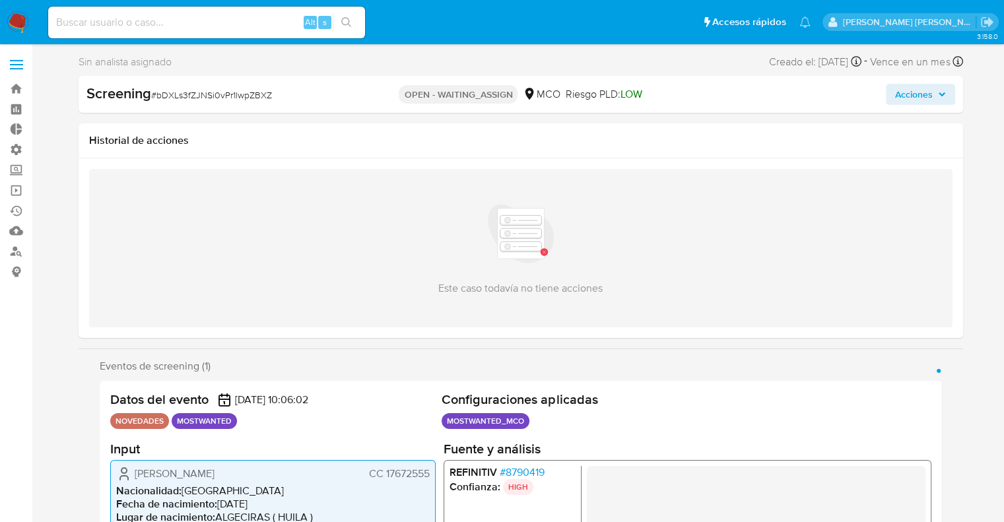
select select "10"
click at [505, 467] on span "# 8790419" at bounding box center [521, 472] width 45 height 13
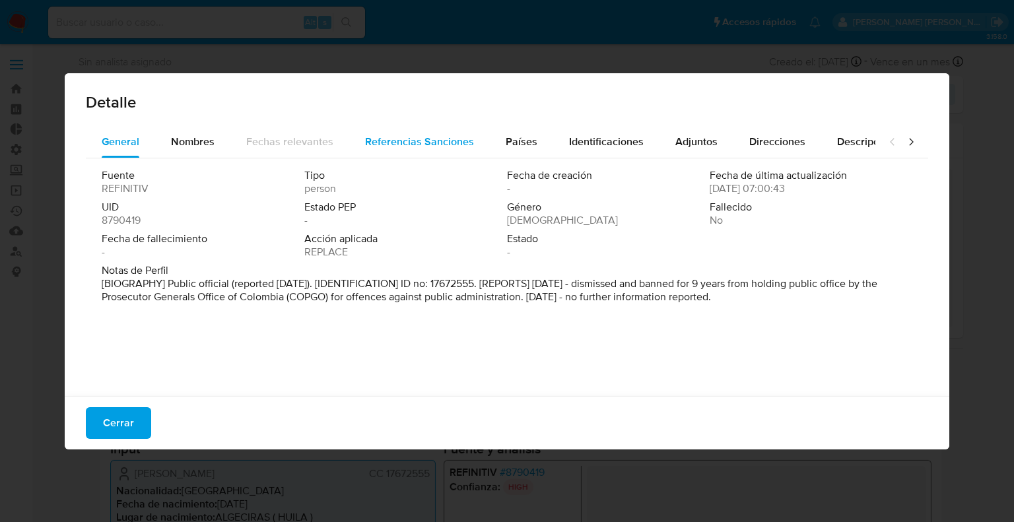
click at [397, 143] on span "Referencias Sanciones" at bounding box center [419, 141] width 109 height 15
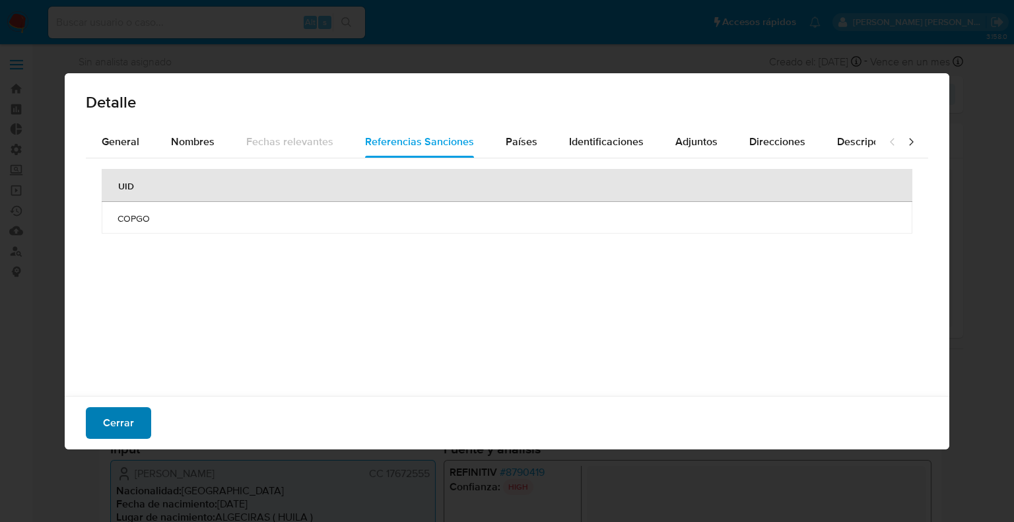
click at [137, 428] on button "Cerrar" at bounding box center [118, 423] width 65 height 32
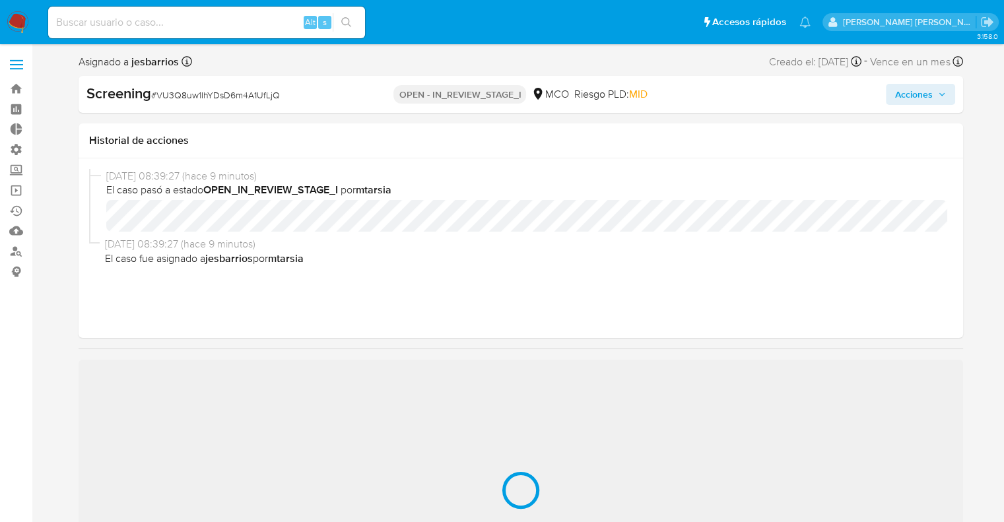
select select "10"
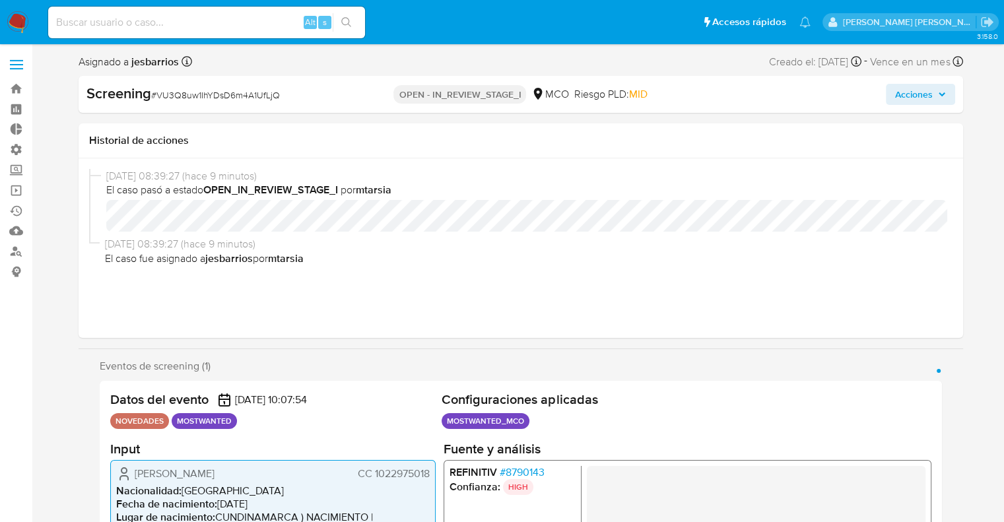
click at [502, 474] on span "# 8790143" at bounding box center [521, 472] width 45 height 13
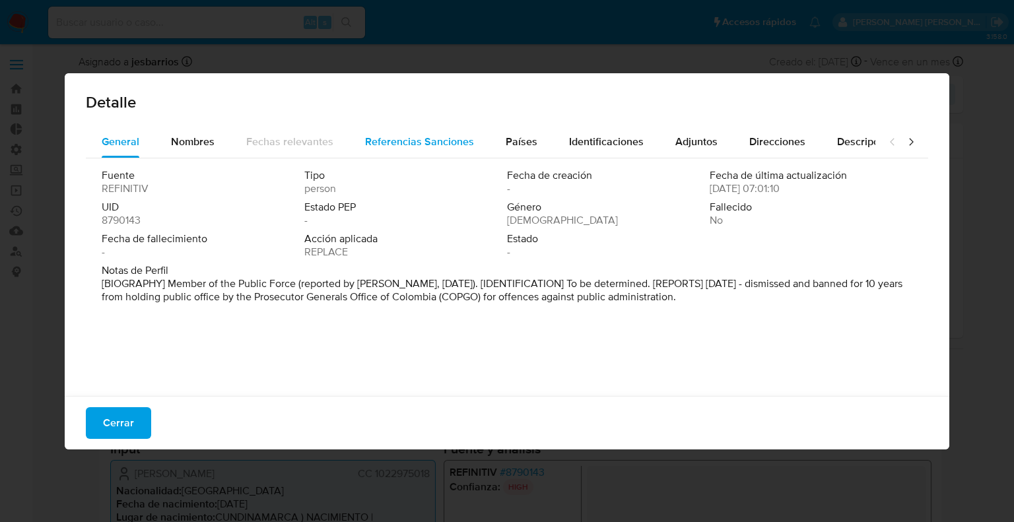
click at [359, 140] on button "Referencias Sanciones" at bounding box center [419, 142] width 141 height 32
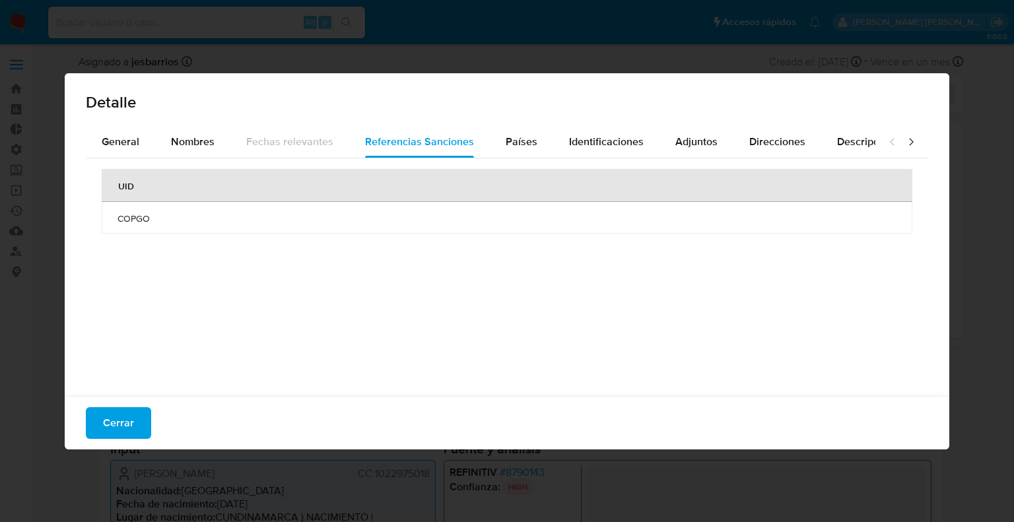
click at [127, 217] on span "COPGO" at bounding box center [507, 219] width 779 height 12
click at [143, 431] on button "Cerrar" at bounding box center [118, 423] width 65 height 32
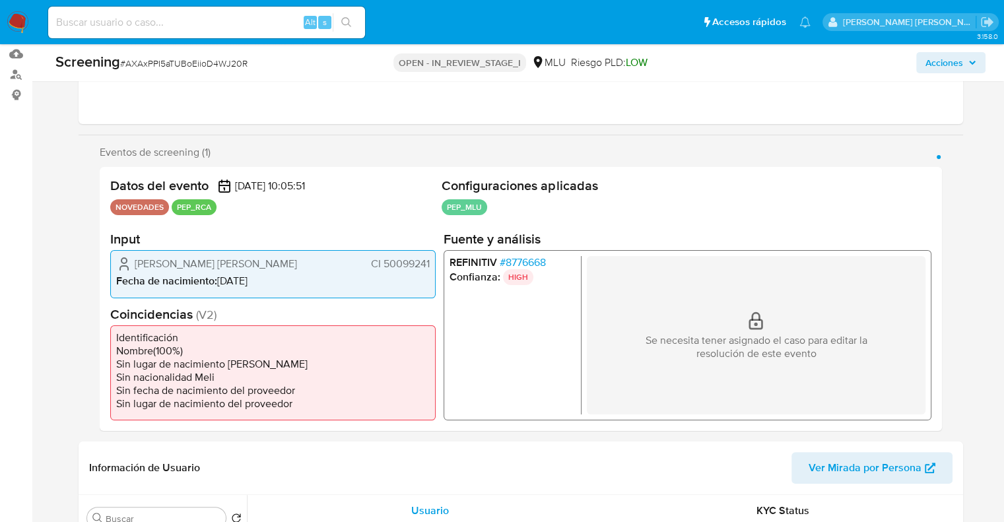
scroll to position [198, 0]
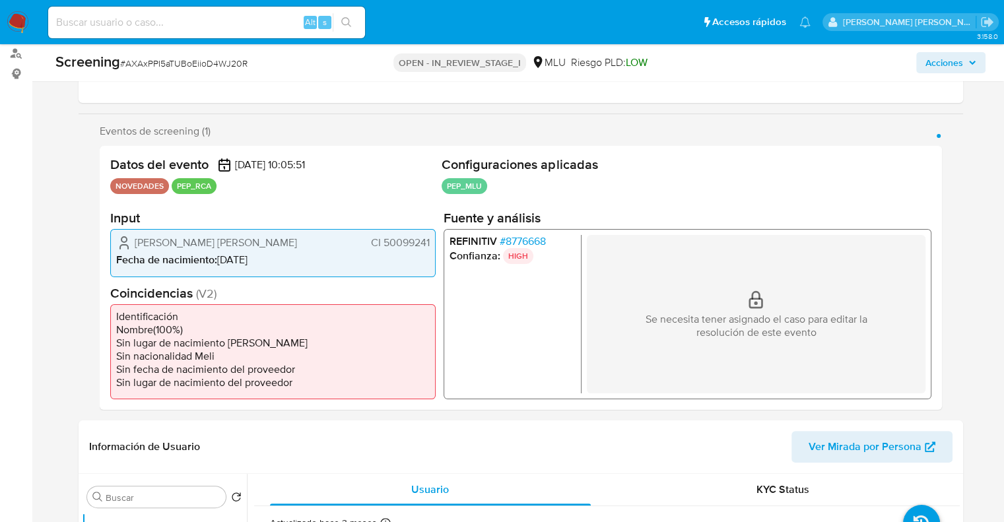
select select "10"
click at [505, 240] on span "# 8776668" at bounding box center [522, 241] width 46 height 13
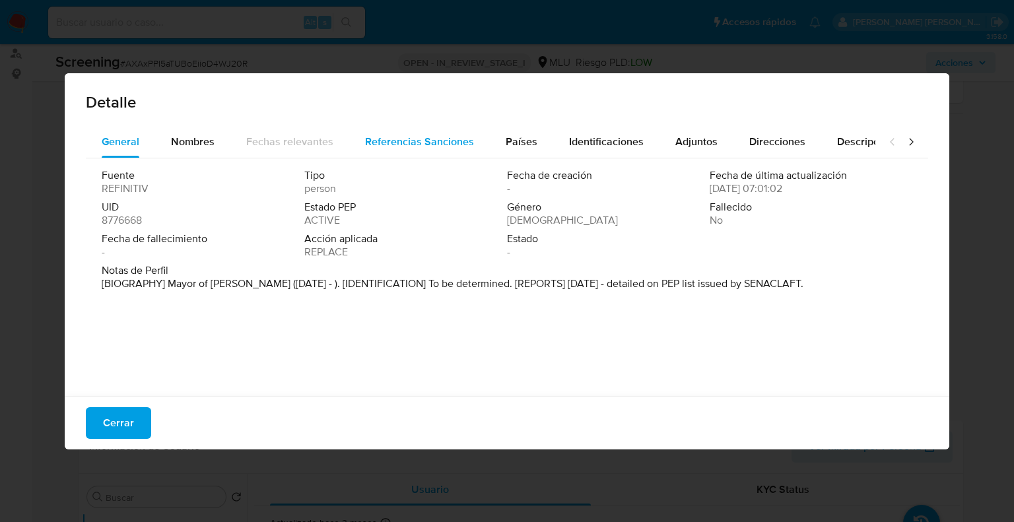
click at [412, 129] on div "Referencias Sanciones" at bounding box center [419, 142] width 109 height 32
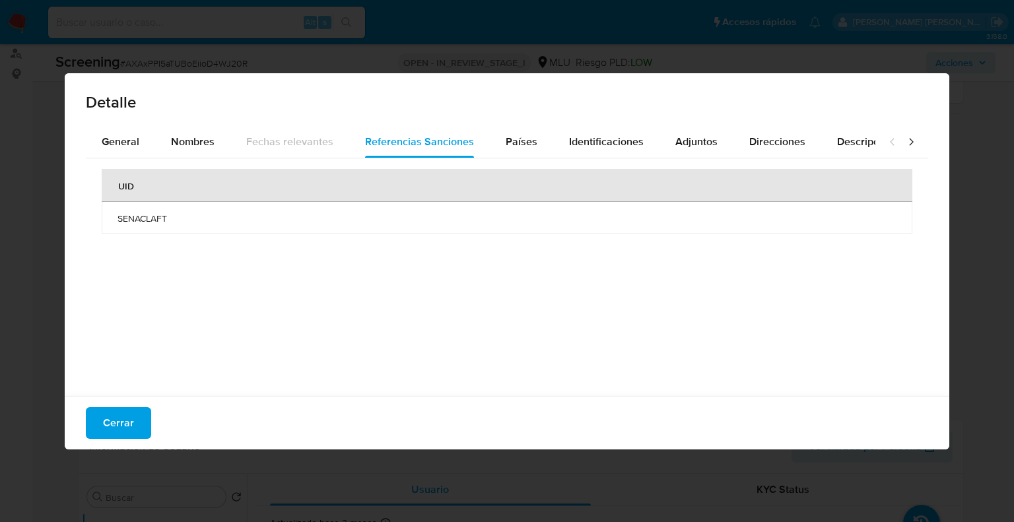
click at [116, 218] on td "SENACLAFT" at bounding box center [507, 218] width 811 height 32
click at [142, 430] on button "Cerrar" at bounding box center [118, 423] width 65 height 32
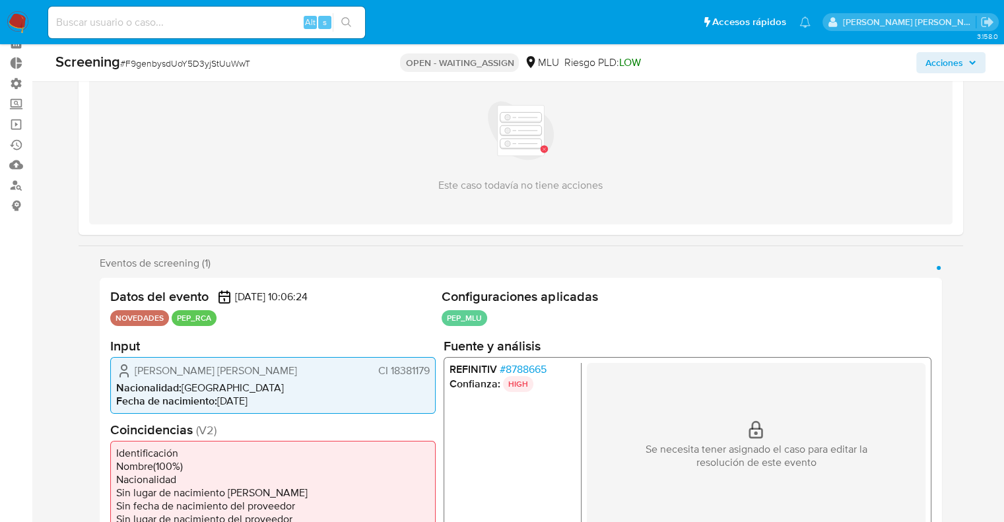
select select "10"
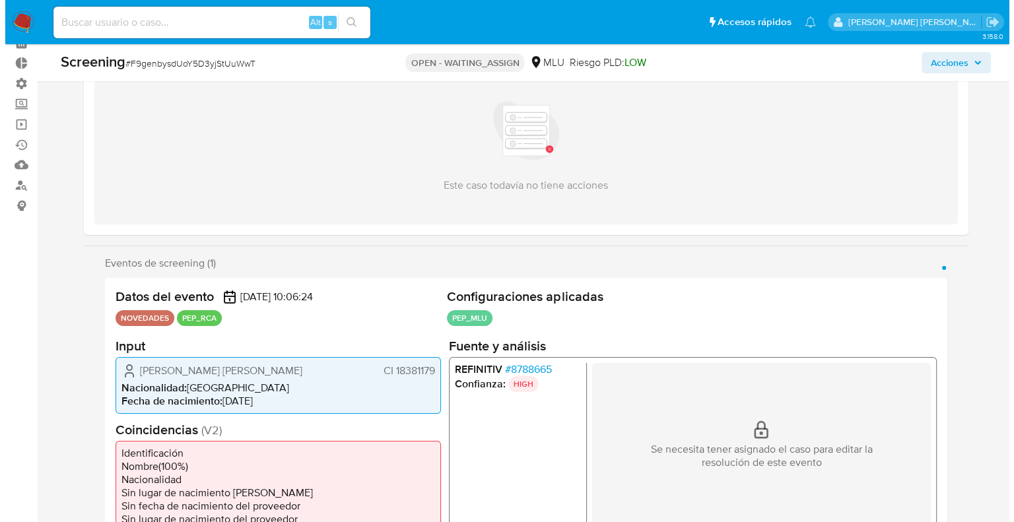
scroll to position [132, 0]
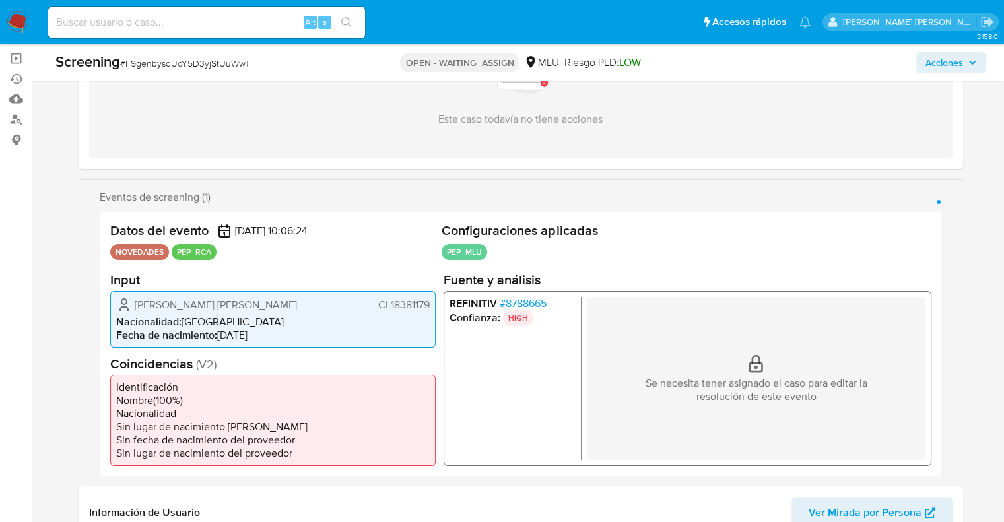
click at [512, 305] on span "# 8788665" at bounding box center [522, 303] width 47 height 13
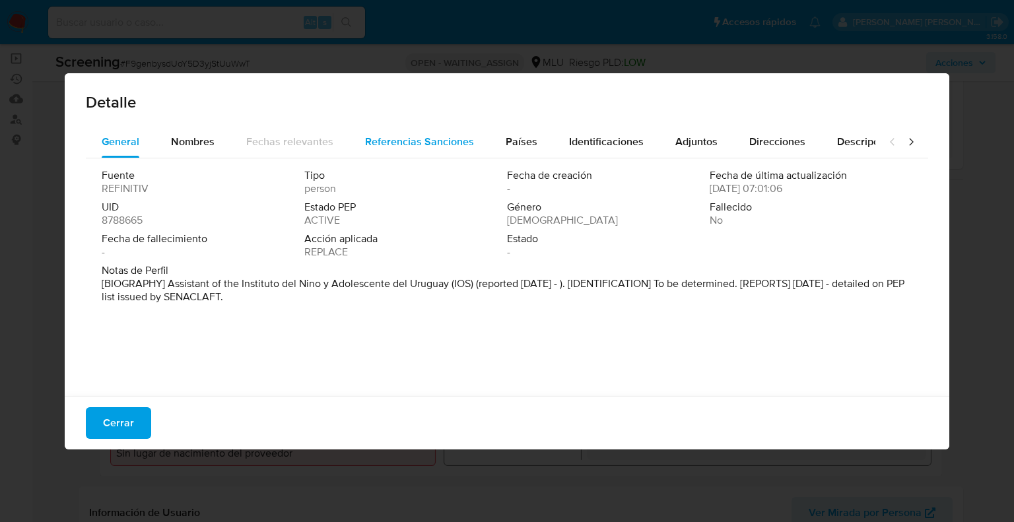
click at [375, 145] on span "Referencias Sanciones" at bounding box center [419, 141] width 109 height 15
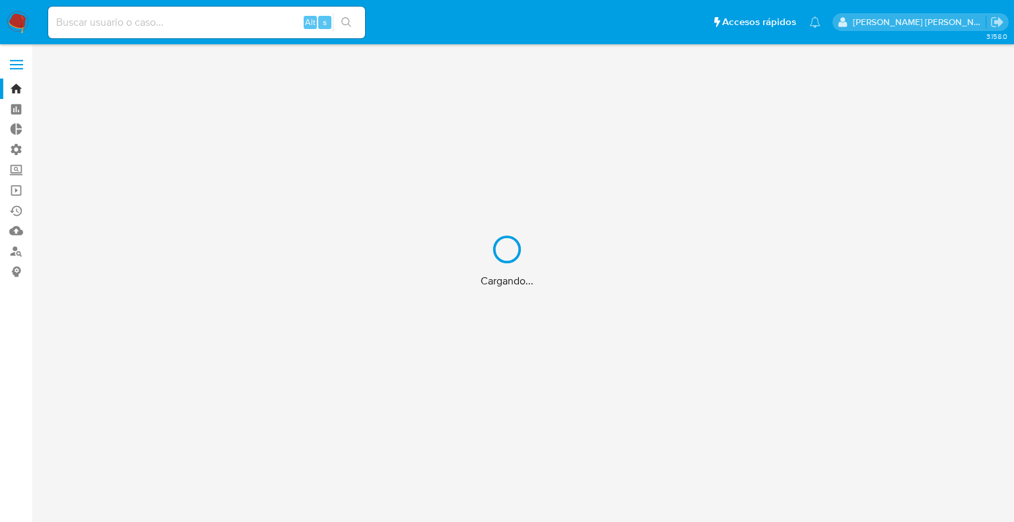
click at [223, 23] on div "Cargando..." at bounding box center [507, 261] width 1014 height 522
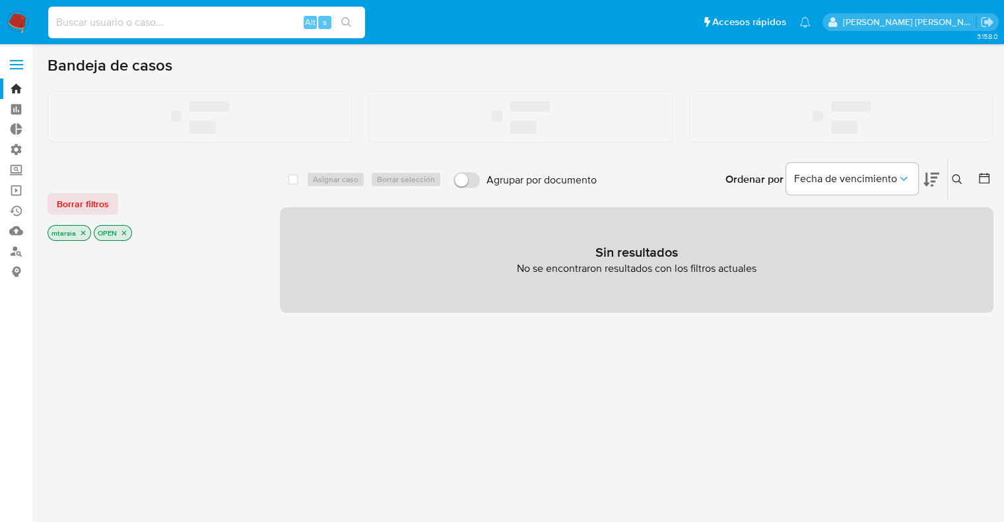
click at [223, 23] on input at bounding box center [206, 22] width 317 height 17
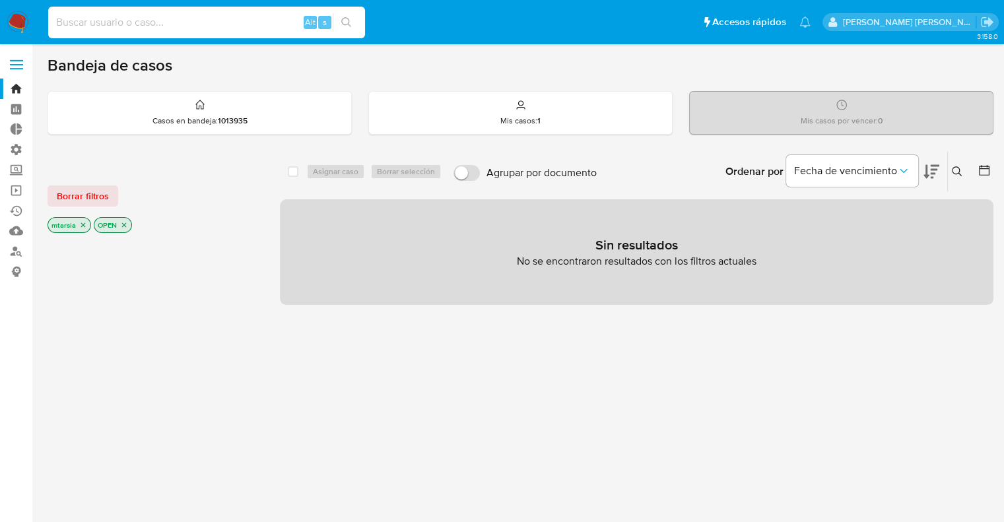
paste input "2004968438"
type input "2004968438"
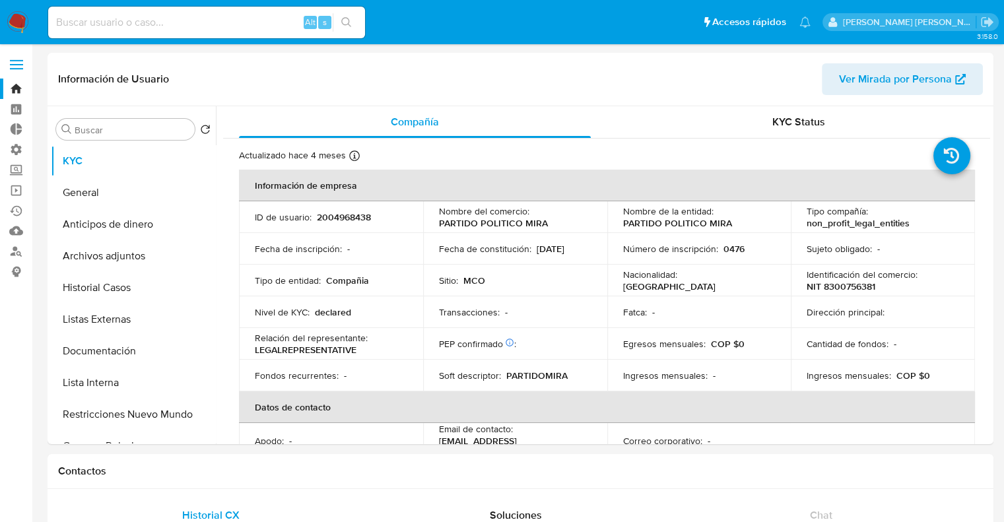
select select "10"
click at [148, 293] on button "Historial Casos" at bounding box center [128, 288] width 155 height 32
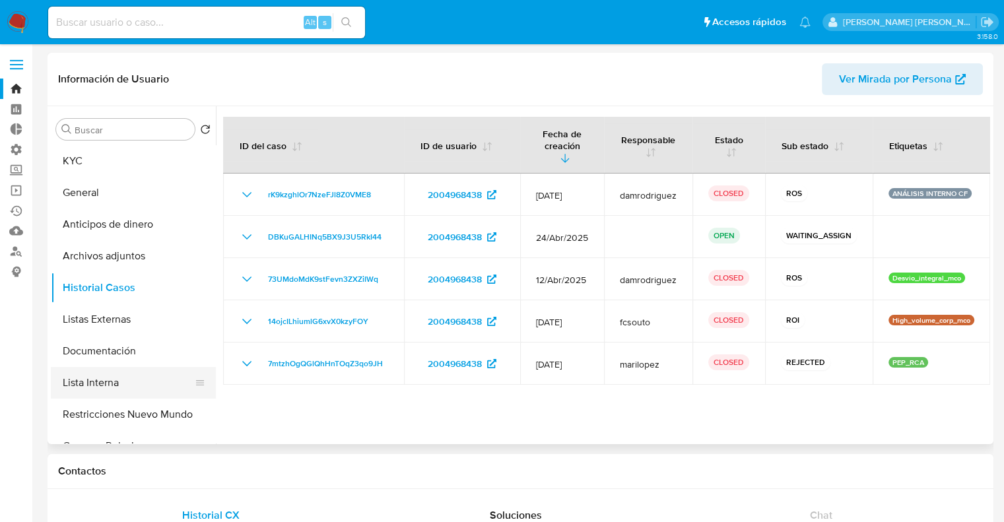
click at [151, 374] on button "Lista Interna" at bounding box center [128, 383] width 155 height 32
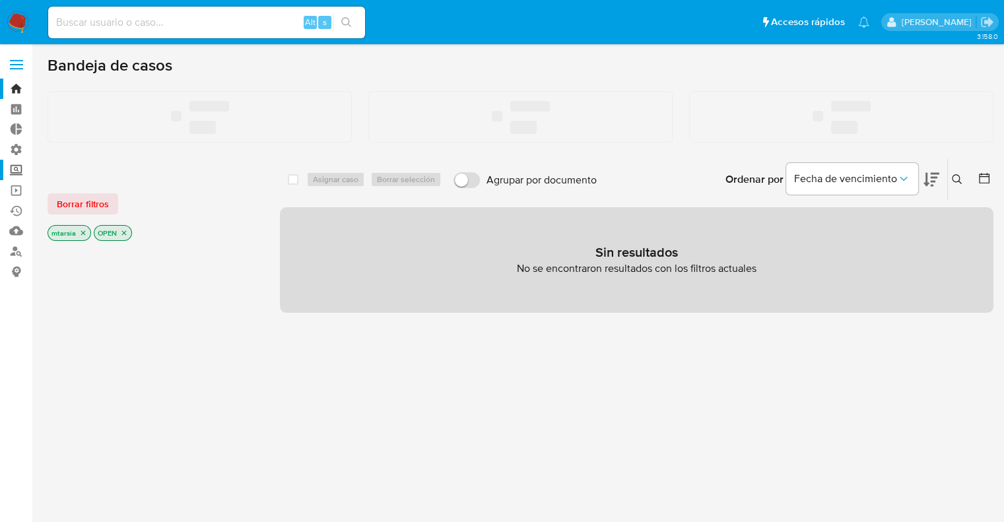
click at [26, 171] on label "Screening" at bounding box center [78, 170] width 157 height 20
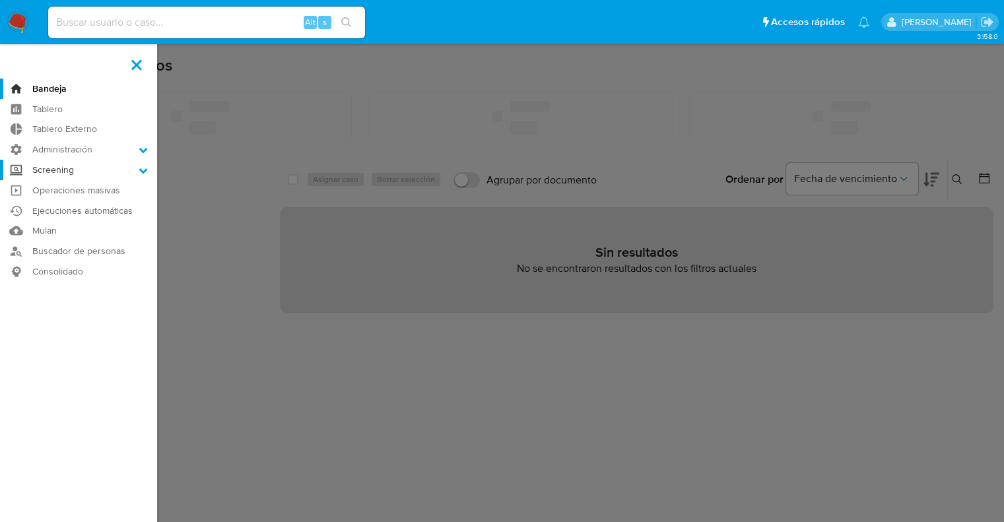
click at [0, 0] on input "Screening" at bounding box center [0, 0] width 0 height 0
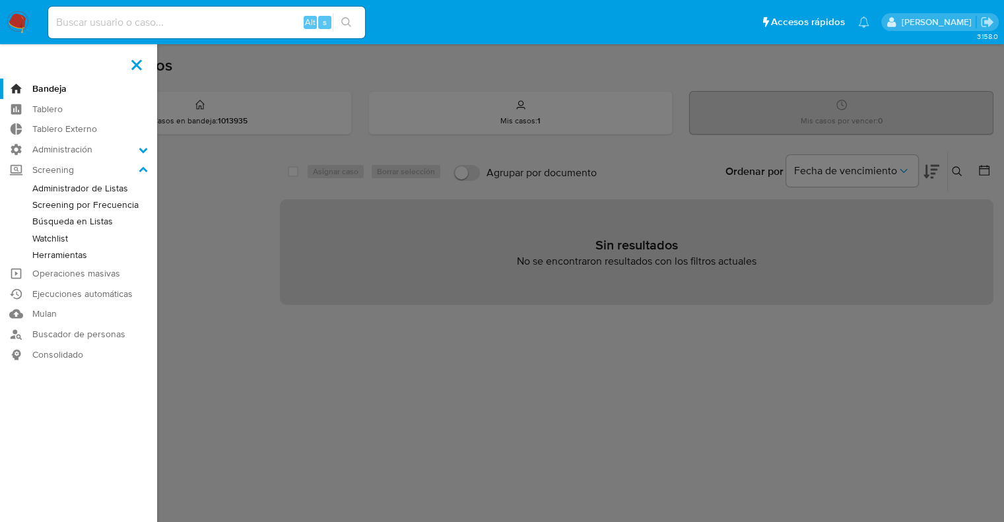
click at [40, 204] on link "Screening por Frecuencia" at bounding box center [78, 205] width 157 height 17
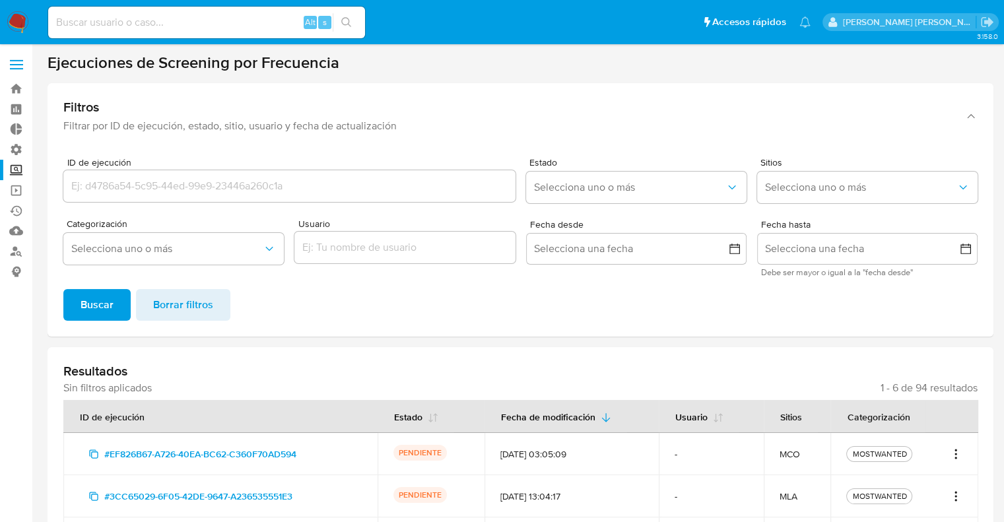
click at [959, 456] on icon "Acciones" at bounding box center [956, 454] width 13 height 16
click at [941, 422] on link "Ver registros" at bounding box center [913, 425] width 99 height 32
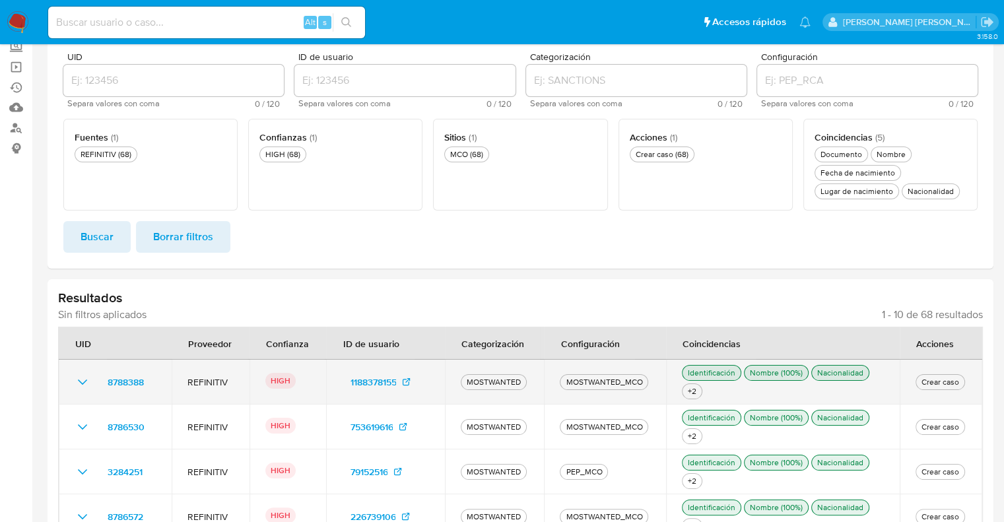
scroll to position [132, 0]
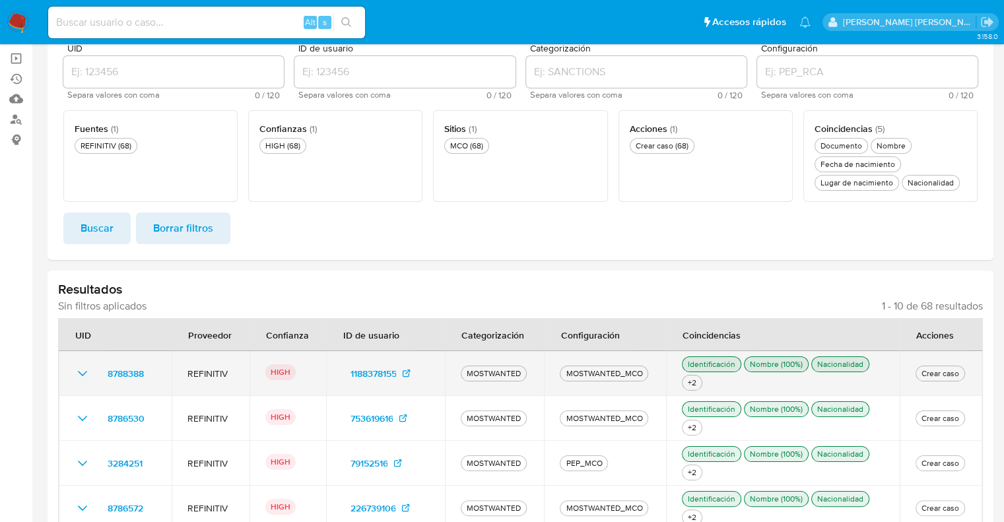
click at [84, 371] on icon "Ver detalles" at bounding box center [83, 374] width 16 height 16
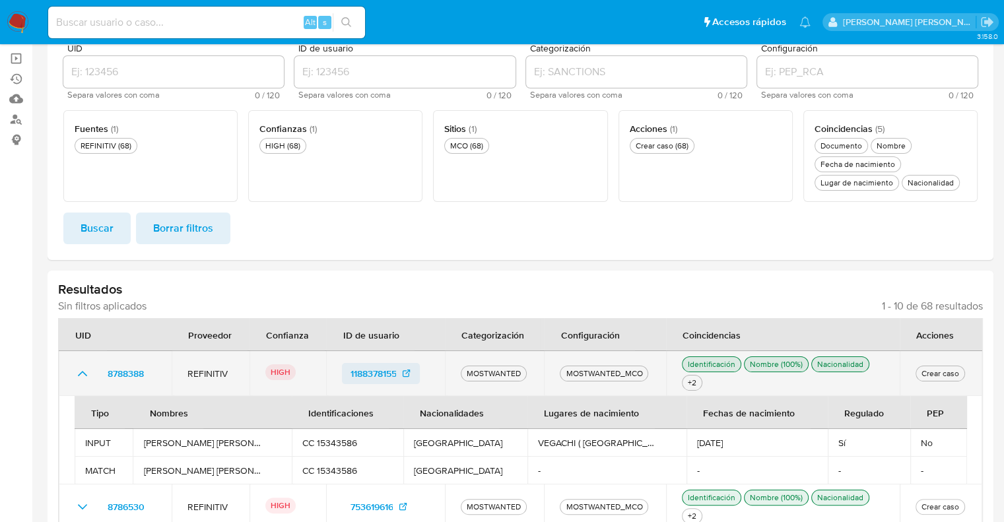
click at [408, 374] on icon at bounding box center [407, 374] width 11 height 11
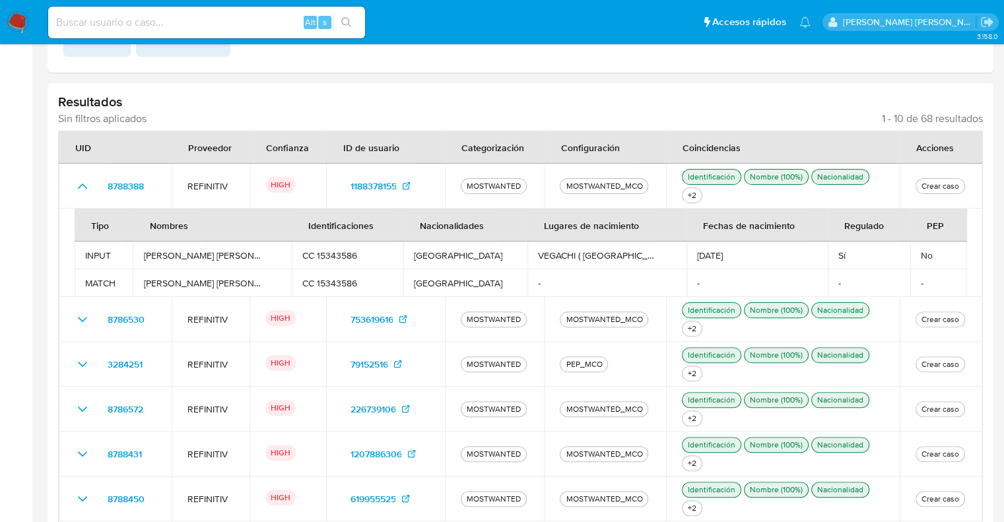
scroll to position [330, 0]
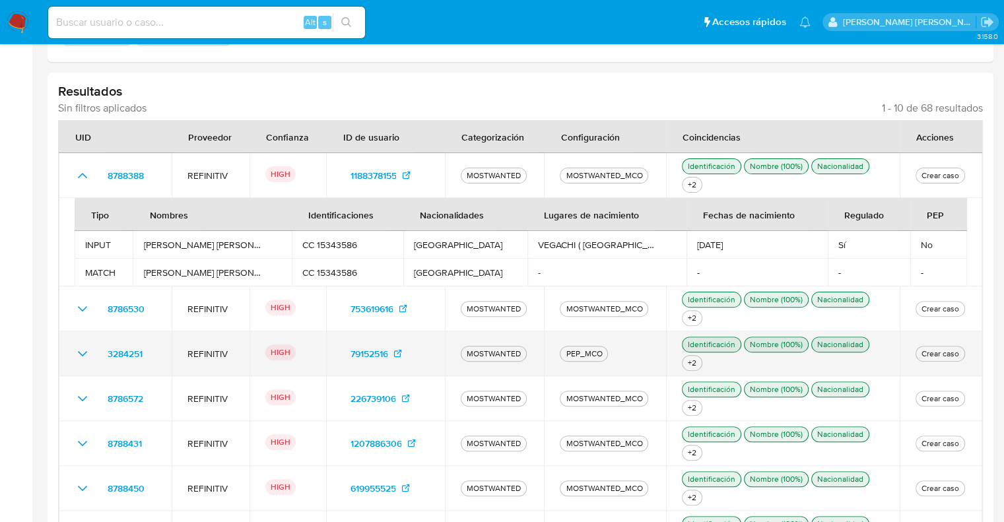
click at [79, 356] on icon "Ver detalles" at bounding box center [83, 354] width 16 height 16
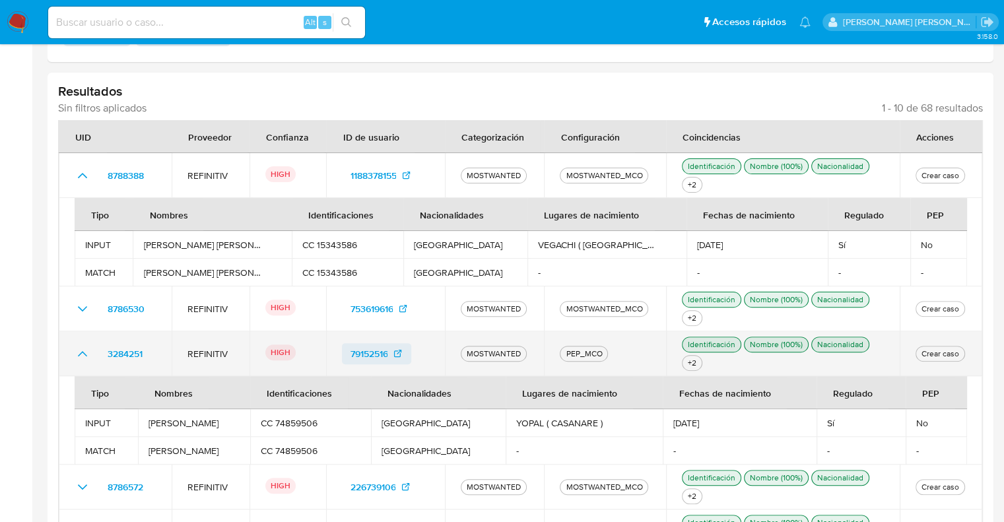
click at [394, 355] on icon at bounding box center [398, 354] width 11 height 11
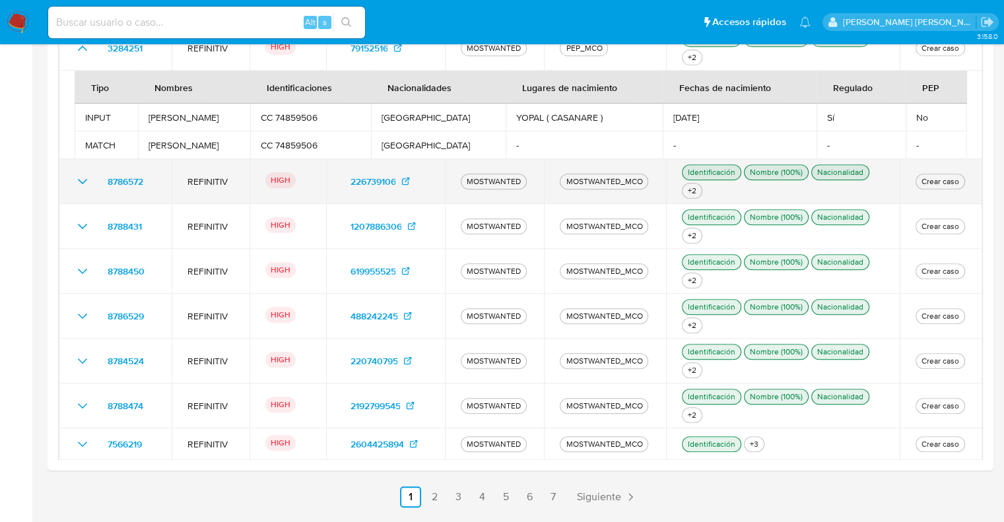
scroll to position [660, 0]
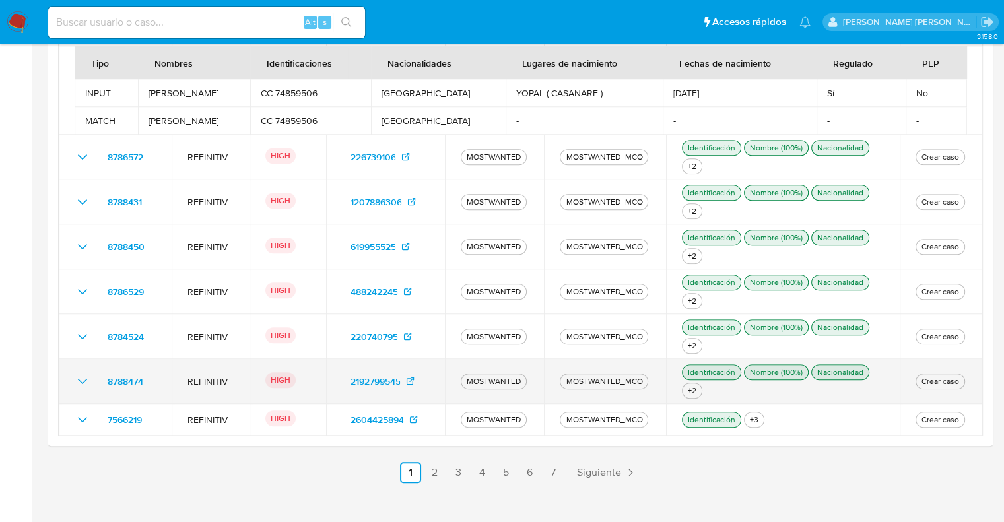
click at [83, 382] on icon "Ver detalles" at bounding box center [82, 381] width 9 height 5
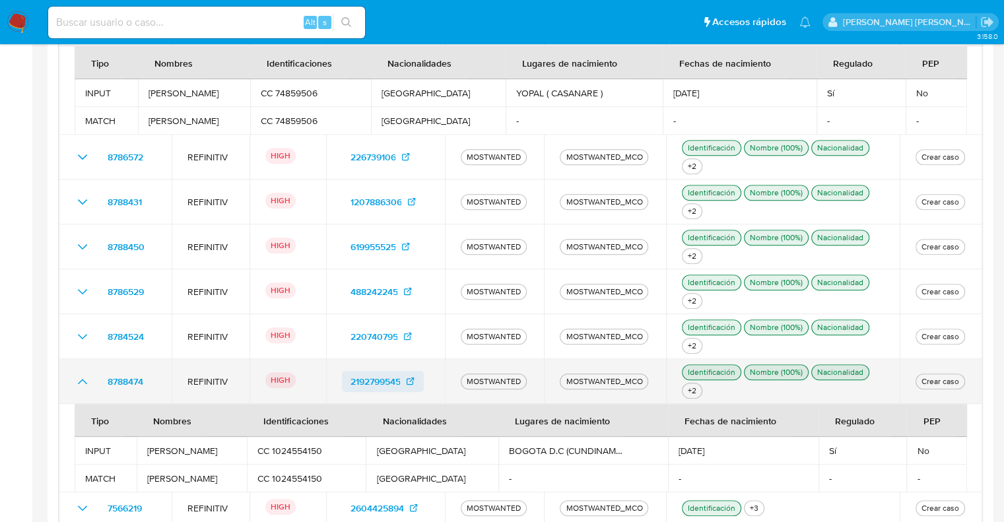
click at [405, 380] on span "2192799545" at bounding box center [383, 381] width 66 height 21
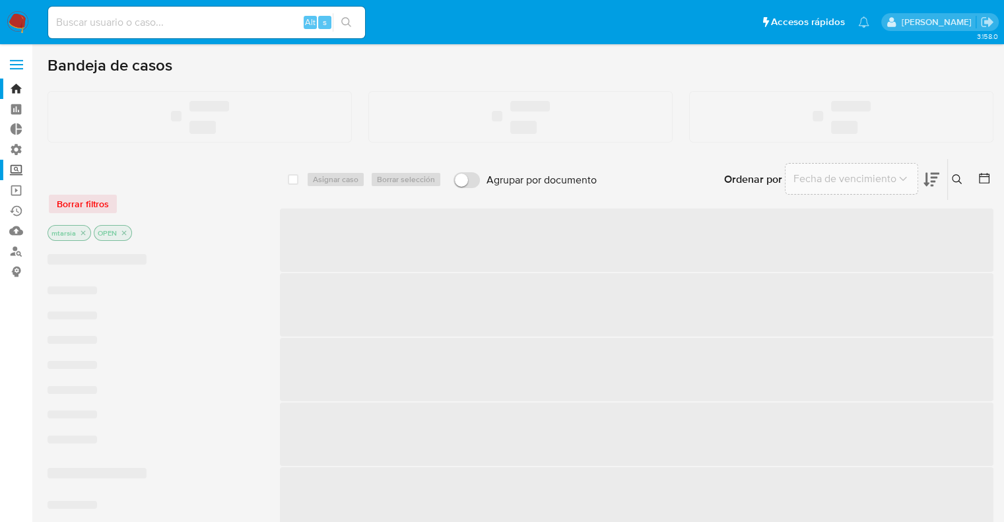
click at [13, 166] on label "Screening" at bounding box center [78, 170] width 157 height 20
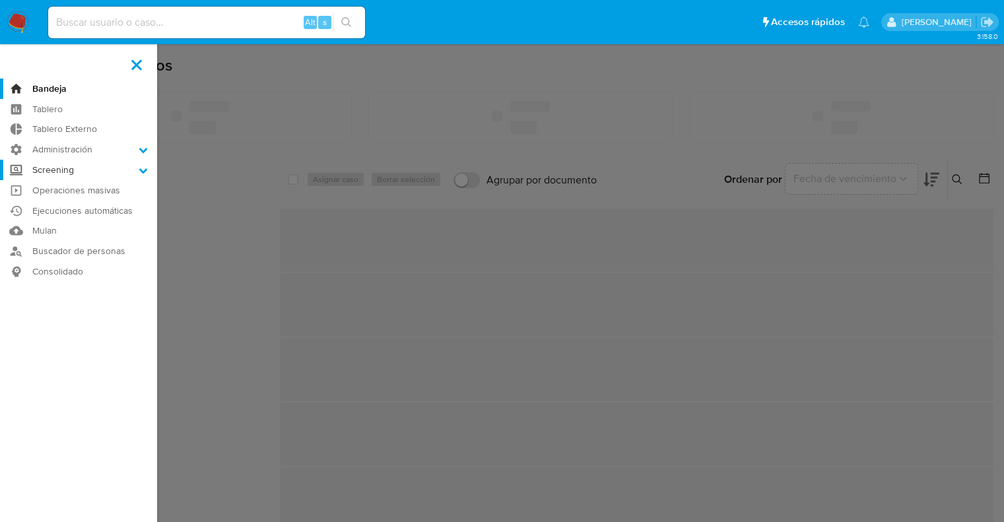
click at [0, 0] on input "Screening" at bounding box center [0, 0] width 0 height 0
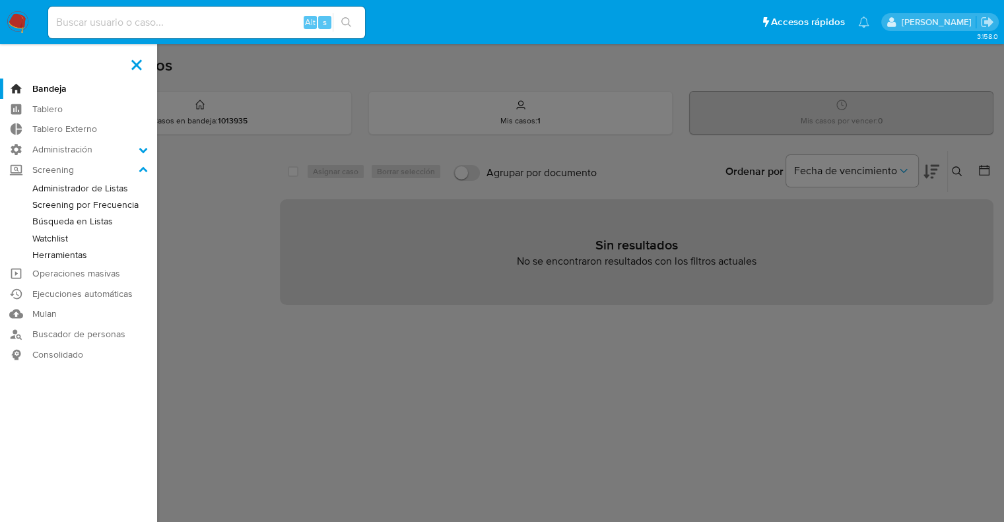
click at [35, 193] on link "Administrador de Listas" at bounding box center [78, 188] width 157 height 17
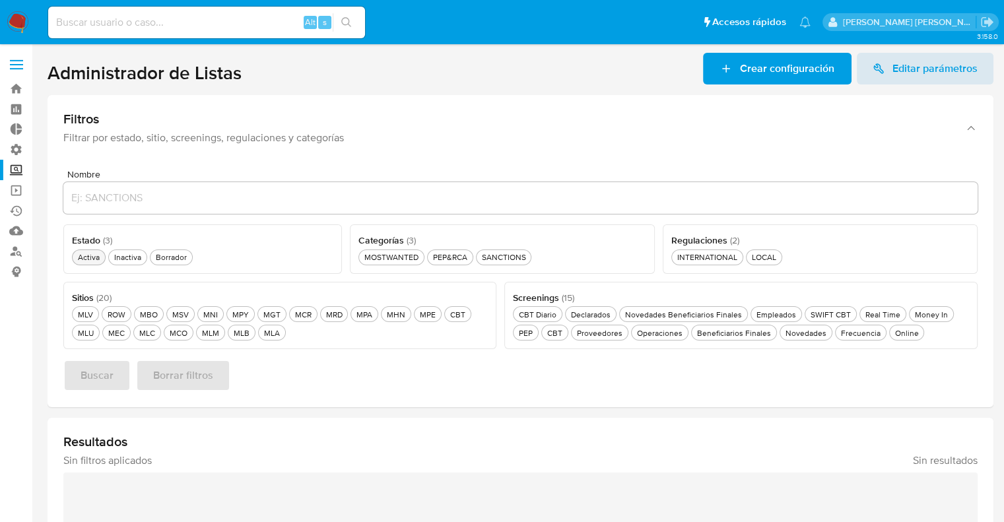
click at [85, 256] on div "Activa Activa" at bounding box center [88, 257] width 27 height 11
click at [373, 258] on div "MOSTWANTED MOSTWANTED" at bounding box center [391, 257] width 59 height 11
click at [178, 337] on div "MCO MCO" at bounding box center [178, 333] width 23 height 11
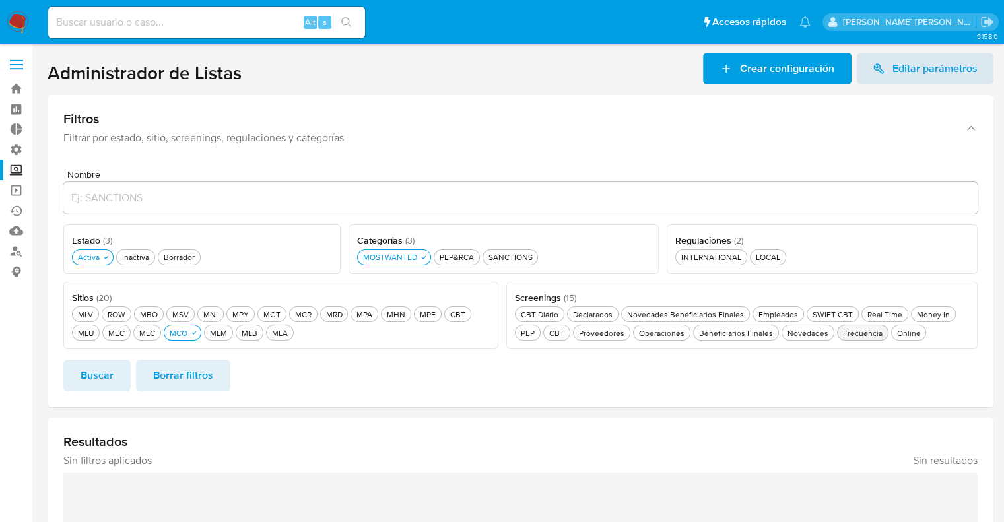
click at [842, 335] on div "Frecuencia Frecuencia" at bounding box center [863, 333] width 45 height 11
click at [115, 382] on button "Buscar" at bounding box center [96, 376] width 67 height 32
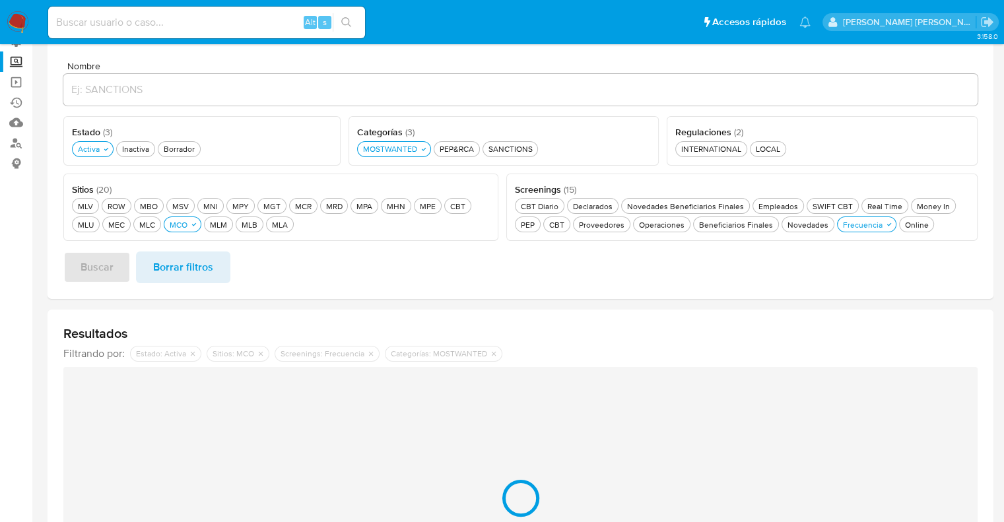
scroll to position [132, 0]
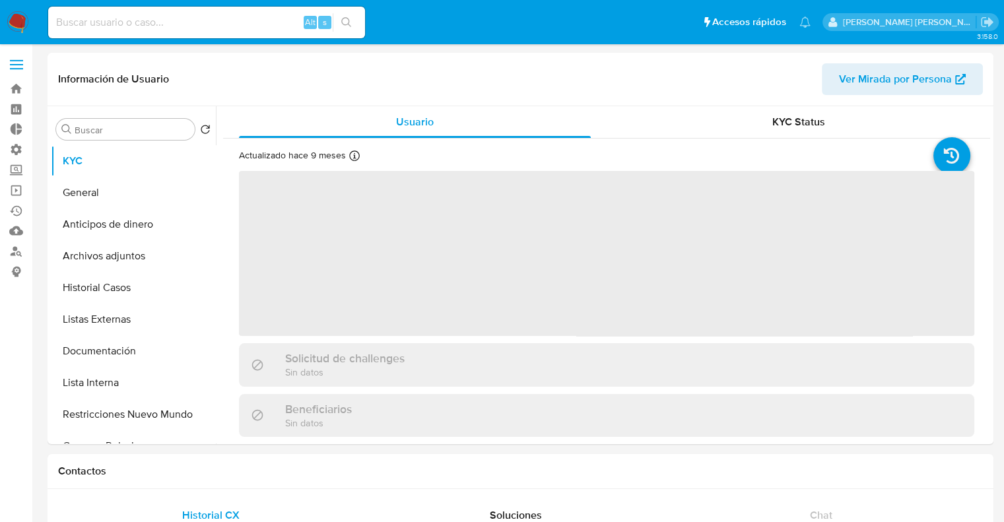
select select "10"
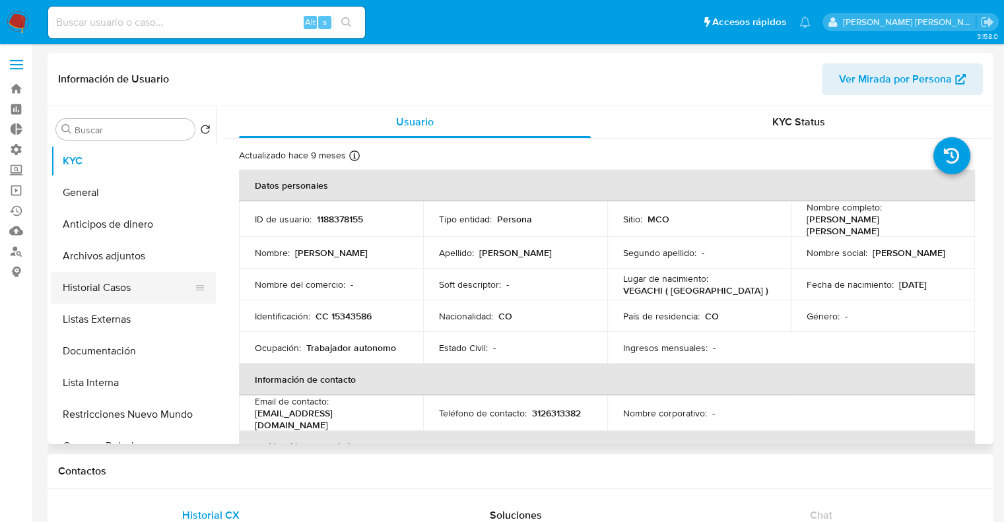
click at [145, 286] on button "Historial Casos" at bounding box center [128, 288] width 155 height 32
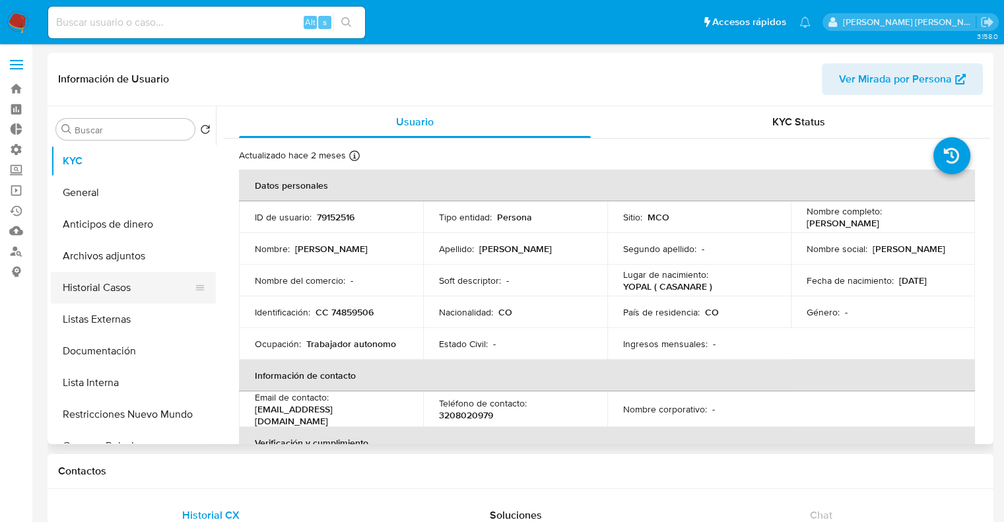
select select "10"
click at [156, 277] on button "Historial Casos" at bounding box center [128, 288] width 155 height 32
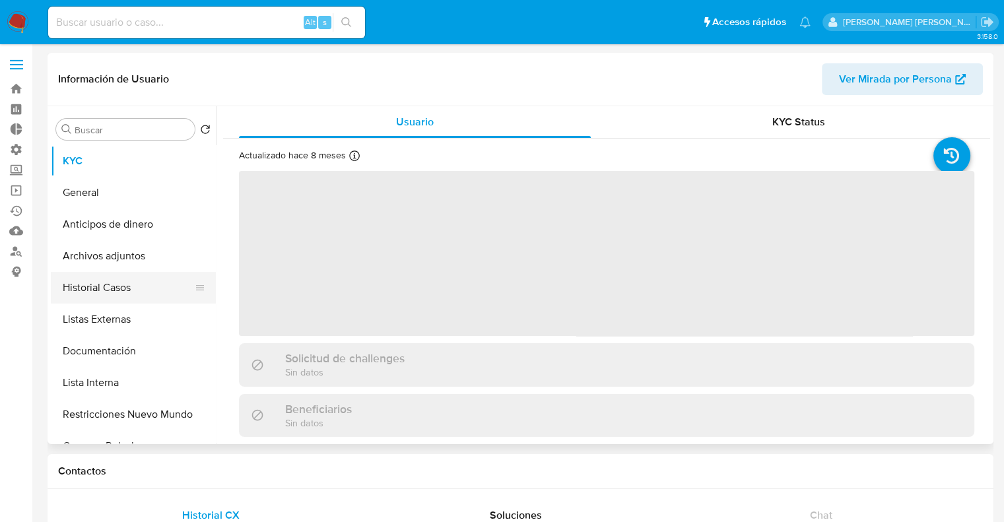
click at [164, 284] on button "Historial Casos" at bounding box center [128, 288] width 155 height 32
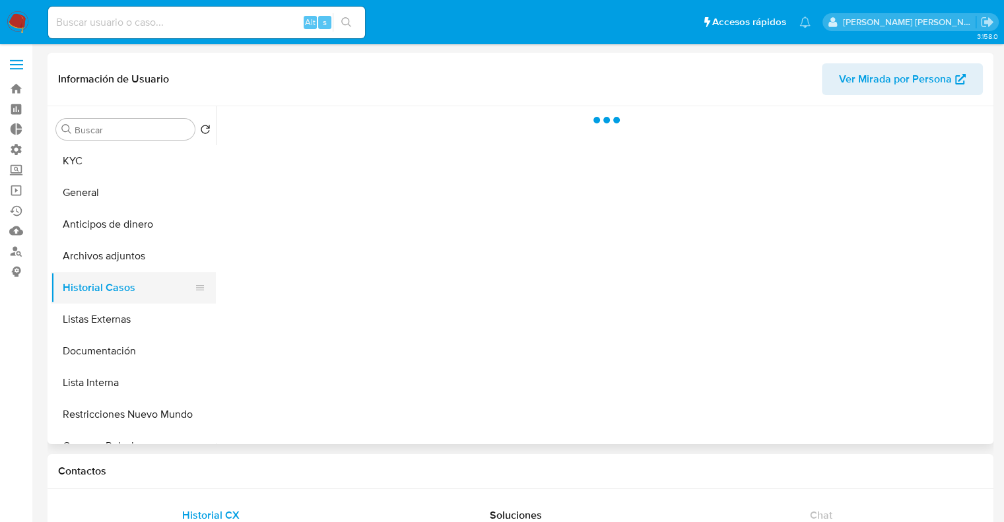
select select "10"
